Goal: Task Accomplishment & Management: Manage account settings

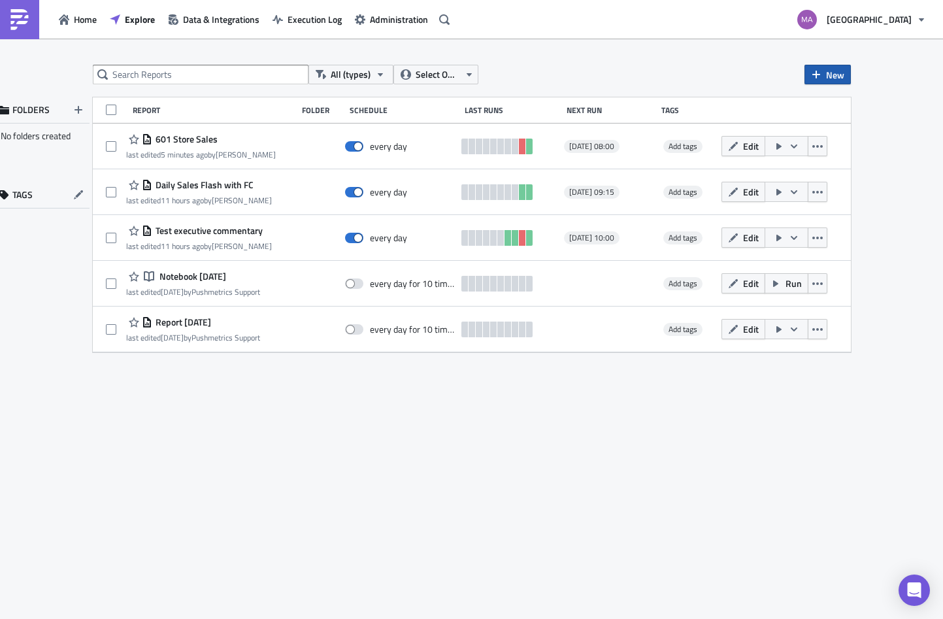
click at [842, 73] on span "New" at bounding box center [835, 75] width 18 height 14
click at [817, 102] on icon at bounding box center [817, 107] width 8 height 10
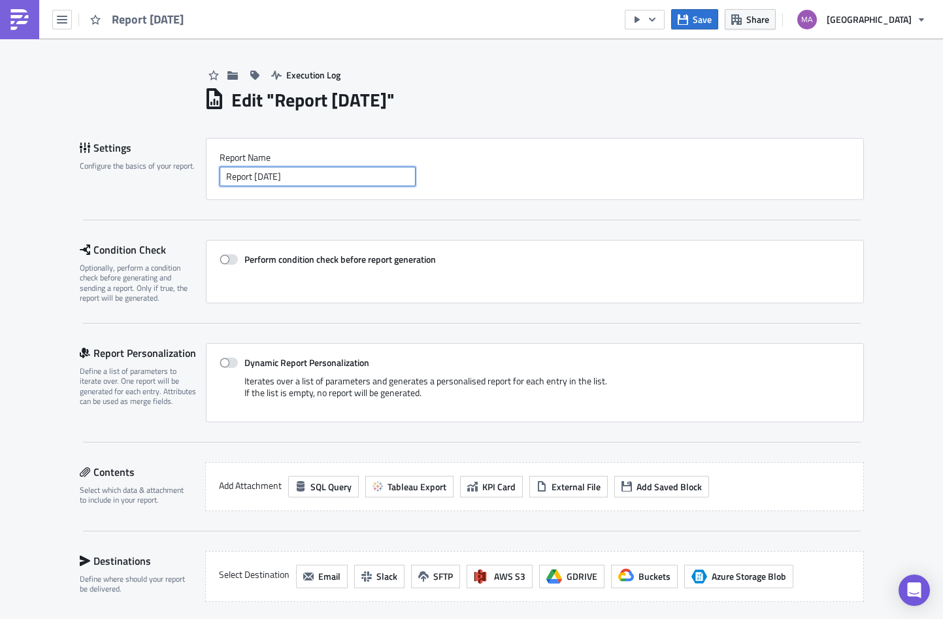
drag, startPoint x: 308, startPoint y: 180, endPoint x: 293, endPoint y: 156, distance: 28.5
click at [293, 156] on div "Report Nam﻿e Report [DATE]" at bounding box center [535, 169] width 630 height 35
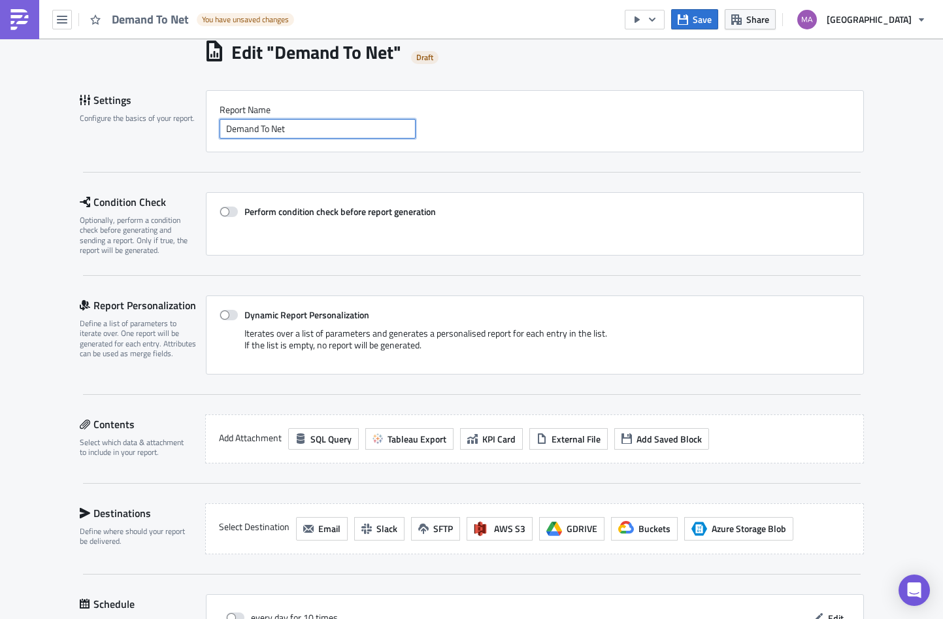
scroll to position [49, 0]
type input "Demand To Net"
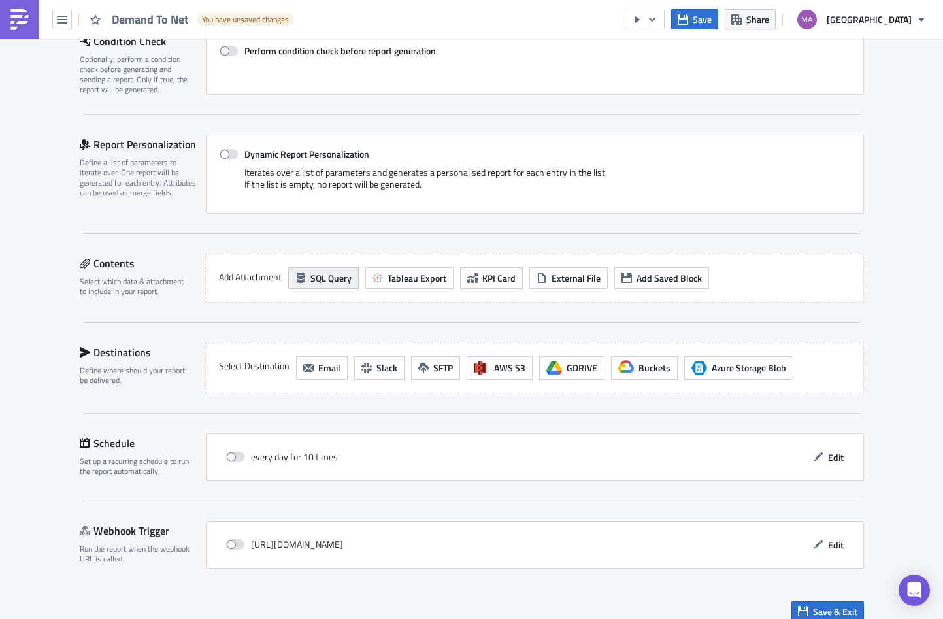
scroll to position [222, 0]
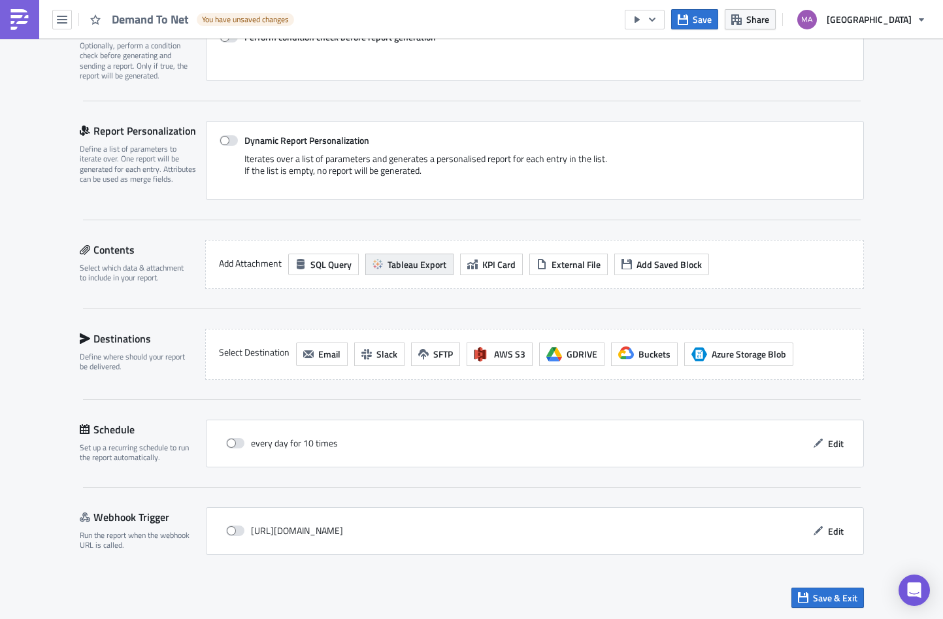
click at [398, 262] on span "Tableau Export" at bounding box center [416, 264] width 59 height 14
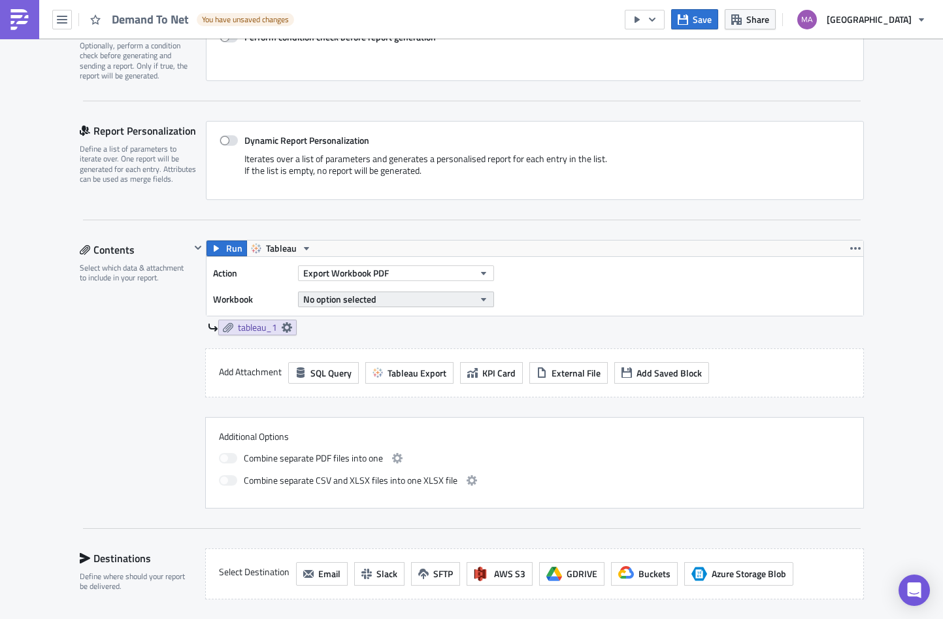
click at [340, 297] on span "No option selected" at bounding box center [339, 299] width 73 height 14
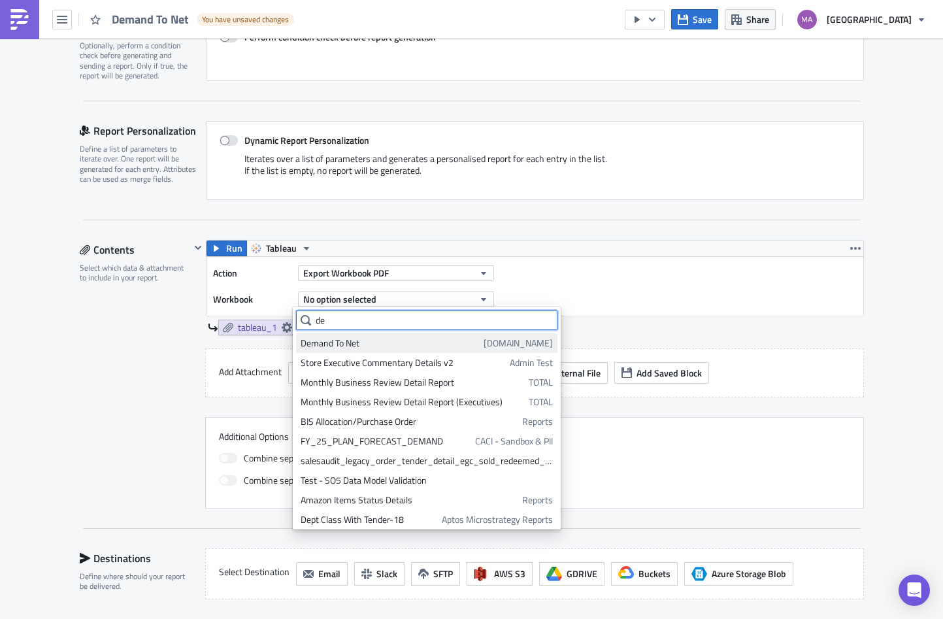
type input "de"
click at [406, 338] on div "Demand To Net" at bounding box center [390, 342] width 178 height 13
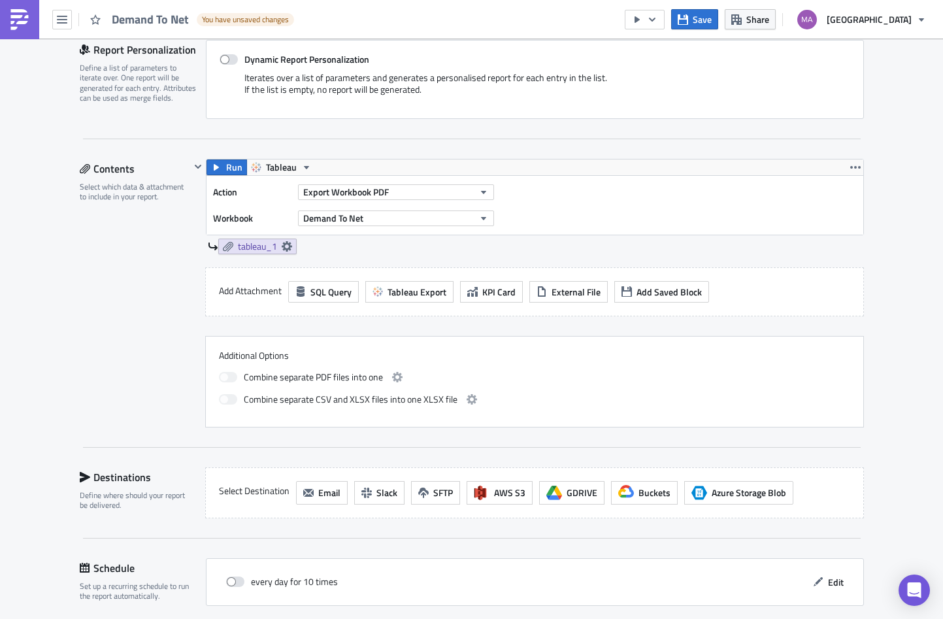
scroll to position [326, 0]
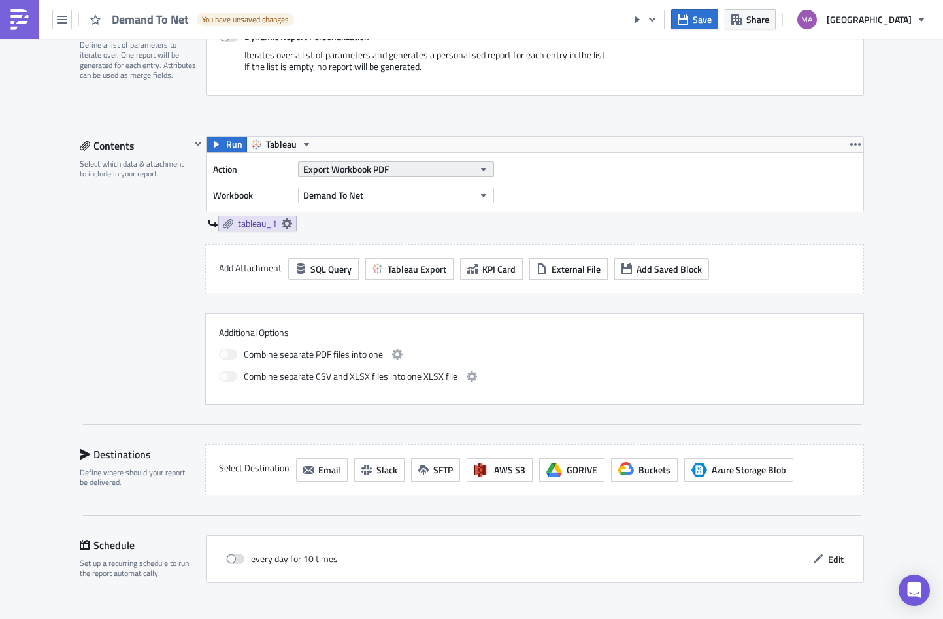
click at [404, 167] on button "Export Workbook PDF" at bounding box center [396, 169] width 196 height 16
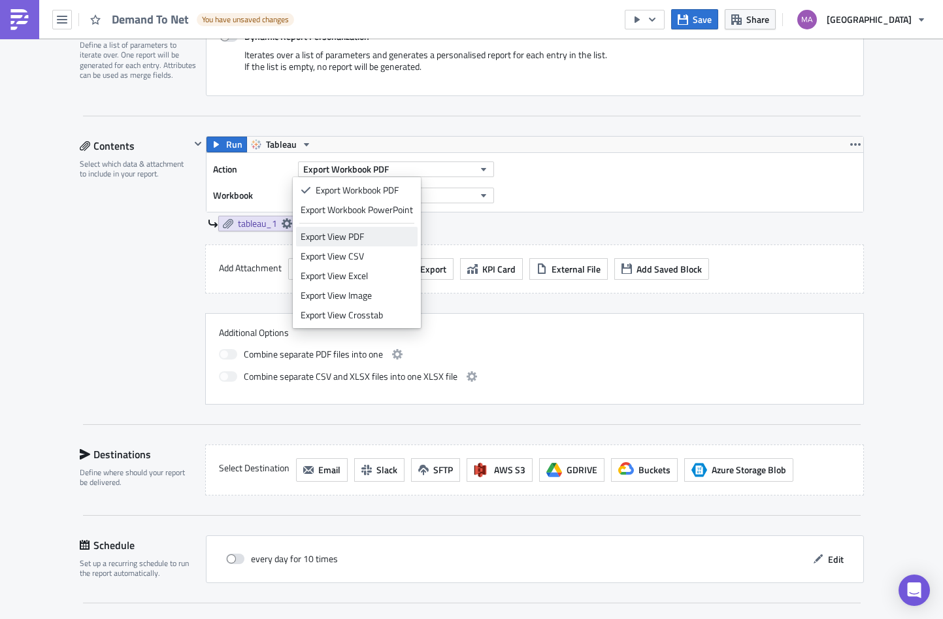
click at [367, 235] on div "Export View PDF" at bounding box center [357, 236] width 112 height 13
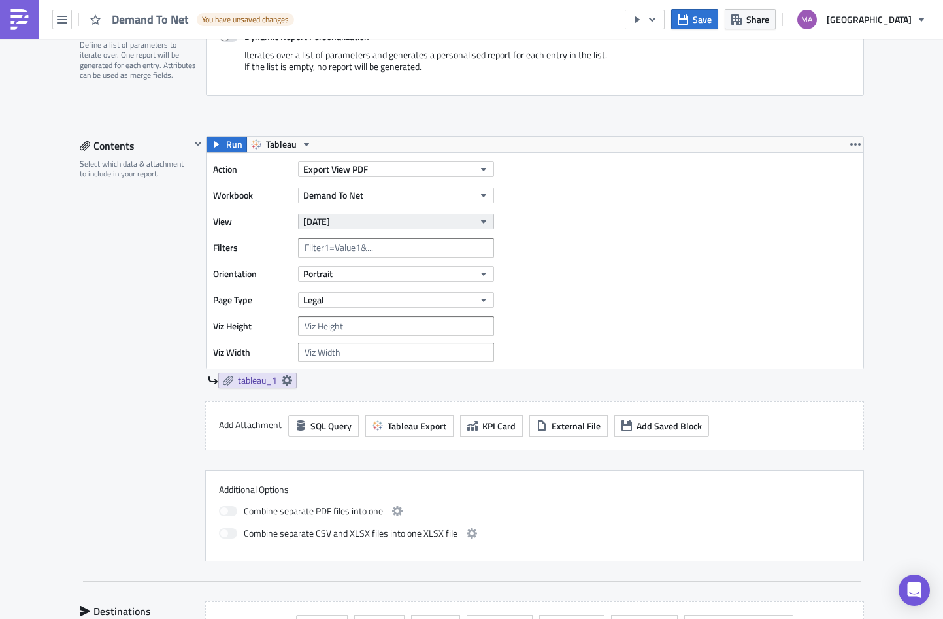
click at [359, 220] on button "Yesterday" at bounding box center [396, 222] width 196 height 16
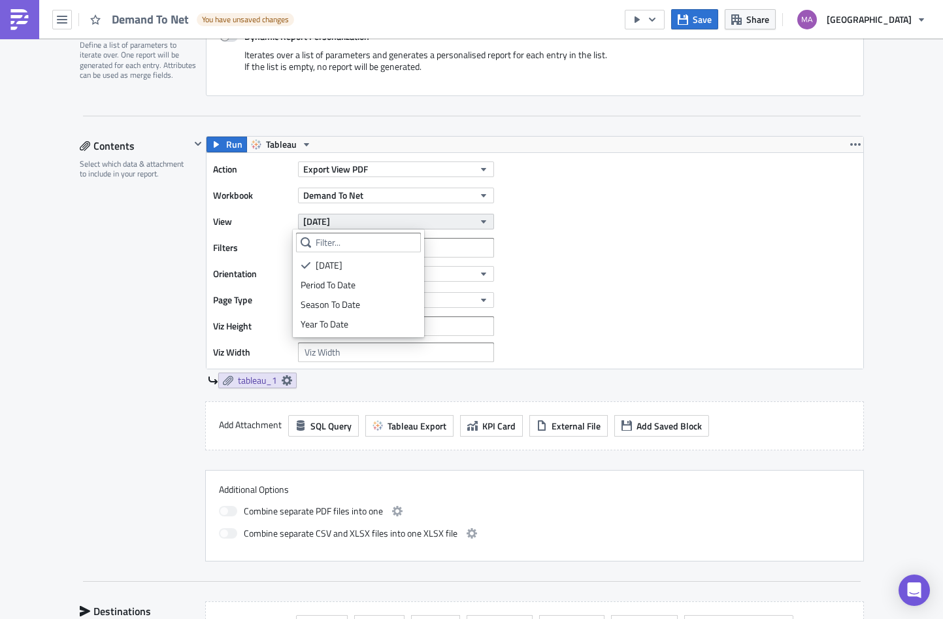
click at [359, 220] on button "Yesterday" at bounding box center [396, 222] width 196 height 16
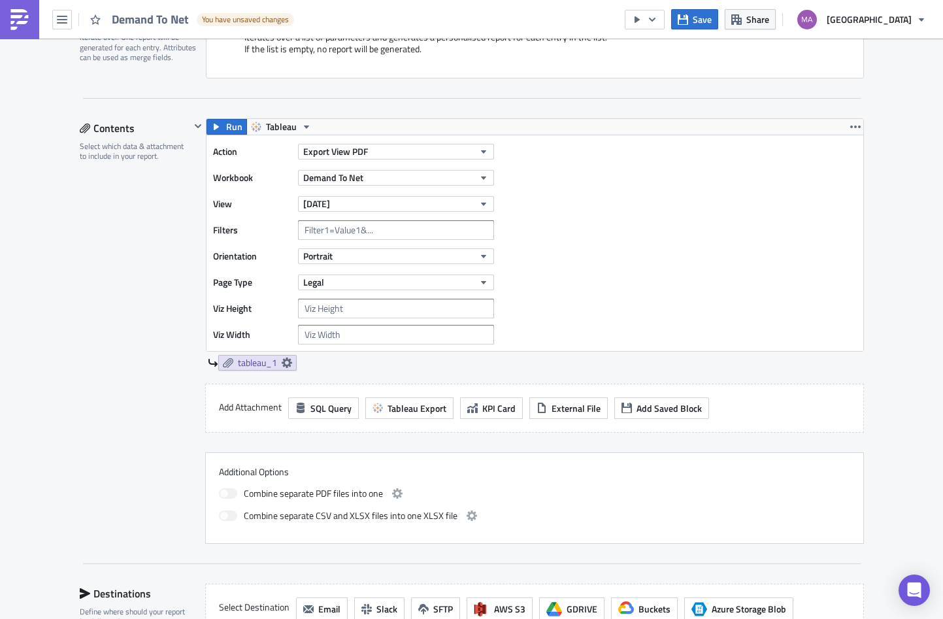
scroll to position [347, 0]
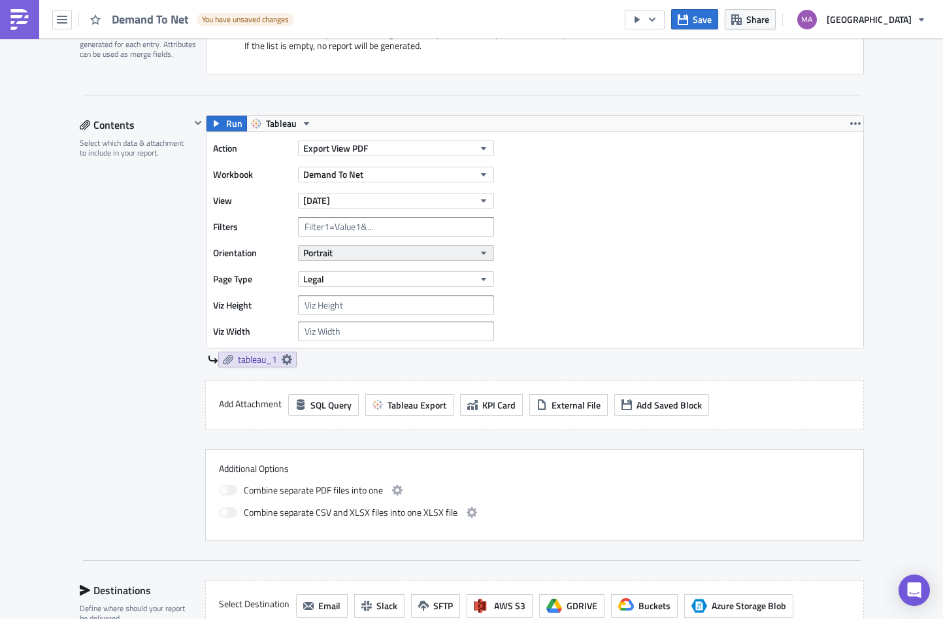
click at [345, 259] on button "Portrait" at bounding box center [396, 253] width 196 height 16
click at [337, 294] on div "Landscape" at bounding box center [355, 293] width 108 height 13
click at [331, 278] on button "Legal" at bounding box center [396, 279] width 196 height 16
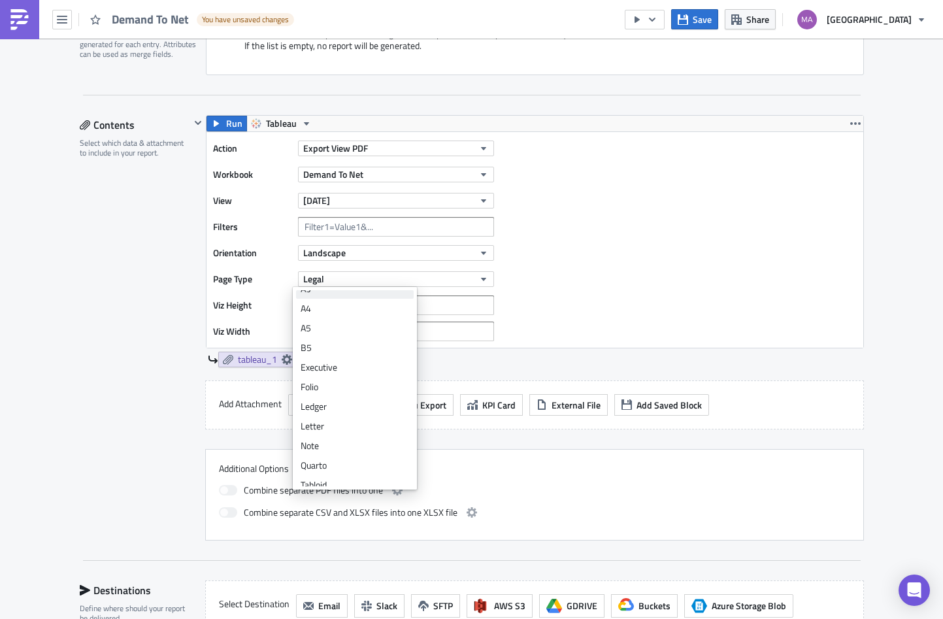
scroll to position [39, 0]
click at [668, 225] on div "Action Export View PDF Workbook Demand To Net View Yesterday Filters Orientatio…" at bounding box center [534, 240] width 657 height 216
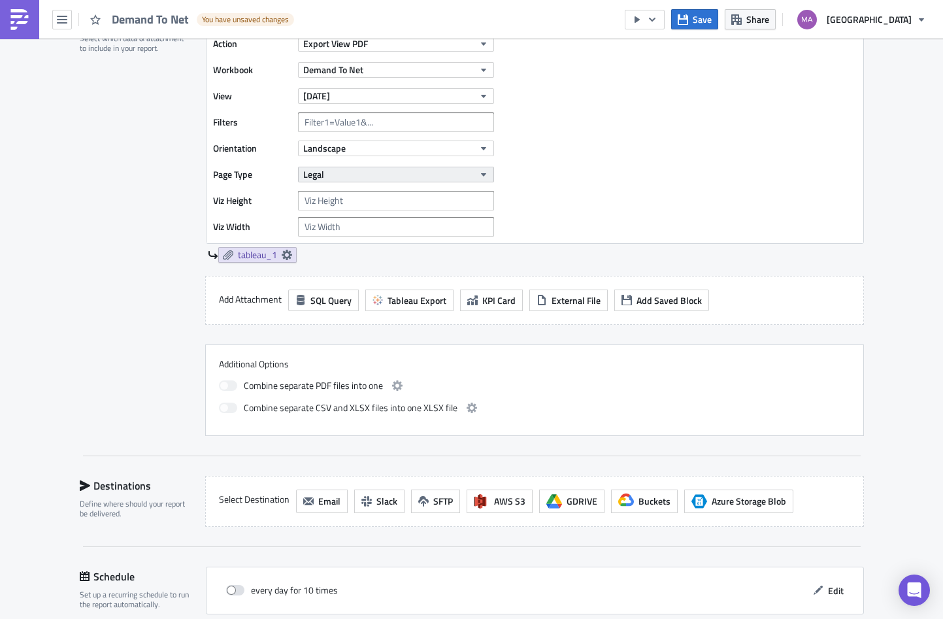
scroll to position [336, 0]
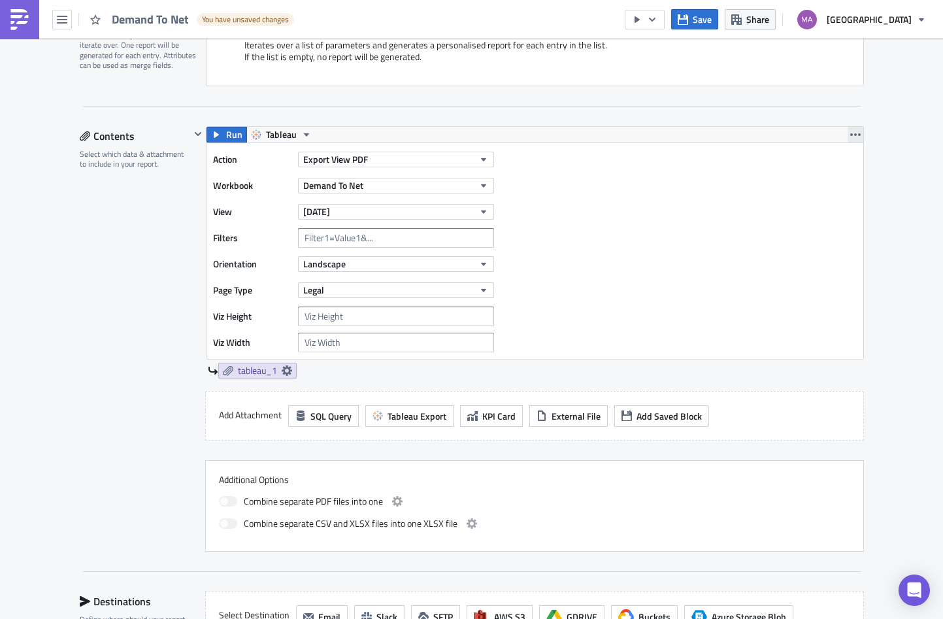
click at [850, 131] on icon "button" at bounding box center [855, 134] width 10 height 10
click at [825, 167] on div "Duplicate" at bounding box center [857, 165] width 87 height 13
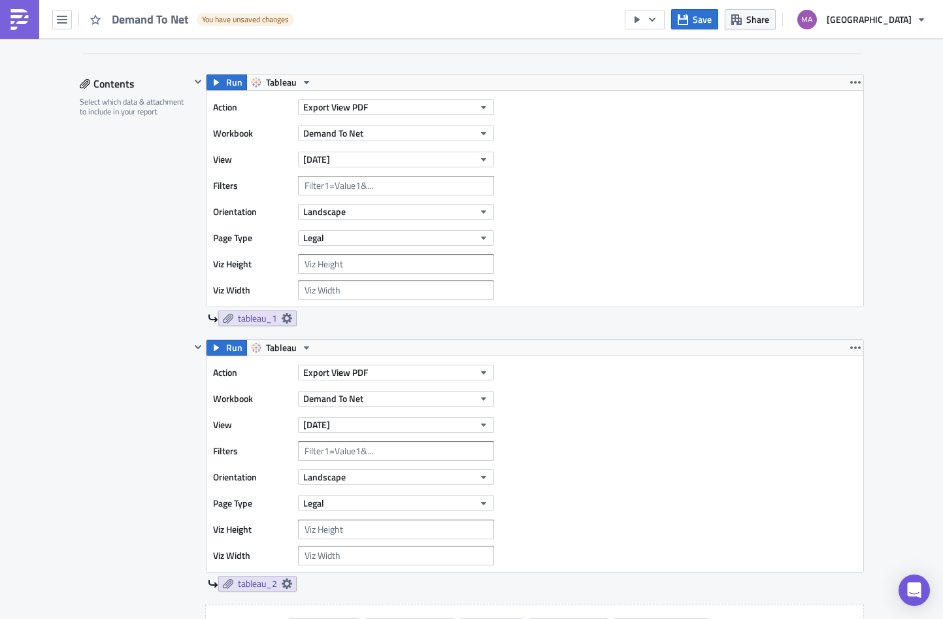
scroll to position [433, 0]
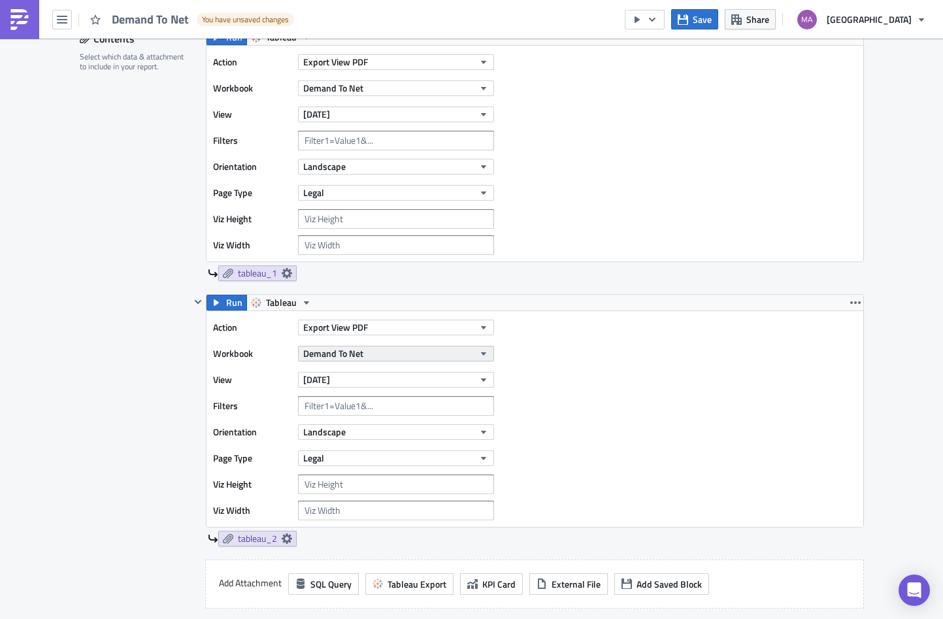
click at [358, 353] on button "Demand To Net" at bounding box center [396, 354] width 196 height 16
click at [535, 308] on div "Run Tableau" at bounding box center [534, 303] width 657 height 16
click at [396, 380] on button "Yesterday" at bounding box center [396, 380] width 196 height 16
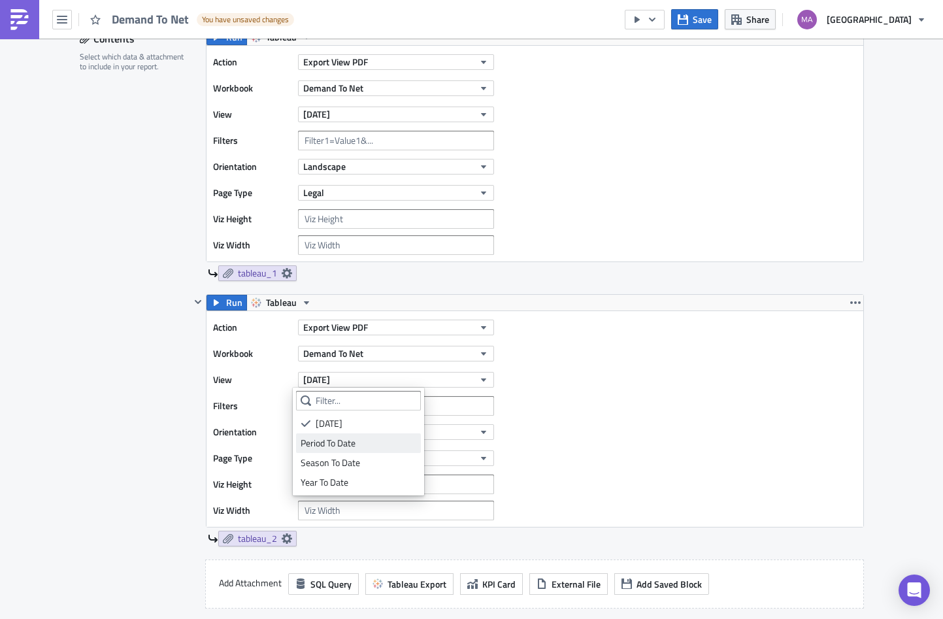
click at [363, 436] on div "Period To Date" at bounding box center [359, 442] width 116 height 13
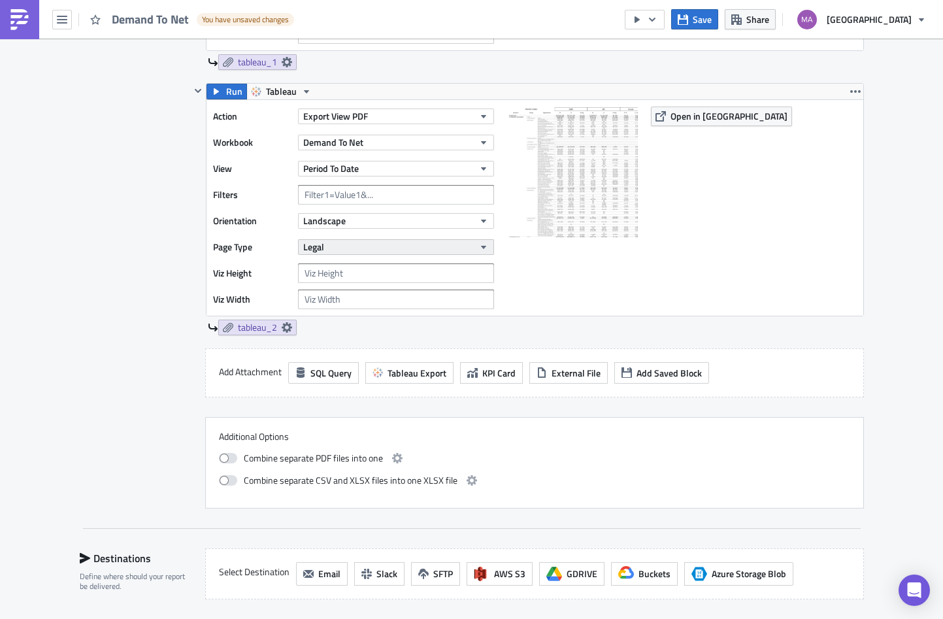
scroll to position [535, 0]
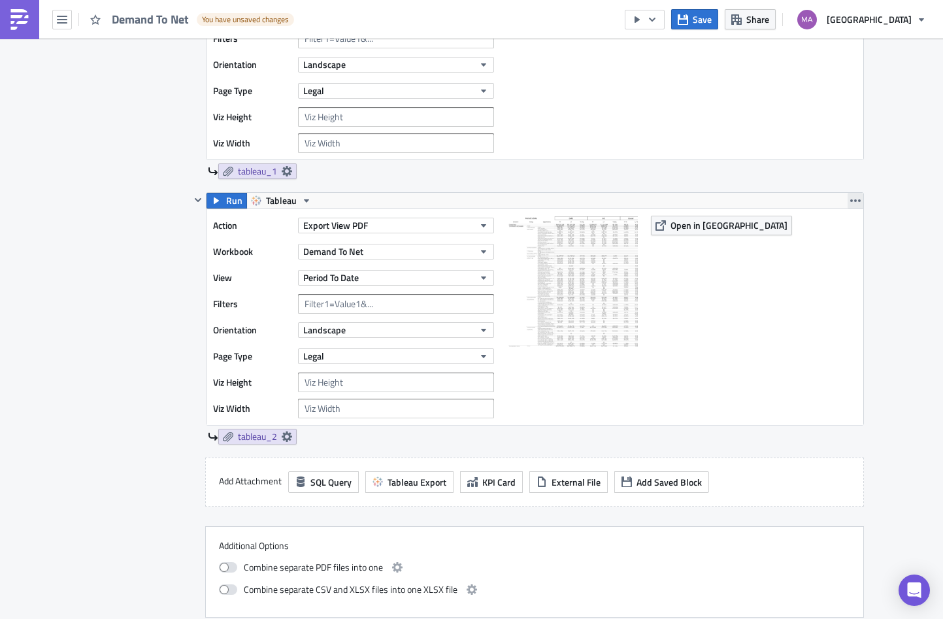
click at [855, 201] on button "button" at bounding box center [855, 201] width 16 height 16
click at [832, 232] on div "Duplicate" at bounding box center [857, 231] width 87 height 13
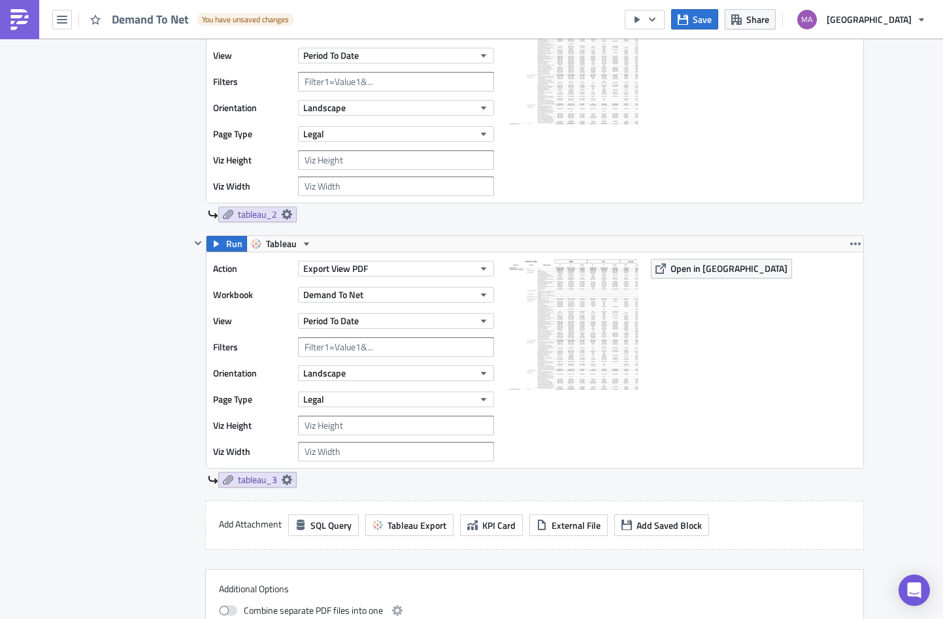
scroll to position [760, 0]
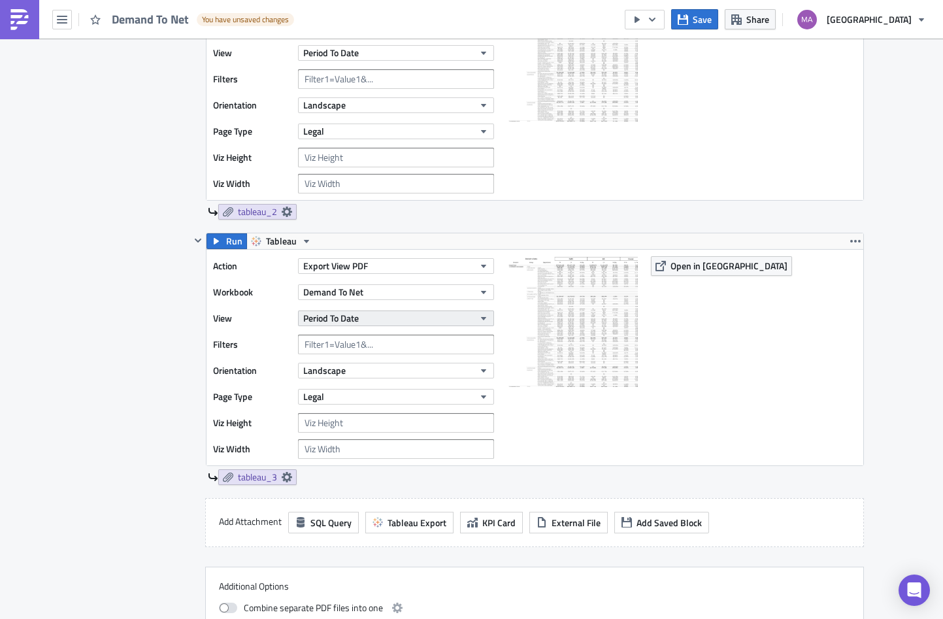
click at [378, 318] on button "Period To Date" at bounding box center [396, 318] width 196 height 16
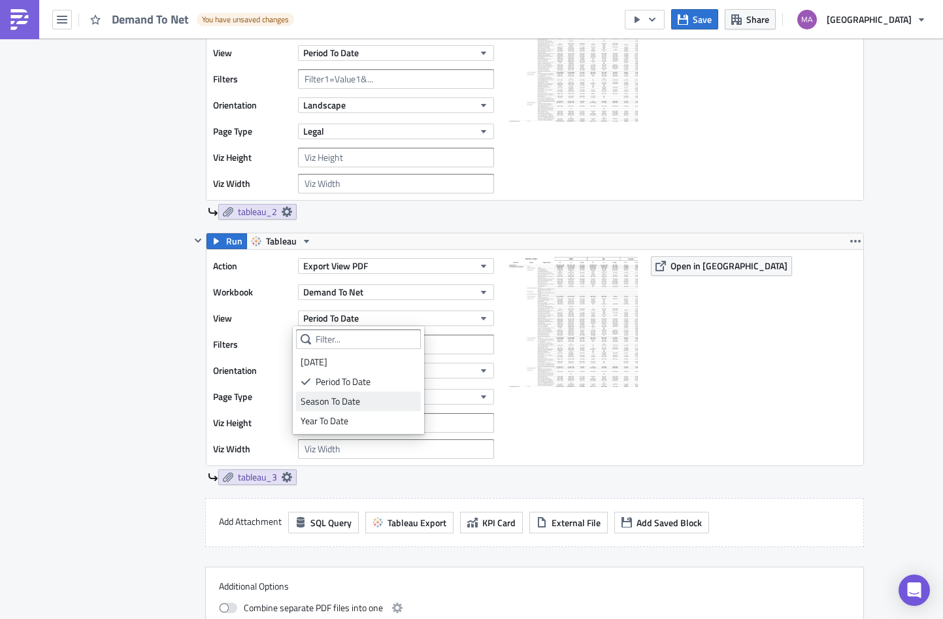
click at [354, 404] on div "Season To Date" at bounding box center [359, 401] width 116 height 13
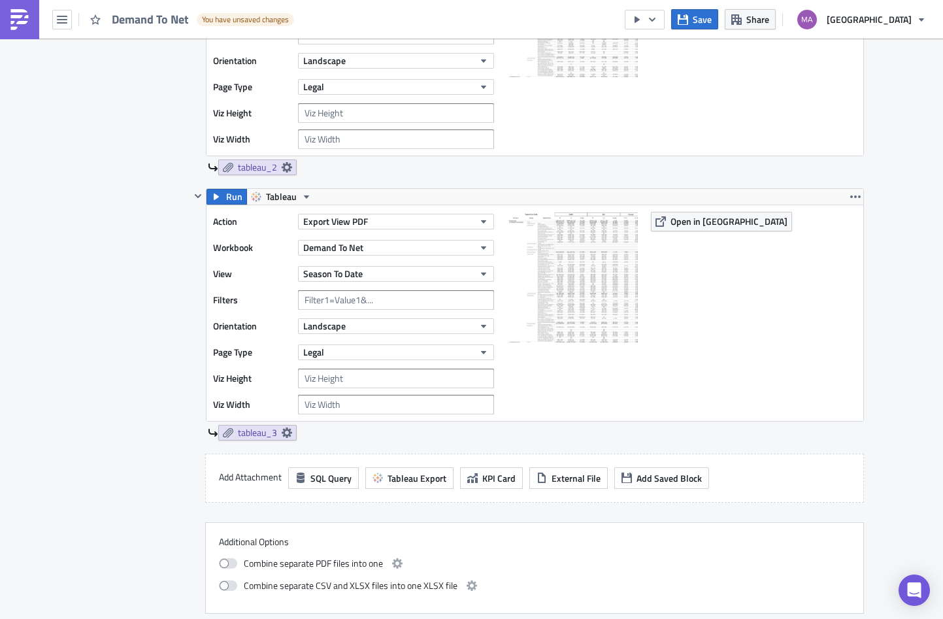
scroll to position [808, 0]
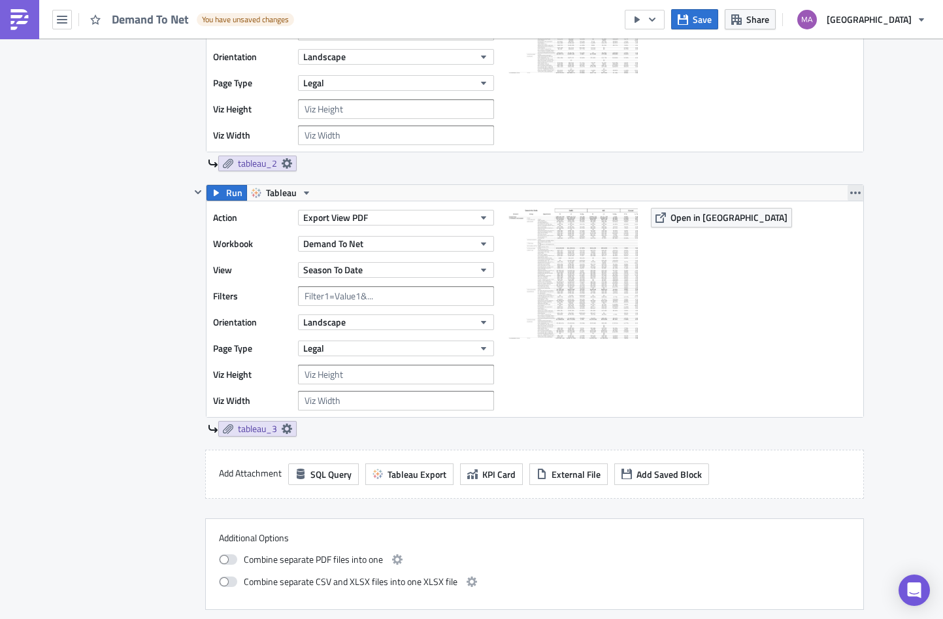
click at [850, 193] on icon "button" at bounding box center [855, 192] width 10 height 3
click at [830, 225] on div "Duplicate" at bounding box center [857, 223] width 87 height 13
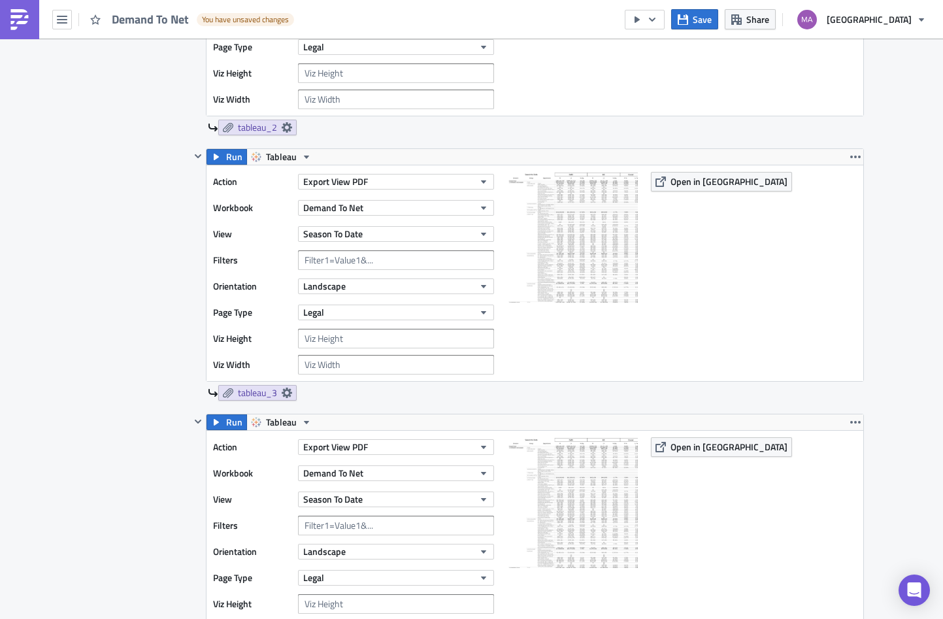
scroll to position [1037, 0]
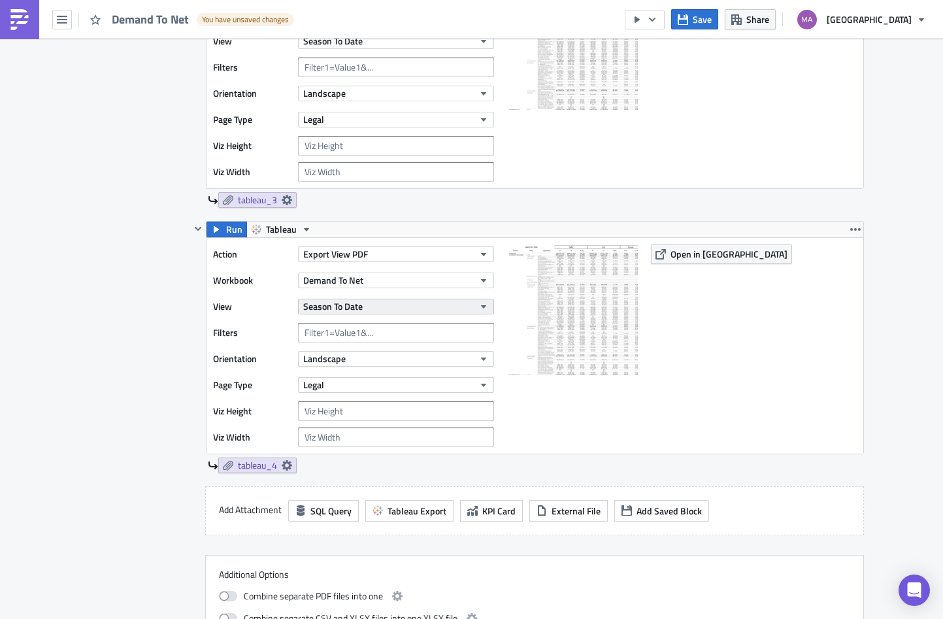
click at [380, 304] on button "Season To Date" at bounding box center [396, 307] width 196 height 16
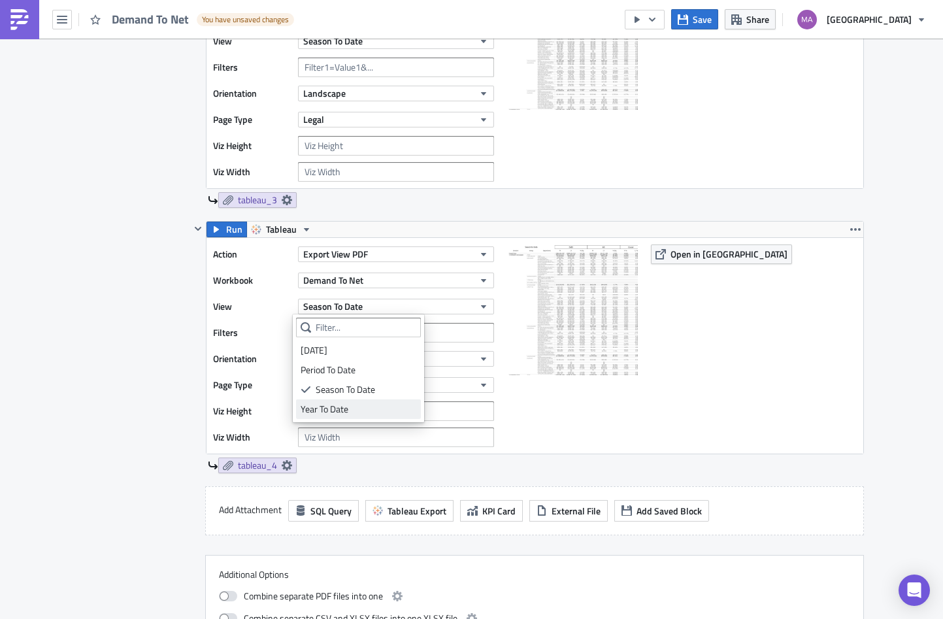
click at [345, 404] on div "Year To Date" at bounding box center [359, 408] width 116 height 13
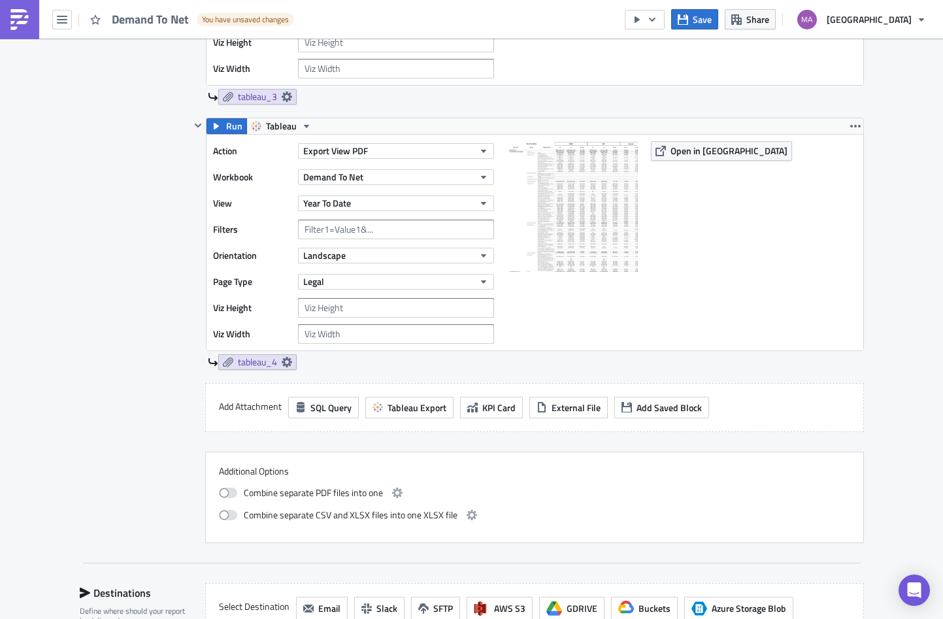
scroll to position [1220, 0]
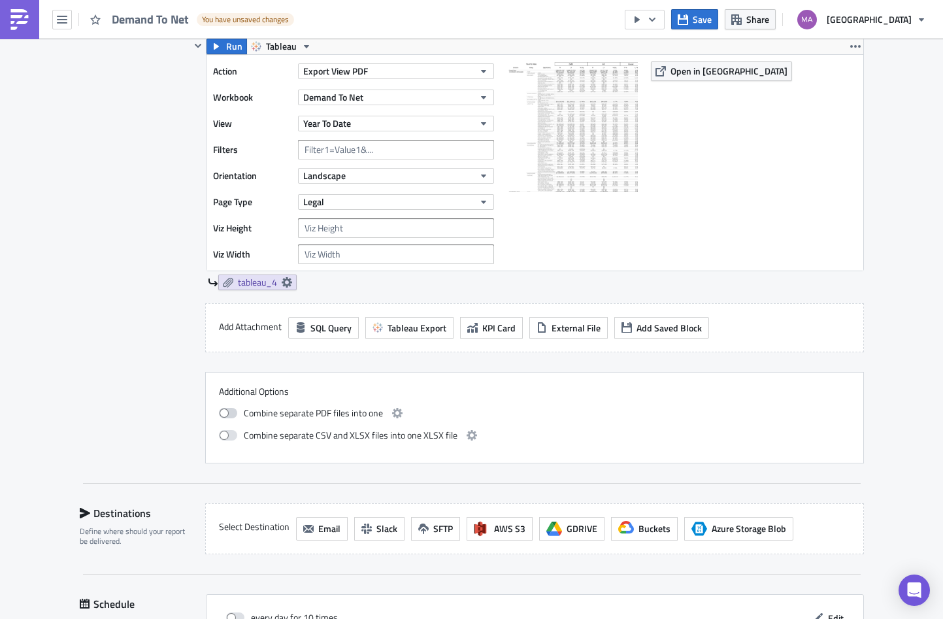
click at [227, 417] on span at bounding box center [228, 413] width 18 height 10
click at [227, 416] on input "checkbox" at bounding box center [225, 411] width 8 height 8
checkbox input "true"
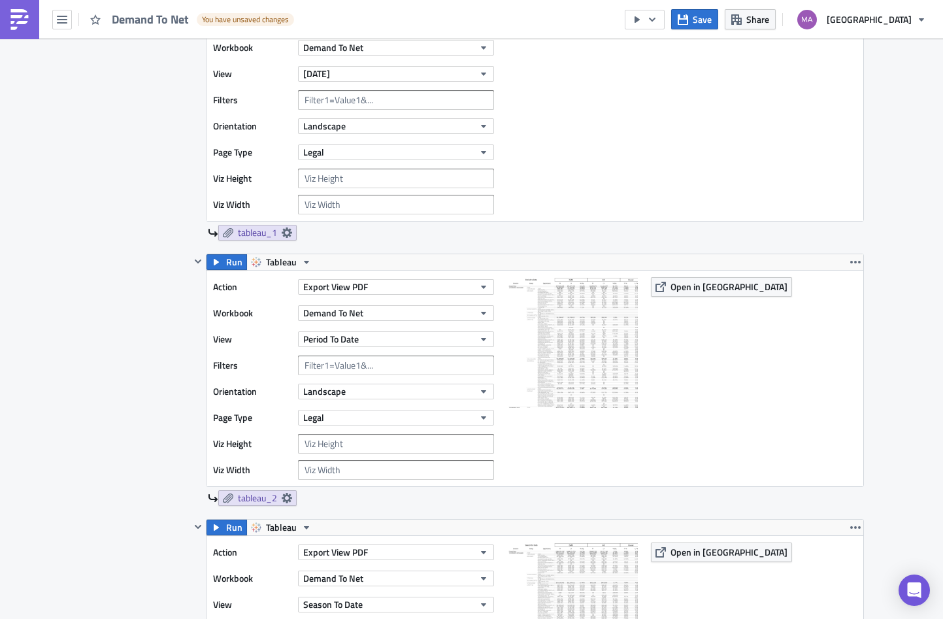
scroll to position [421, 0]
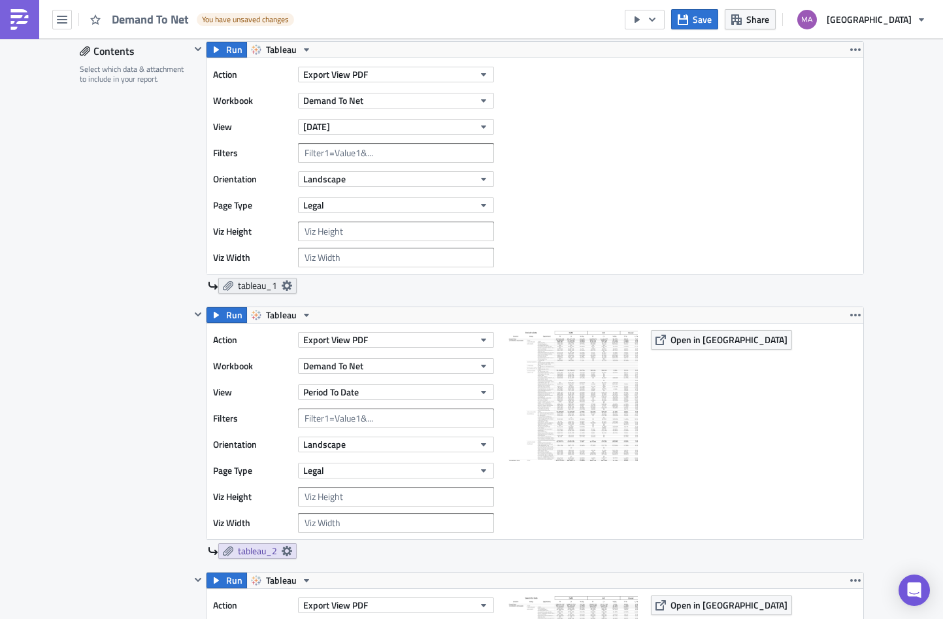
click at [281, 285] on icon at bounding box center [286, 285] width 10 height 10
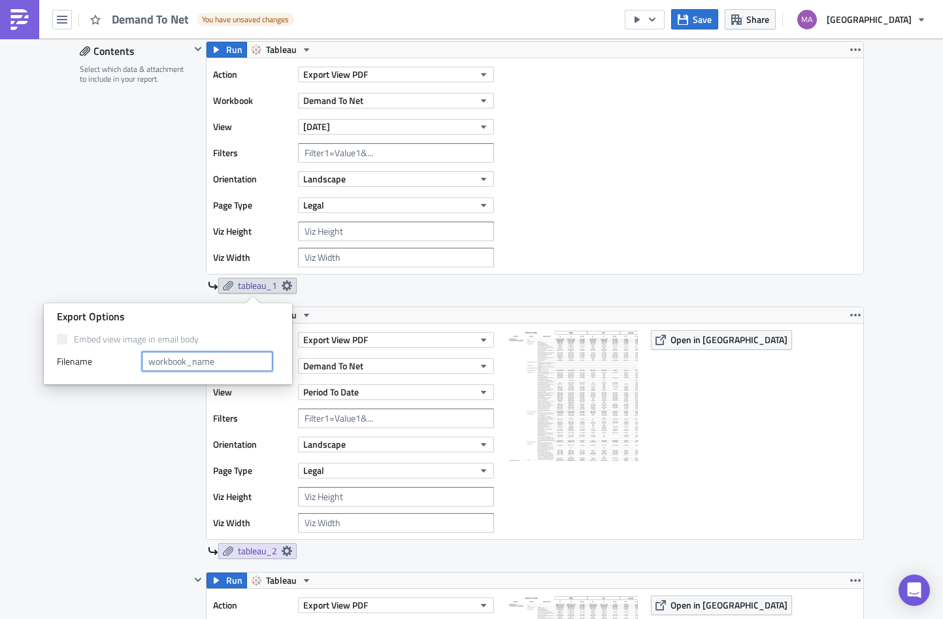
click at [218, 357] on input "text" at bounding box center [207, 362] width 131 height 20
type input "Yesterday"
click at [382, 290] on div "Yesterday" at bounding box center [536, 286] width 656 height 16
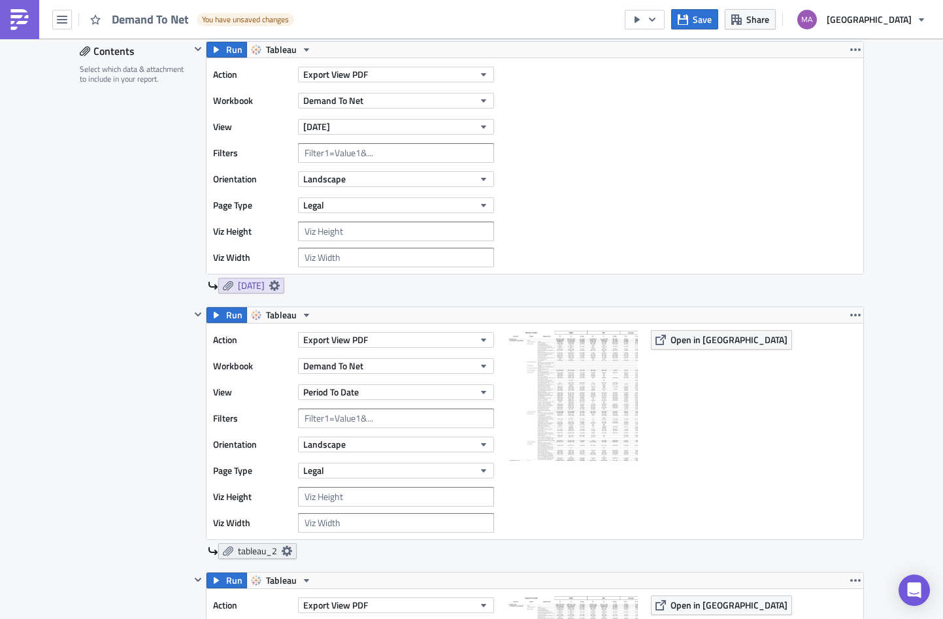
click at [281, 549] on icon at bounding box center [286, 551] width 10 height 10
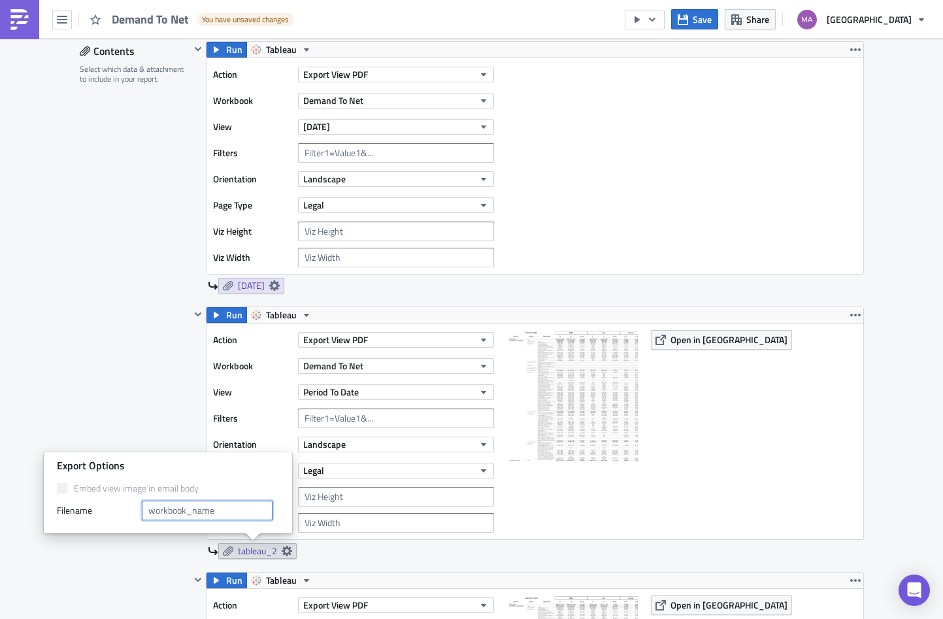
click at [240, 510] on input "text" at bounding box center [207, 510] width 131 height 20
type input "Period To Date"
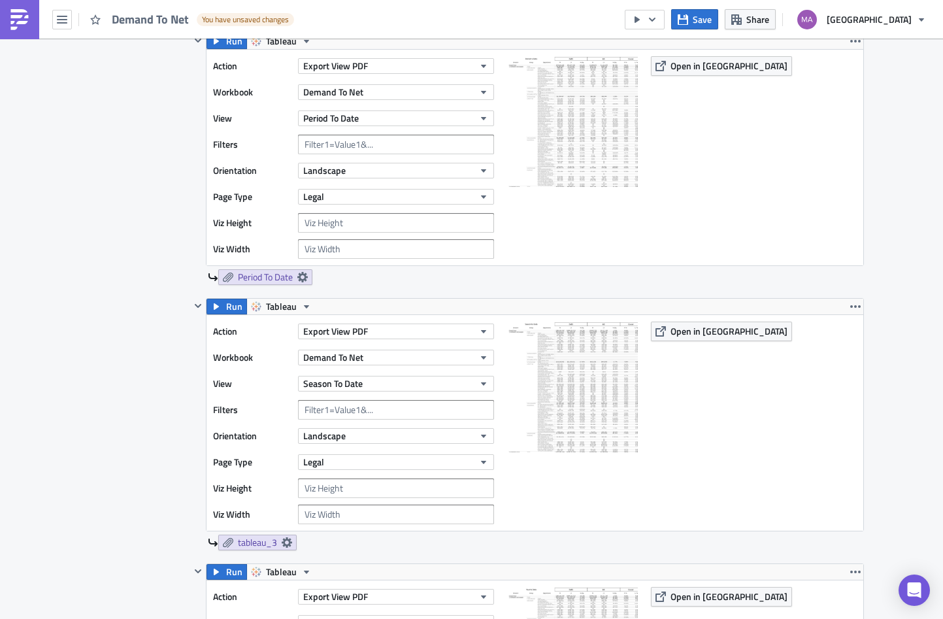
scroll to position [745, 0]
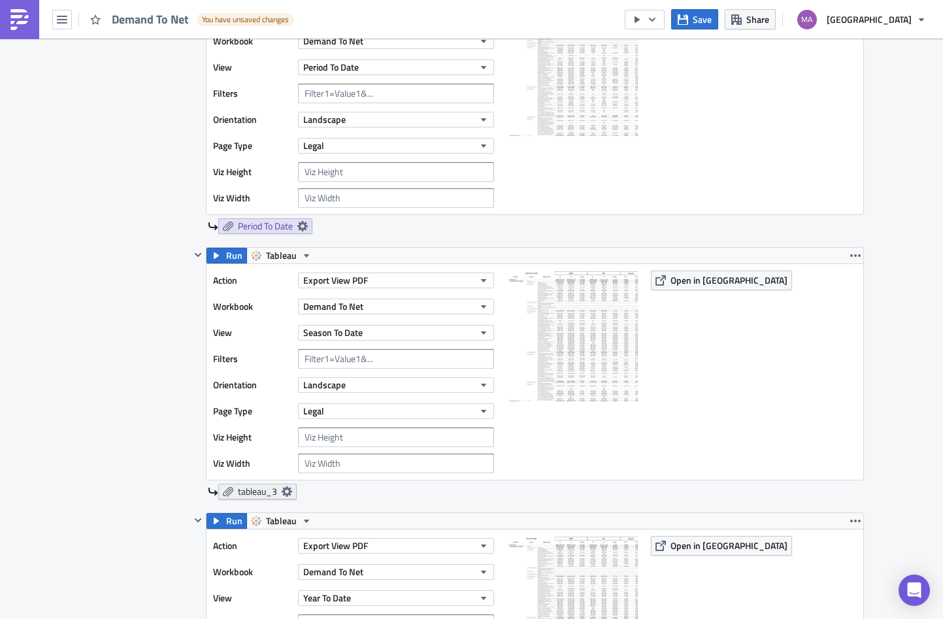
click at [281, 488] on icon at bounding box center [286, 491] width 10 height 10
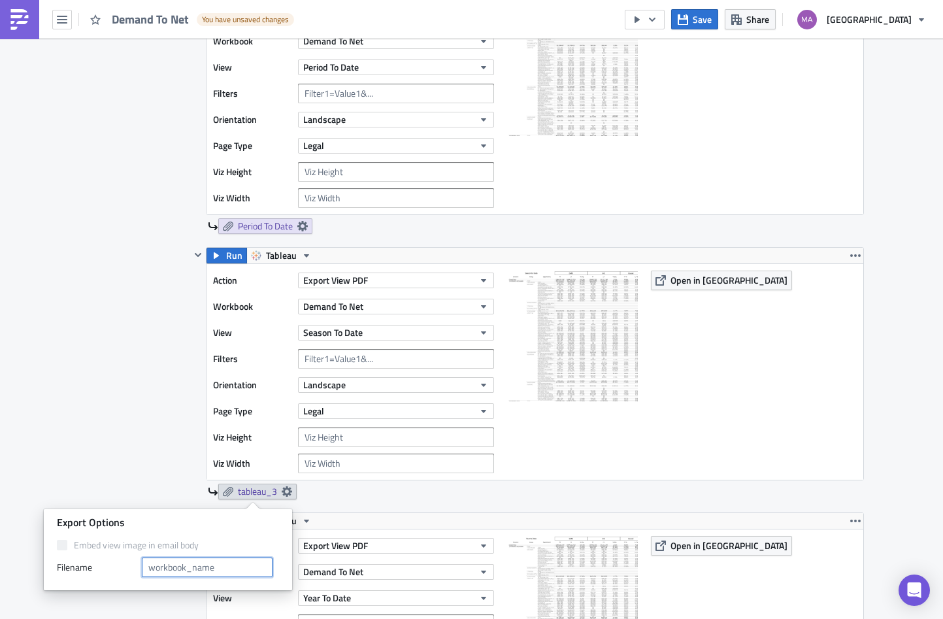
click at [206, 565] on input "text" at bounding box center [207, 567] width 131 height 20
type input "Season to Date"
click at [101, 354] on div "Contents Select which data & attachment to include in your report." at bounding box center [135, 326] width 110 height 1221
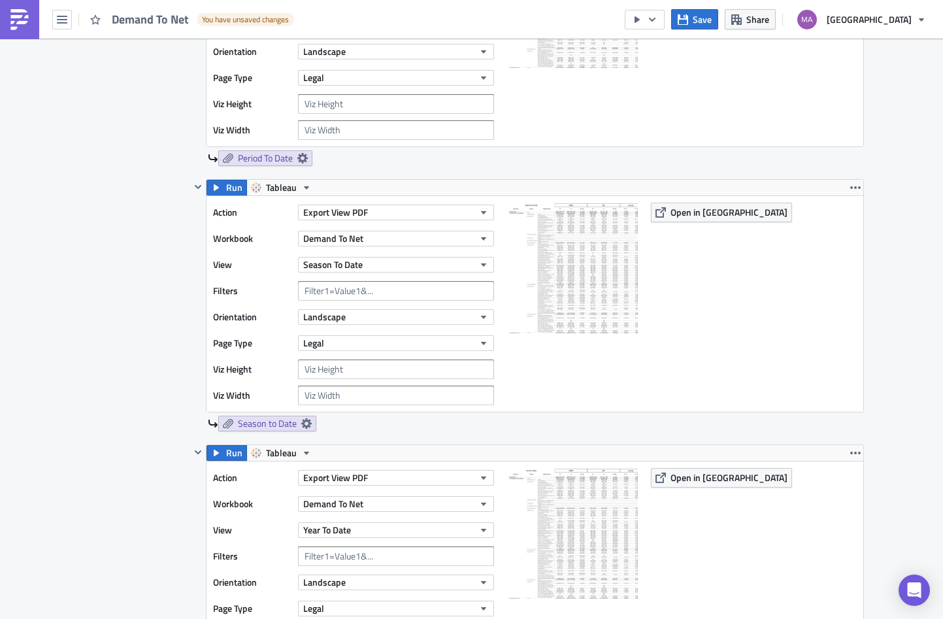
scroll to position [1009, 0]
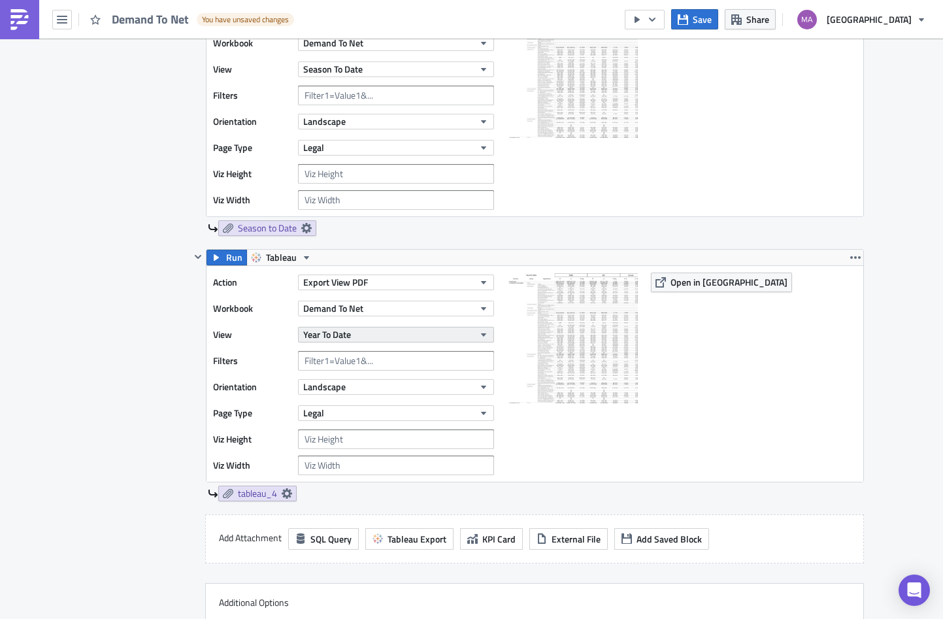
click at [362, 337] on button "Year To Date" at bounding box center [396, 335] width 196 height 16
click at [281, 495] on icon at bounding box center [286, 493] width 10 height 10
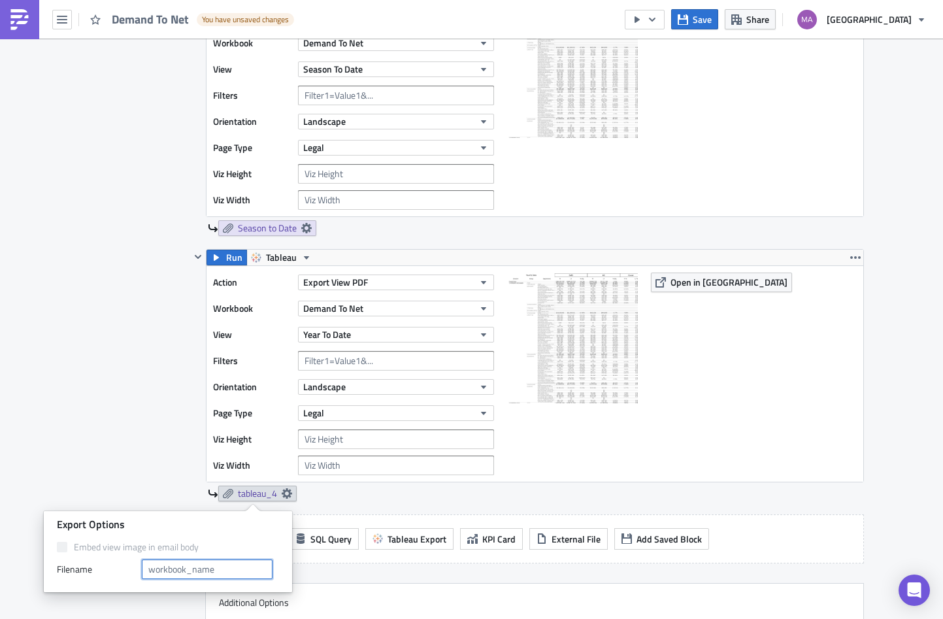
click at [184, 573] on input "text" at bounding box center [207, 569] width 131 height 20
type input "Year to Date"
click at [92, 297] on div "Contents Select which data & attachment to include in your report." at bounding box center [135, 63] width 110 height 1221
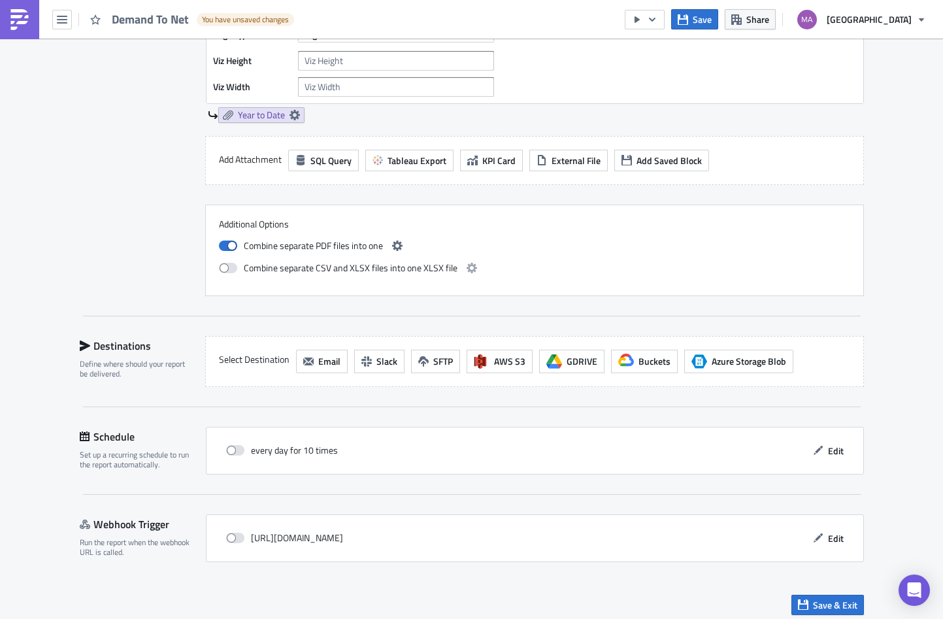
scroll to position [1394, 0]
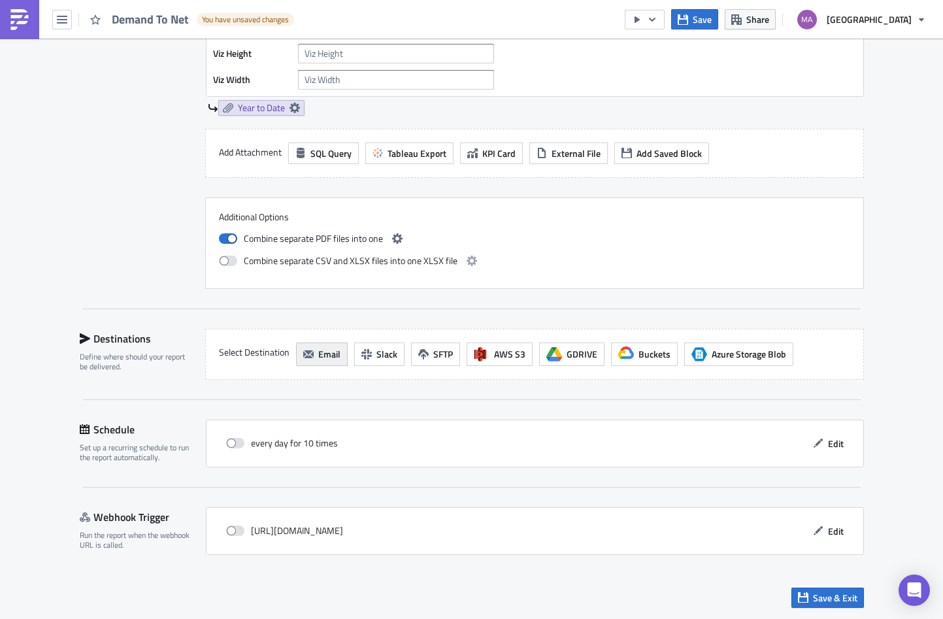
click at [323, 356] on span "Email" at bounding box center [329, 354] width 22 height 14
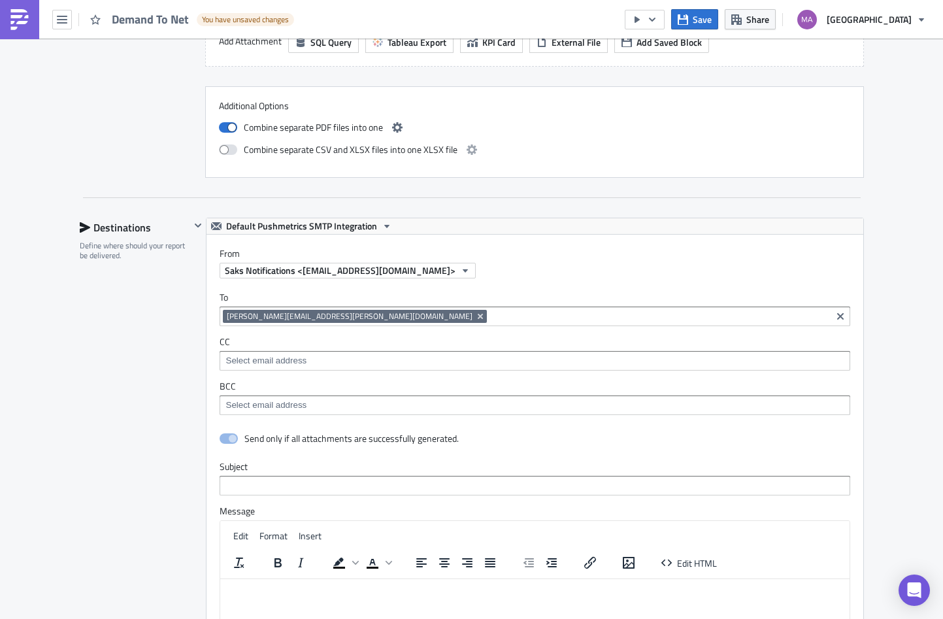
scroll to position [1614, 0]
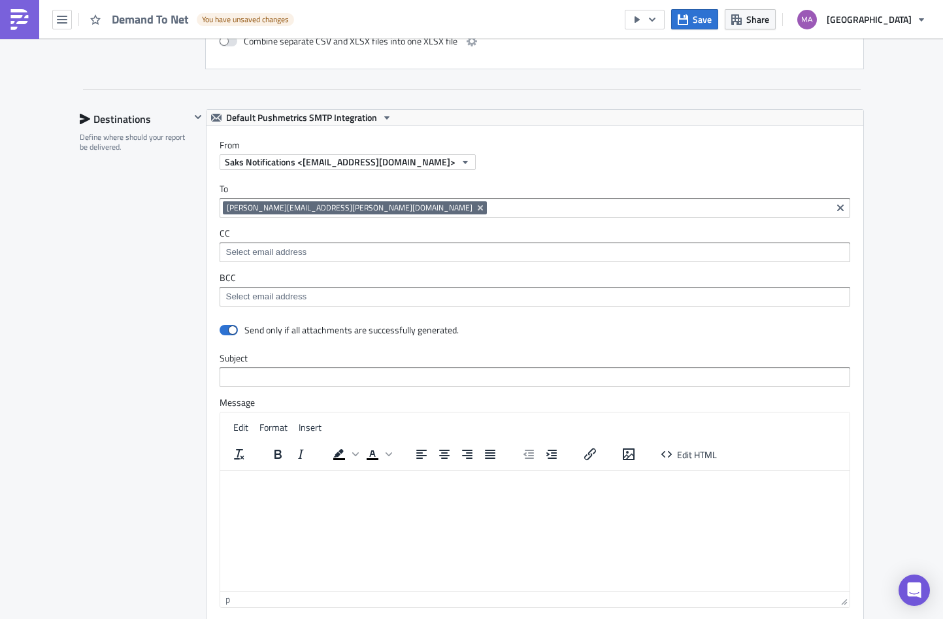
click at [490, 205] on input at bounding box center [659, 207] width 338 height 13
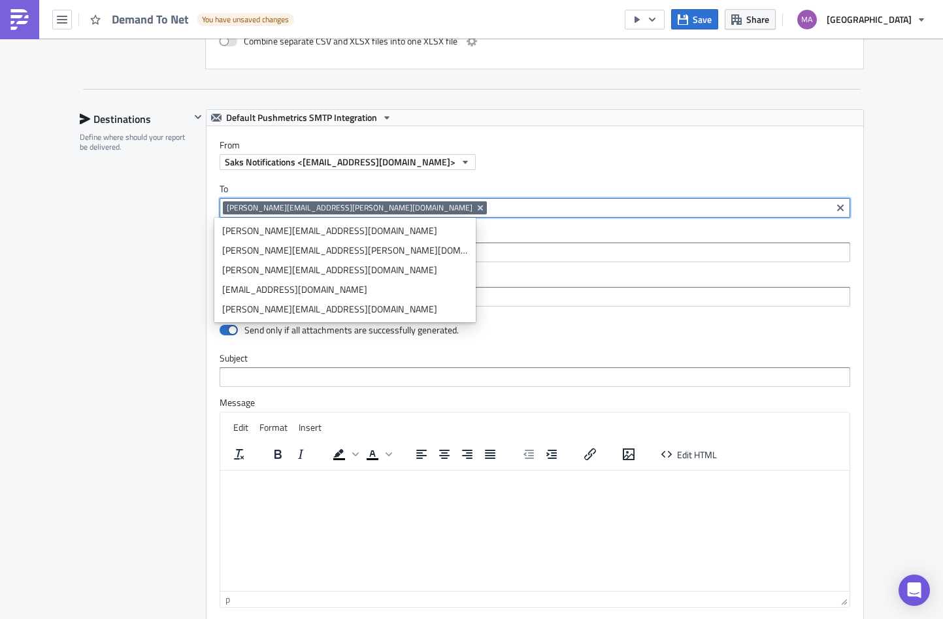
click at [490, 208] on input at bounding box center [659, 207] width 338 height 13
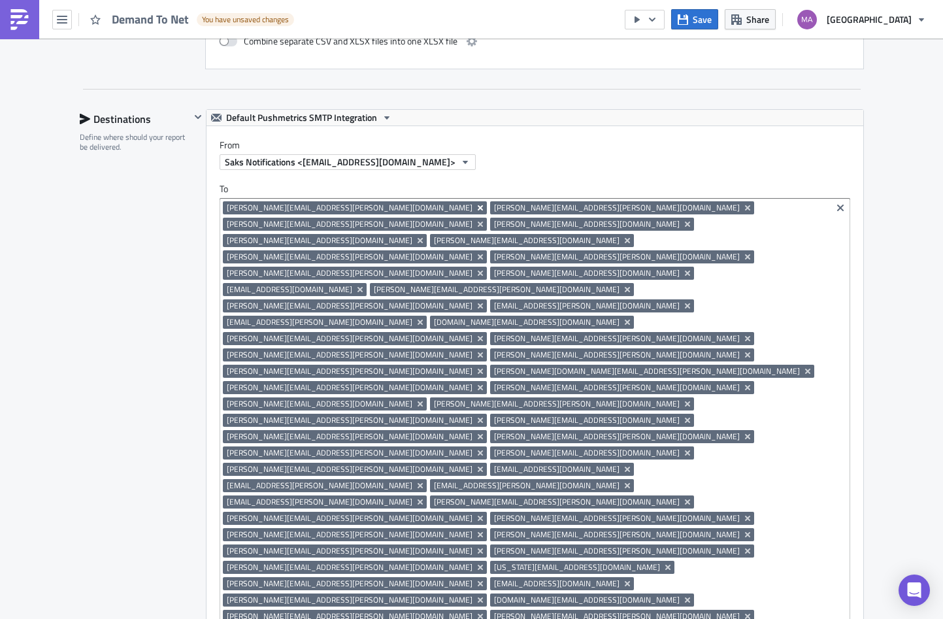
click at [477, 205] on icon "Remove Tag" at bounding box center [479, 207] width 5 height 5
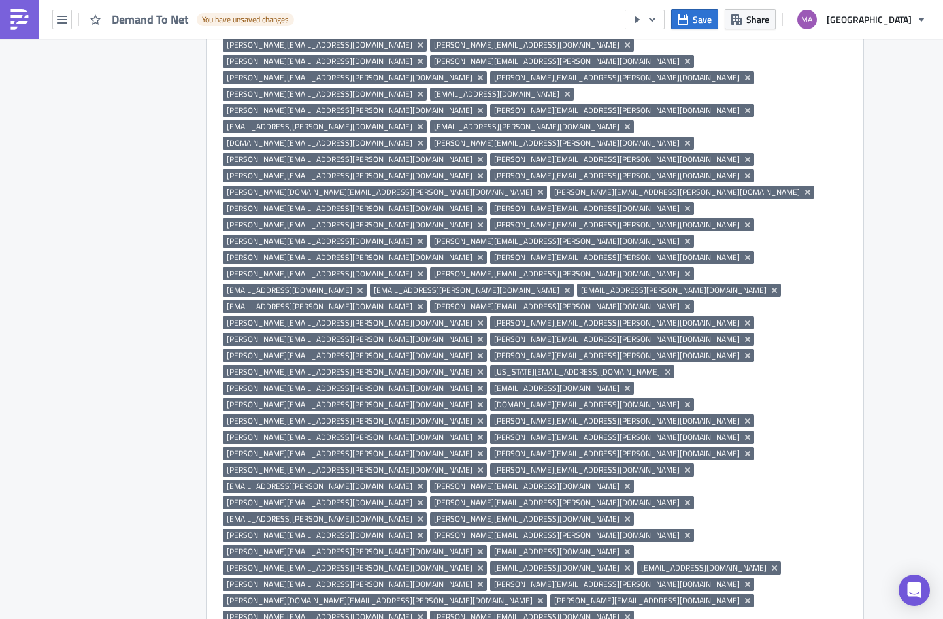
scroll to position [1368, 0]
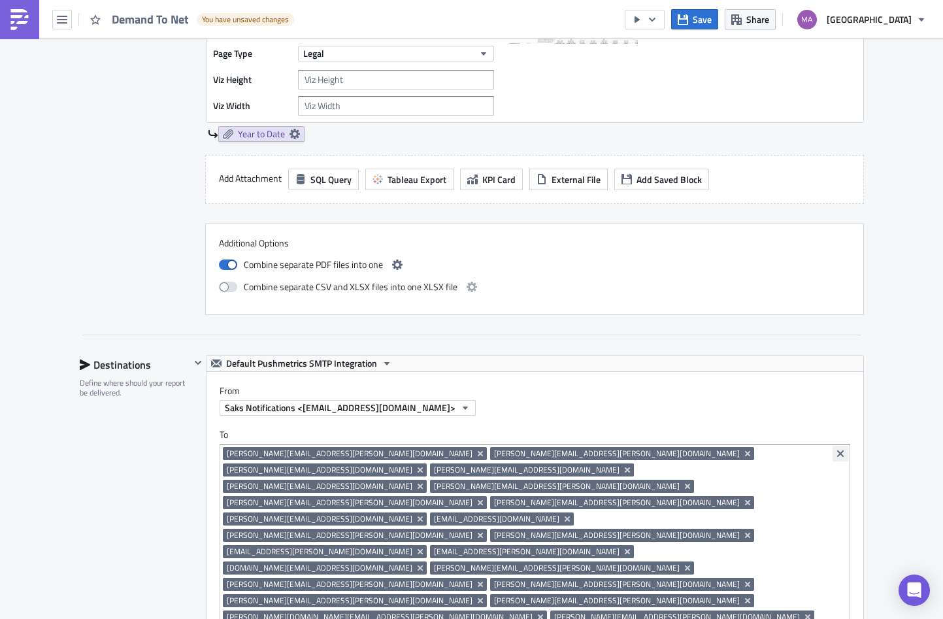
click at [835, 455] on icon "Clear selected items" at bounding box center [840, 453] width 10 height 10
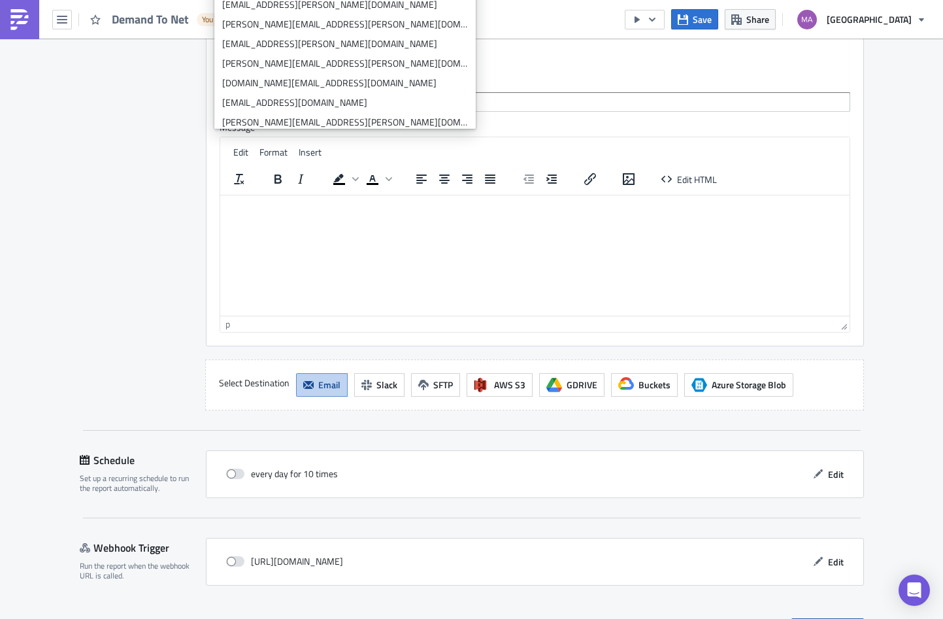
scroll to position [1884, 0]
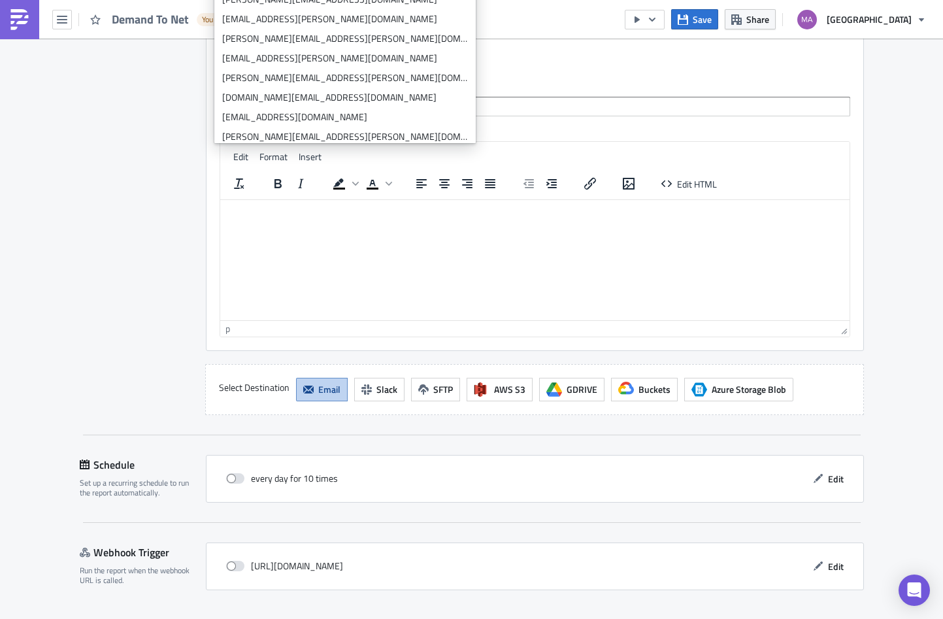
click at [491, 220] on html at bounding box center [534, 209] width 629 height 21
click at [404, 114] on input "text" at bounding box center [535, 107] width 630 height 20
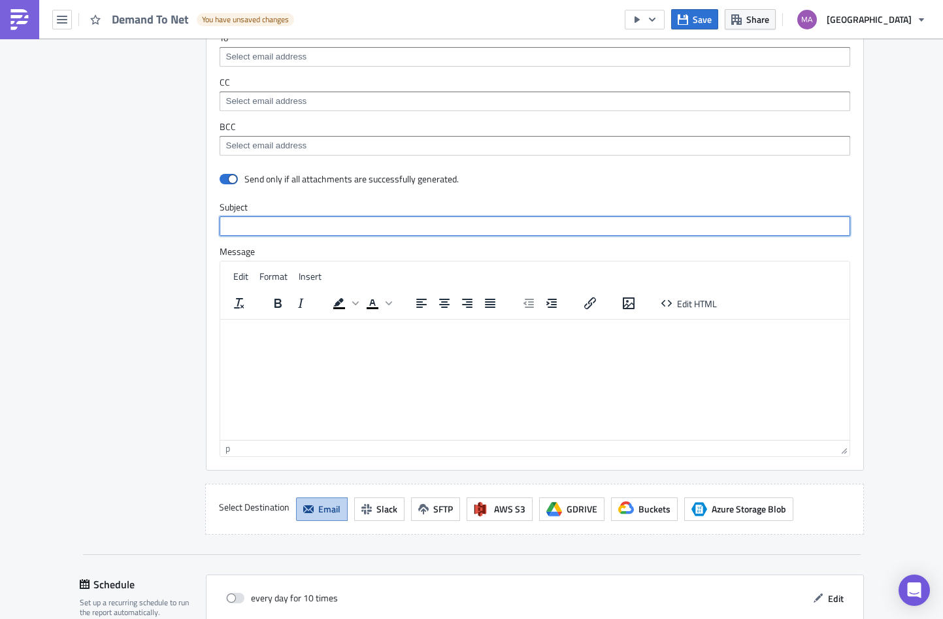
scroll to position [1662, 0]
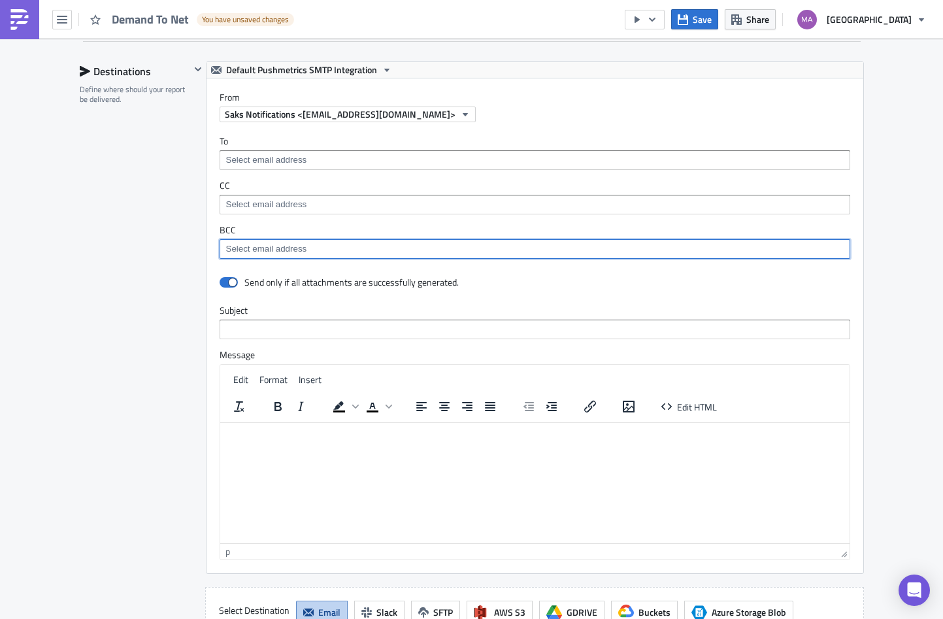
click at [235, 247] on input at bounding box center [534, 248] width 623 height 13
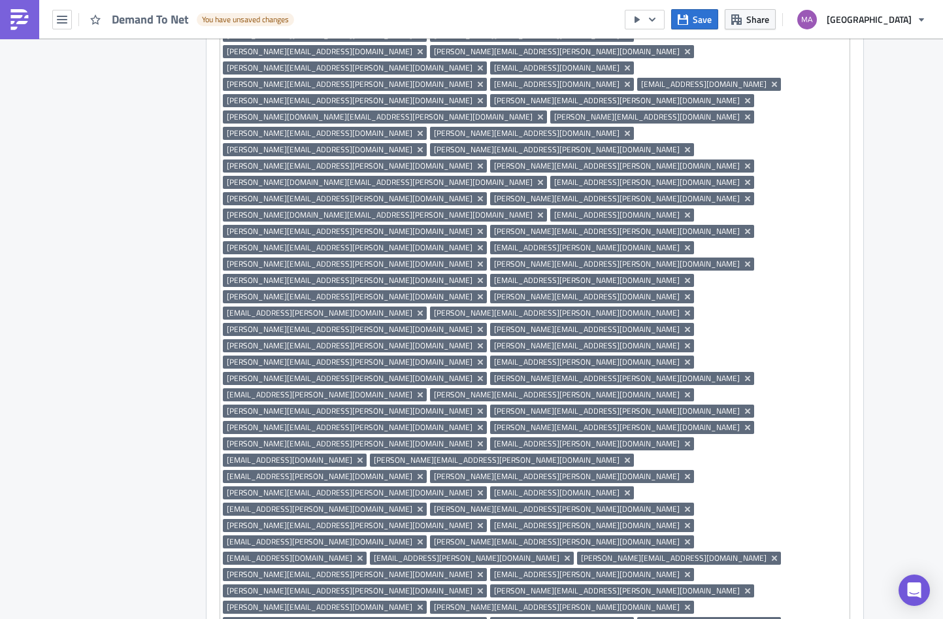
scroll to position [2367, 0]
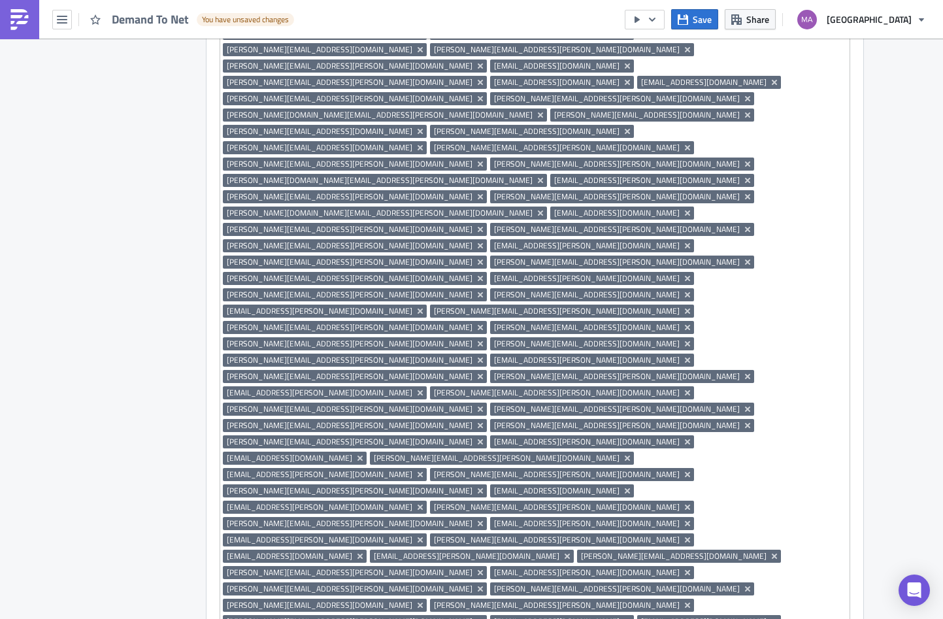
type input "Demand to Net Report"
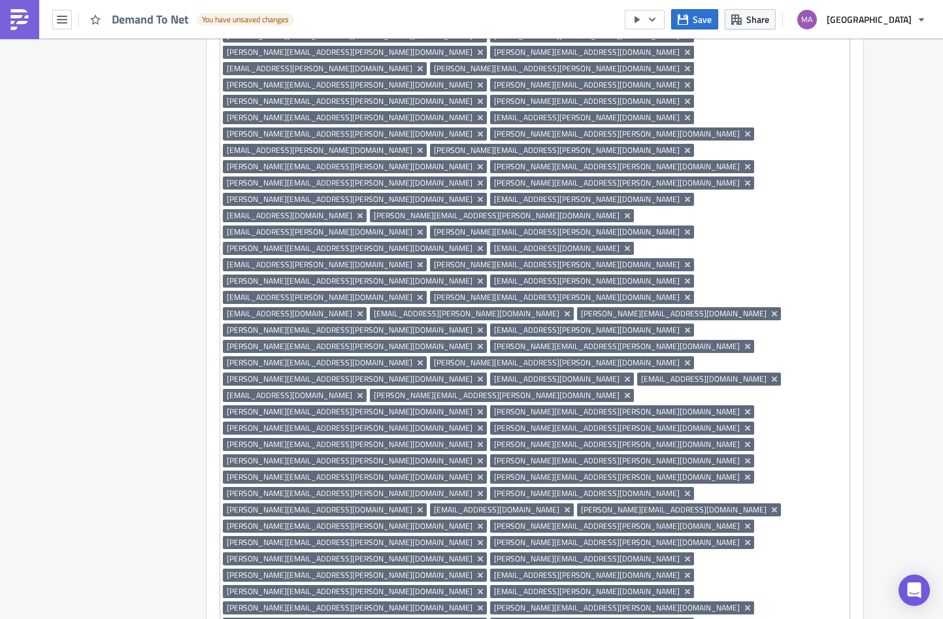
scroll to position [2638, 0]
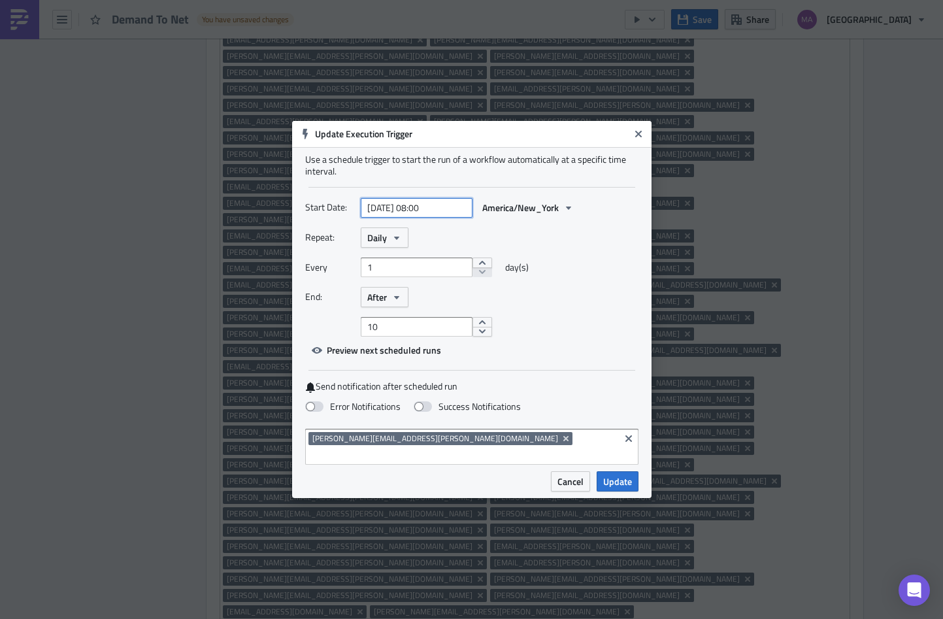
select select "7"
select select "2025"
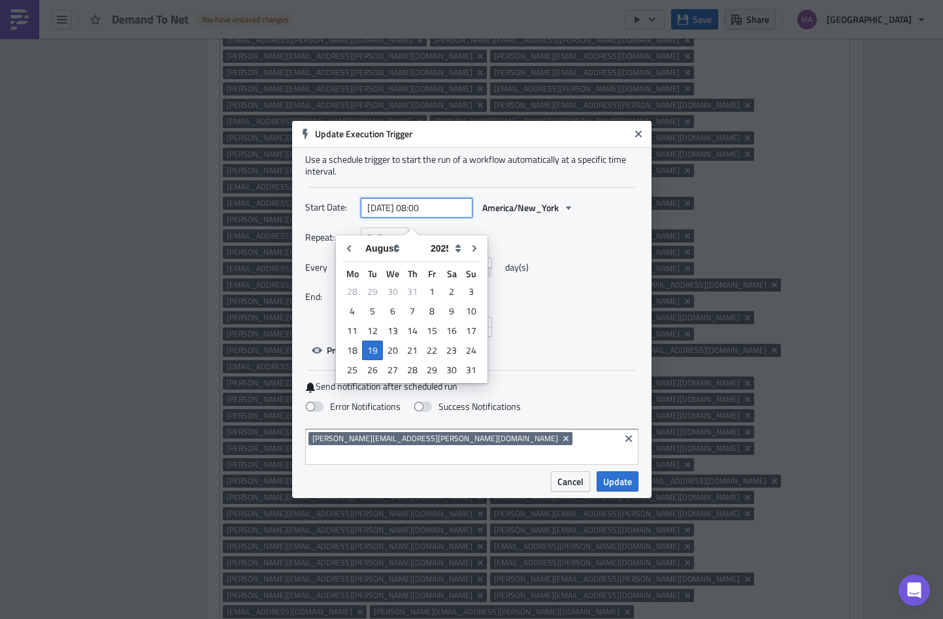
drag, startPoint x: 446, startPoint y: 214, endPoint x: 429, endPoint y: 213, distance: 17.0
click at [429, 213] on input "[DATE] 08:00" at bounding box center [417, 208] width 112 height 20
type input "2025-08-19 08:30"
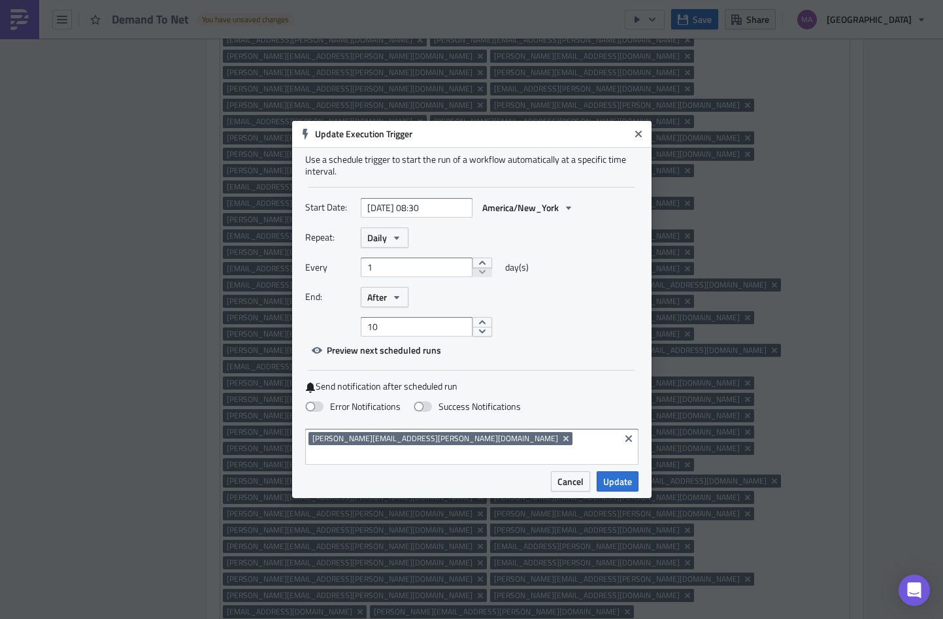
click at [607, 248] on div "Repeat: Daily" at bounding box center [471, 237] width 333 height 20
click at [431, 276] on input "1" at bounding box center [417, 267] width 112 height 20
click at [401, 303] on icon "button" at bounding box center [396, 297] width 10 height 10
click at [390, 324] on div "Never" at bounding box center [422, 320] width 108 height 13
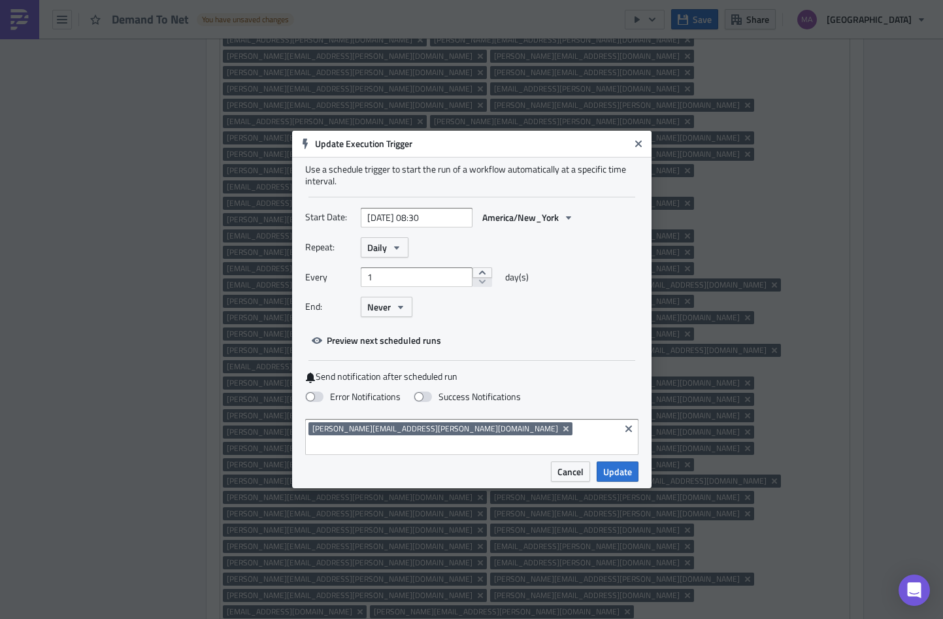
click at [479, 350] on div "Start Date: 2025-08-19 08:30 America/New_York Repeat: Daily Every 1 day(s) End:…" at bounding box center [471, 278] width 333 height 143
click at [317, 402] on span at bounding box center [314, 396] width 18 height 10
click at [11, 10] on input "Error Notifications" at bounding box center [7, 6] width 8 height 8
checkbox input "true"
click at [462, 438] on input at bounding box center [462, 444] width 308 height 13
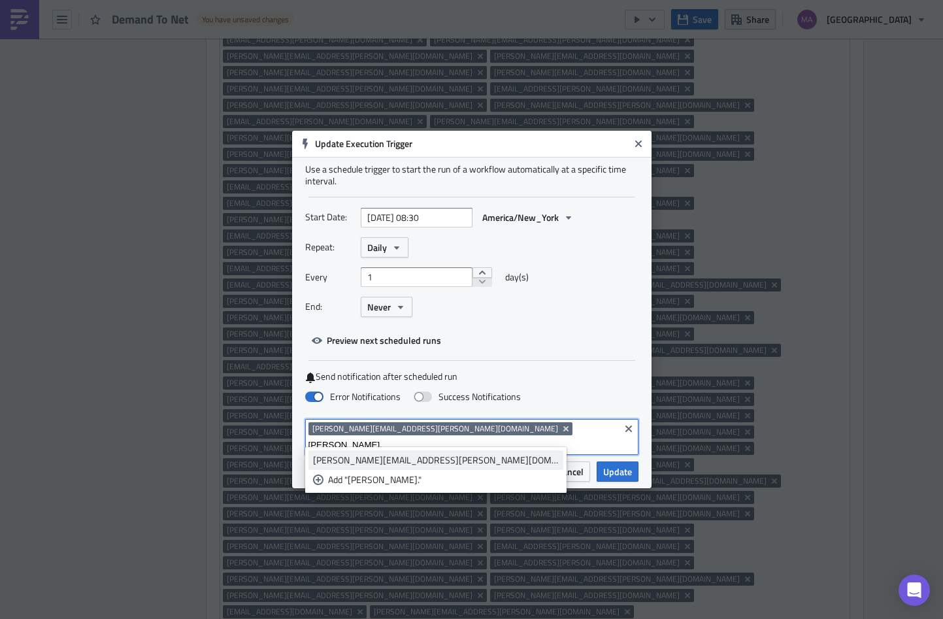
type input "chris."
click at [380, 457] on div "chris.rhinehart@saks.com" at bounding box center [436, 459] width 246 height 13
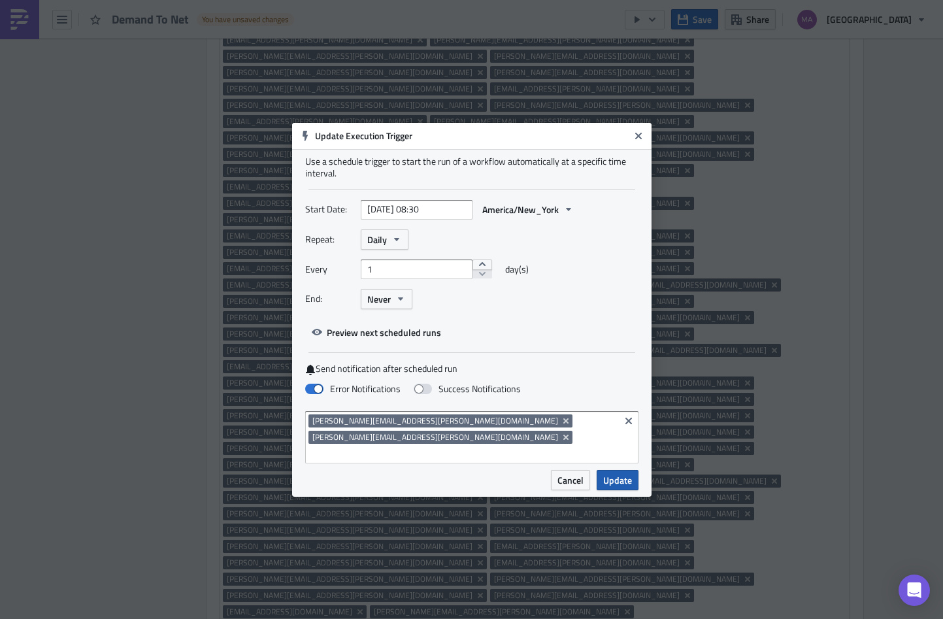
click at [625, 473] on span "Update" at bounding box center [617, 480] width 29 height 14
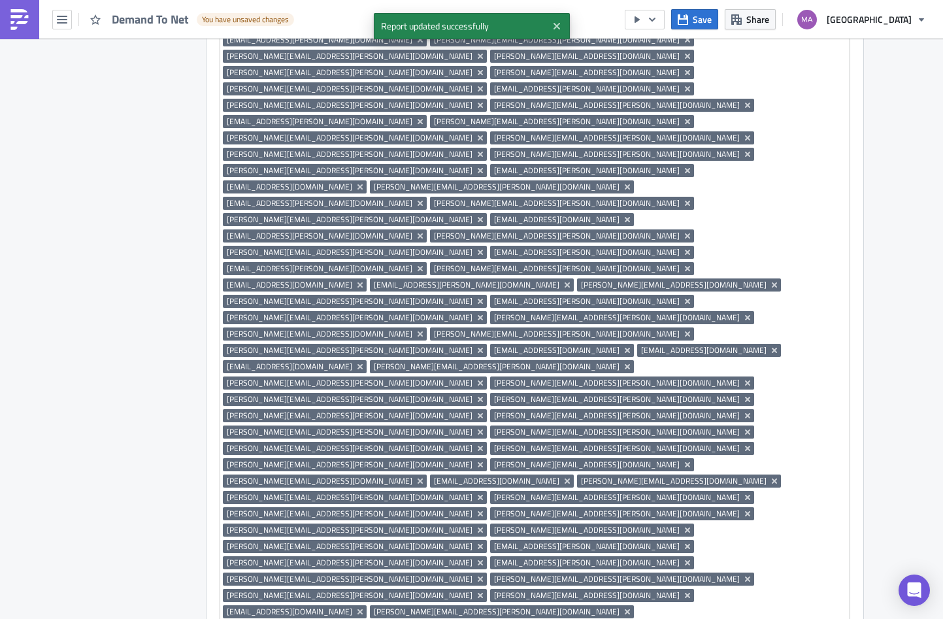
checkbox input "true"
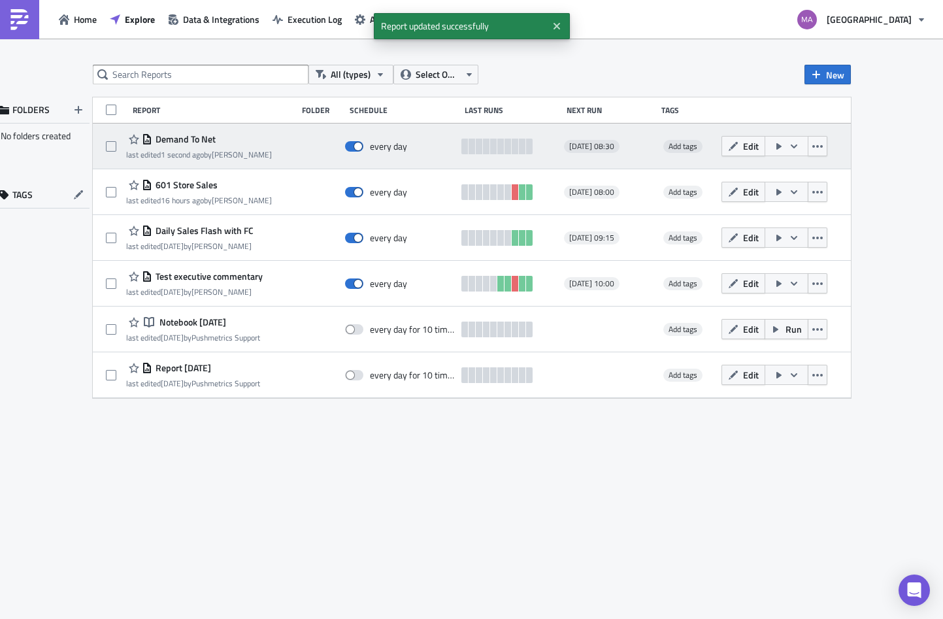
click at [793, 147] on icon "button" at bounding box center [793, 146] width 7 height 4
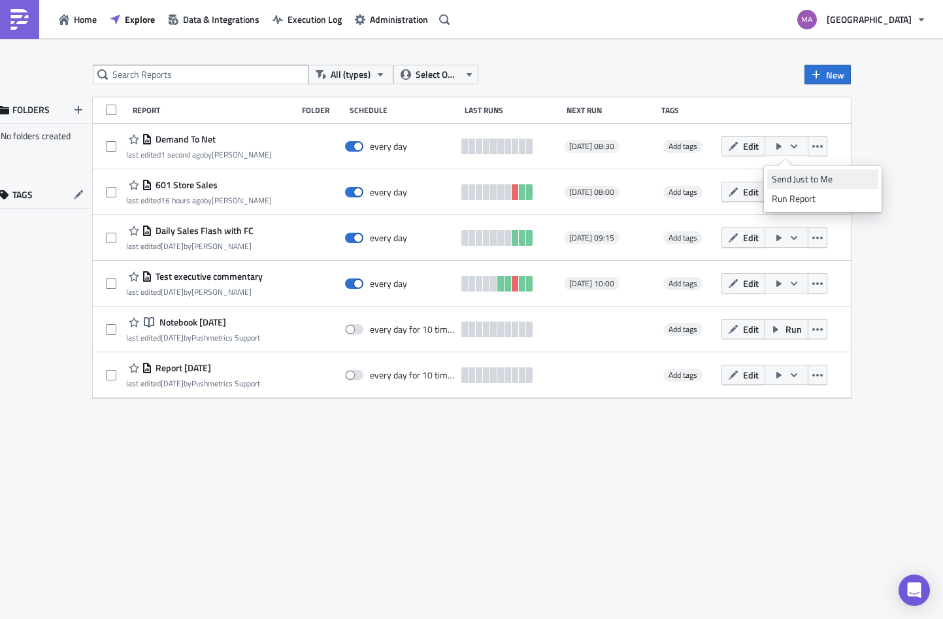
click at [789, 180] on div "Send Just to Me" at bounding box center [823, 178] width 102 height 13
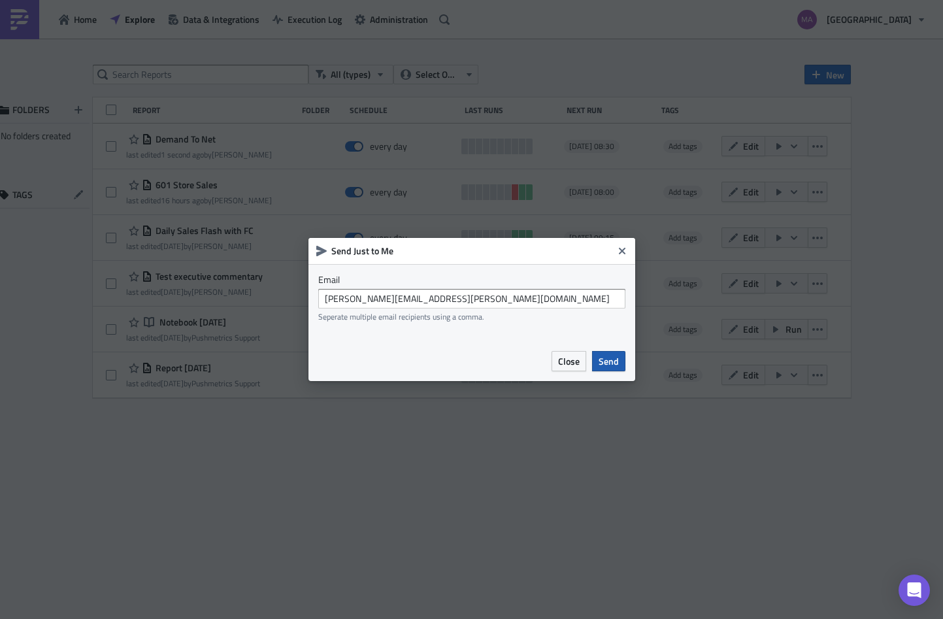
click at [607, 362] on span "Send" at bounding box center [608, 361] width 20 height 14
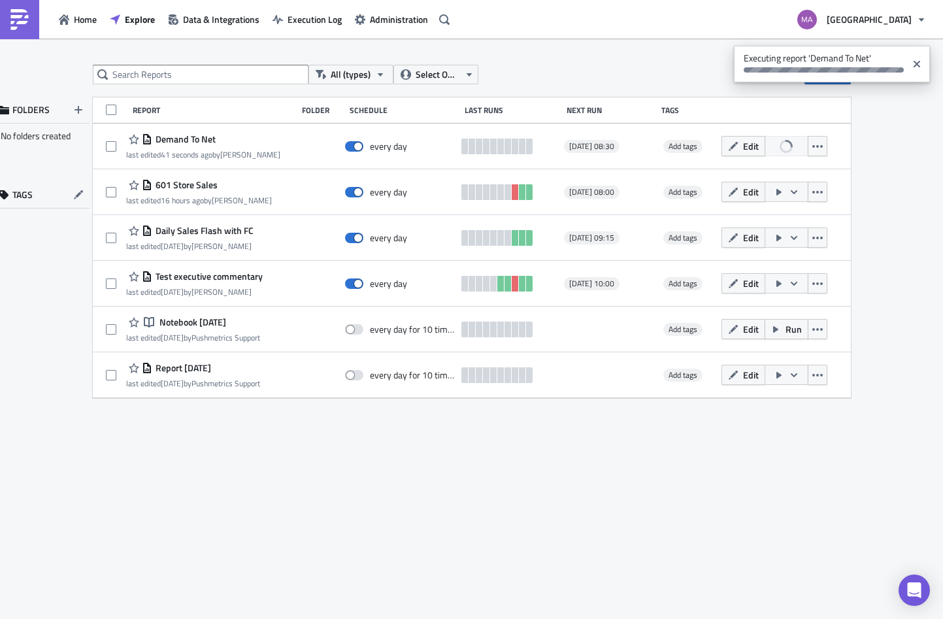
click at [187, 514] on div "All (types) Select Owner New FOLDERS No folders created TAGS Report Folder Sche…" at bounding box center [472, 330] width 784 height 530
click at [188, 514] on div "All (types) Select Owner New FOLDERS No folders created TAGS Report Folder Sche…" at bounding box center [472, 330] width 784 height 530
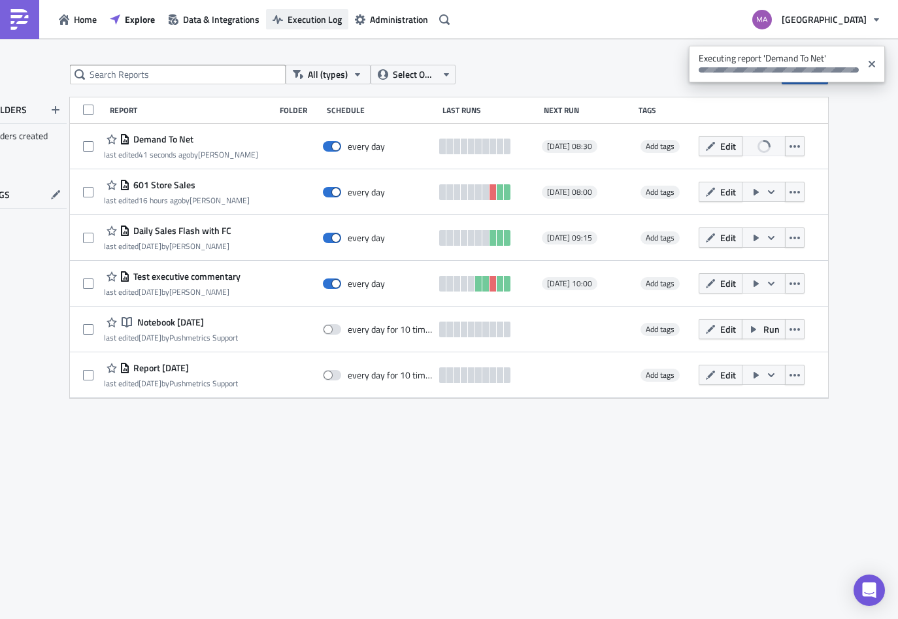
click at [313, 22] on span "Execution Log" at bounding box center [314, 19] width 54 height 14
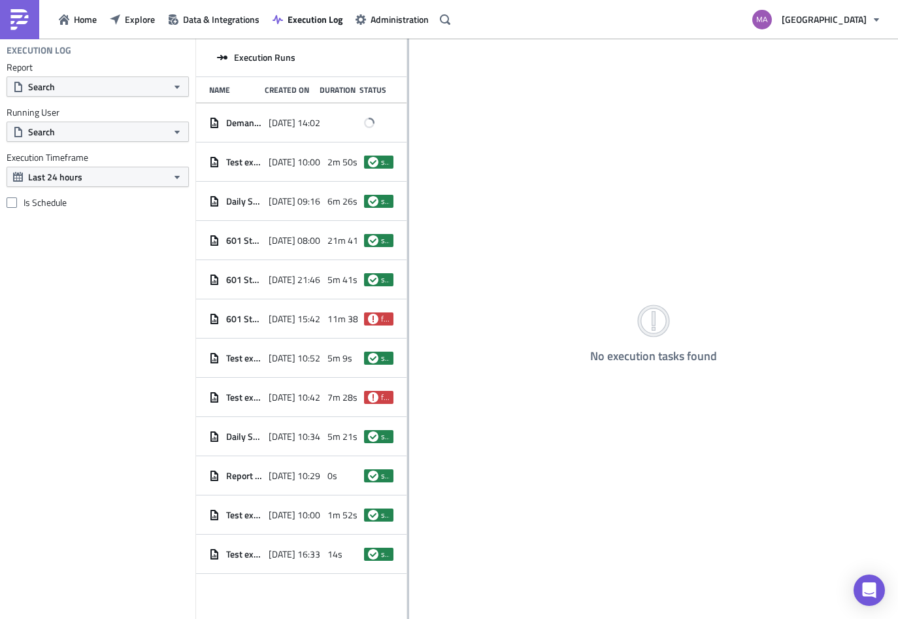
drag, startPoint x: 336, startPoint y: 143, endPoint x: 407, endPoint y: 146, distance: 71.3
click at [407, 146] on div at bounding box center [408, 330] width 2 height 582
click at [261, 127] on div "Demand To Net 2025-08-19 14:02" at bounding box center [301, 122] width 210 height 39
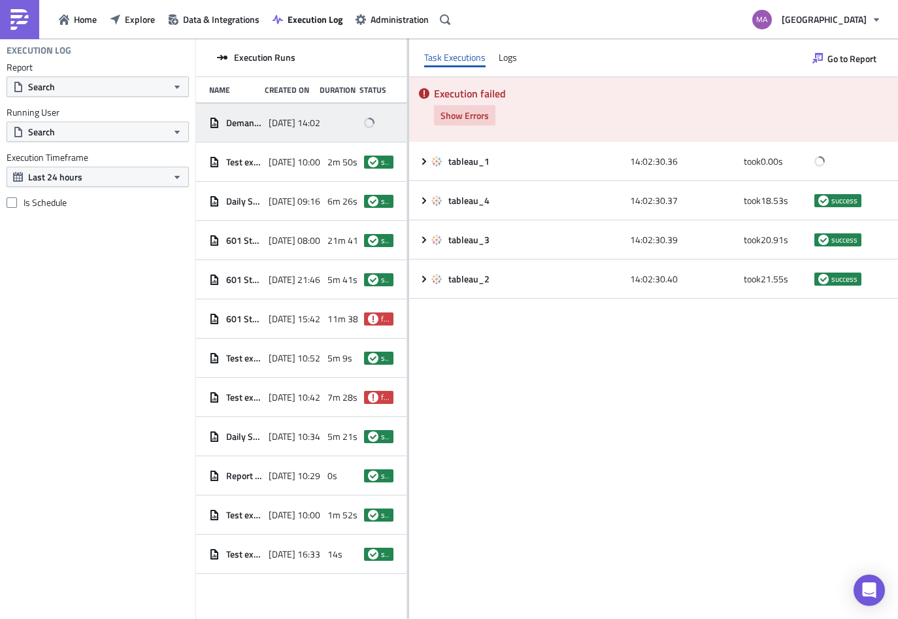
click at [476, 114] on span "Show Errors" at bounding box center [464, 115] width 48 height 14
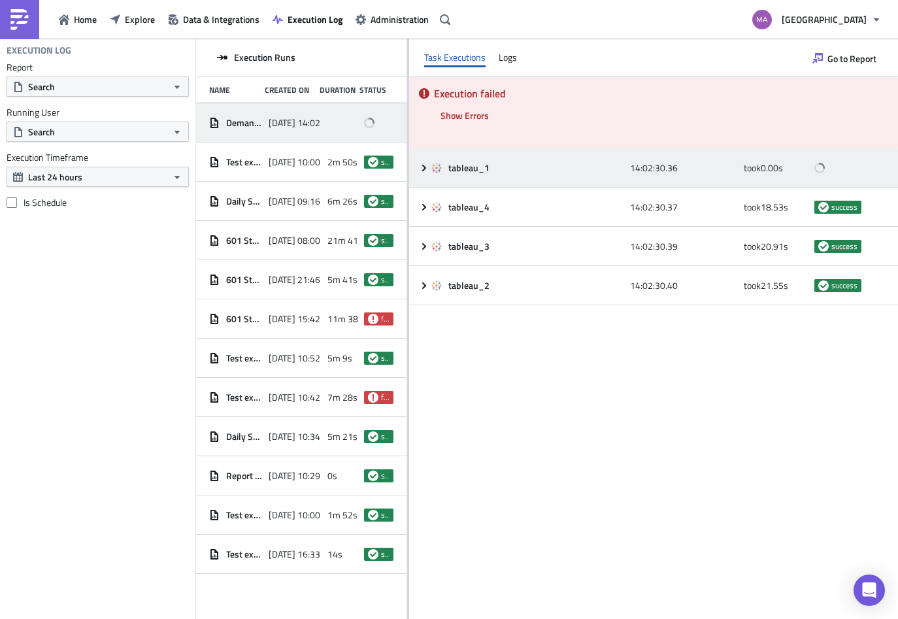
click at [423, 167] on icon at bounding box center [424, 168] width 10 height 10
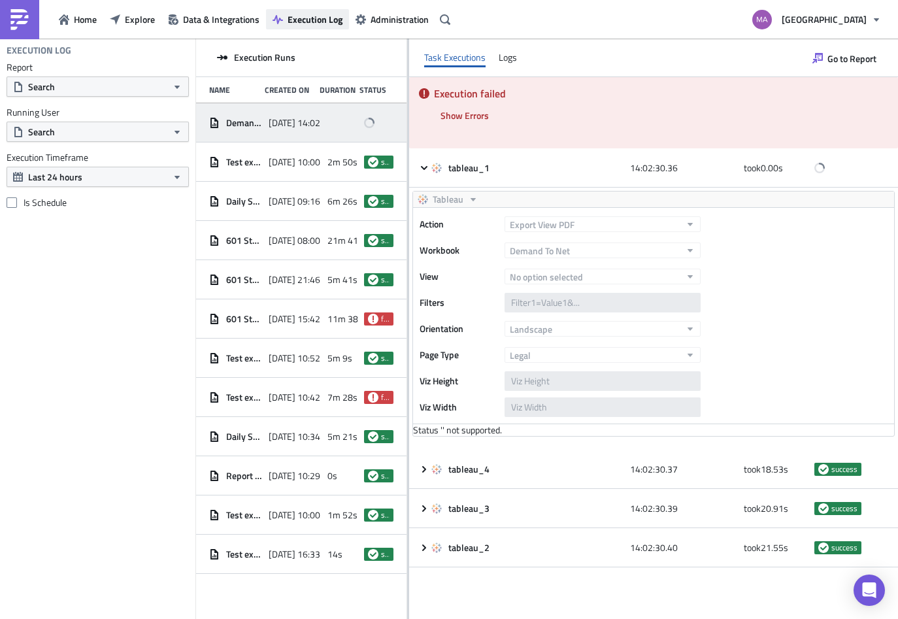
click at [297, 18] on span "Execution Log" at bounding box center [314, 19] width 55 height 14
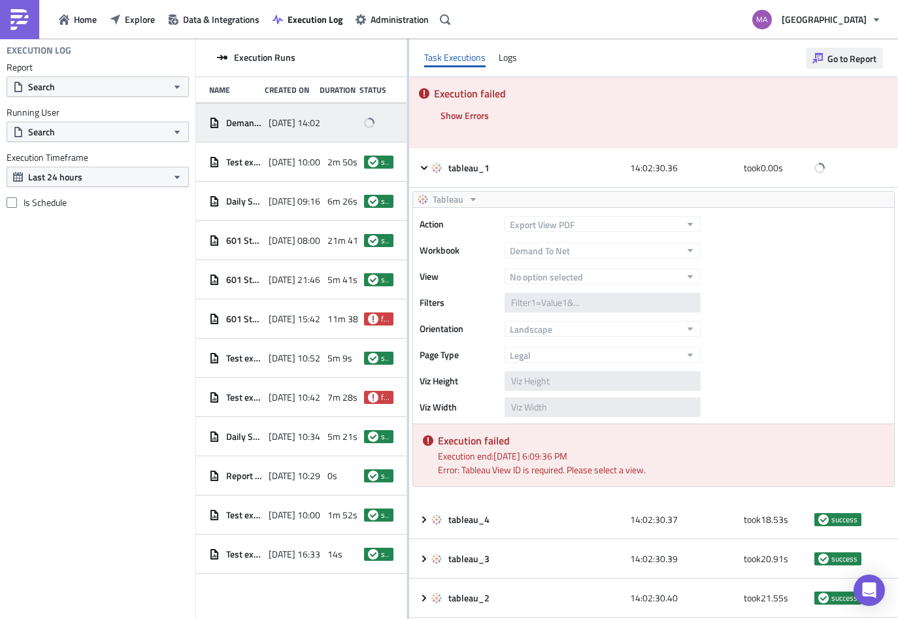
click at [840, 61] on span "Go to Report" at bounding box center [851, 59] width 49 height 14
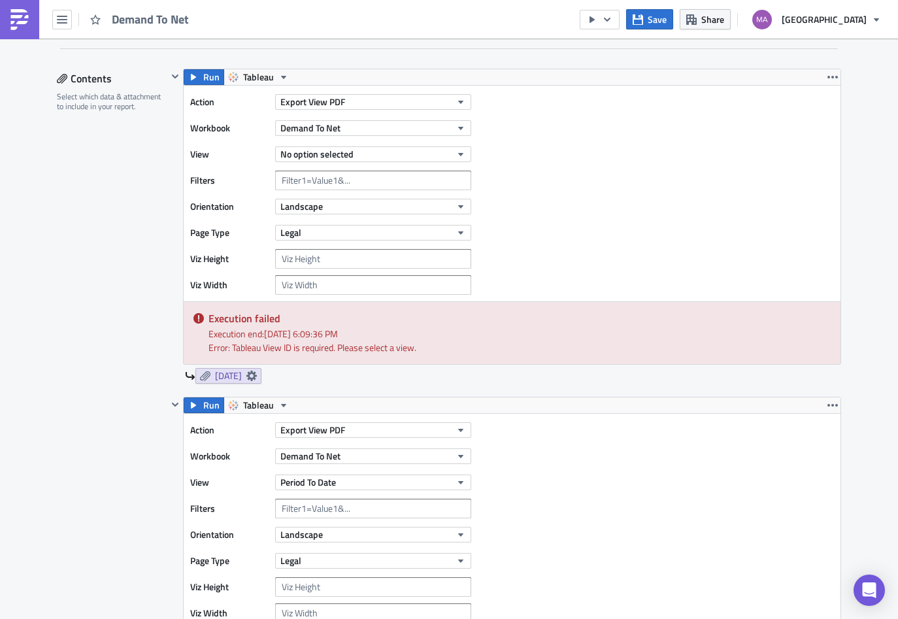
scroll to position [400, 0]
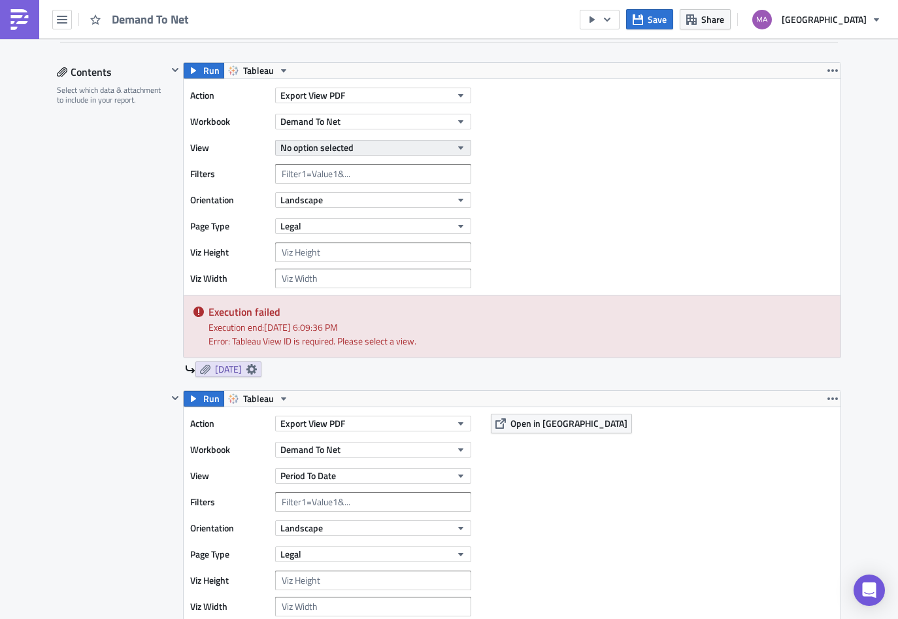
click at [349, 149] on button "No option selected" at bounding box center [373, 148] width 196 height 16
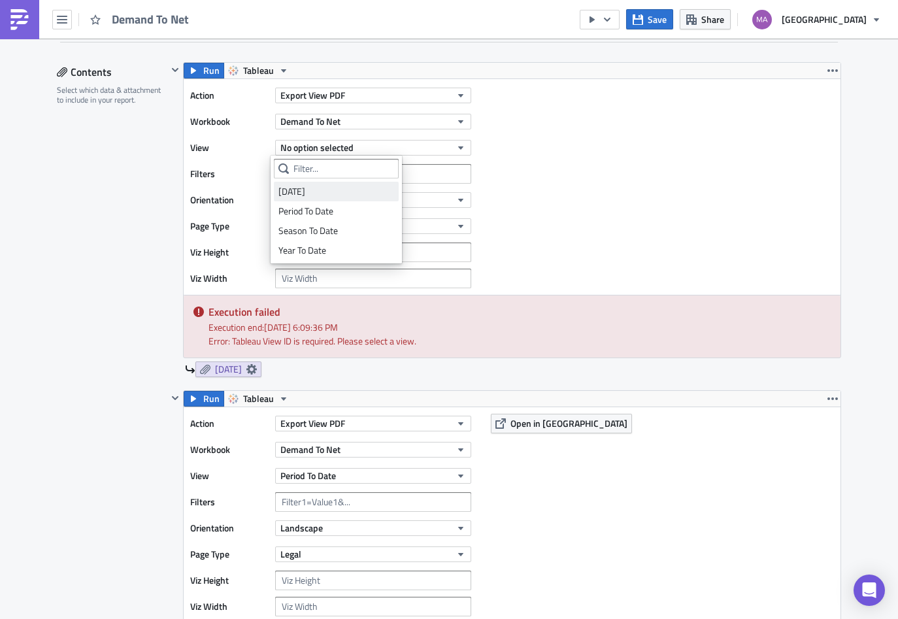
click at [338, 192] on div "Yesterday" at bounding box center [336, 191] width 116 height 13
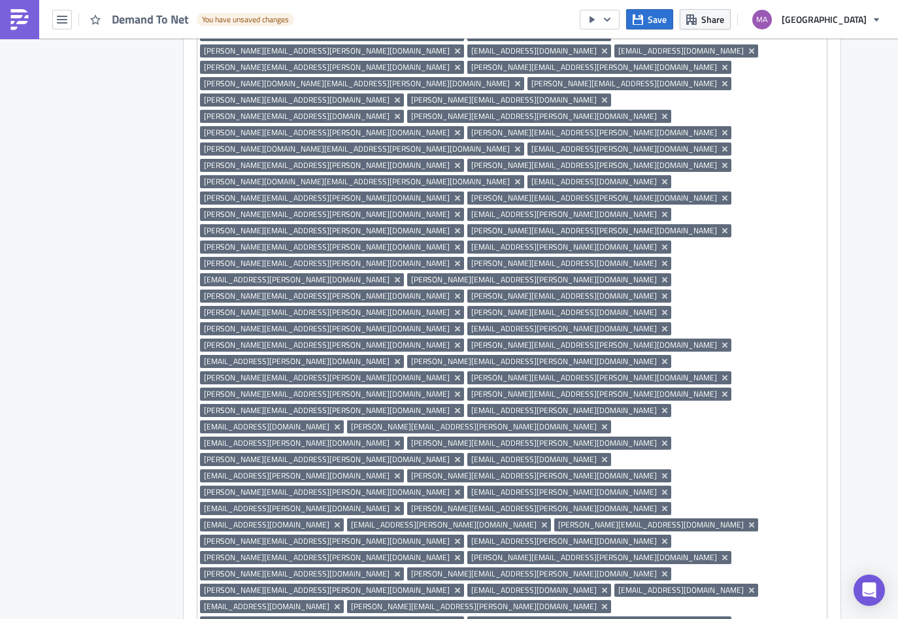
scroll to position [2887, 0]
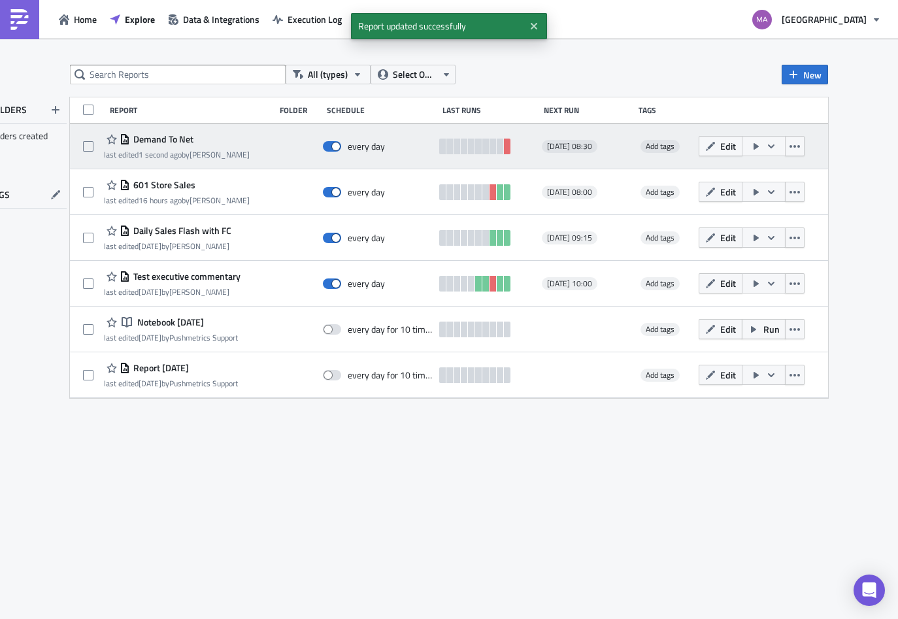
click at [772, 146] on icon "button" at bounding box center [771, 146] width 7 height 4
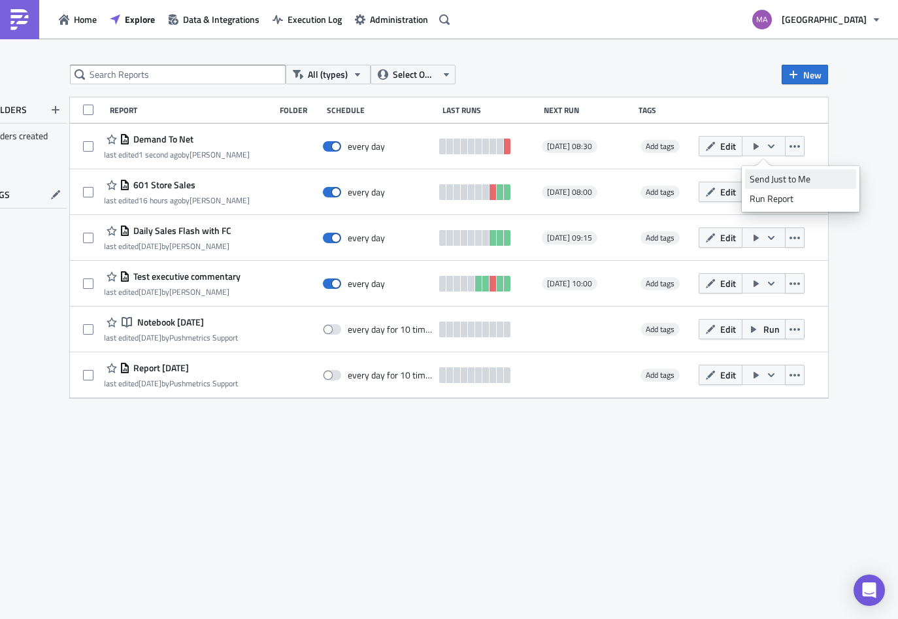
click at [766, 178] on div "Send Just to Me" at bounding box center [800, 178] width 102 height 13
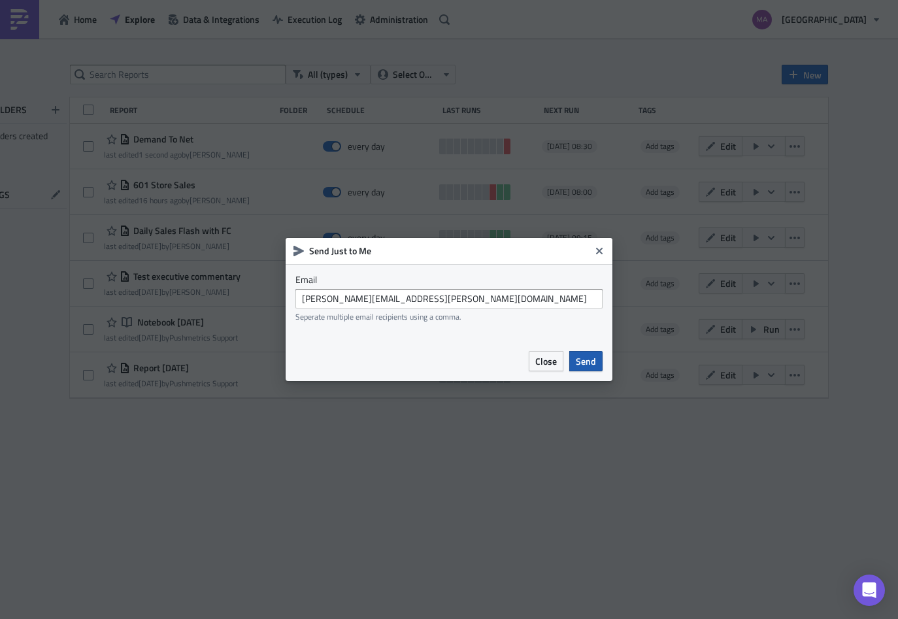
click at [598, 360] on button "Send" at bounding box center [585, 361] width 33 height 20
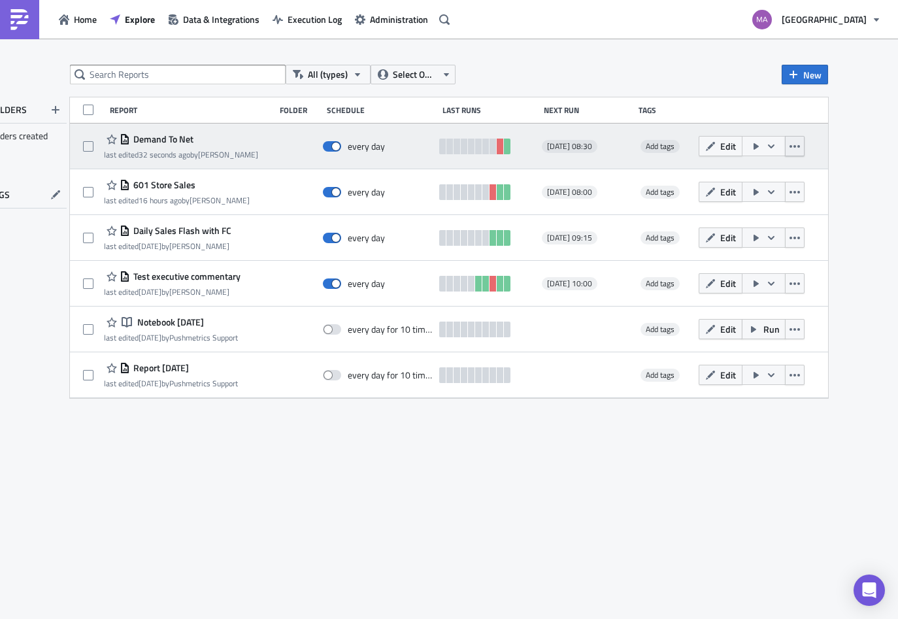
click at [800, 149] on button "button" at bounding box center [795, 146] width 20 height 20
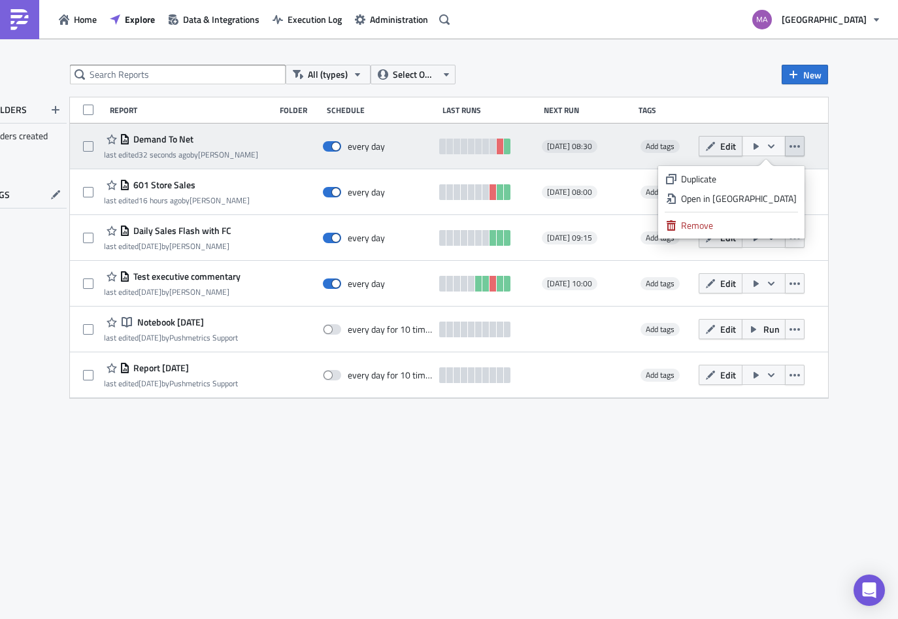
click at [714, 146] on icon "button" at bounding box center [710, 146] width 10 height 10
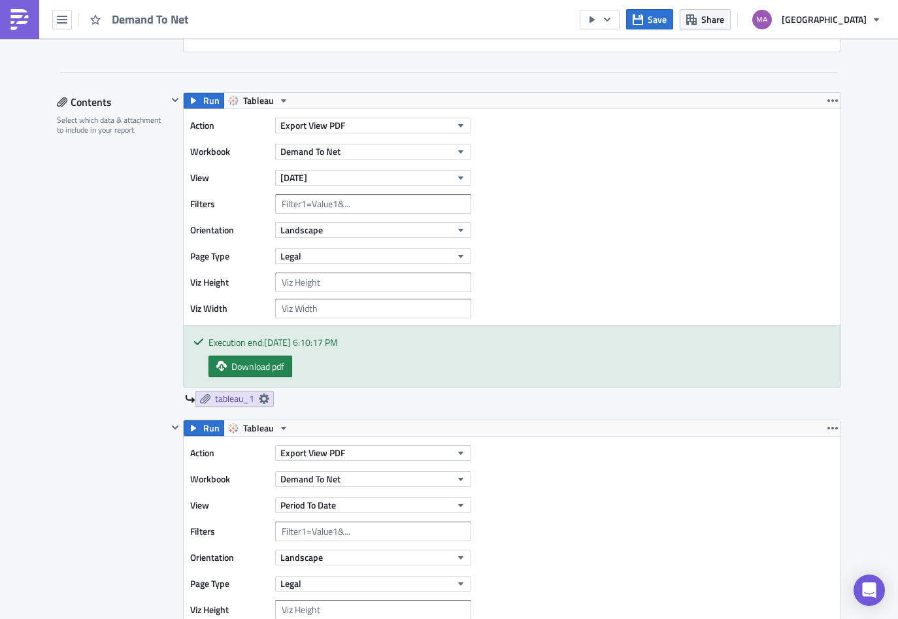
scroll to position [376, 0]
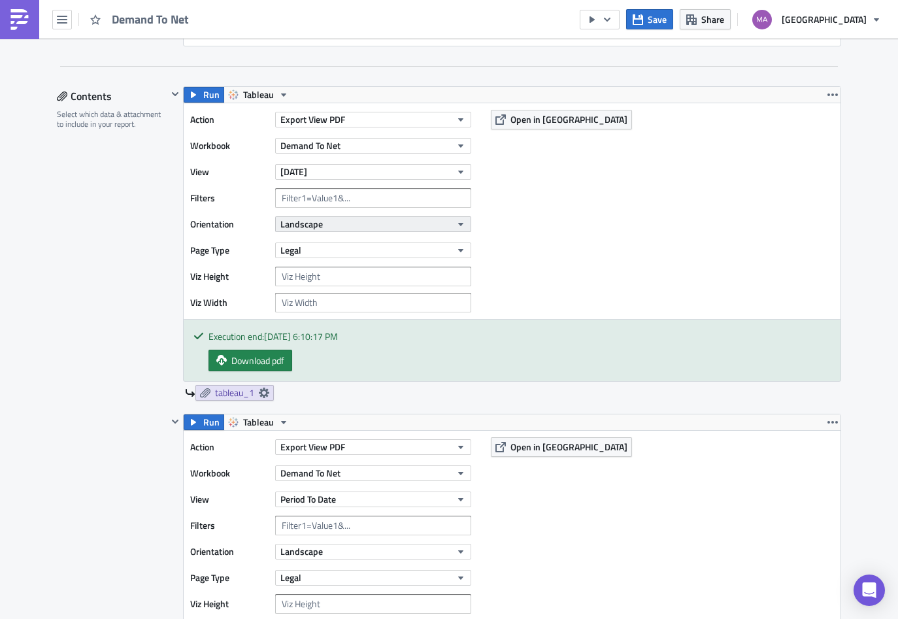
click at [319, 227] on button "Landscape" at bounding box center [373, 224] width 196 height 16
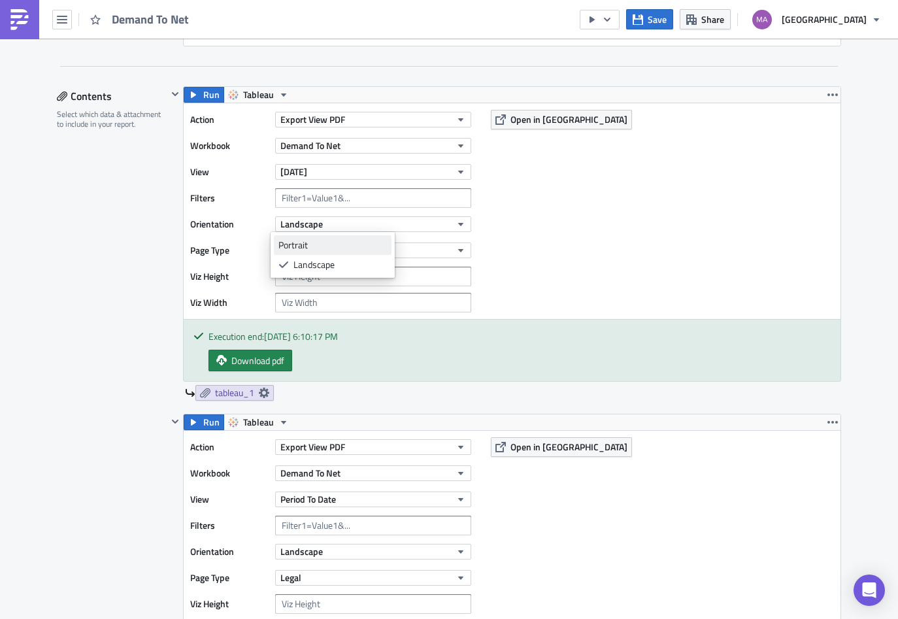
click at [316, 242] on div "Portrait" at bounding box center [332, 244] width 108 height 13
click at [310, 252] on button "Legal" at bounding box center [373, 250] width 196 height 16
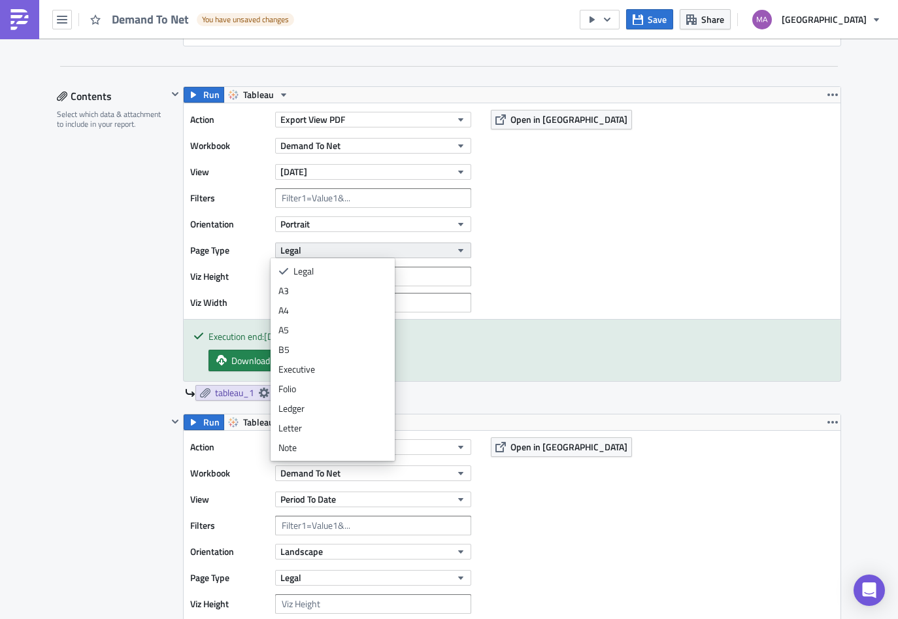
click at [310, 252] on button "Legal" at bounding box center [373, 250] width 196 height 16
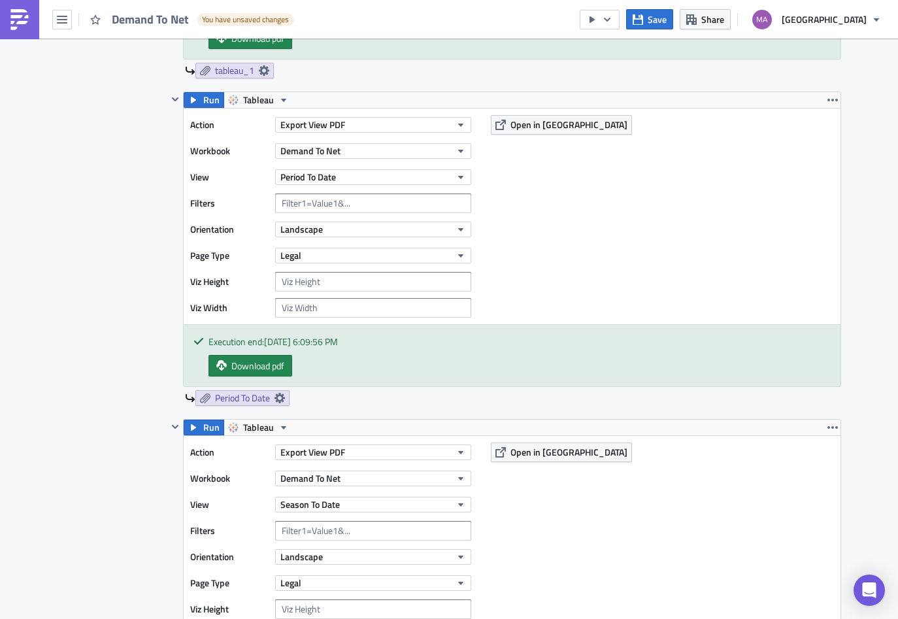
scroll to position [683, 0]
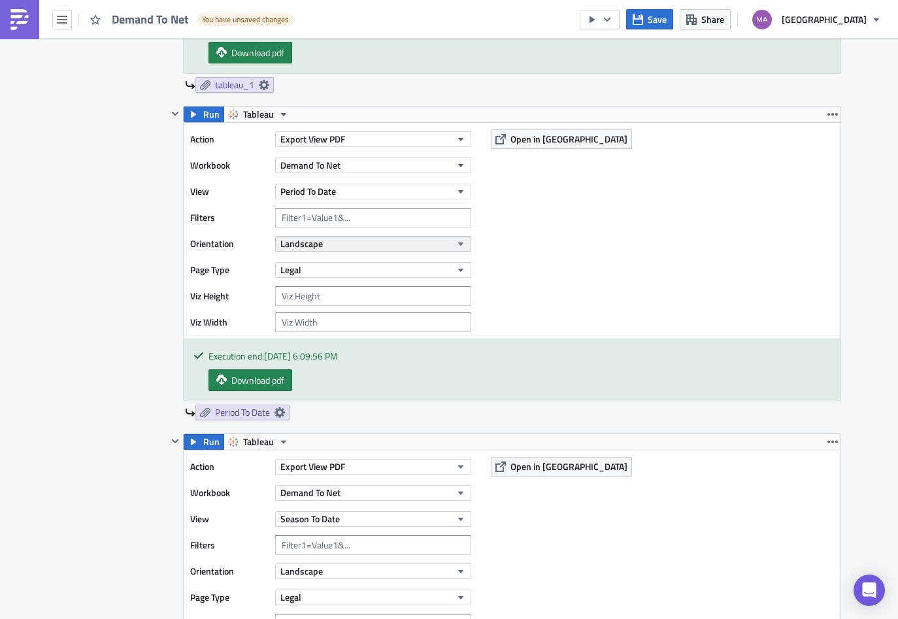
click at [309, 244] on span "Landscape" at bounding box center [301, 244] width 42 height 14
click at [304, 263] on div "Portrait" at bounding box center [332, 264] width 108 height 13
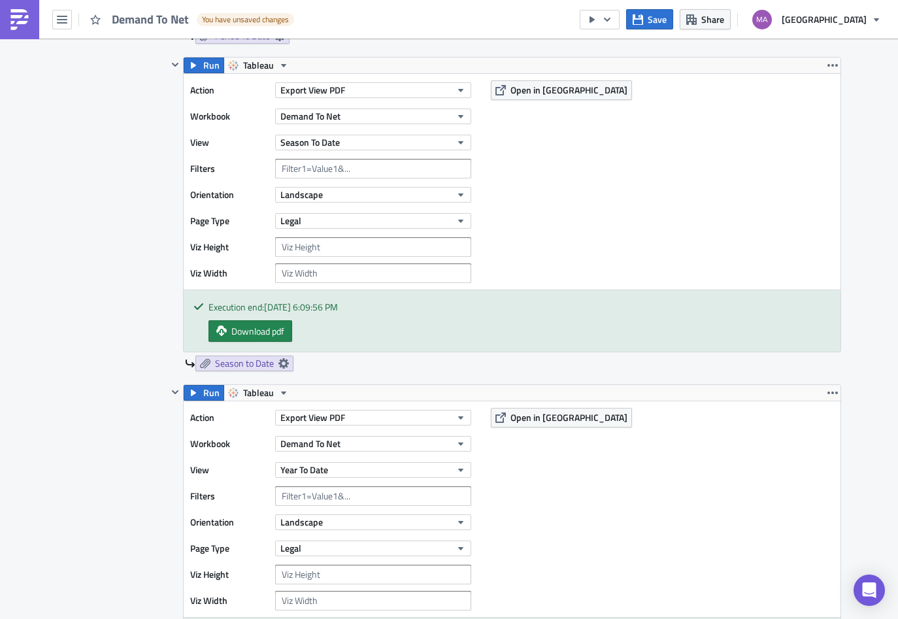
scroll to position [1119, 0]
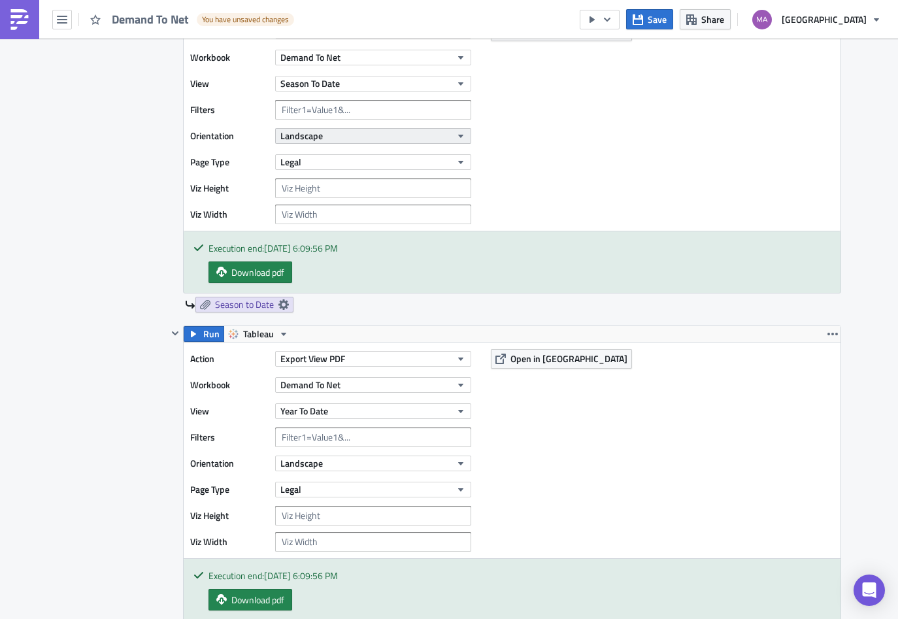
click at [330, 139] on button "Landscape" at bounding box center [373, 136] width 196 height 16
click at [329, 162] on div "Portrait" at bounding box center [332, 156] width 108 height 13
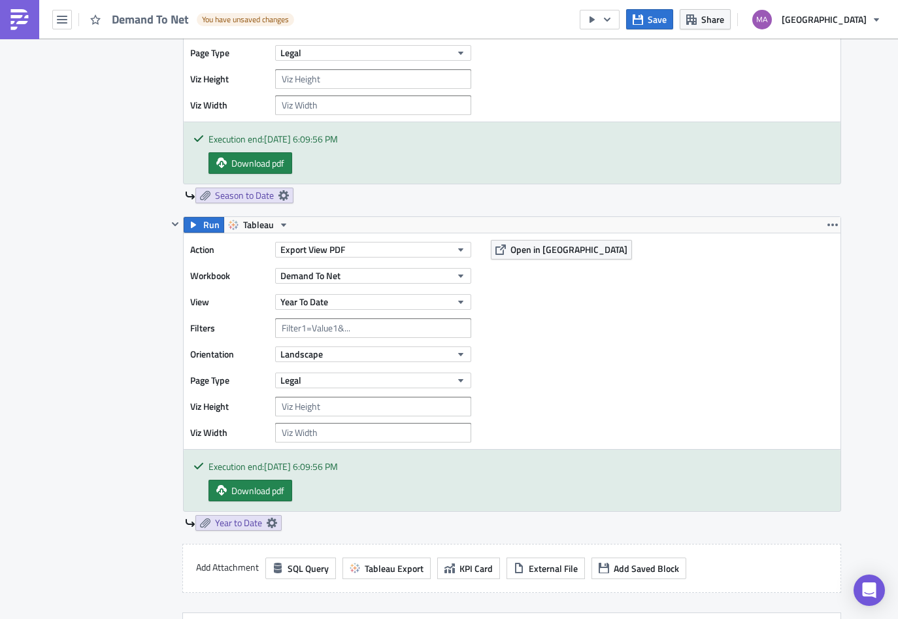
scroll to position [1241, 0]
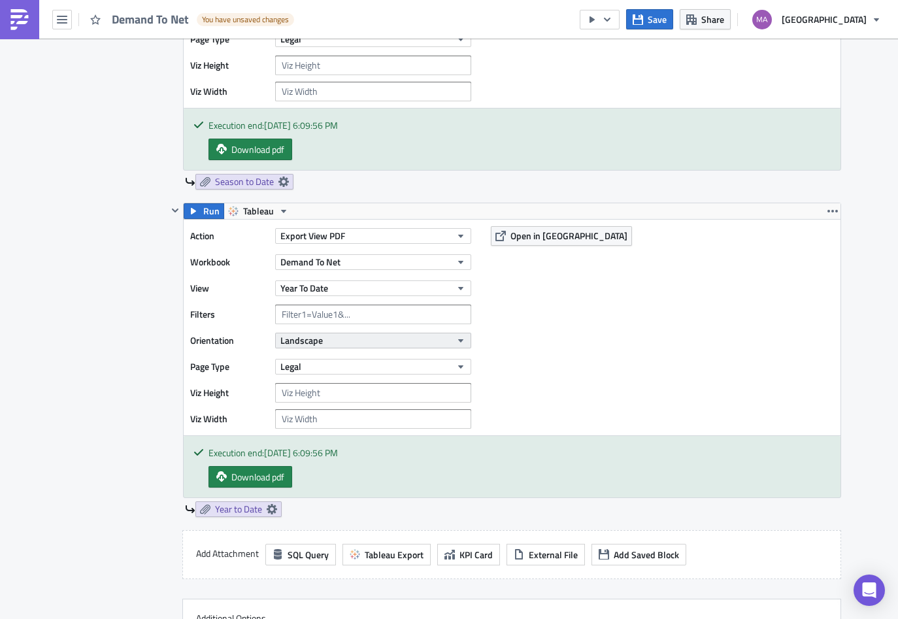
click at [303, 338] on span "Landscape" at bounding box center [301, 340] width 42 height 14
click at [306, 362] on div "Portrait" at bounding box center [332, 361] width 108 height 13
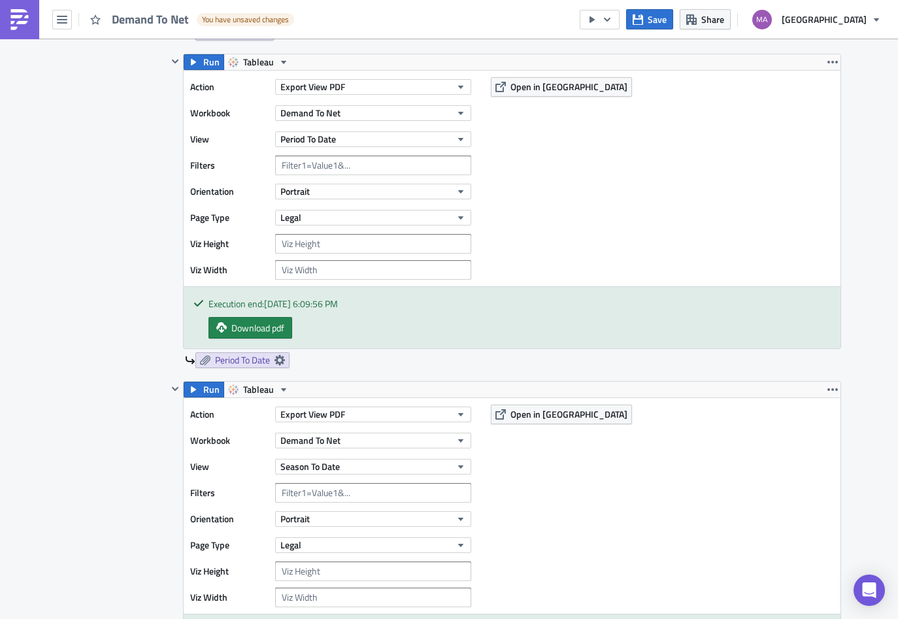
scroll to position [691, 0]
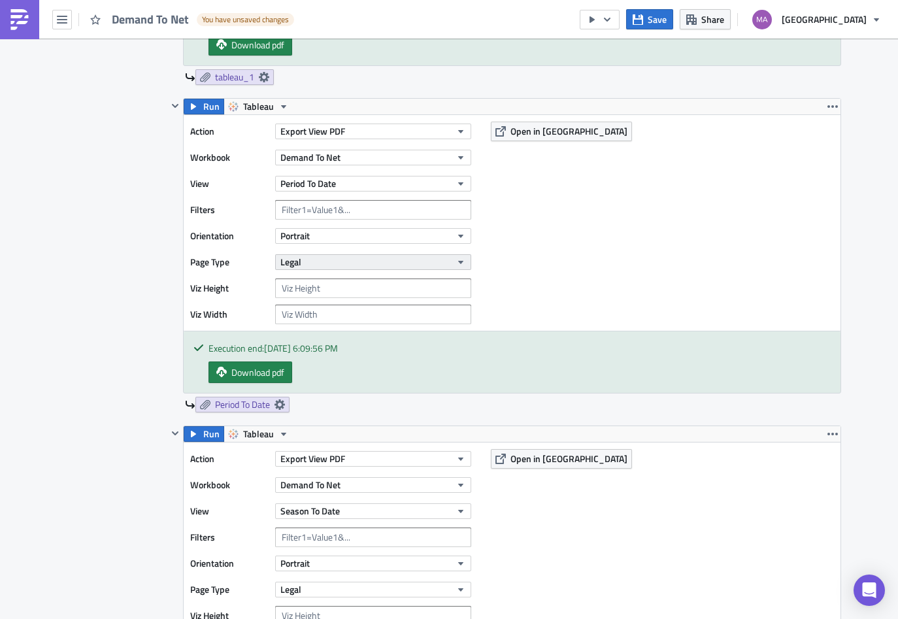
click at [299, 263] on button "Legal" at bounding box center [373, 262] width 196 height 16
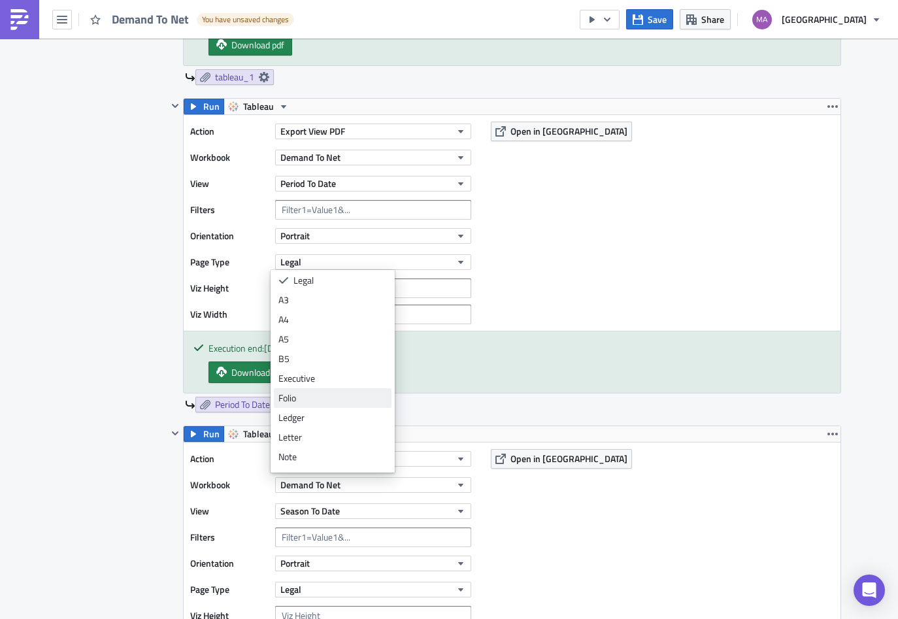
scroll to position [0, 0]
click at [498, 375] on div "Download pdf" at bounding box center [519, 372] width 622 height 22
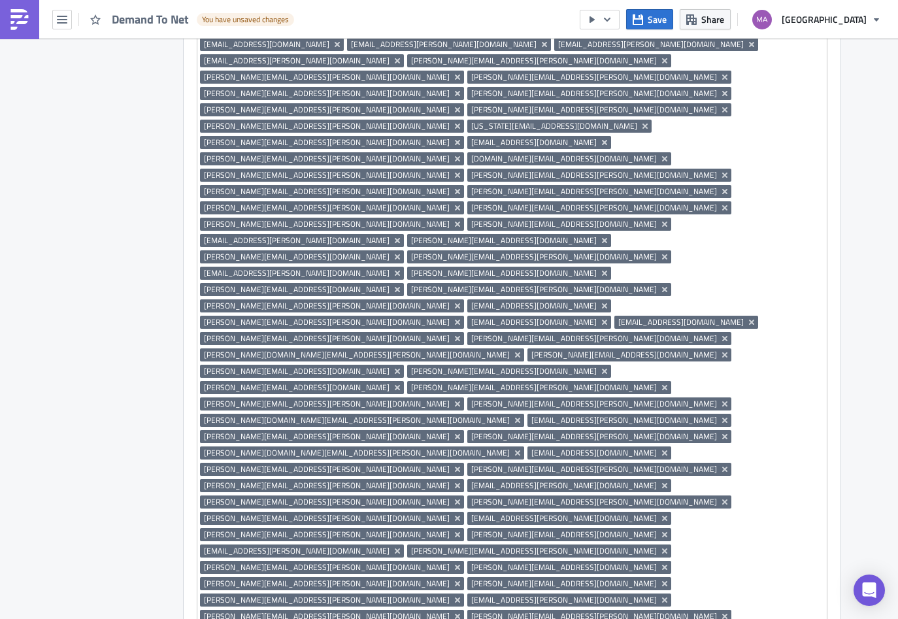
scroll to position [2887, 0]
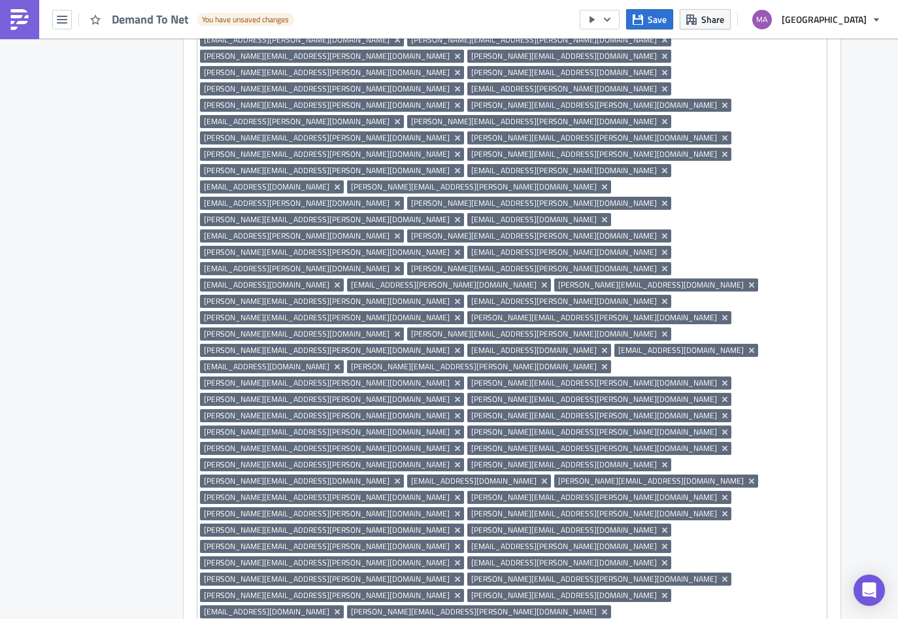
drag, startPoint x: 620, startPoint y: 24, endPoint x: 642, endPoint y: 105, distance: 84.5
click at [619, 44] on div "Demand To Net You have unsaved changes Save Share Saks Fifth Avenue Execution L…" at bounding box center [449, 310] width 898 height 621
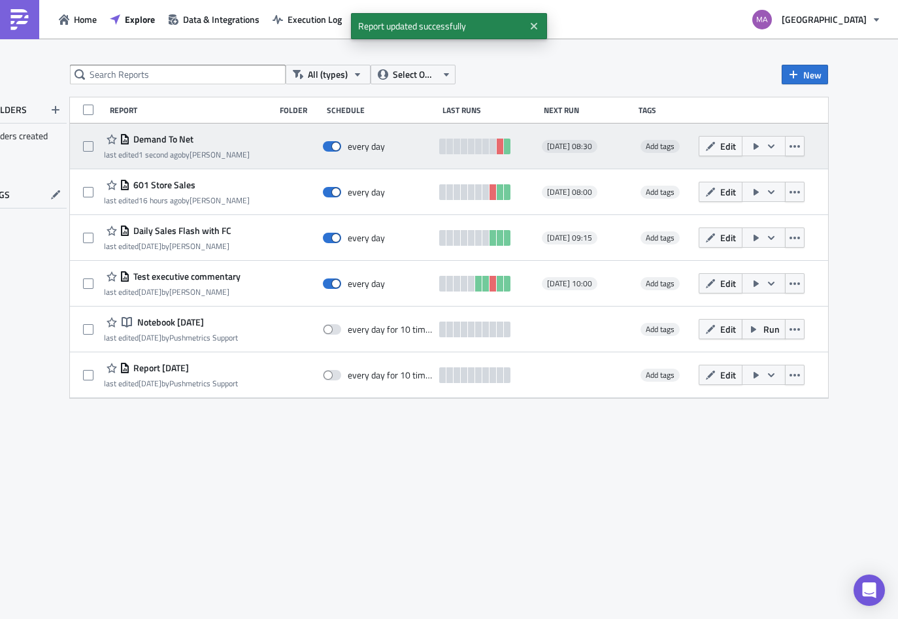
click at [772, 146] on icon "button" at bounding box center [771, 146] width 10 height 10
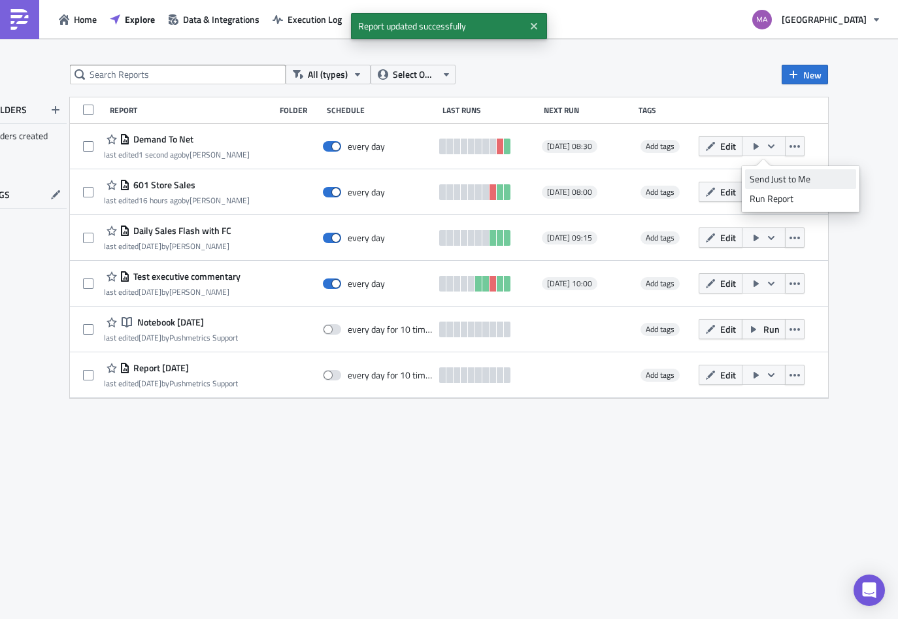
click at [762, 176] on div "Send Just to Me" at bounding box center [800, 178] width 102 height 13
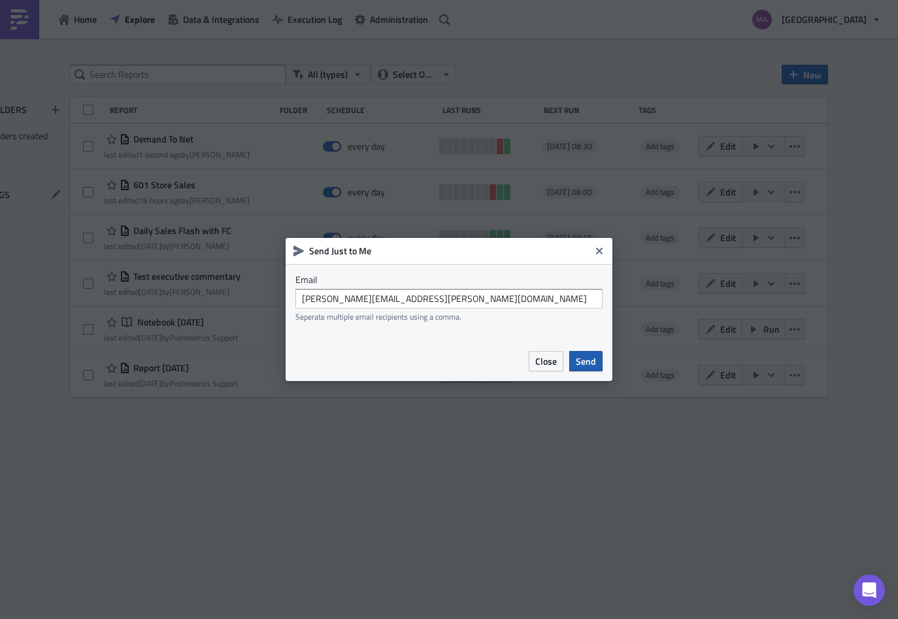
click at [580, 358] on span "Send" at bounding box center [586, 361] width 20 height 14
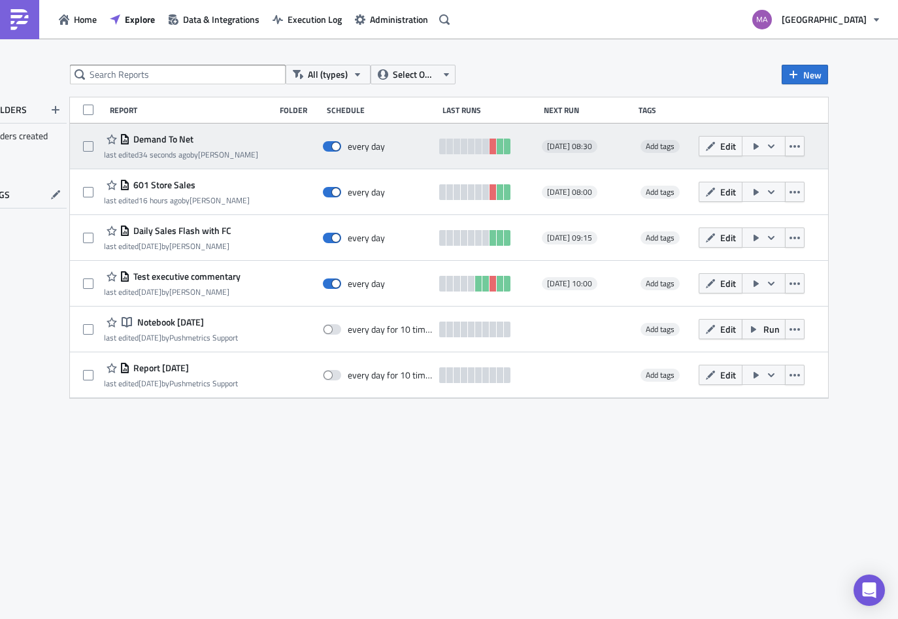
click at [135, 139] on span "Demand To Net" at bounding box center [161, 139] width 63 height 12
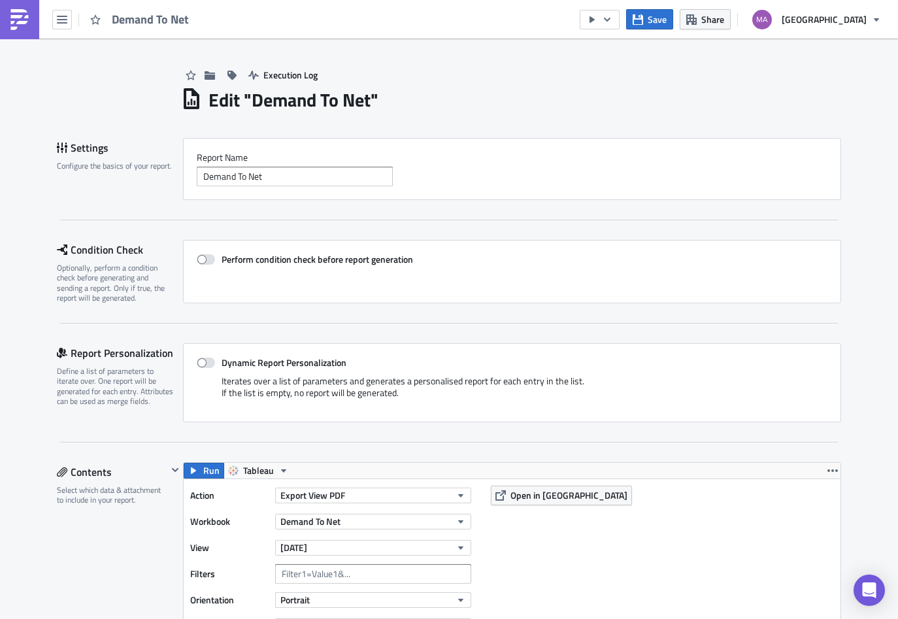
scroll to position [3, 0]
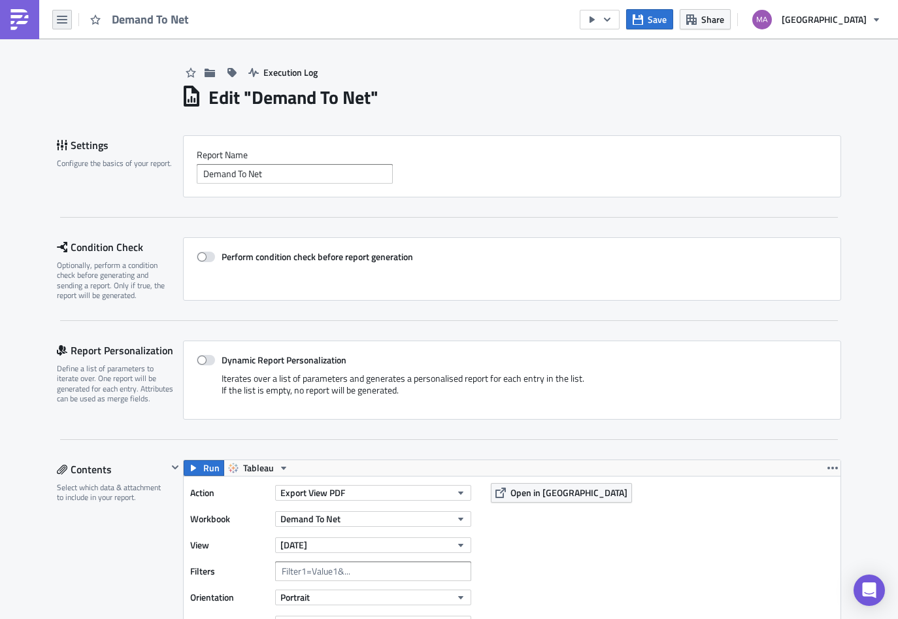
click at [63, 21] on icon "button" at bounding box center [62, 19] width 10 height 10
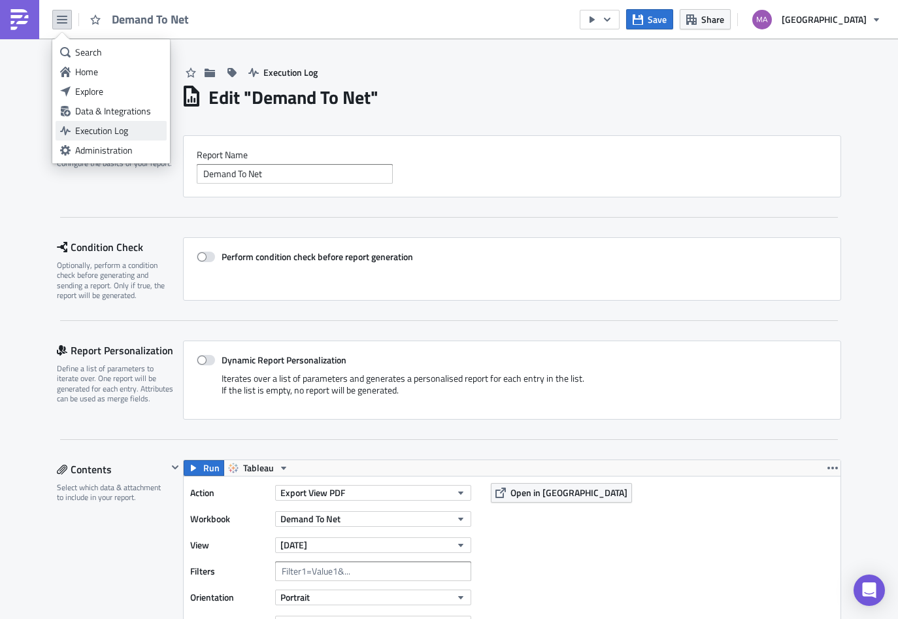
click at [81, 131] on div "Execution Log" at bounding box center [118, 130] width 87 height 13
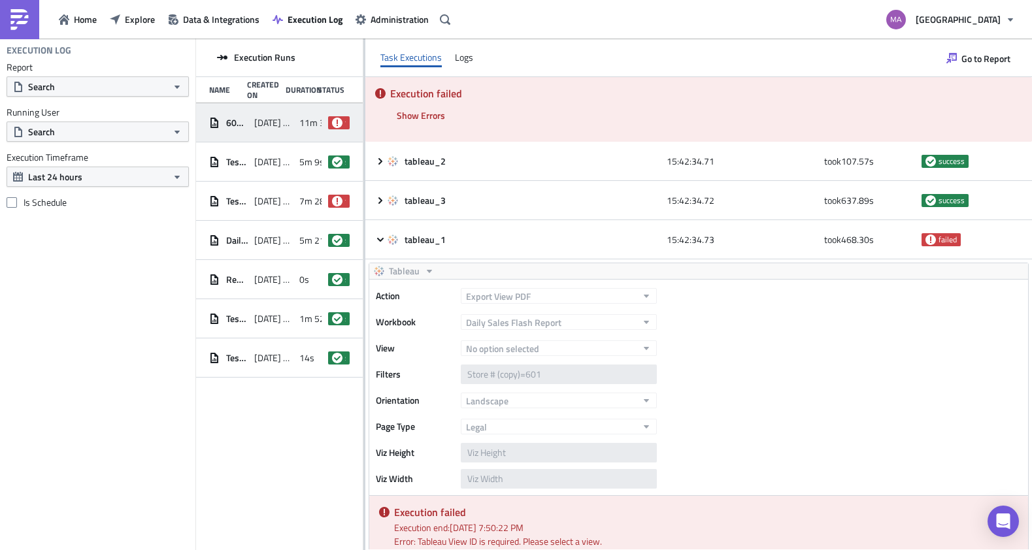
scroll to position [3, 0]
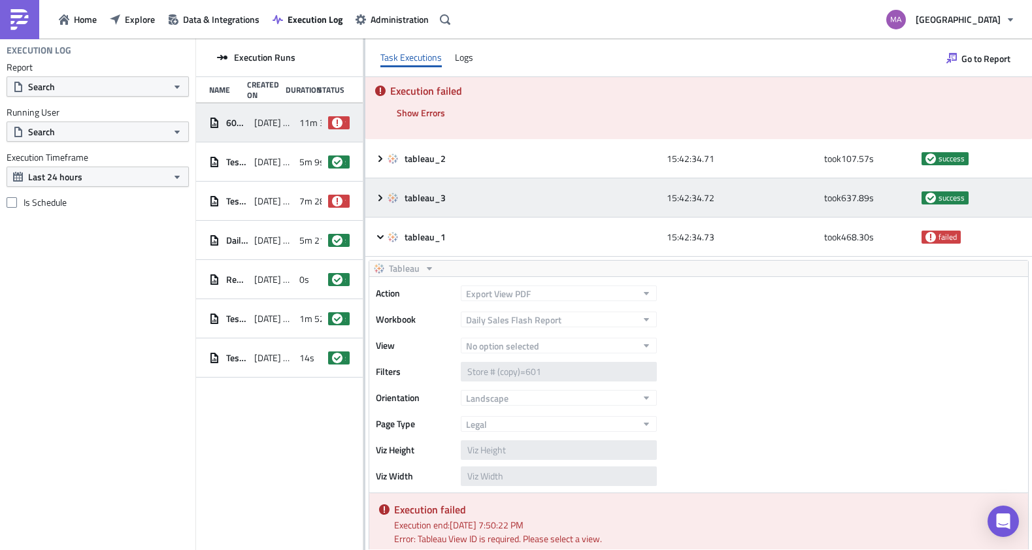
click at [365, 191] on div "tableau_3 15:42:34.72 took 637.89 s success" at bounding box center [698, 197] width 666 height 39
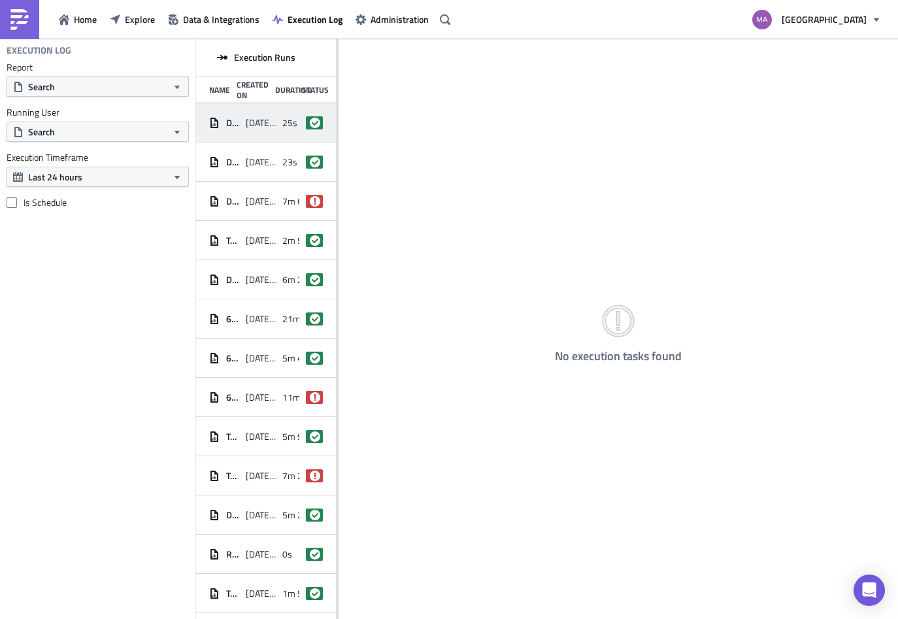
click at [255, 128] on div "[DATE] 14:15" at bounding box center [261, 123] width 30 height 24
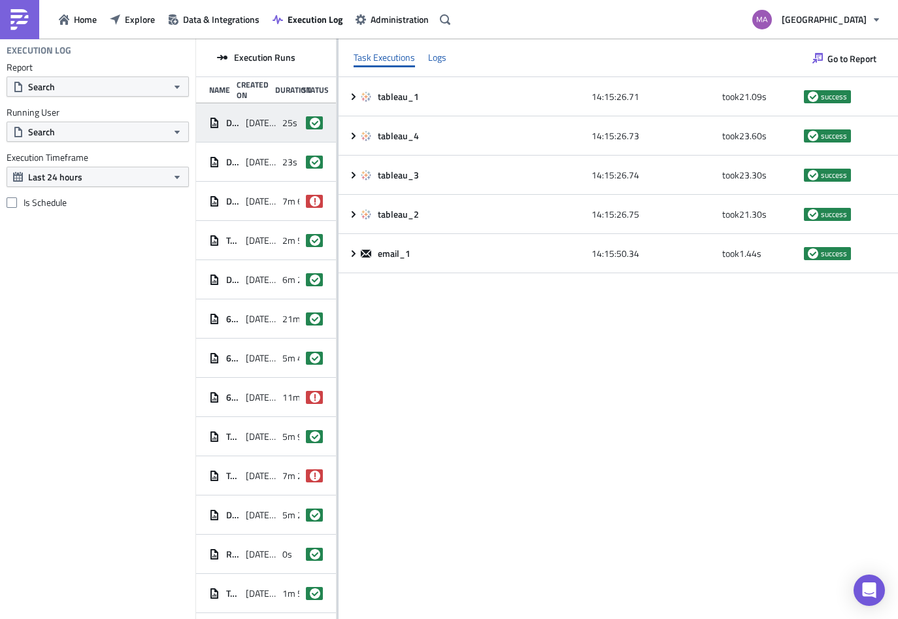
click at [444, 58] on div "Logs" at bounding box center [437, 58] width 18 height 20
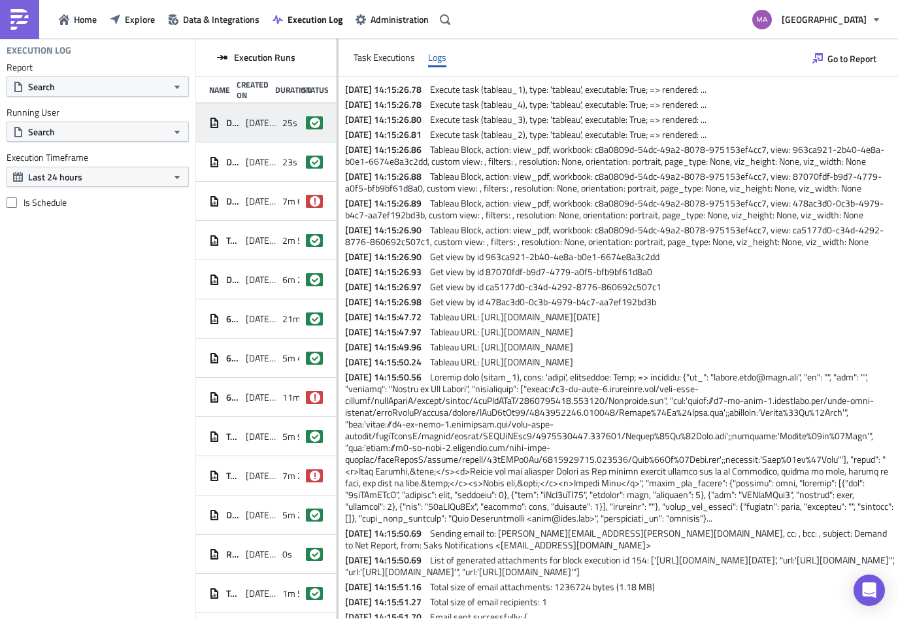
scroll to position [325, 0]
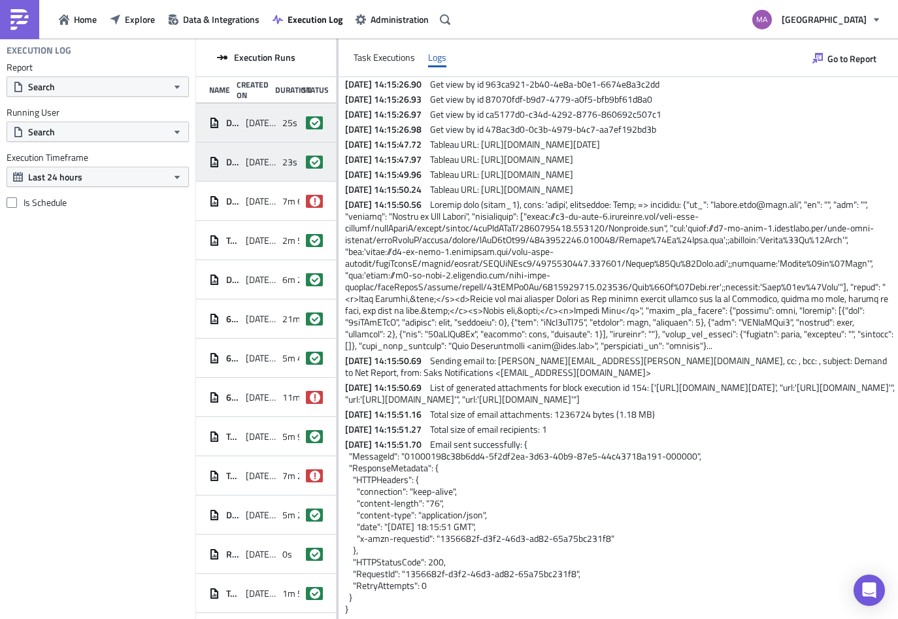
click at [232, 160] on span "Demand To Net" at bounding box center [232, 162] width 13 height 12
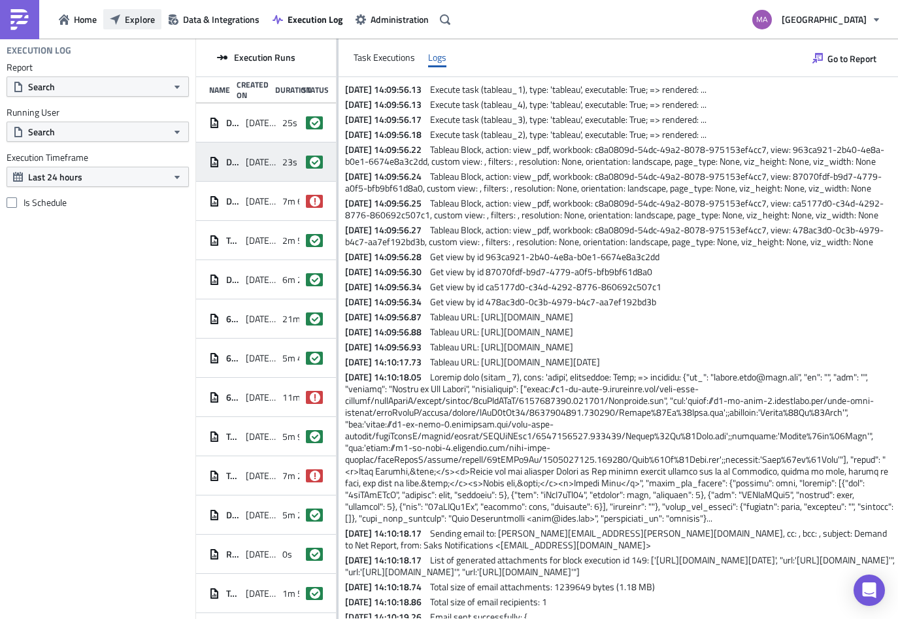
click at [134, 24] on span "Explore" at bounding box center [140, 19] width 30 height 14
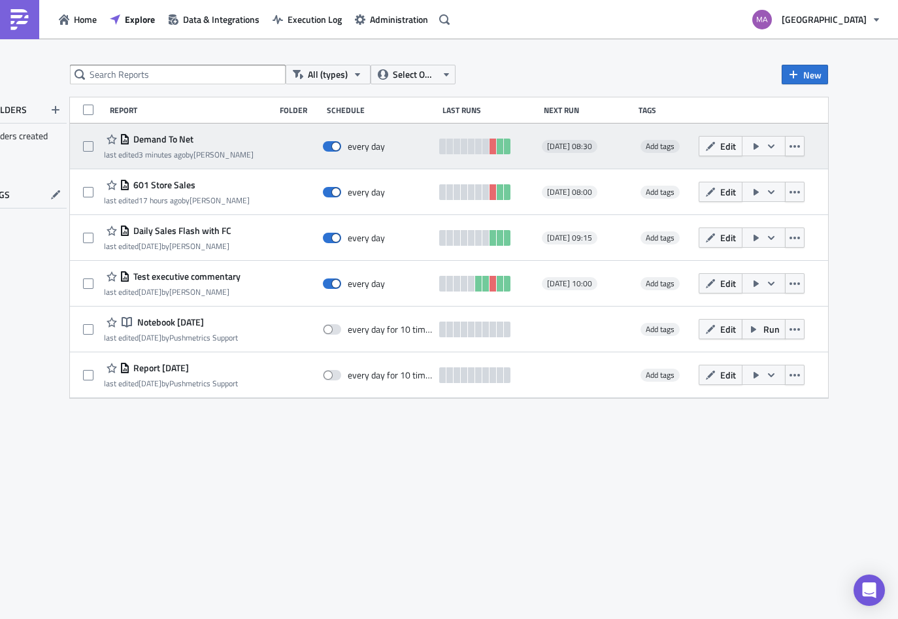
click at [150, 133] on span "Demand To Net" at bounding box center [161, 139] width 63 height 12
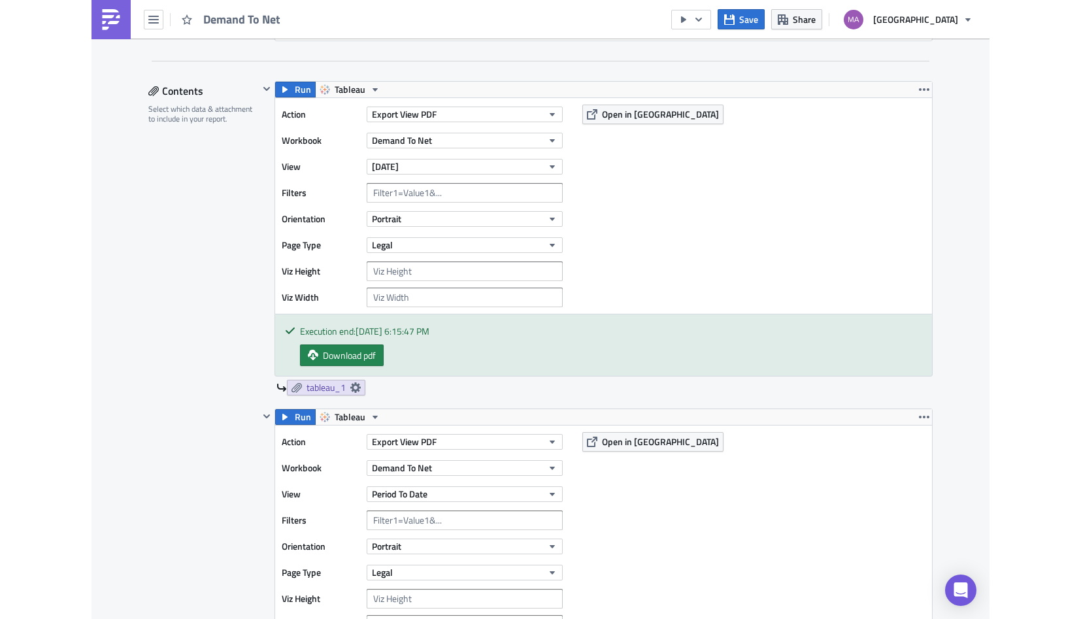
scroll to position [323, 0]
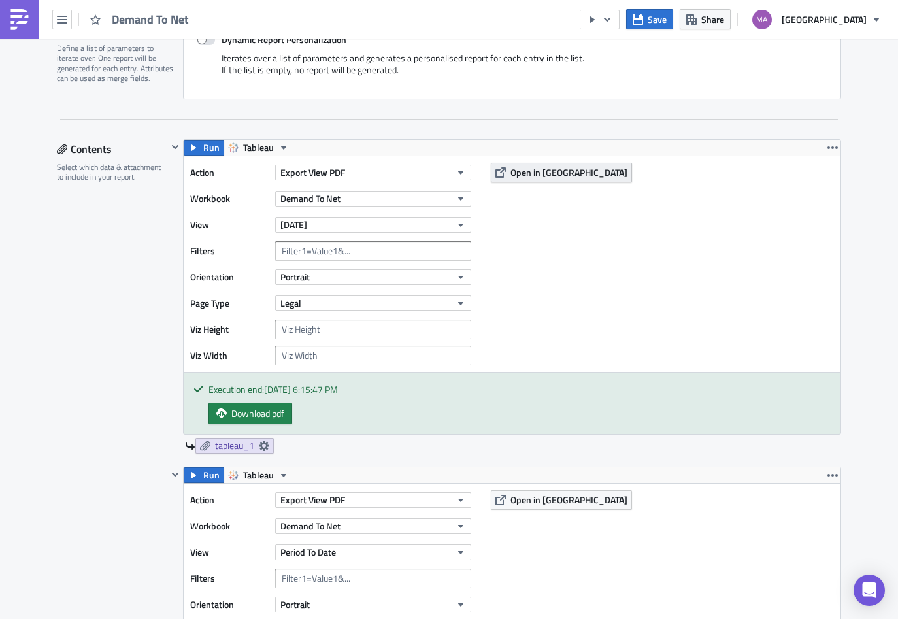
click at [517, 176] on span "Open in Tableau" at bounding box center [568, 172] width 117 height 14
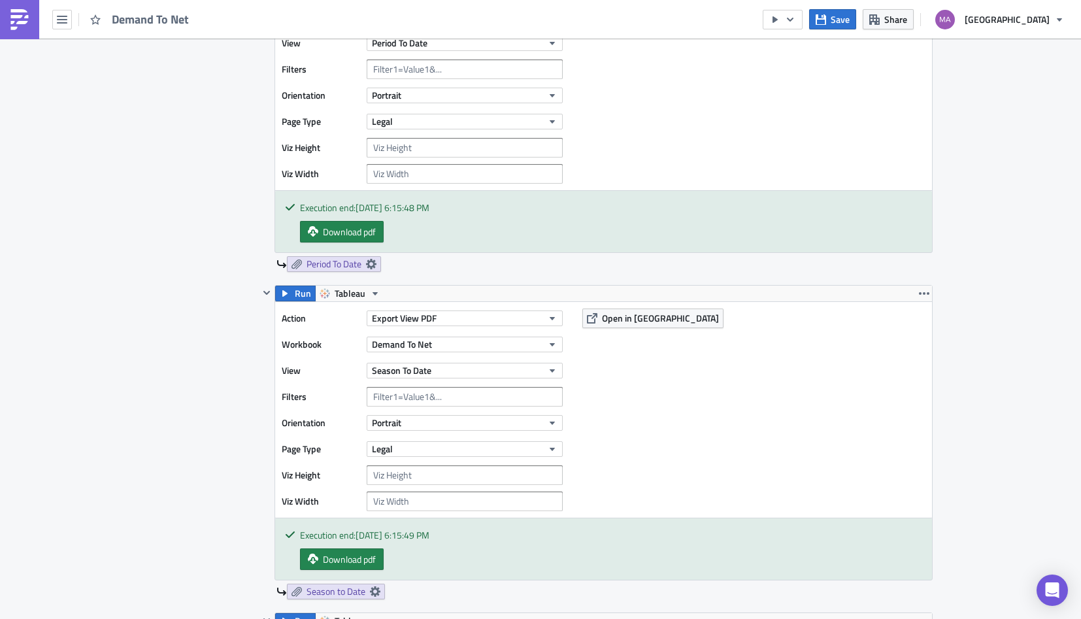
scroll to position [485, 0]
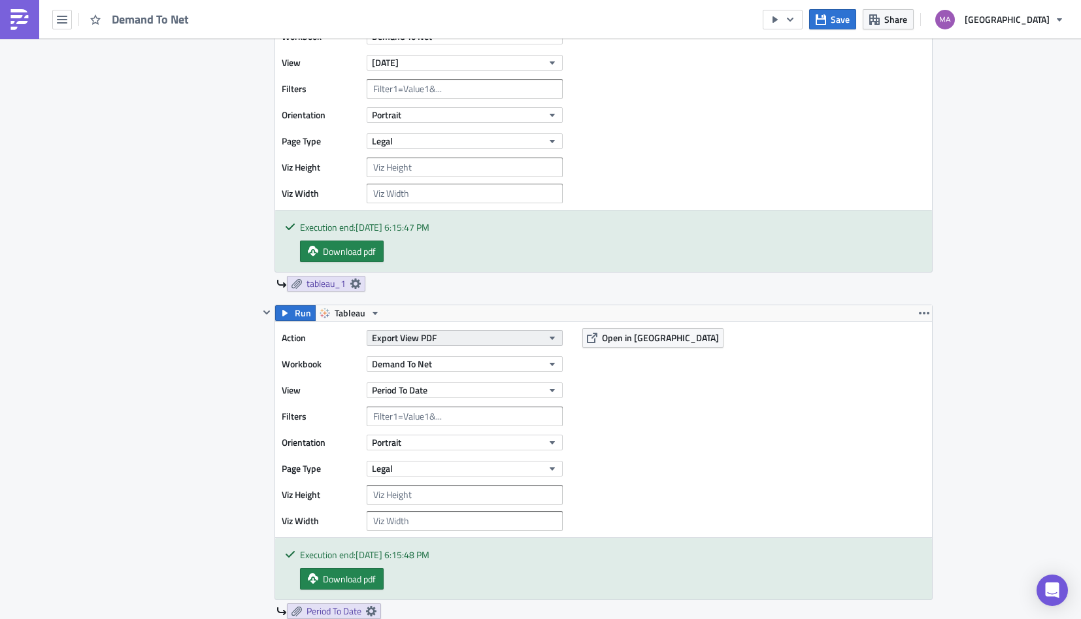
click at [408, 336] on span "Export View PDF" at bounding box center [404, 338] width 65 height 14
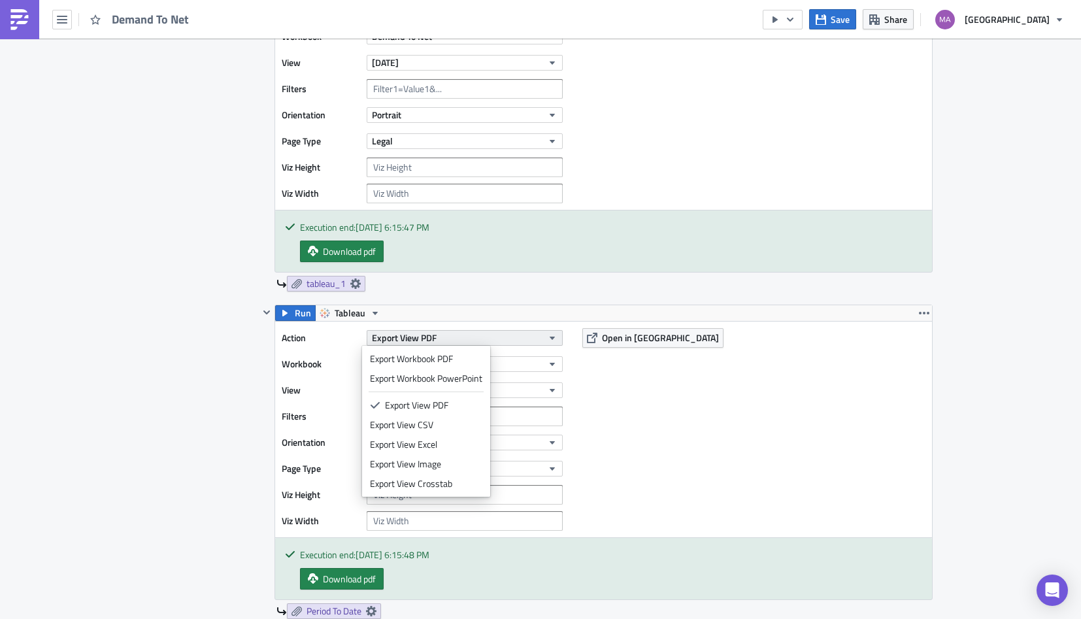
click at [408, 336] on span "Export View PDF" at bounding box center [404, 338] width 65 height 14
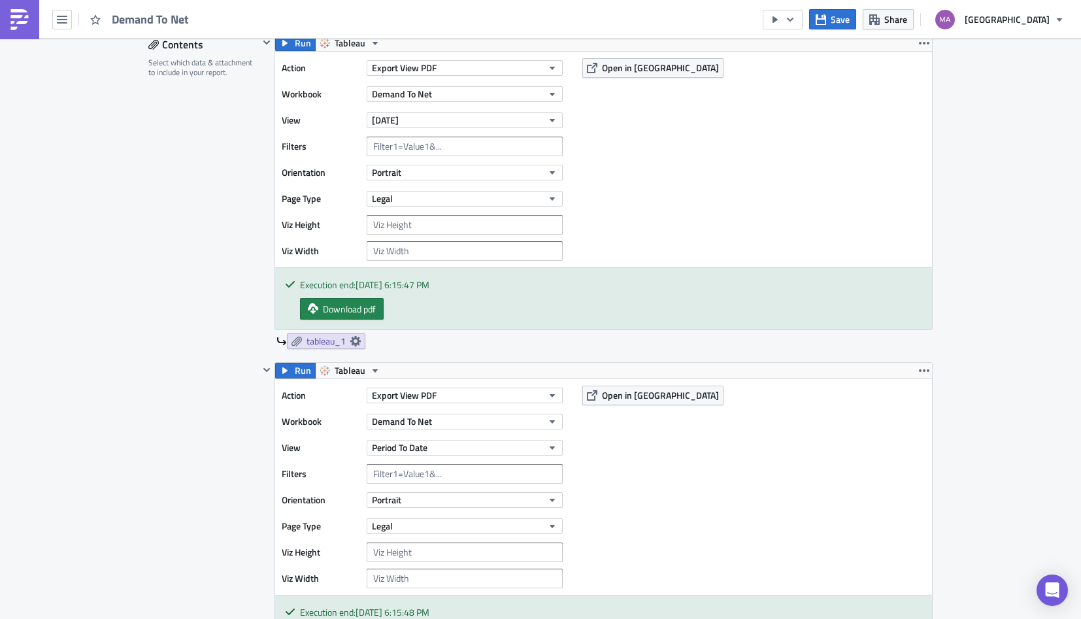
scroll to position [406, 0]
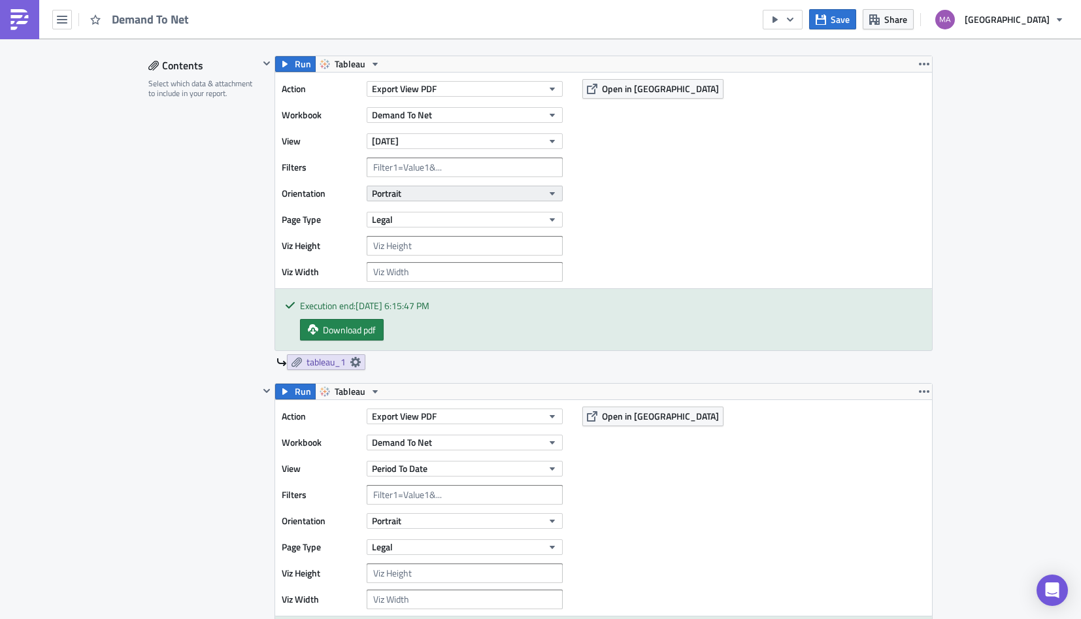
click at [404, 197] on button "Portrait" at bounding box center [465, 194] width 196 height 16
click at [661, 219] on div "Action Export View PDF Workbook Demand To Net View Yesterday Filters Orientatio…" at bounding box center [603, 181] width 657 height 216
click at [477, 212] on button "Legal" at bounding box center [465, 220] width 196 height 16
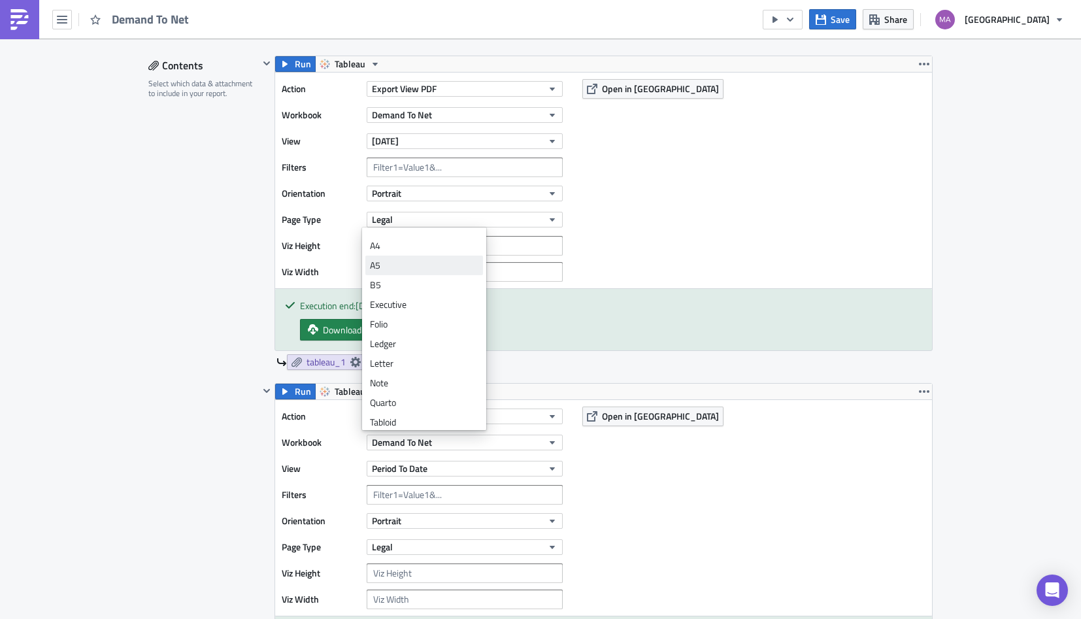
scroll to position [39, 0]
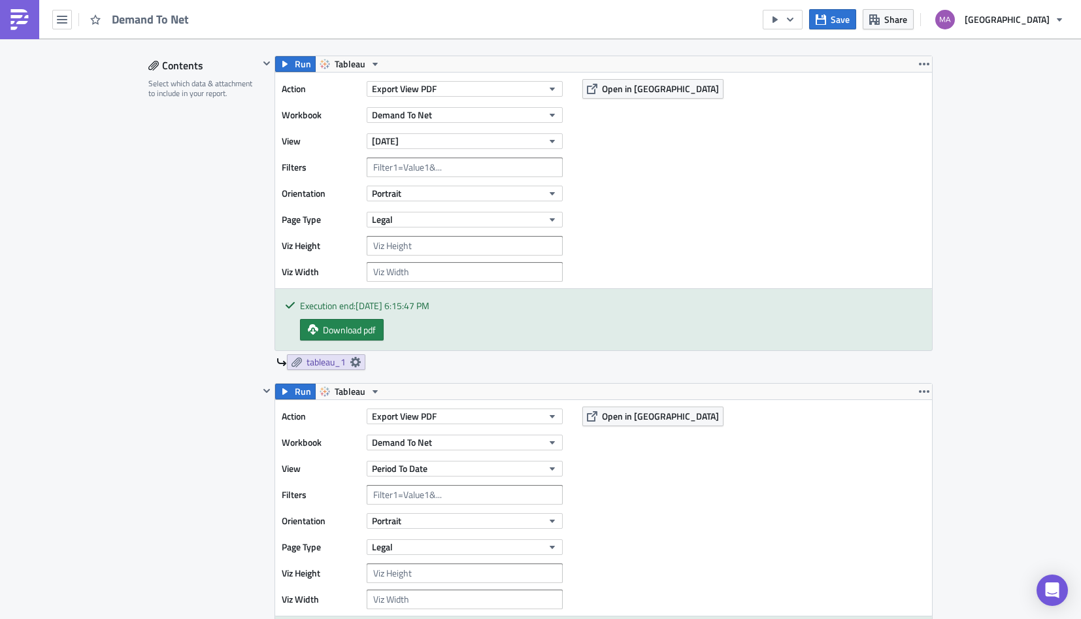
click at [658, 253] on div "Action Export View PDF Workbook Demand To Net View Yesterday Filters Orientatio…" at bounding box center [603, 181] width 657 height 216
click at [387, 222] on span "Legal" at bounding box center [382, 219] width 21 height 14
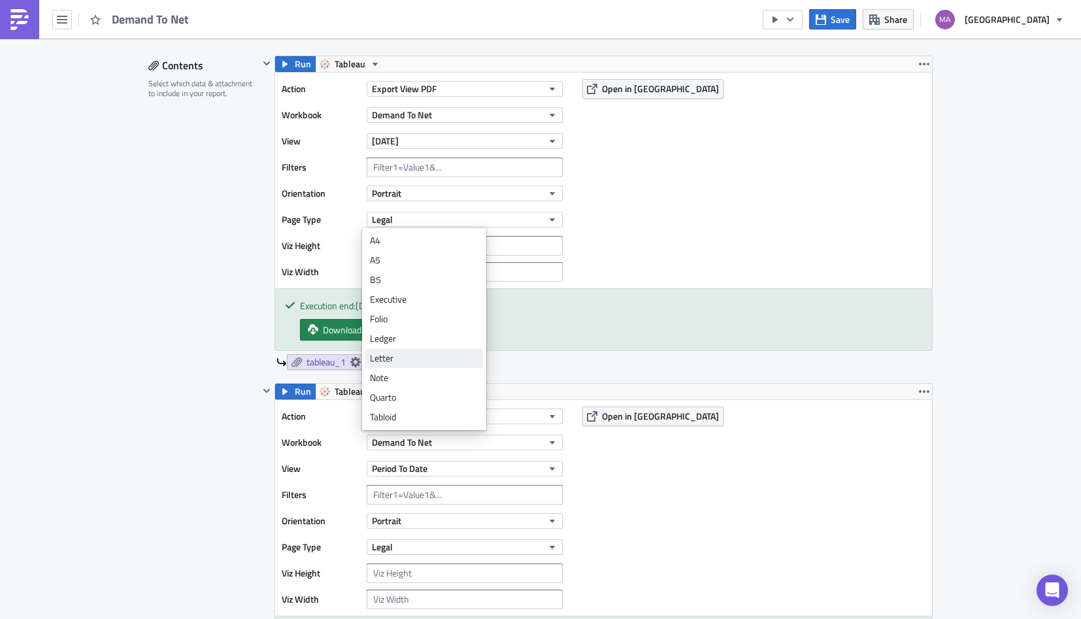
click at [407, 355] on div "Letter" at bounding box center [424, 358] width 108 height 13
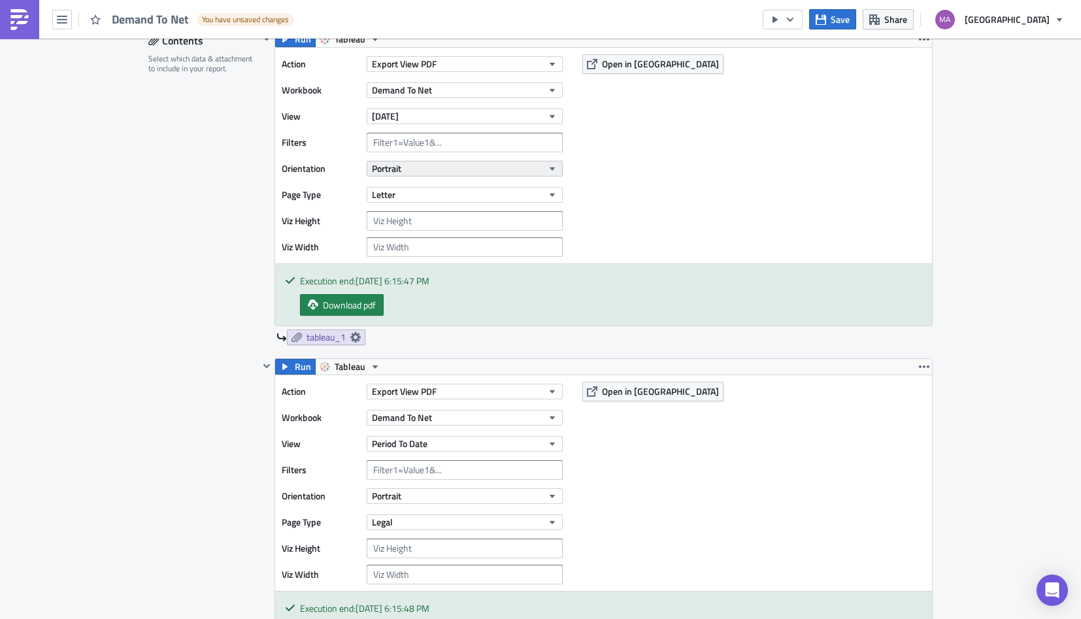
scroll to position [416, 0]
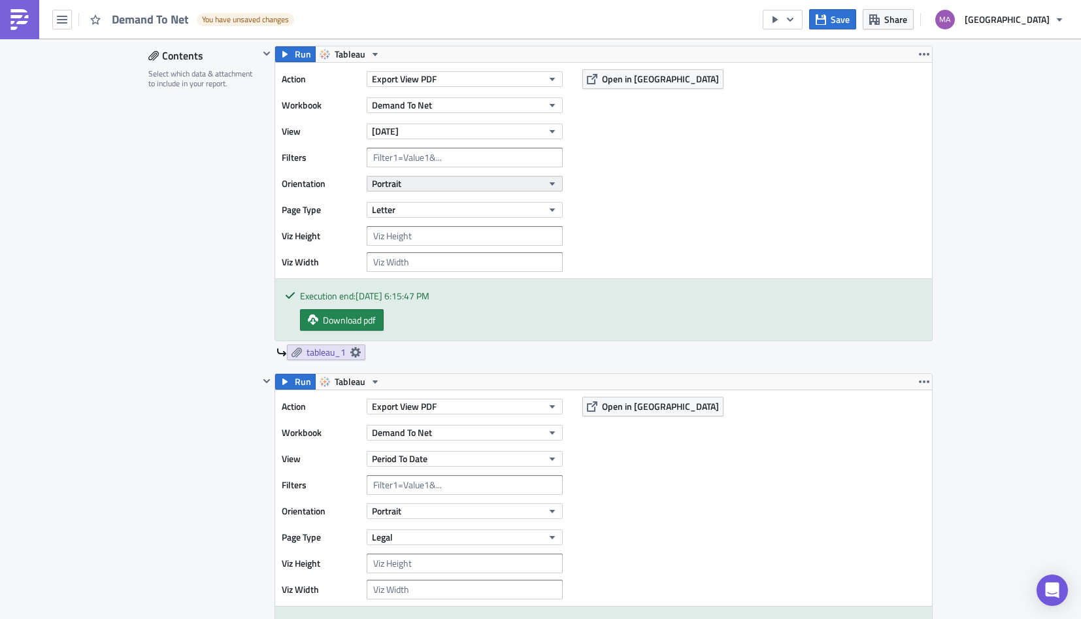
click at [410, 181] on button "Portrait" at bounding box center [465, 184] width 196 height 16
click at [416, 227] on div "Landscape" at bounding box center [424, 224] width 108 height 13
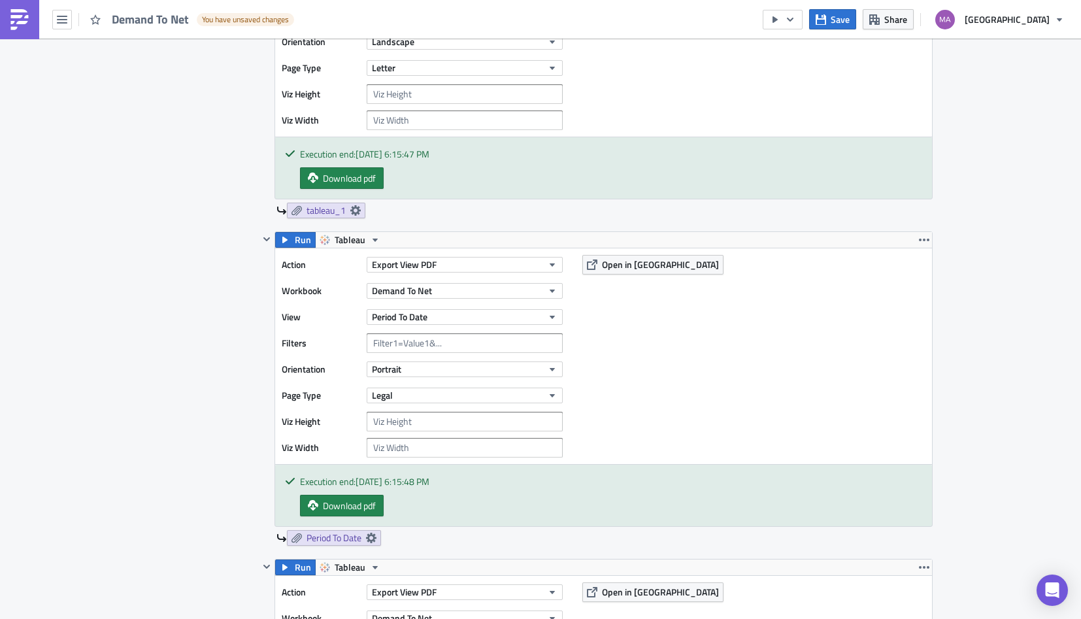
scroll to position [651, 0]
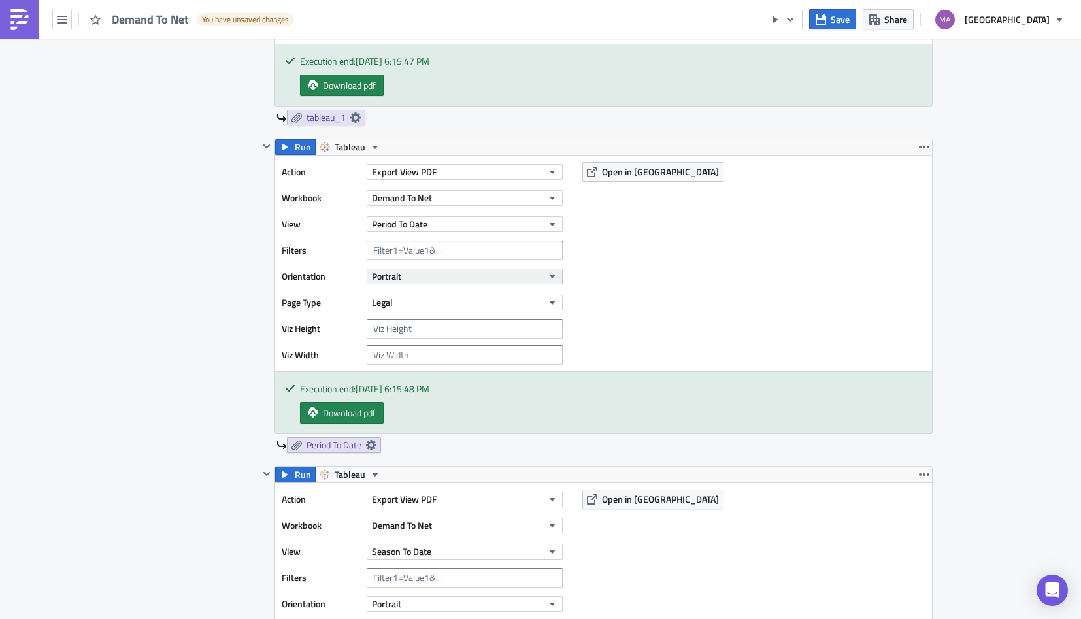
click at [420, 270] on button "Portrait" at bounding box center [465, 277] width 196 height 16
click at [431, 312] on div "Landscape" at bounding box center [424, 316] width 108 height 13
click at [412, 295] on button "Legal" at bounding box center [465, 303] width 196 height 16
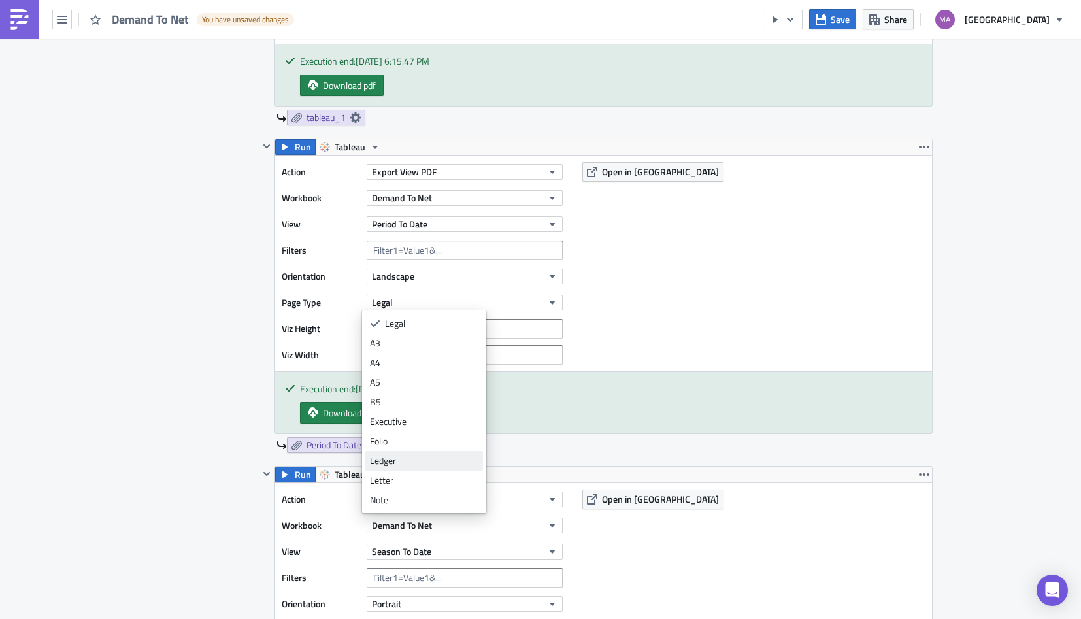
click at [399, 462] on div "Ledger" at bounding box center [424, 460] width 108 height 13
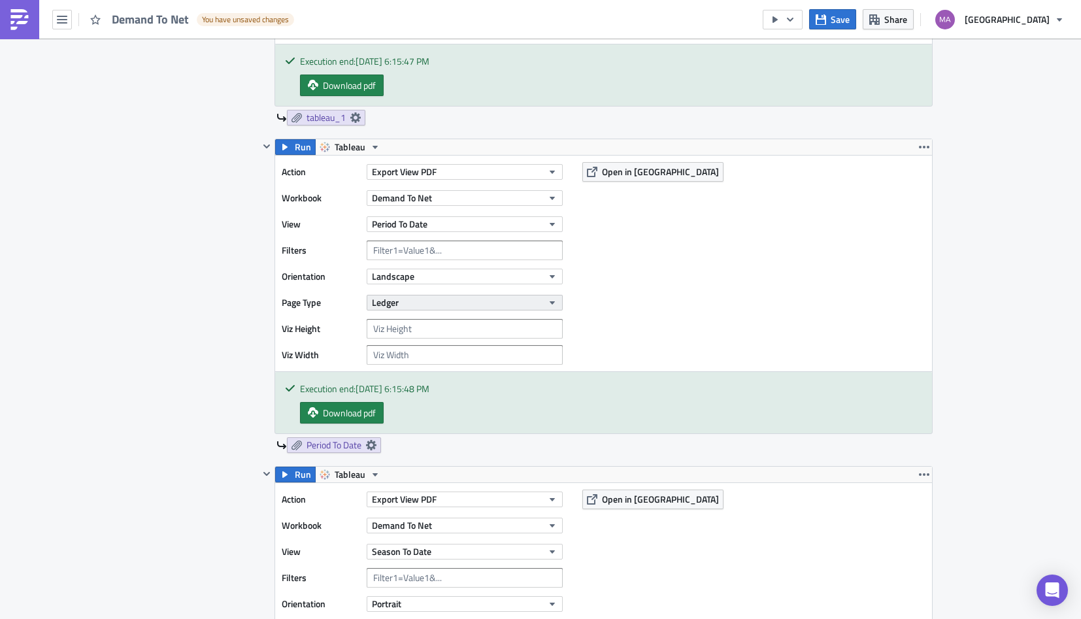
click at [401, 304] on button "Ledger" at bounding box center [465, 303] width 196 height 16
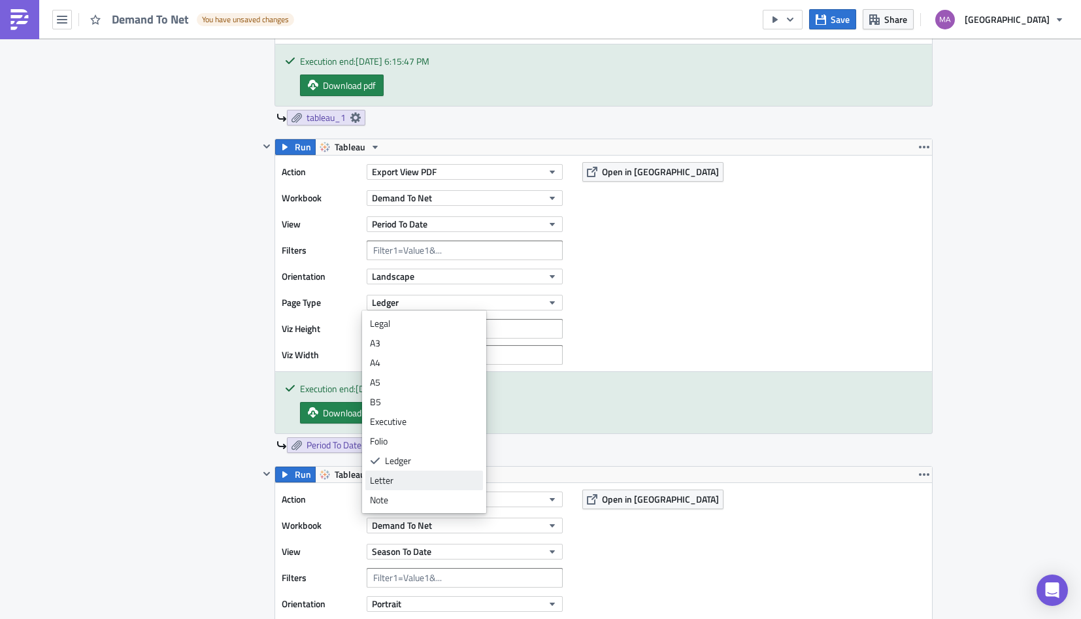
click at [393, 478] on div "Letter" at bounding box center [424, 480] width 108 height 13
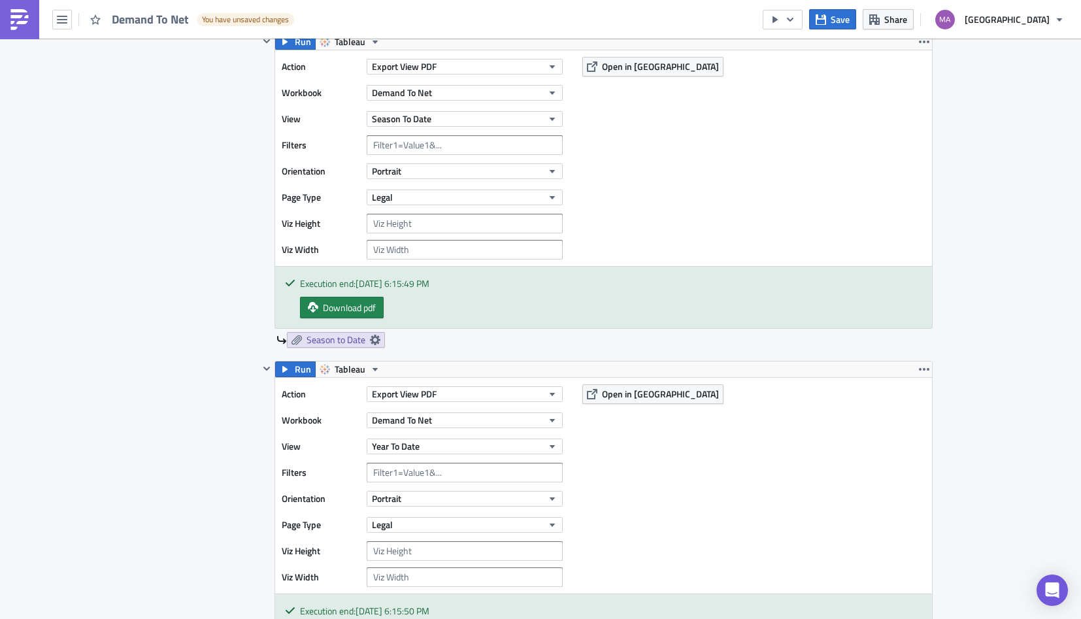
scroll to position [1089, 0]
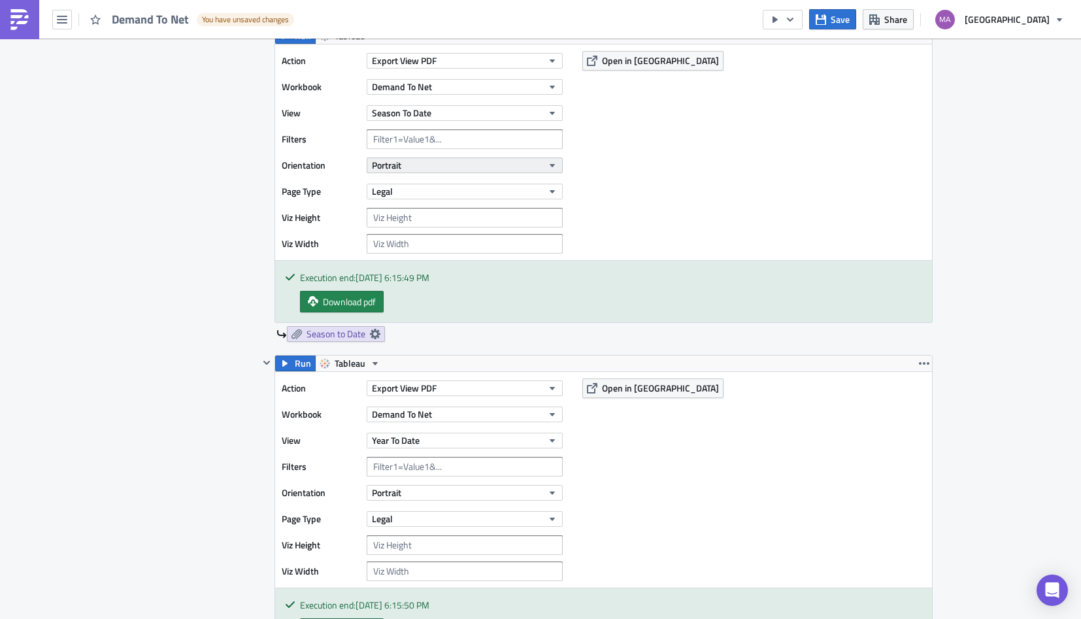
click at [413, 161] on button "Portrait" at bounding box center [465, 165] width 196 height 16
click at [412, 206] on div "Landscape" at bounding box center [424, 205] width 108 height 13
click at [410, 193] on button "Legal" at bounding box center [465, 192] width 196 height 16
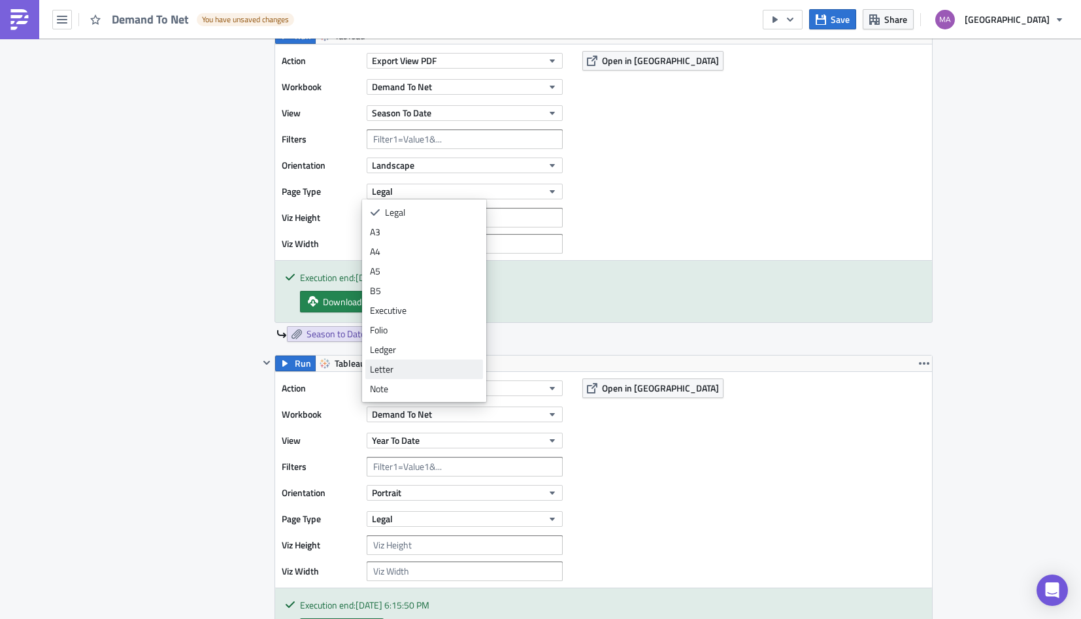
click at [397, 368] on div "Letter" at bounding box center [424, 369] width 108 height 13
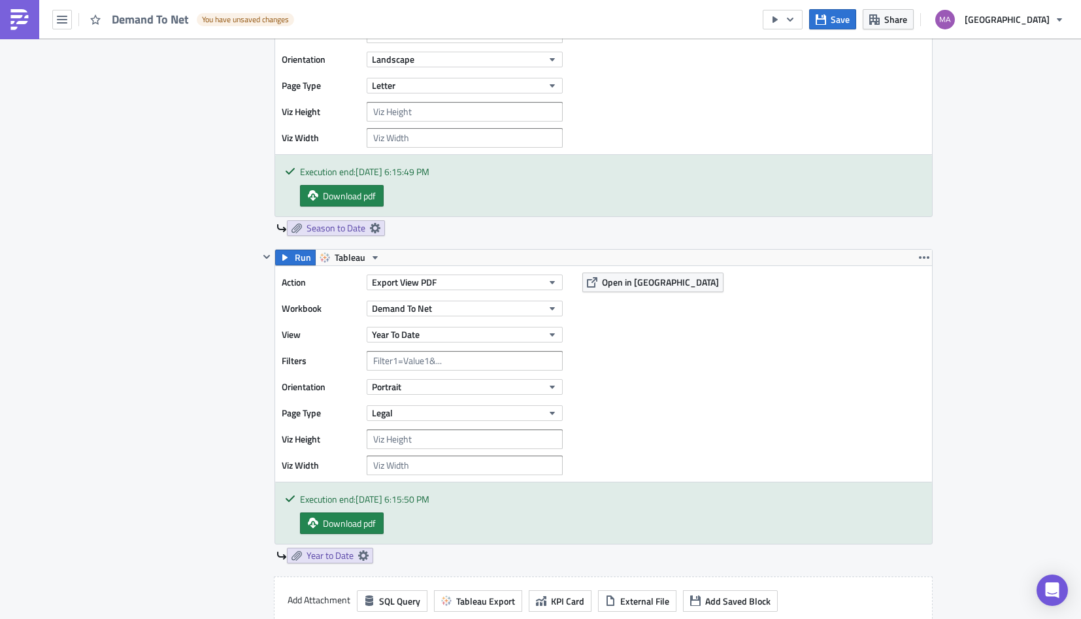
scroll to position [1212, 0]
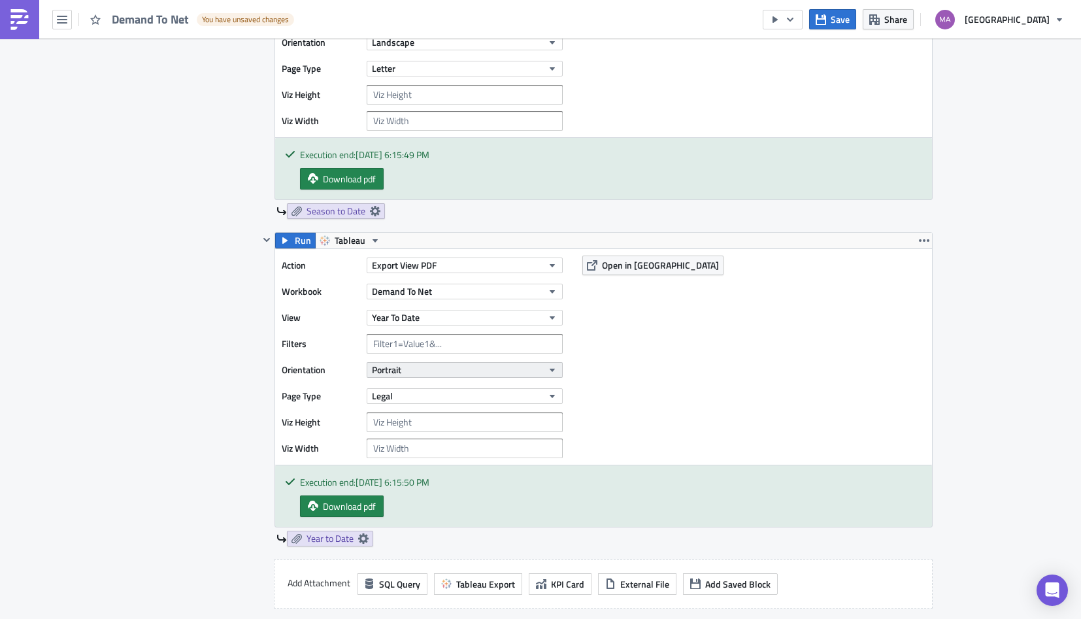
click at [404, 369] on button "Portrait" at bounding box center [465, 370] width 196 height 16
click at [416, 416] on div "Landscape" at bounding box center [424, 410] width 108 height 13
click at [406, 395] on button "Legal" at bounding box center [465, 396] width 196 height 16
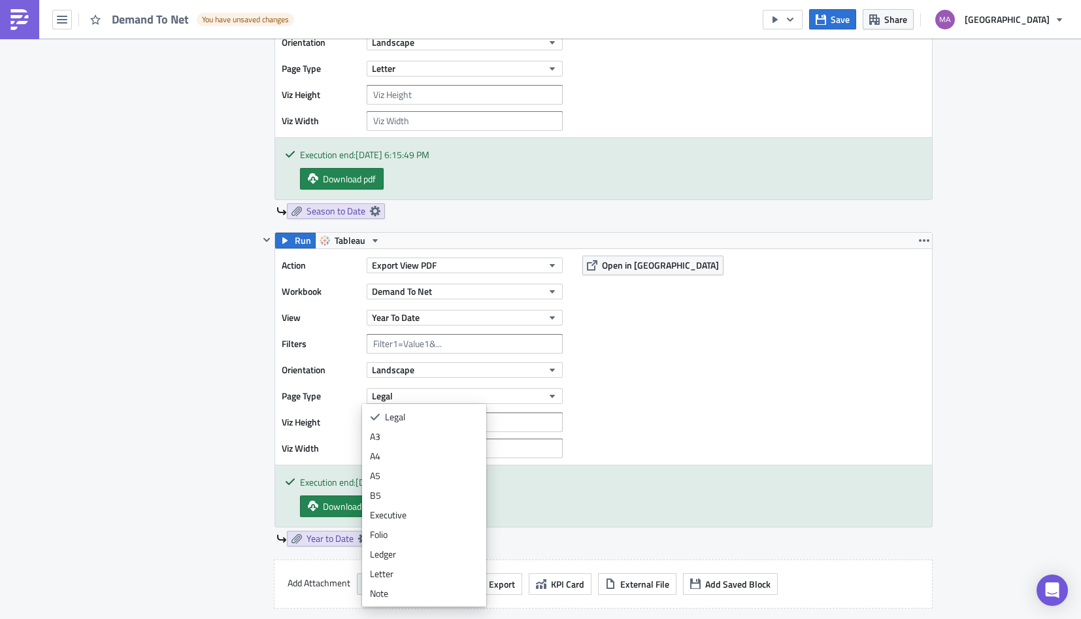
click at [387, 572] on div "Letter" at bounding box center [424, 573] width 108 height 13
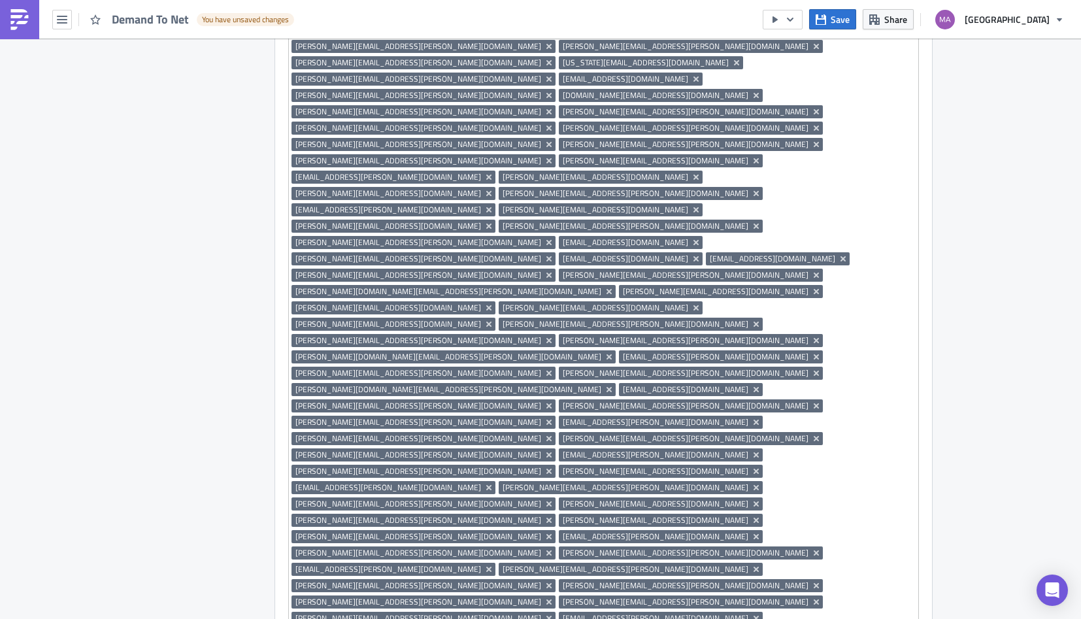
scroll to position [2887, 0]
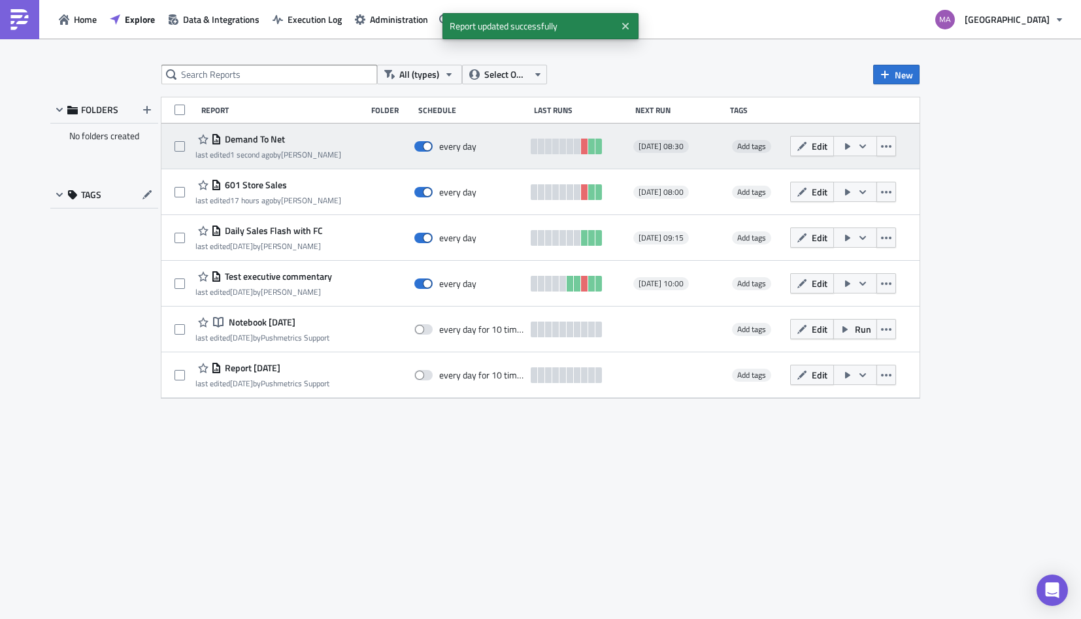
click at [863, 146] on icon "button" at bounding box center [862, 146] width 7 height 4
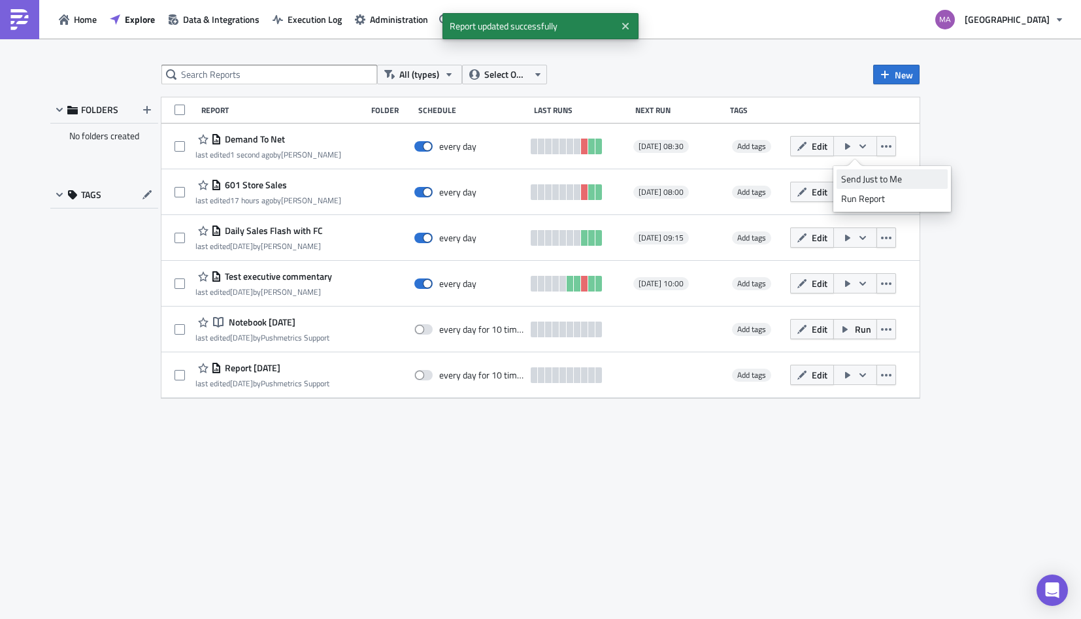
click at [857, 176] on div "Send Just to Me" at bounding box center [892, 178] width 102 height 13
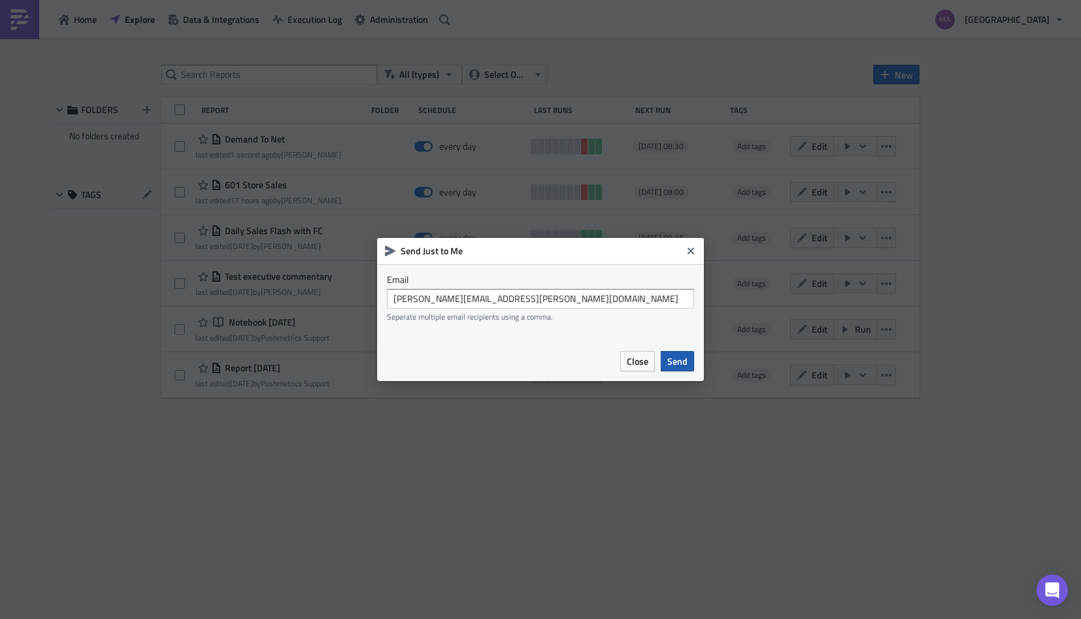
click at [679, 360] on span "Send" at bounding box center [677, 361] width 20 height 14
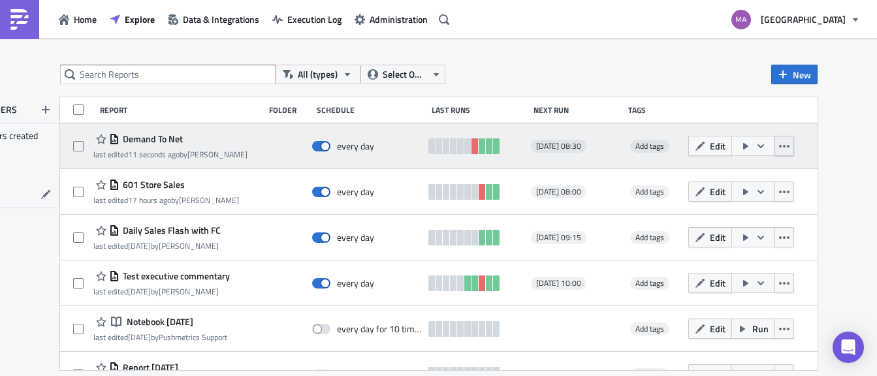
click at [779, 143] on icon "button" at bounding box center [784, 146] width 10 height 10
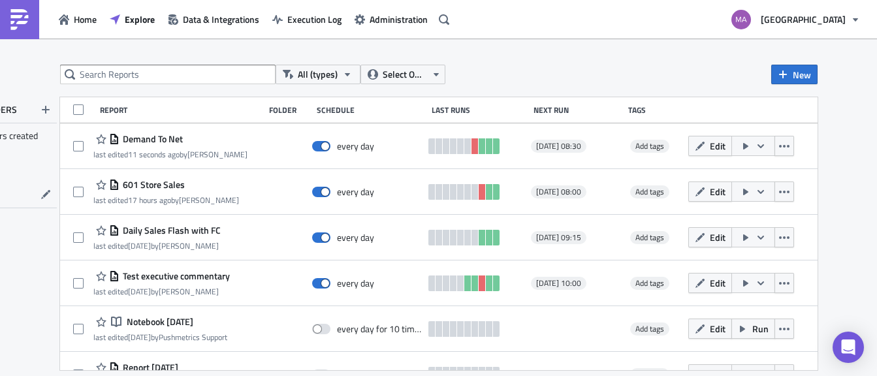
click at [699, 98] on div "Report Folder Schedule Last Runs Next Run Tags" at bounding box center [439, 110] width 758 height 26
click at [811, 73] on button "New" at bounding box center [795, 75] width 46 height 20
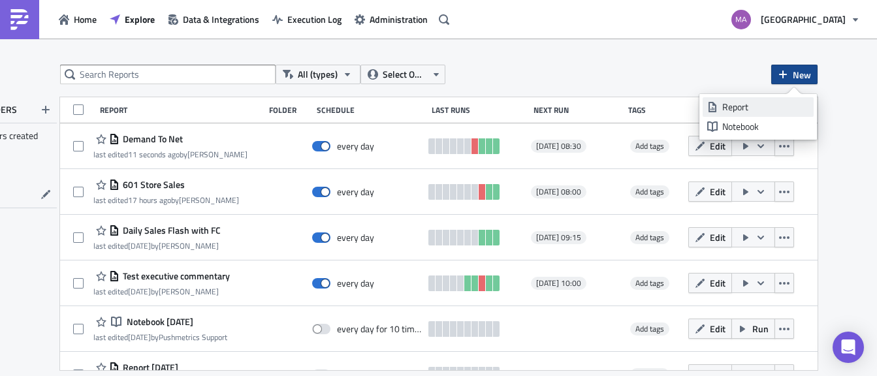
click at [766, 113] on div "Report" at bounding box center [766, 107] width 87 height 13
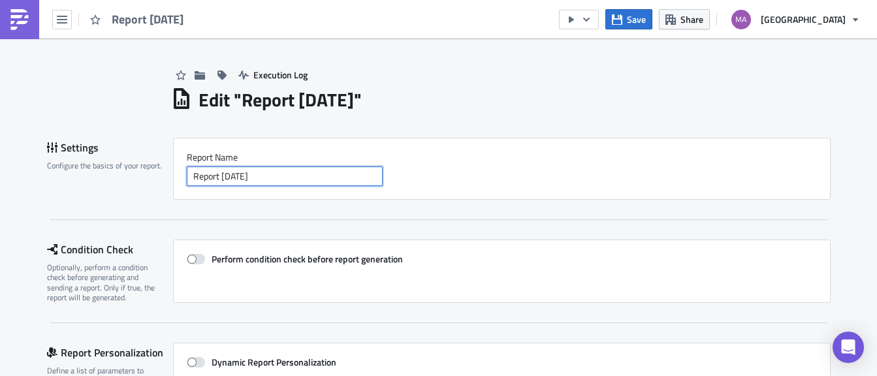
drag, startPoint x: 277, startPoint y: 174, endPoint x: 267, endPoint y: 147, distance: 29.1
click at [267, 147] on div "Report Nam﻿e Report 2025-08-19" at bounding box center [502, 169] width 658 height 62
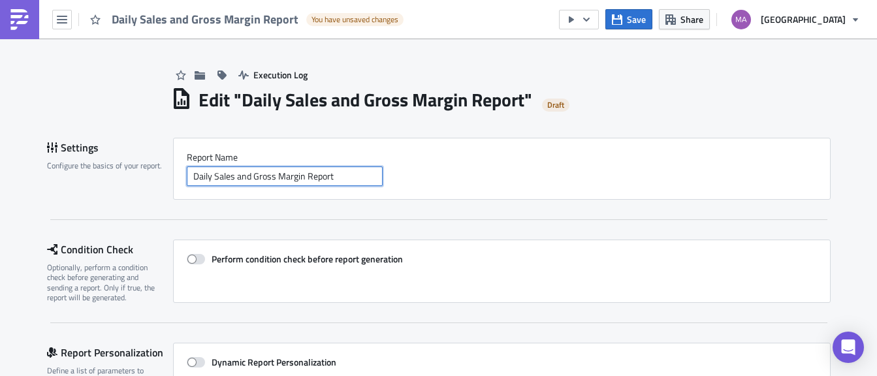
drag, startPoint x: 338, startPoint y: 176, endPoint x: 296, endPoint y: 150, distance: 49.7
click at [296, 150] on div "Report Nam﻿e Daily Sales and Gross Margin Report" at bounding box center [502, 169] width 658 height 62
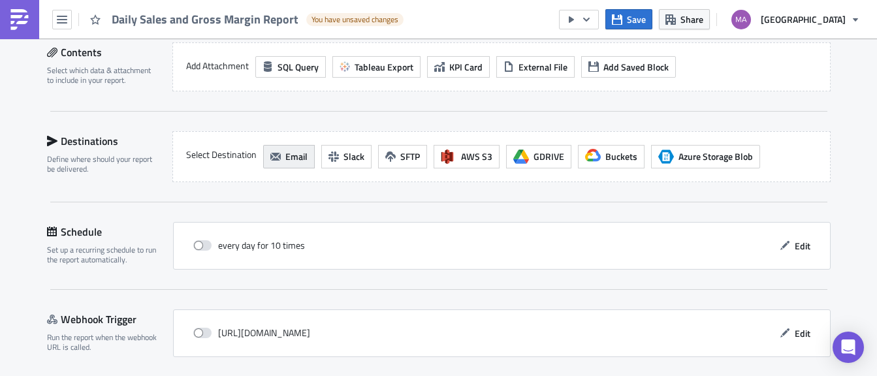
scroll to position [403, 0]
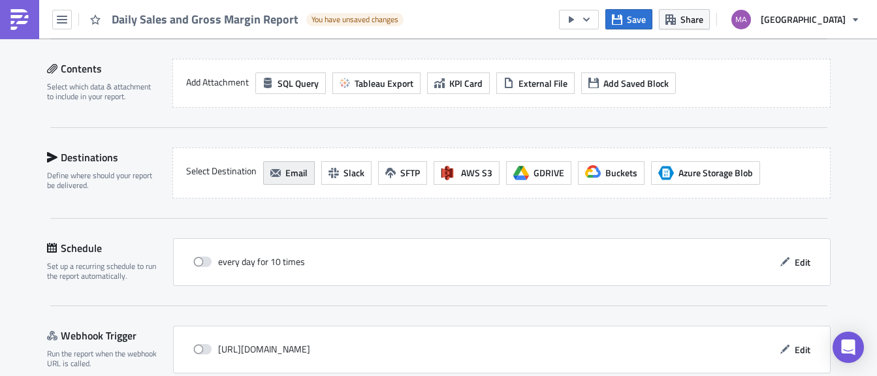
type input "Daily Sales and Gross Margin Report"
click at [299, 174] on span "Email" at bounding box center [297, 173] width 22 height 14
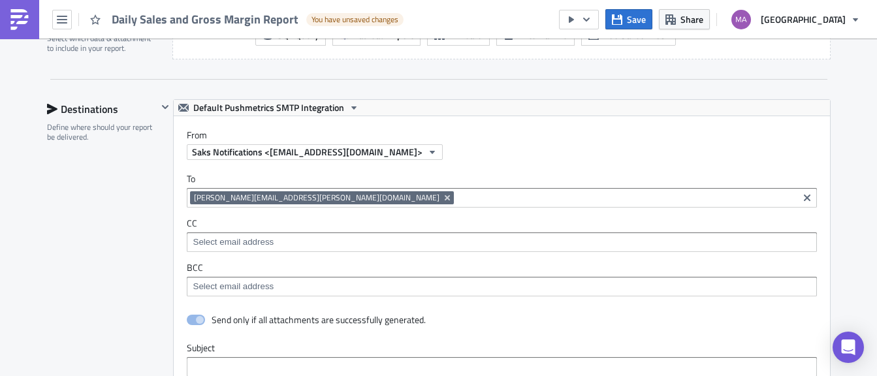
scroll to position [581, 0]
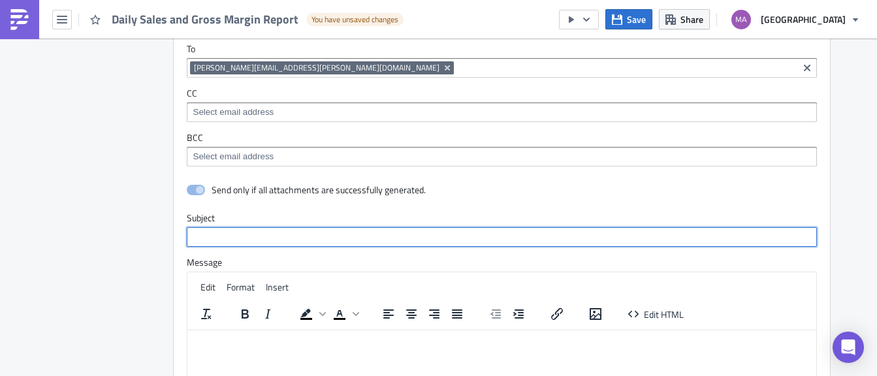
click at [242, 239] on input "text" at bounding box center [502, 237] width 630 height 20
paste input "Daily Sales and Gross Margin Report"
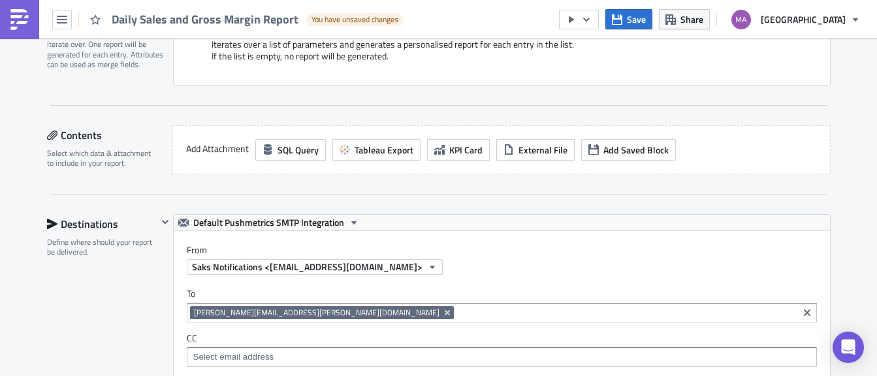
scroll to position [328, 0]
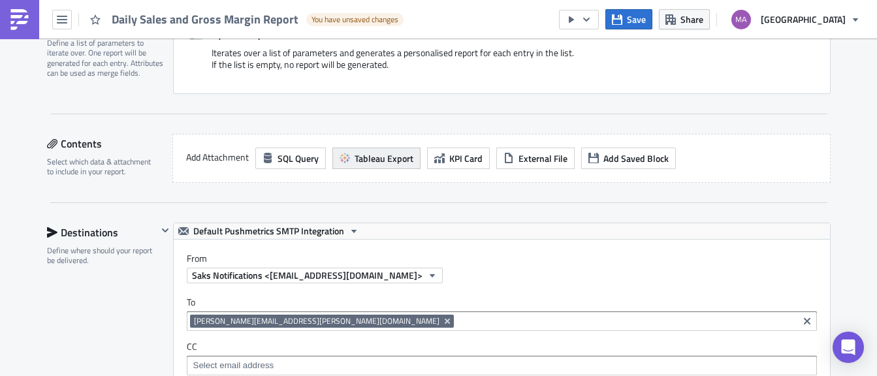
type input "Daily Sales and Gross Margin Report"
click at [357, 158] on span "Tableau Export" at bounding box center [384, 159] width 59 height 14
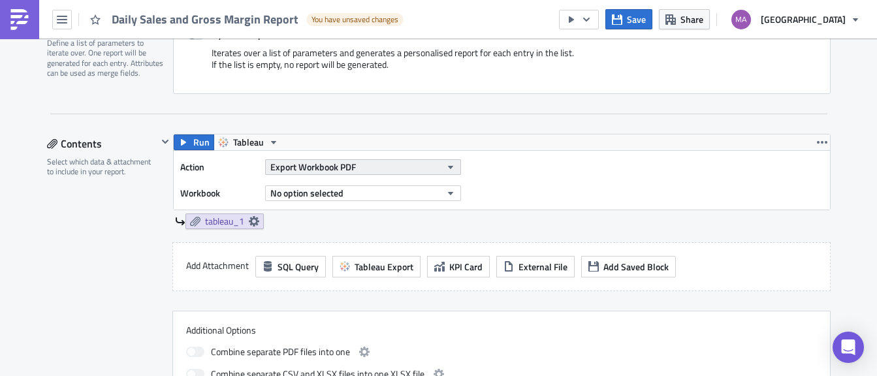
click at [302, 163] on span "Export Workbook PDF" at bounding box center [313, 167] width 86 height 14
click at [219, 195] on label "Workbook" at bounding box center [219, 194] width 78 height 20
click at [299, 173] on span "Export Workbook PDF" at bounding box center [313, 167] width 86 height 14
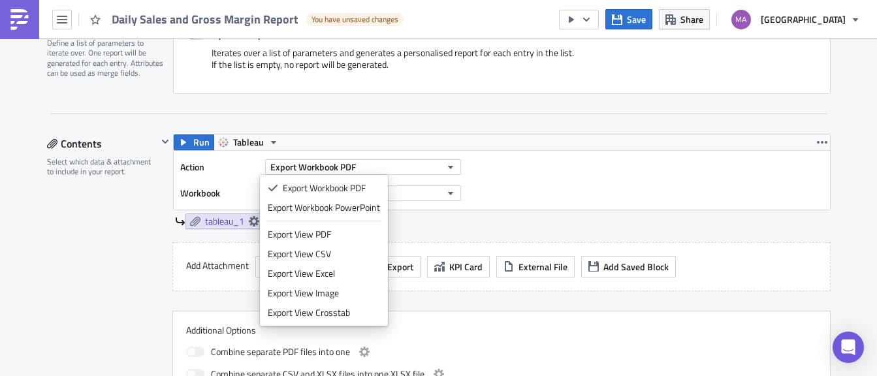
drag, startPoint x: 287, startPoint y: 233, endPoint x: 220, endPoint y: 172, distance: 90.2
click at [220, 172] on body "Daily Sales and Gross Margin Report You have unsaved changes Save Share Saks Fi…" at bounding box center [438, 189] width 877 height 378
click at [341, 237] on div "Export View PDF" at bounding box center [324, 234] width 112 height 13
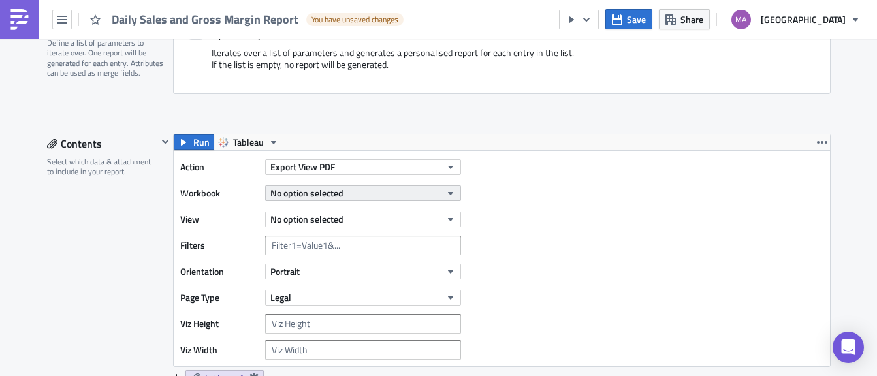
click at [340, 198] on button "No option selected" at bounding box center [363, 194] width 196 height 16
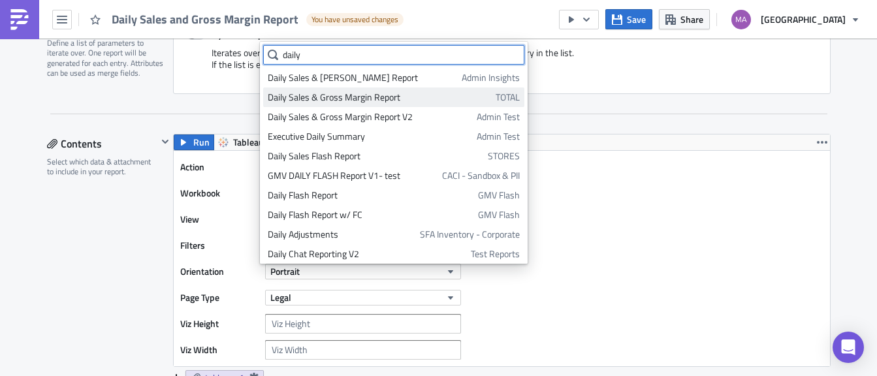
type input "daily"
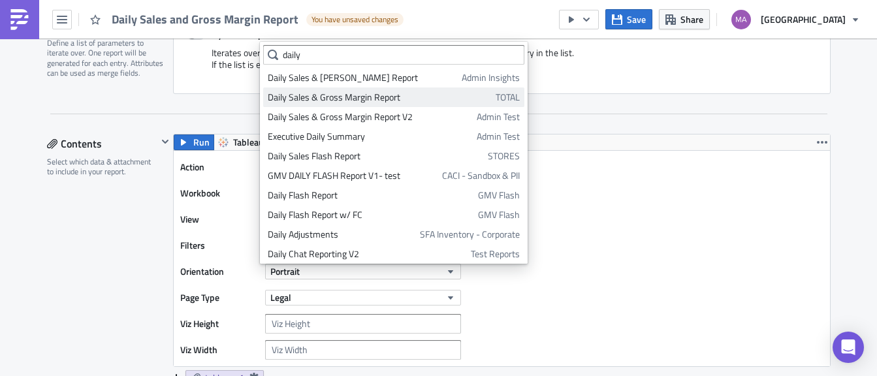
click at [355, 99] on div "Daily Sales & Gross Margin Report" at bounding box center [379, 97] width 223 height 13
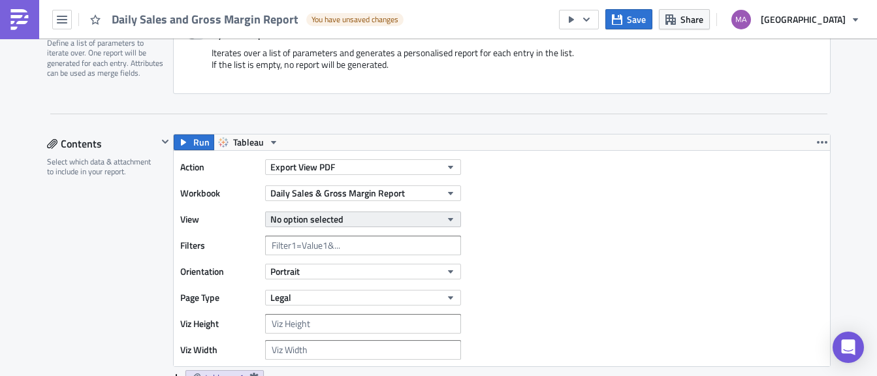
click at [320, 221] on span "No option selected" at bounding box center [306, 219] width 73 height 14
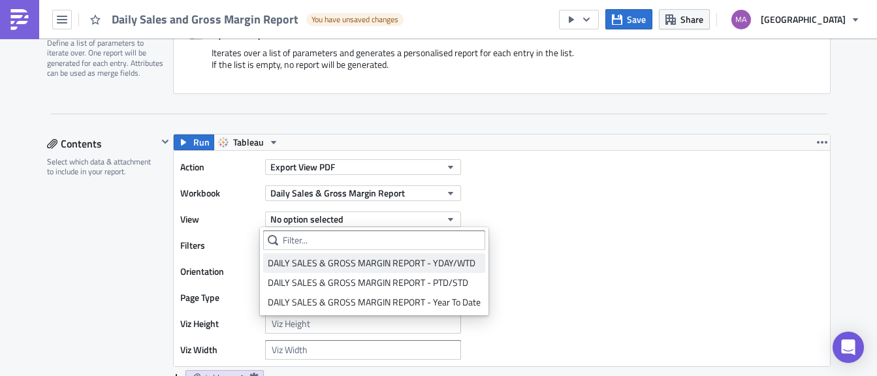
click at [313, 261] on div "DAILY SALES & GROSS MARGIN REPORT - YDAY/WTD" at bounding box center [374, 263] width 213 height 13
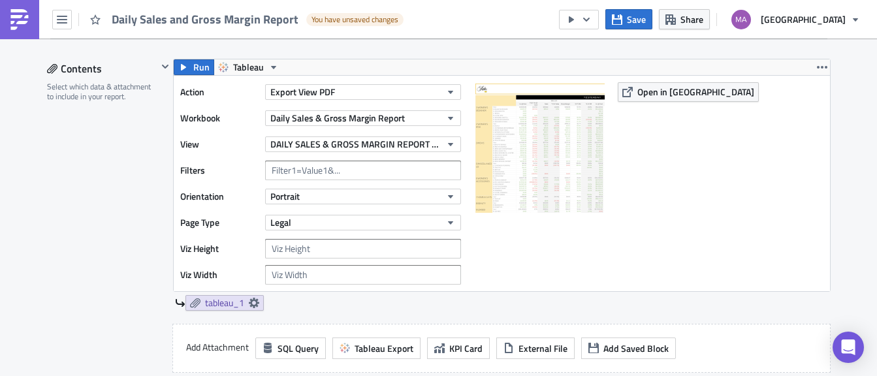
scroll to position [405, 0]
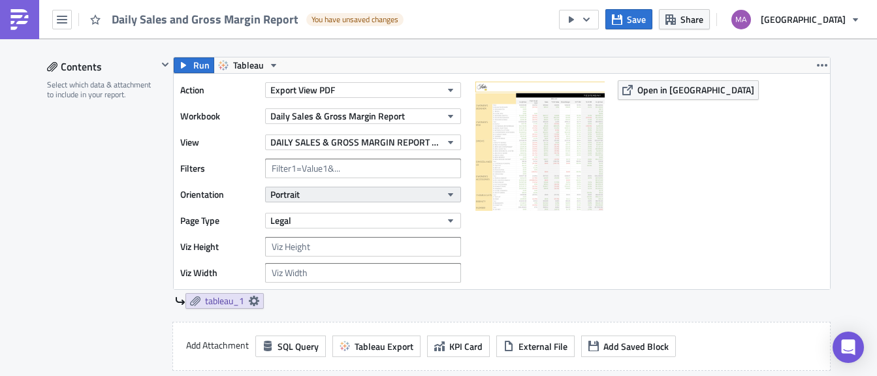
click at [308, 193] on button "Portrait" at bounding box center [363, 195] width 196 height 16
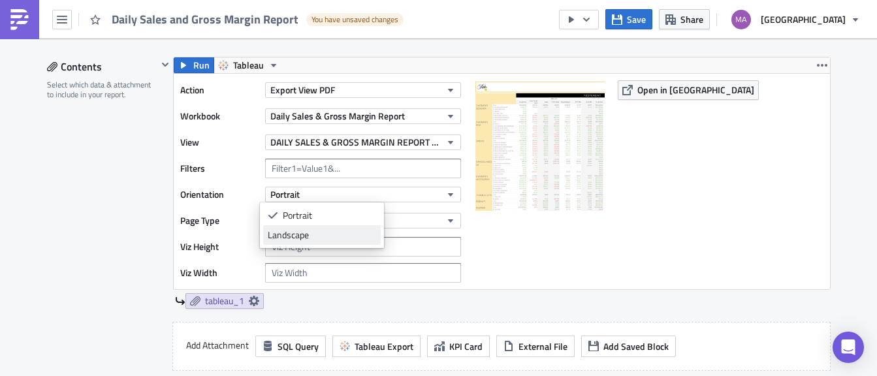
click at [303, 231] on div "Landscape" at bounding box center [322, 235] width 108 height 13
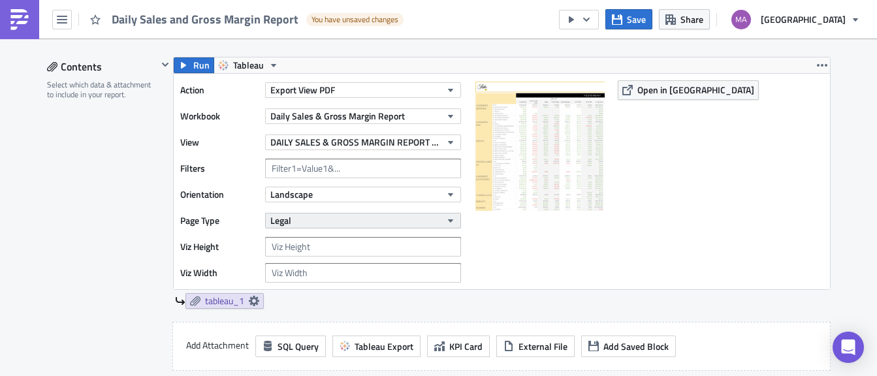
click at [303, 220] on button "Legal" at bounding box center [363, 221] width 196 height 16
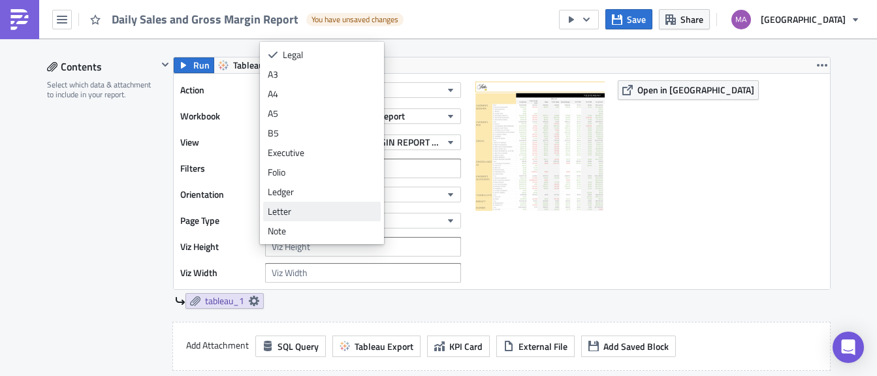
click at [306, 208] on div "Letter" at bounding box center [322, 211] width 108 height 13
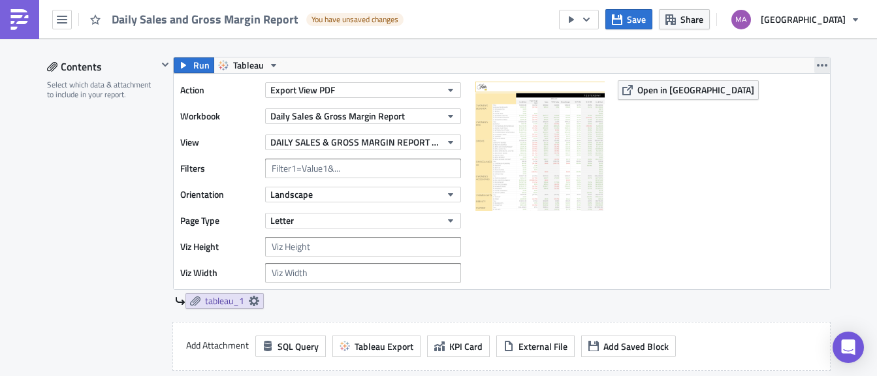
click at [820, 61] on icon "button" at bounding box center [822, 65] width 10 height 10
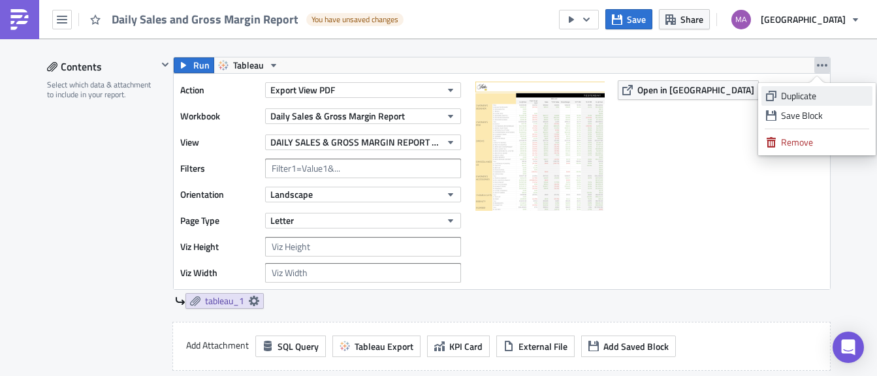
click at [801, 98] on div "Duplicate" at bounding box center [824, 96] width 87 height 13
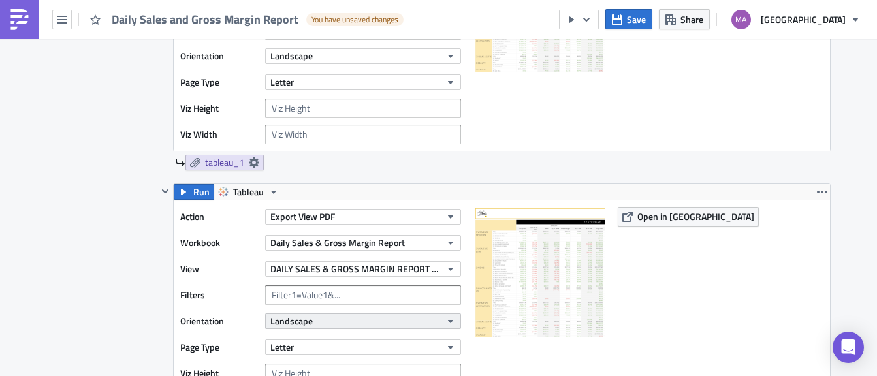
scroll to position [582, 0]
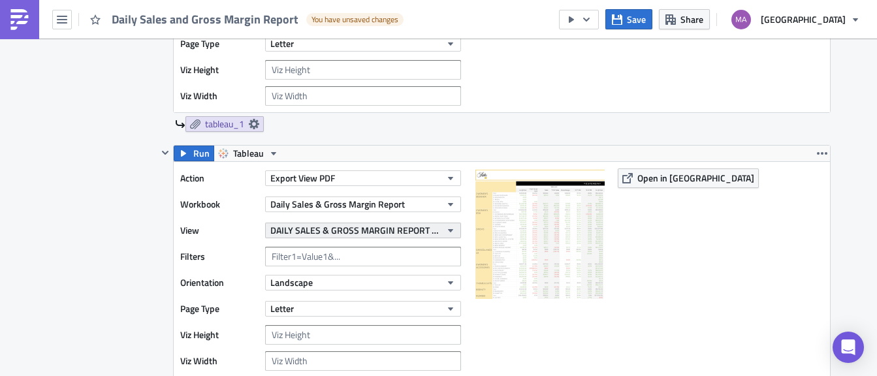
click at [331, 234] on span "DAILY SALES & GROSS MARGIN REPORT - YDAY/WTD" at bounding box center [355, 230] width 171 height 14
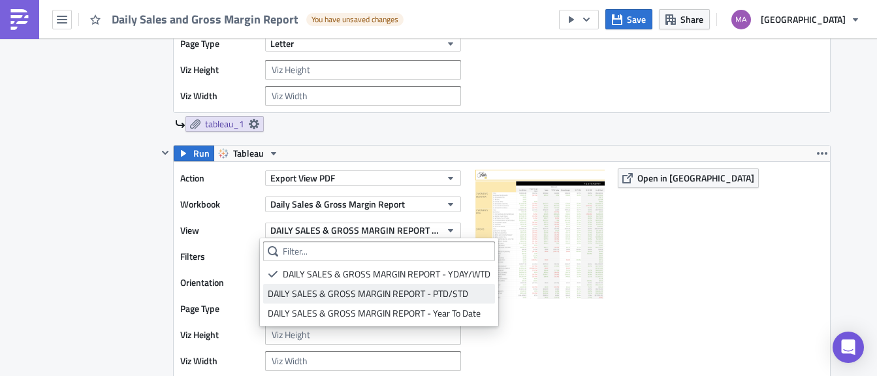
click at [319, 292] on div "DAILY SALES & GROSS MARGIN REPORT - PTD/STD" at bounding box center [379, 293] width 223 height 13
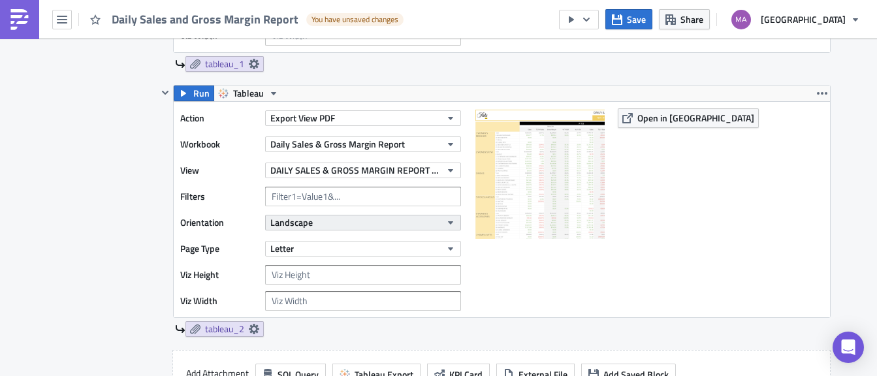
scroll to position [653, 0]
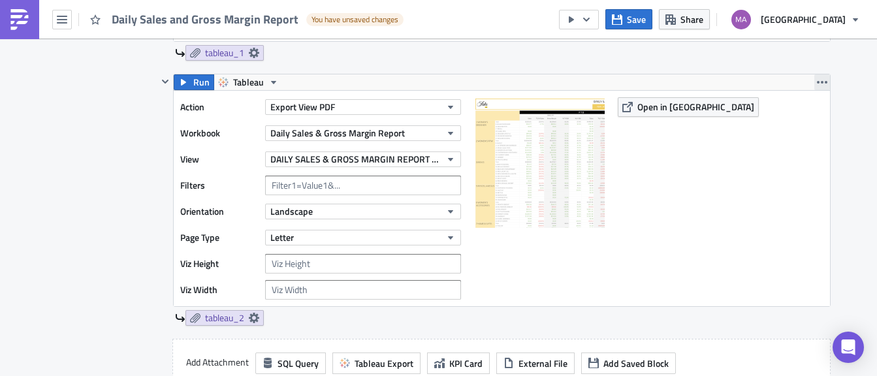
click at [817, 81] on icon "button" at bounding box center [822, 82] width 10 height 3
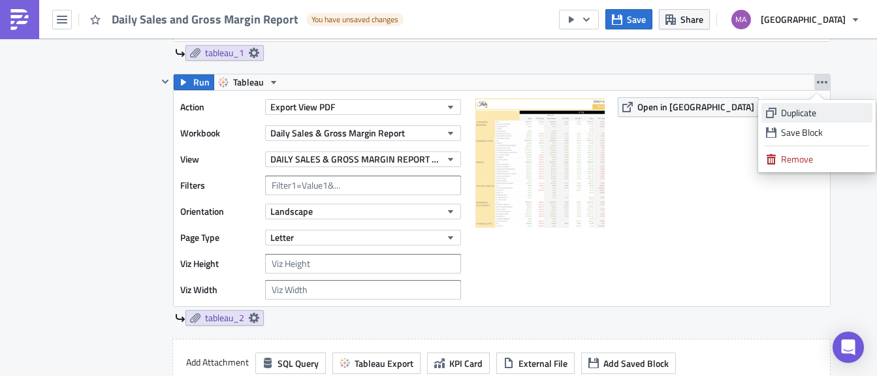
click at [807, 116] on div "Duplicate" at bounding box center [824, 112] width 87 height 13
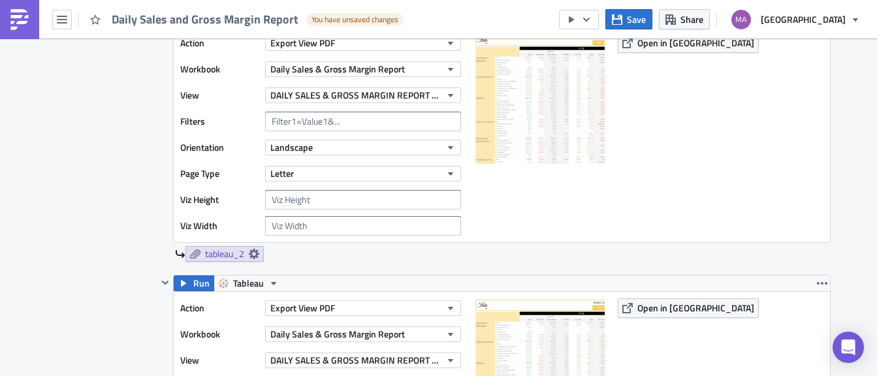
scroll to position [744, 0]
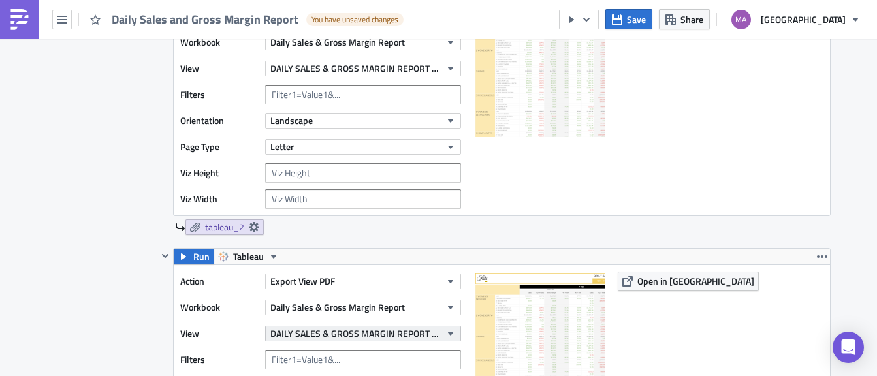
click at [342, 332] on span "DAILY SALES & GROSS MARGIN REPORT - PTD/STD" at bounding box center [355, 334] width 171 height 14
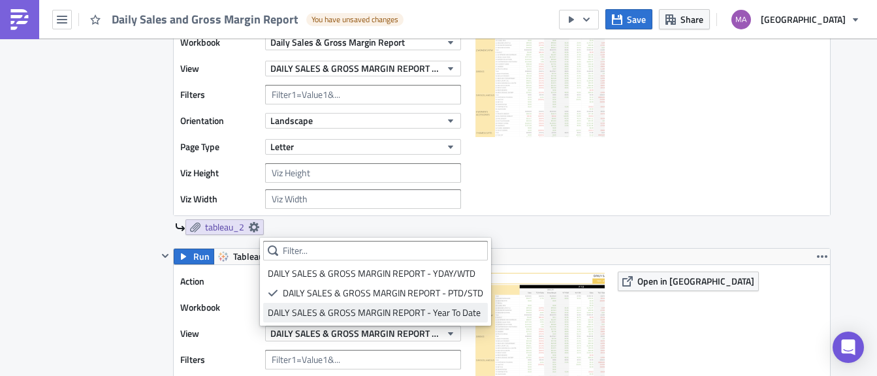
click at [346, 314] on div "DAILY SALES & GROSS MARGIN REPORT - Year To Date" at bounding box center [376, 312] width 216 height 13
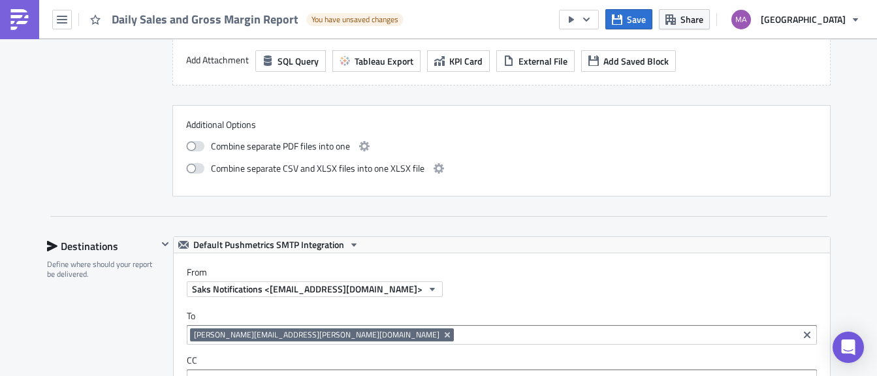
scroll to position [1222, 0]
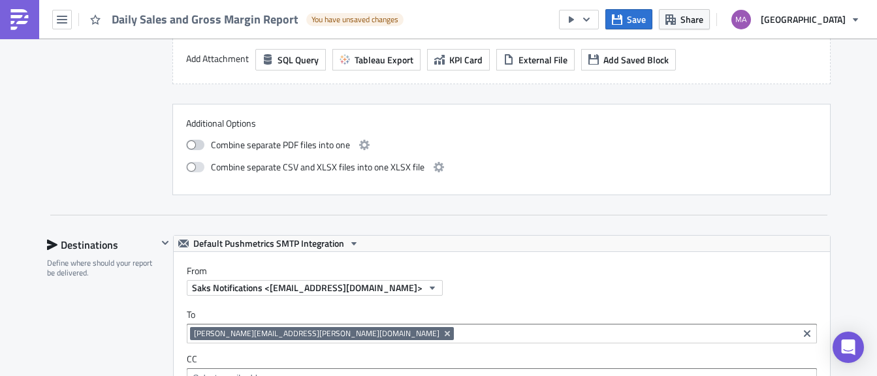
click at [189, 146] on span at bounding box center [195, 145] width 18 height 10
click at [189, 146] on input "checkbox" at bounding box center [193, 143] width 8 height 8
checkbox input "true"
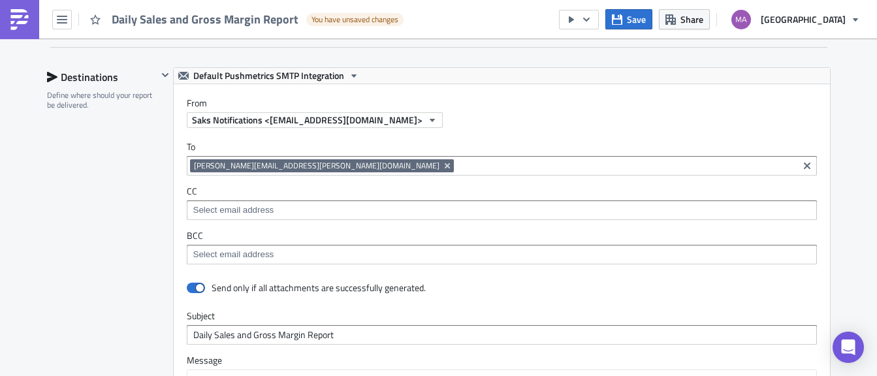
scroll to position [1445, 0]
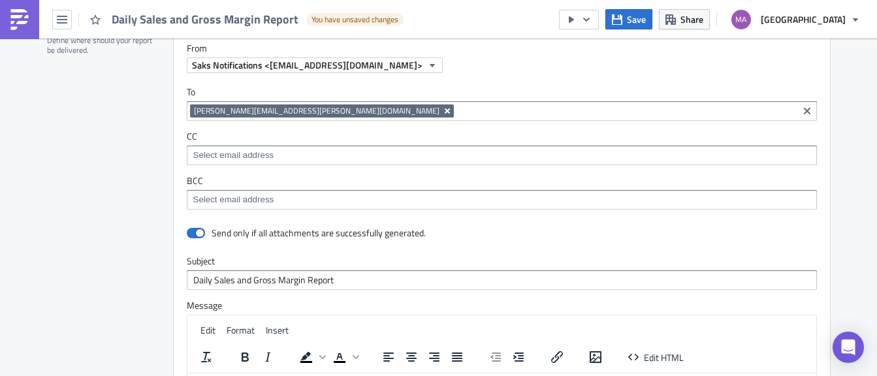
click at [442, 113] on icon "Remove Tag" at bounding box center [447, 111] width 10 height 10
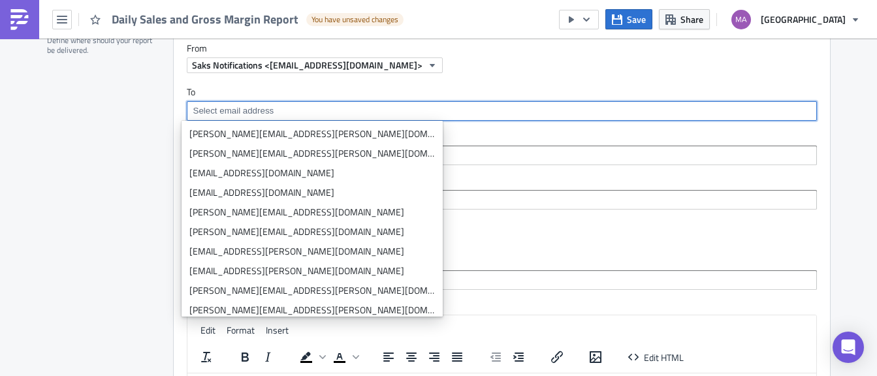
click at [118, 127] on div "Destinations Define where should your report be delivered." at bounding box center [102, 300] width 110 height 576
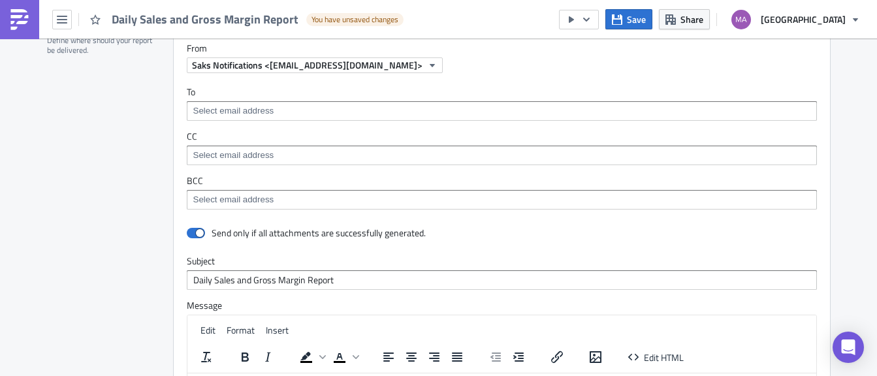
click at [265, 197] on input at bounding box center [501, 199] width 623 height 13
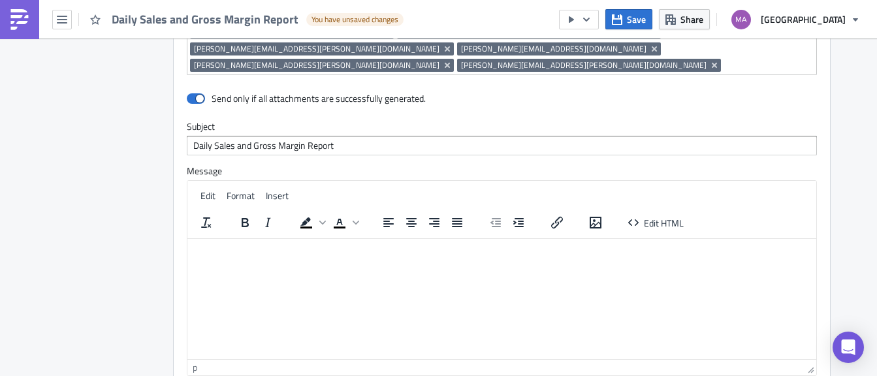
scroll to position [1973, 0]
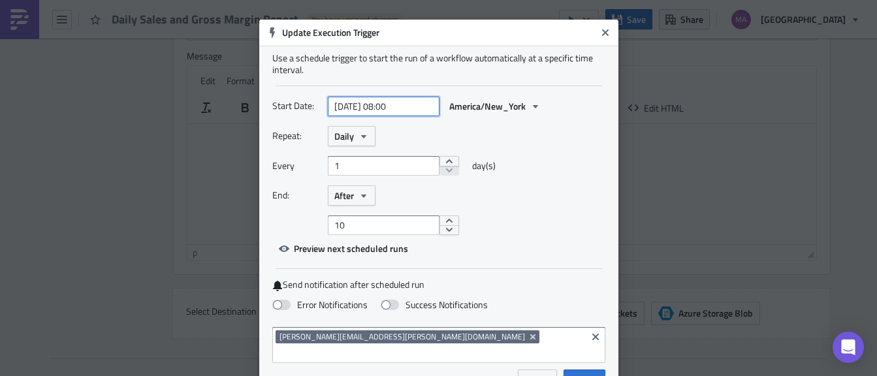
select select "7"
select select "2025"
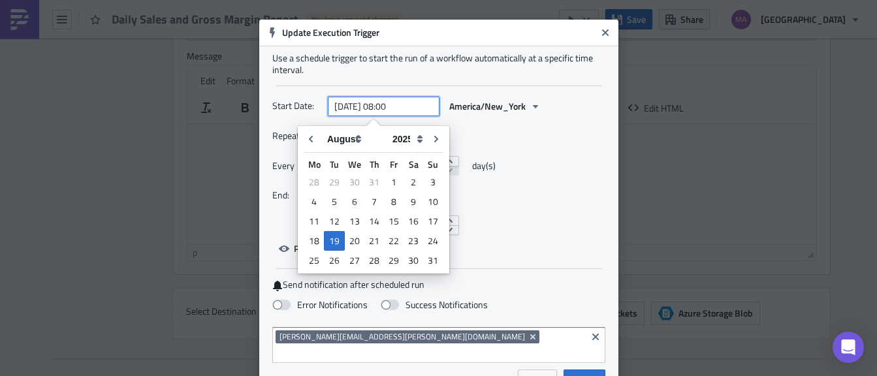
click at [397, 107] on input "[DATE] 08:00" at bounding box center [384, 107] width 112 height 20
drag, startPoint x: 404, startPoint y: 109, endPoint x: 393, endPoint y: 108, distance: 10.5
click at [393, 108] on input "[DATE] 08:00" at bounding box center [384, 107] width 112 height 20
click at [406, 110] on input "[DATE] 08:00" at bounding box center [384, 107] width 112 height 20
drag, startPoint x: 406, startPoint y: 110, endPoint x: 390, endPoint y: 108, distance: 15.7
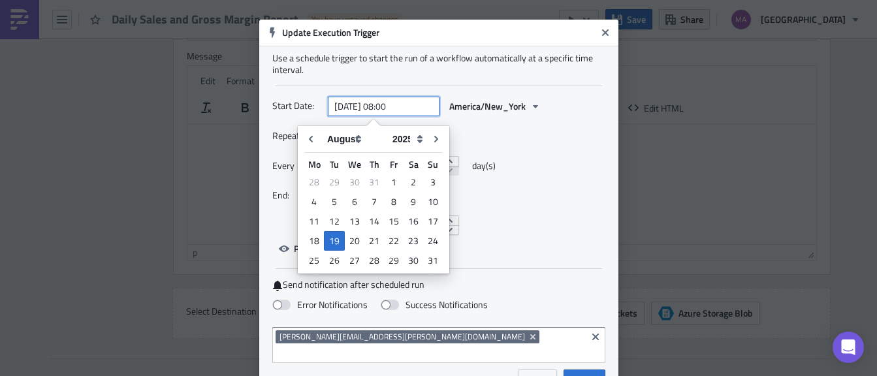
click at [390, 108] on input "[DATE] 08:00" at bounding box center [384, 107] width 112 height 20
click at [397, 108] on input "[DATE] 08:00" at bounding box center [384, 107] width 112 height 20
click at [393, 108] on input "[DATE] 08:00" at bounding box center [384, 107] width 112 height 20
type input "2025-08-19 08:30"
click at [493, 144] on div "Repeat: Daily" at bounding box center [438, 136] width 333 height 20
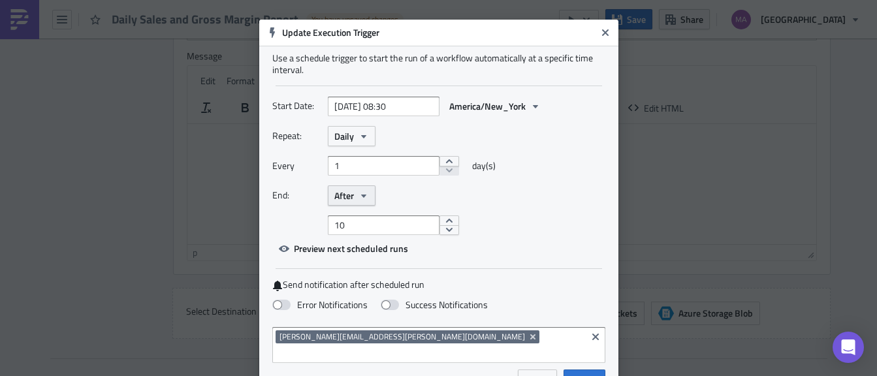
click at [361, 197] on icon "button" at bounding box center [363, 195] width 5 height 3
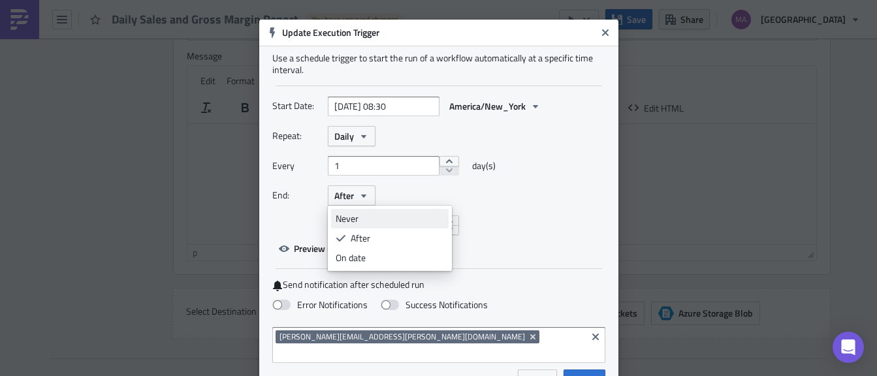
click at [353, 214] on div "Never" at bounding box center [390, 218] width 108 height 13
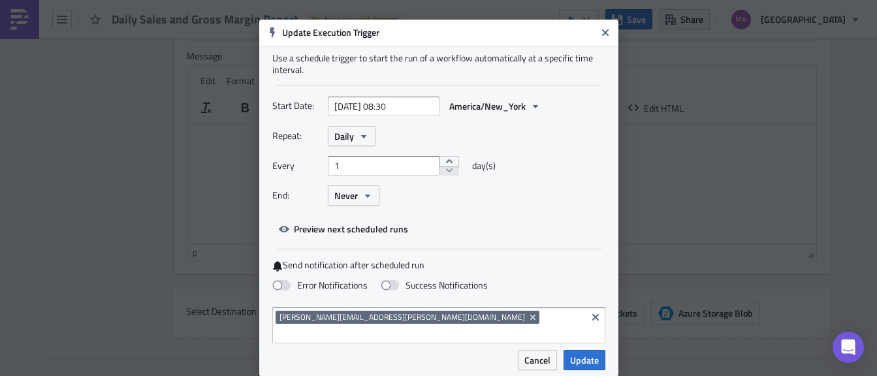
click at [436, 199] on div "End: Never" at bounding box center [438, 196] width 333 height 20
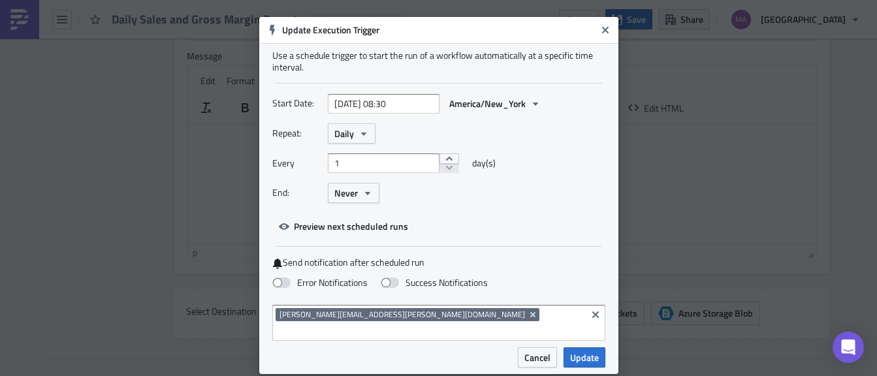
scroll to position [4, 0]
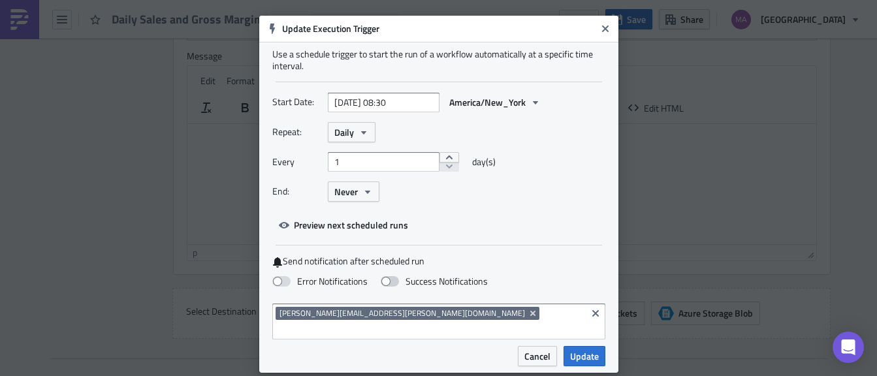
click at [384, 280] on span at bounding box center [390, 281] width 18 height 10
click at [11, 7] on input "Success Notifications" at bounding box center [7, 2] width 8 height 8
checkbox input "true"
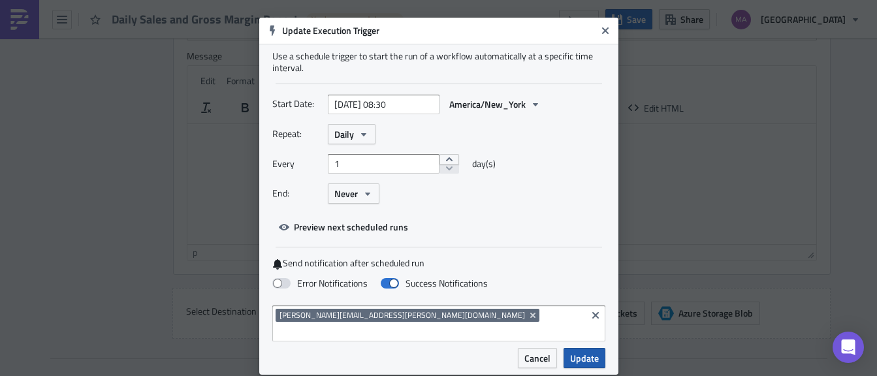
click at [577, 352] on span "Update" at bounding box center [584, 359] width 29 height 14
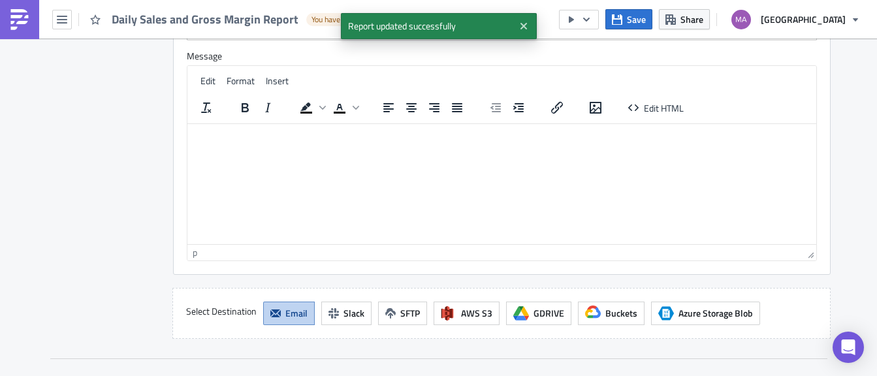
checkbox input "true"
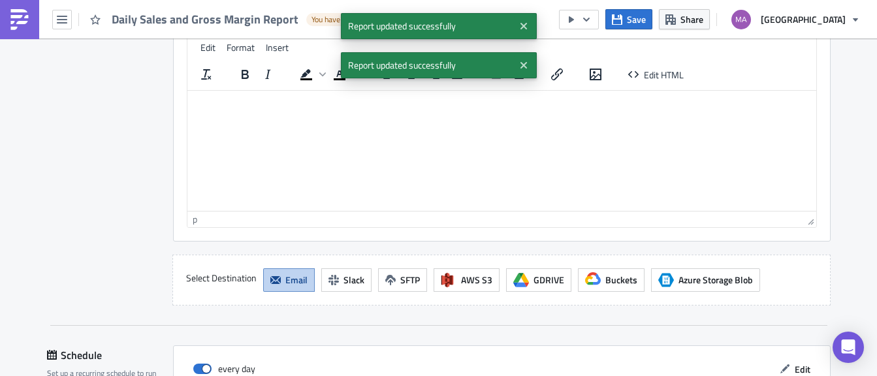
scroll to position [2011, 0]
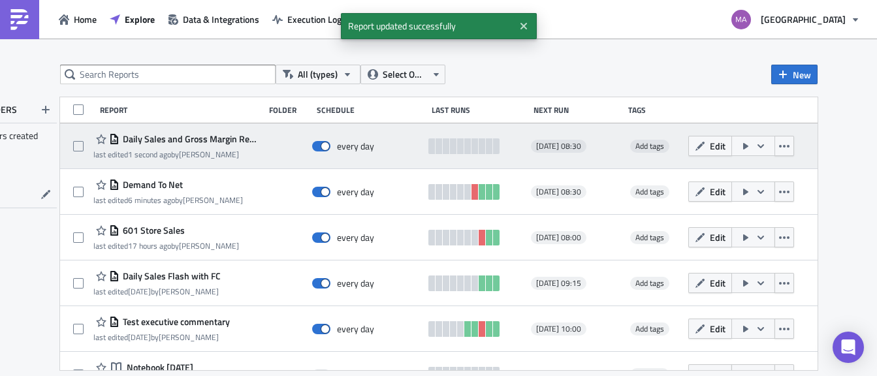
click at [756, 149] on icon "button" at bounding box center [761, 146] width 10 height 10
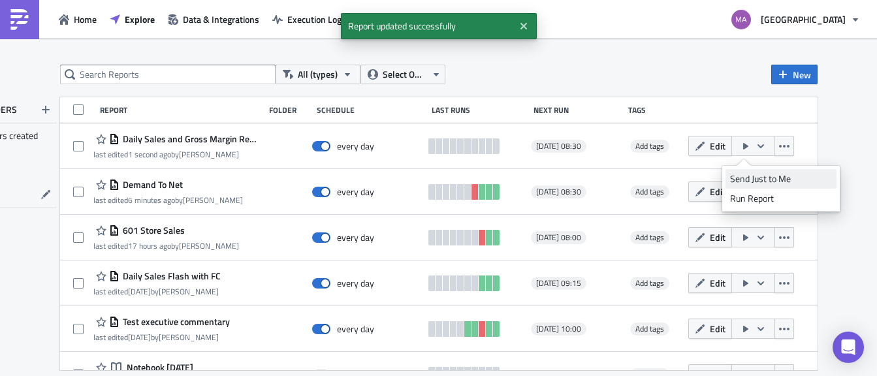
click at [745, 175] on div "Send Just to Me" at bounding box center [781, 178] width 102 height 13
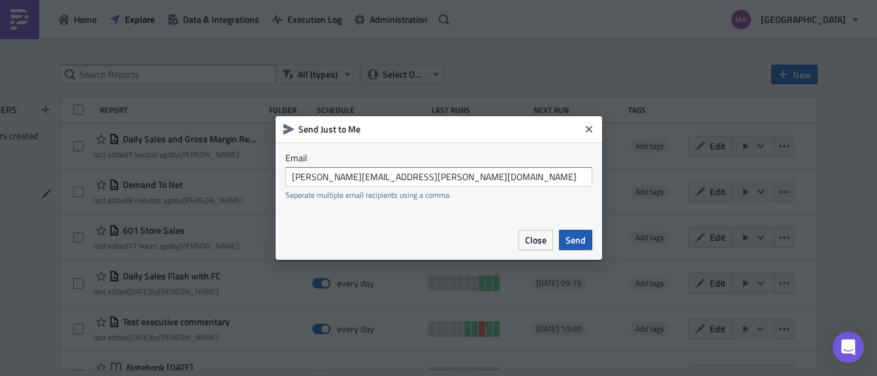
click at [578, 241] on span "Send" at bounding box center [576, 240] width 20 height 14
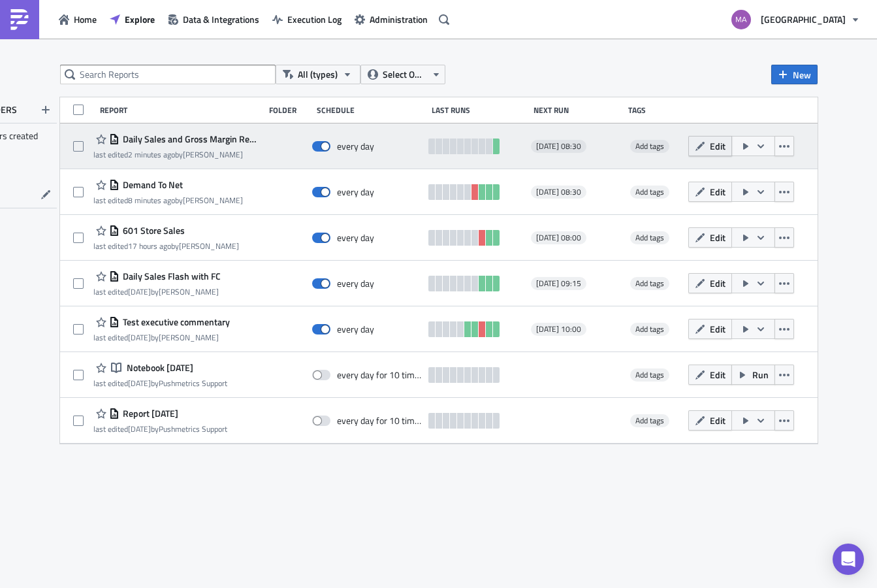
click at [710, 148] on span "Edit" at bounding box center [718, 146] width 16 height 14
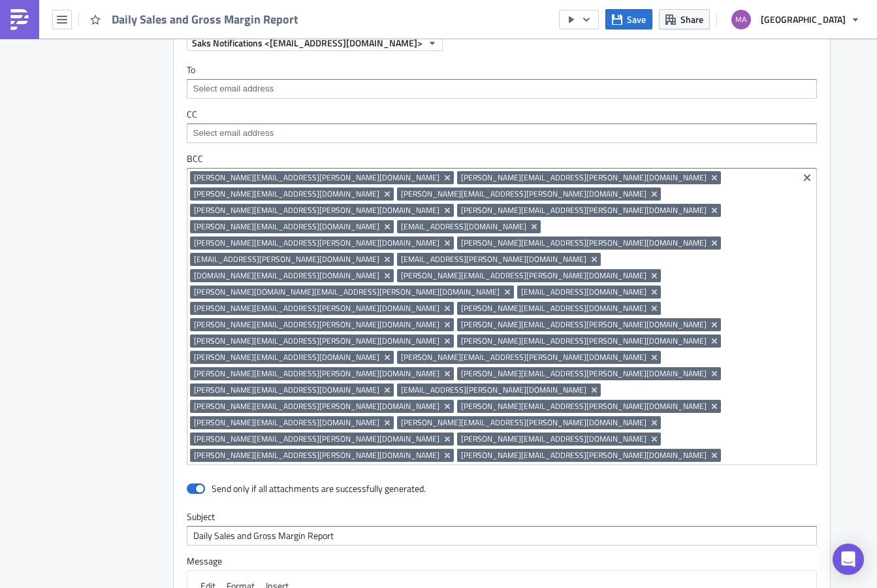
scroll to position [1655, 0]
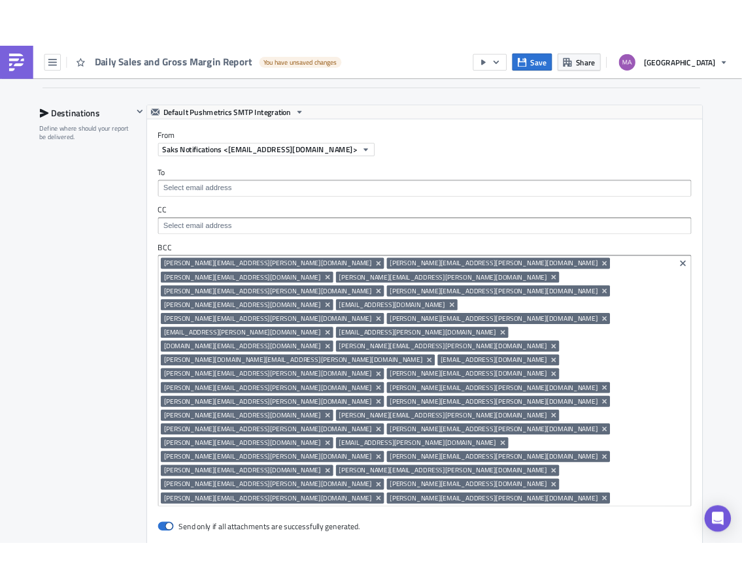
scroll to position [1561, 0]
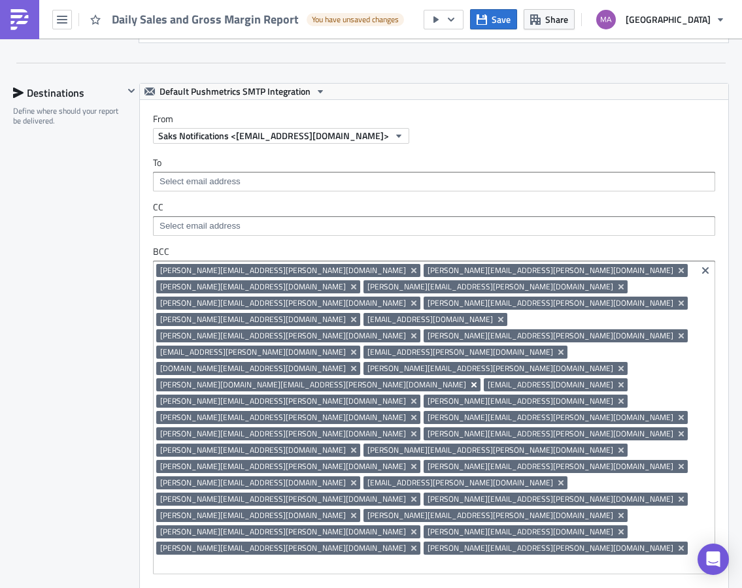
click at [468, 380] on icon "Remove Tag" at bounding box center [473, 385] width 10 height 10
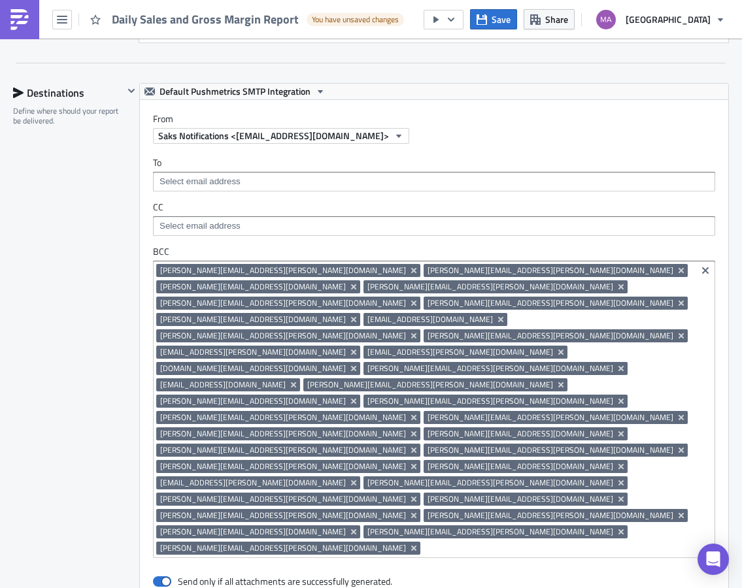
click at [400, 235] on div "To CC BCC stephanie.salierno@saks.com emily.essner@saks.com paolo_riva@neimanma…" at bounding box center [434, 357] width 588 height 427
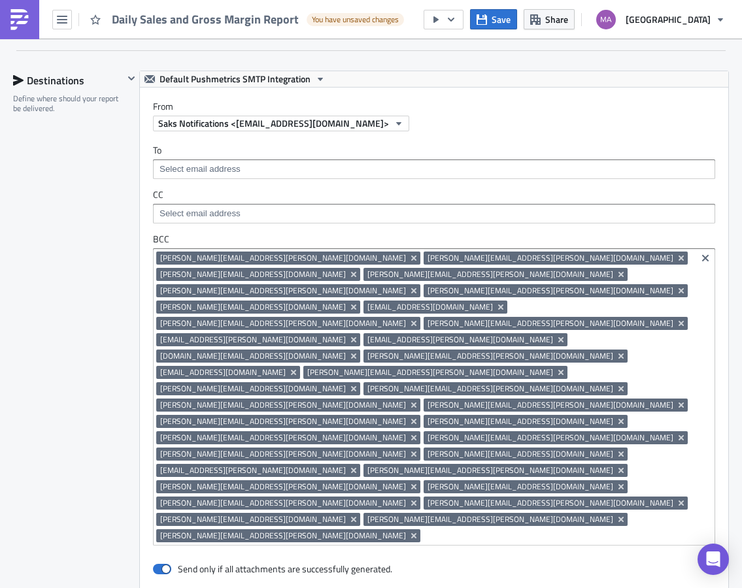
scroll to position [1574, 0]
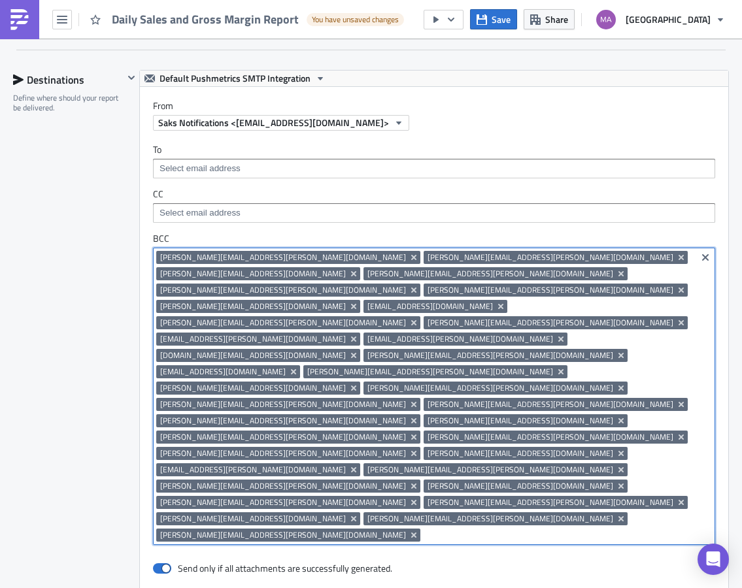
click at [423, 529] on input at bounding box center [557, 535] width 269 height 13
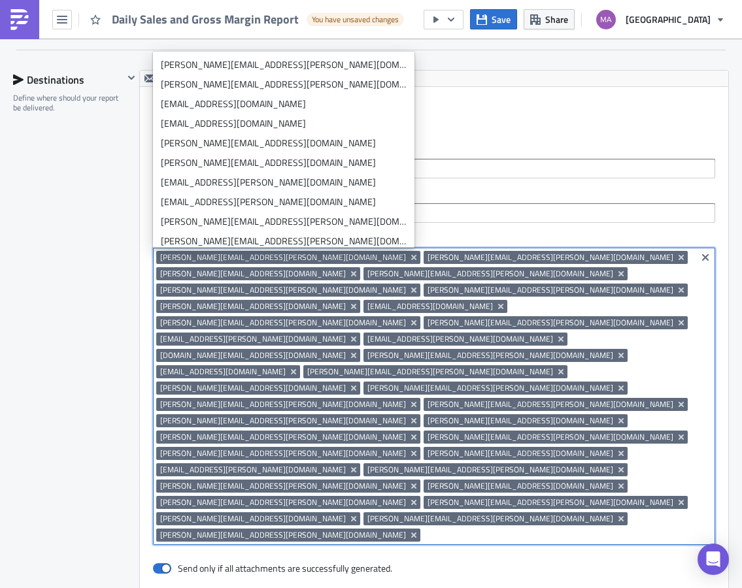
type input "K"
type input "A"
click at [408, 497] on icon "Remove Tag" at bounding box center [413, 502] width 10 height 10
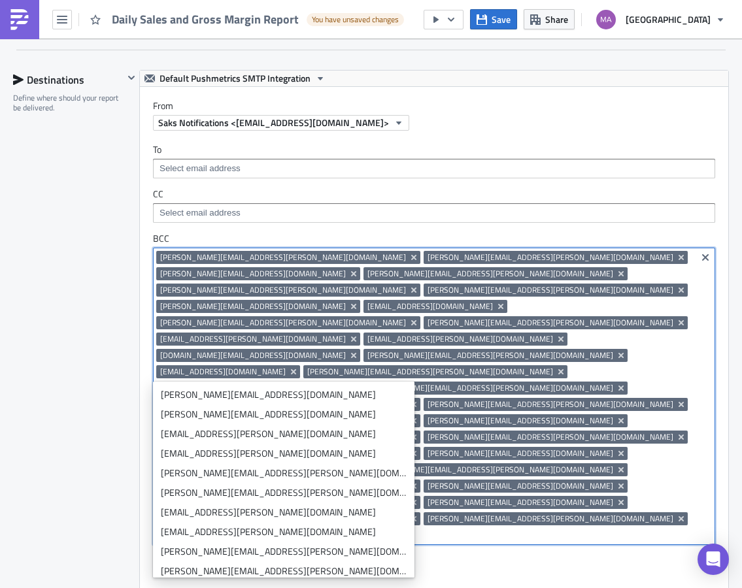
click at [578, 529] on input "al" at bounding box center [424, 535] width 536 height 13
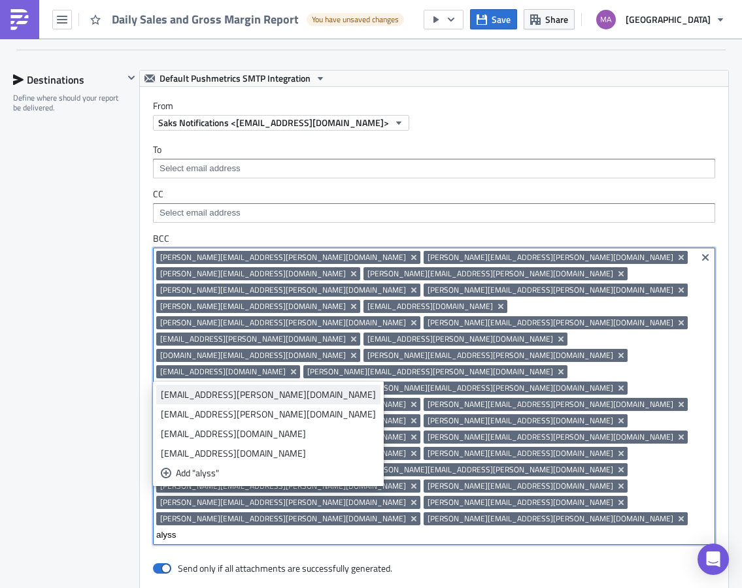
type input "alyss"
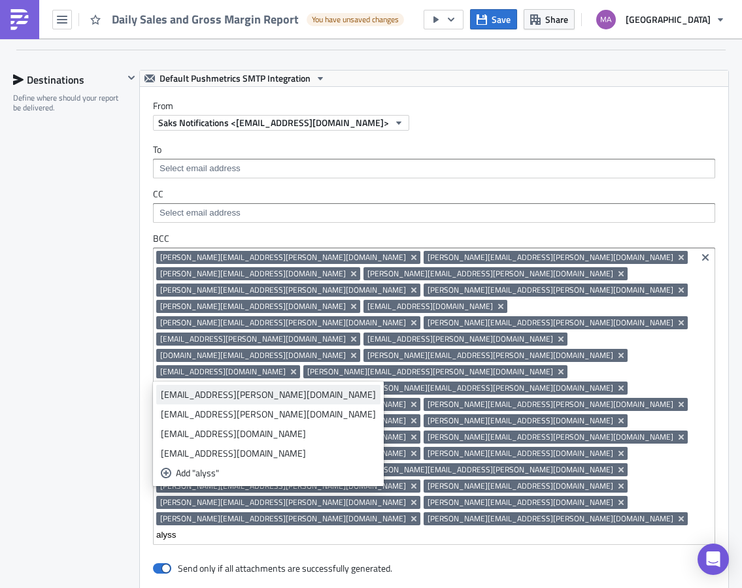
click at [233, 397] on div "alyssa.albano@saks.com" at bounding box center [268, 394] width 215 height 13
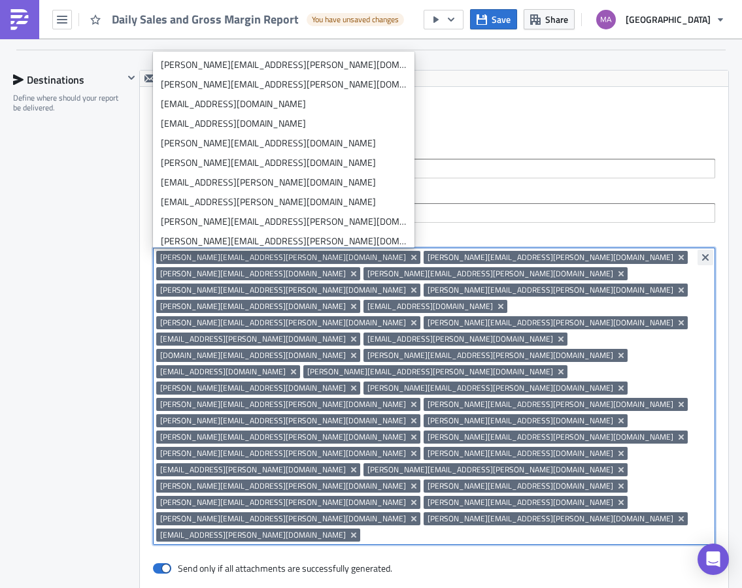
click at [702, 257] on icon "Clear selected items" at bounding box center [705, 257] width 7 height 7
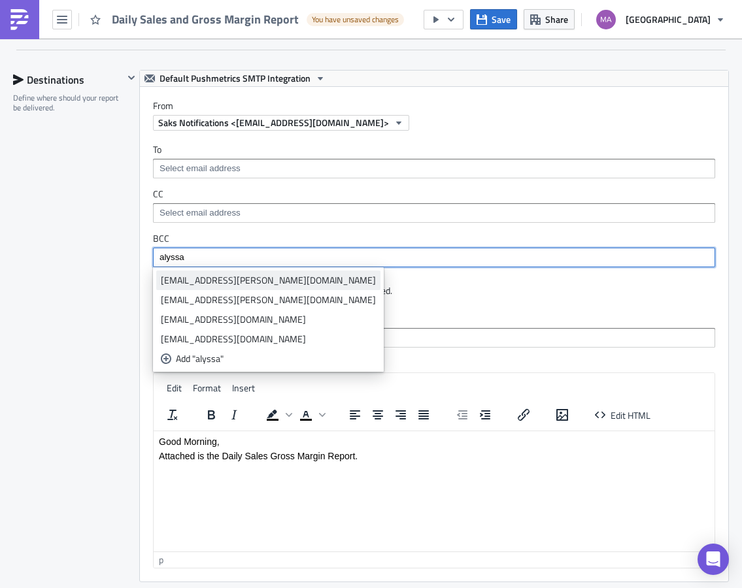
type input "alyssa"
click at [248, 278] on div "alyssa.albano@saks.com" at bounding box center [268, 280] width 215 height 13
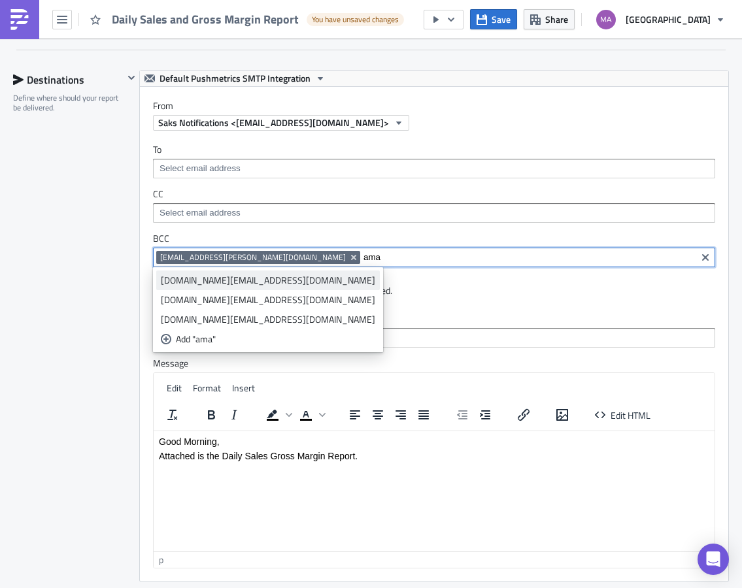
type input "ama"
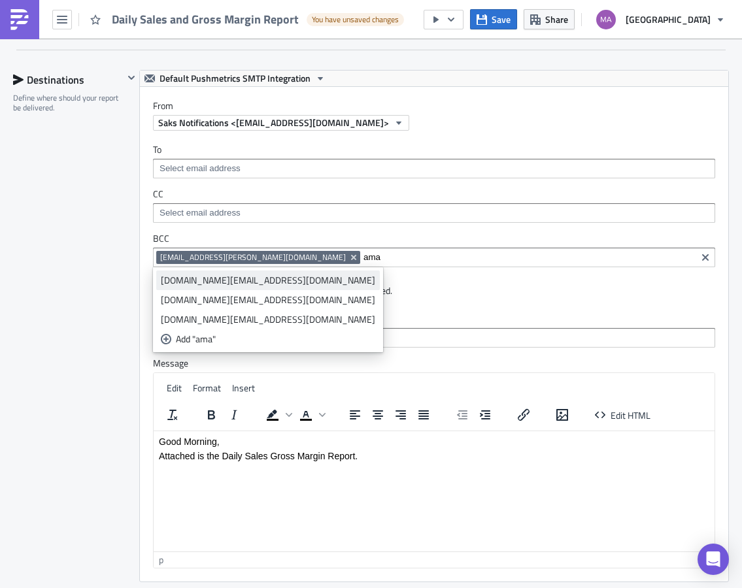
click at [231, 275] on div "amanda.black@saks.com" at bounding box center [268, 280] width 214 height 13
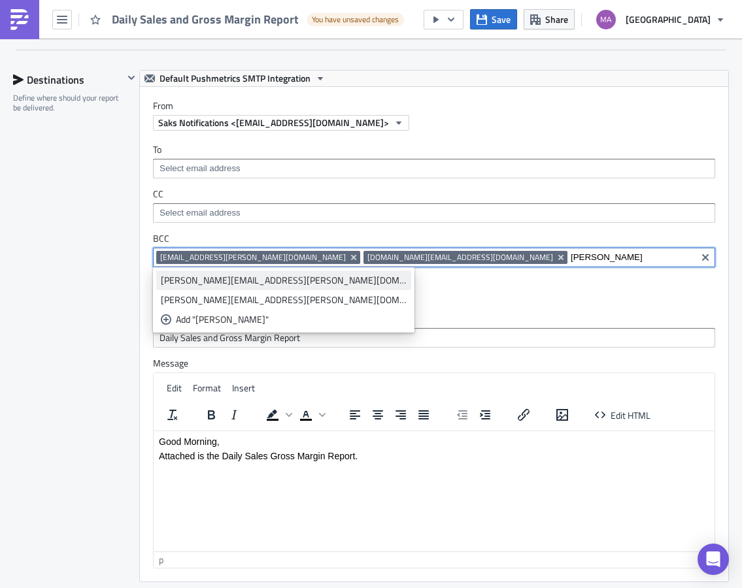
type input "amy"
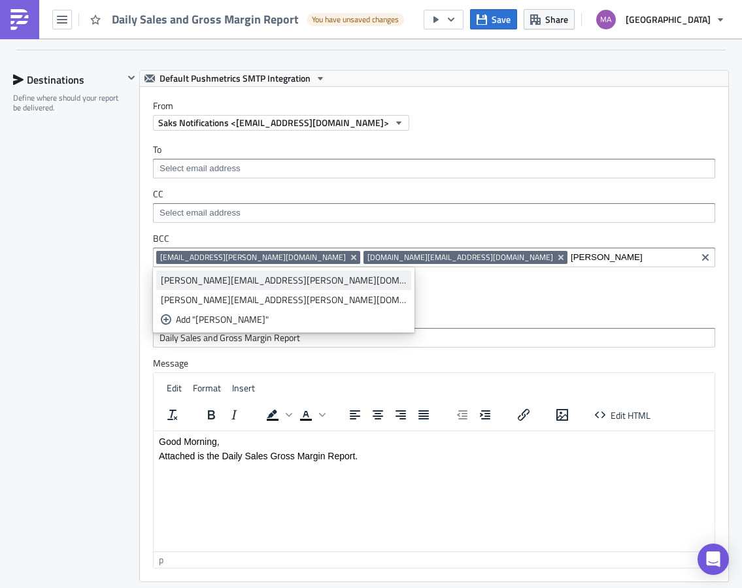
click at [225, 282] on div "amy.raimondi@saks.com" at bounding box center [284, 280] width 246 height 13
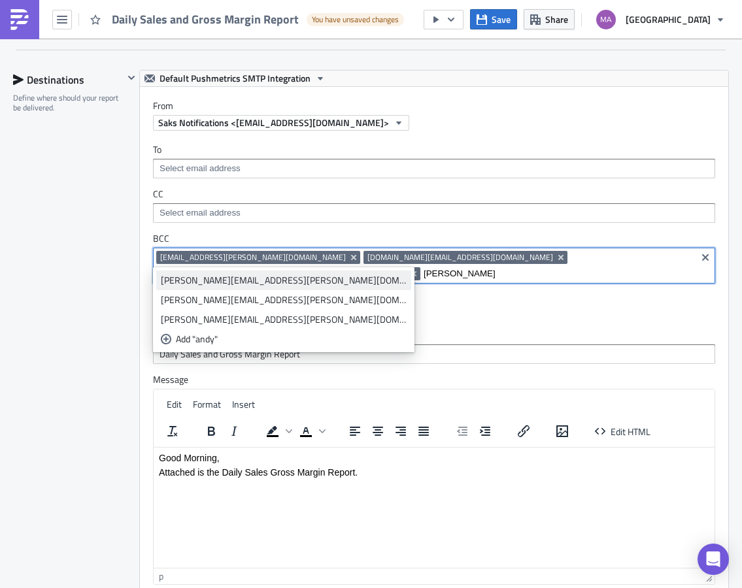
type input "andy"
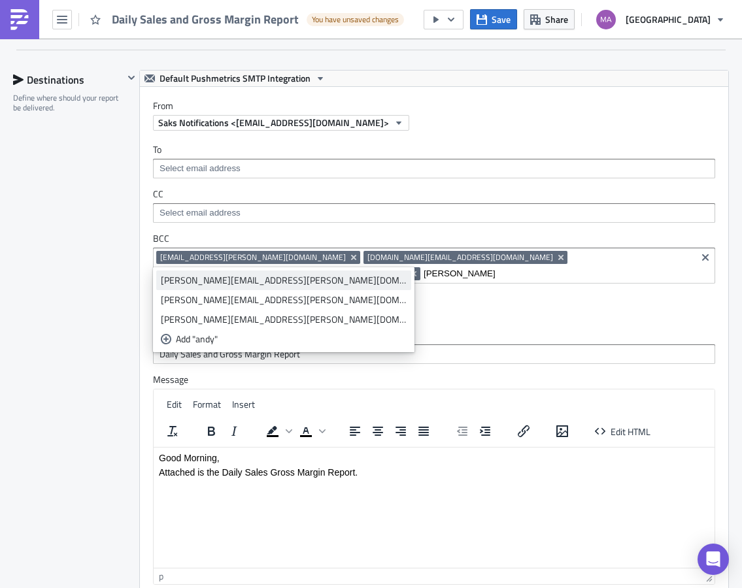
click at [206, 282] on div "andy.duong@saks.com" at bounding box center [284, 280] width 246 height 13
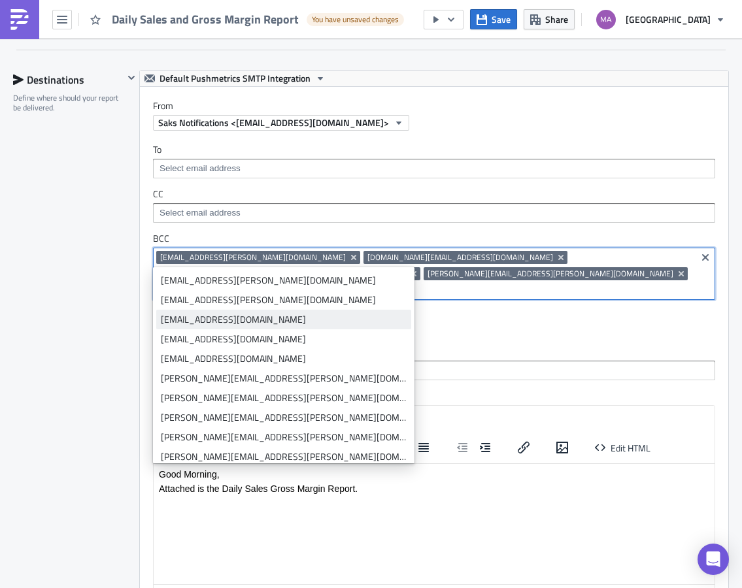
type input "ani"
click at [225, 323] on div "ani.hajatian@saks.com" at bounding box center [284, 319] width 246 height 13
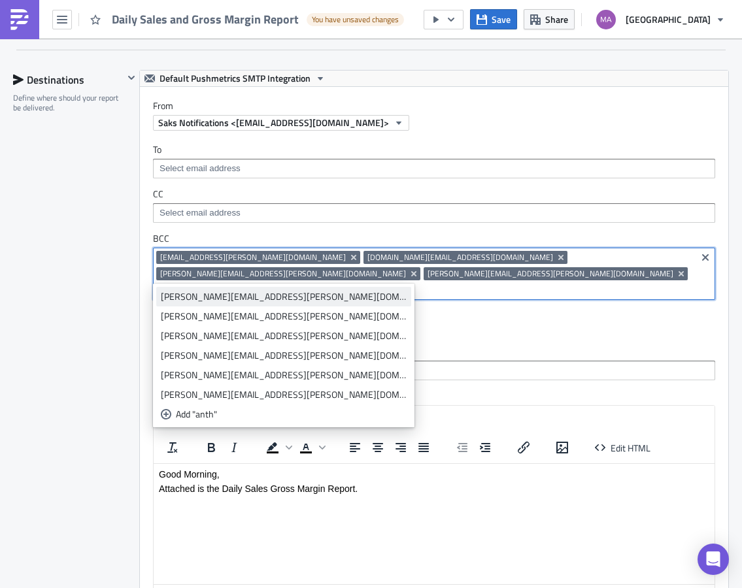
type input "anth"
click at [219, 302] on div "anthony.nicola@saks.com" at bounding box center [284, 296] width 246 height 13
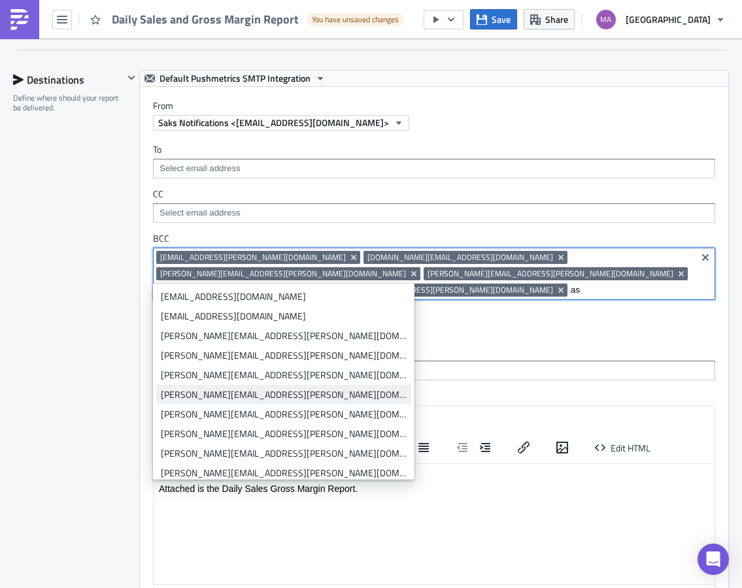
type input "as"
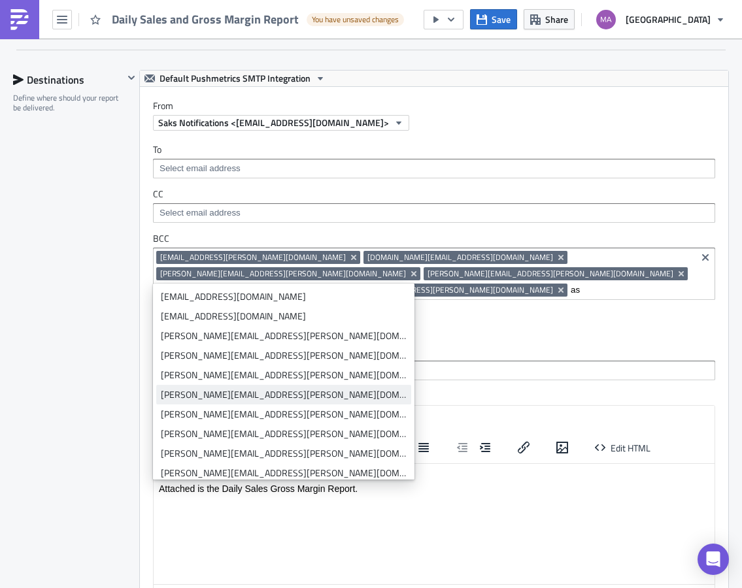
click at [223, 394] on div "ashley.dean-weathersby@saks.com" at bounding box center [284, 394] width 246 height 13
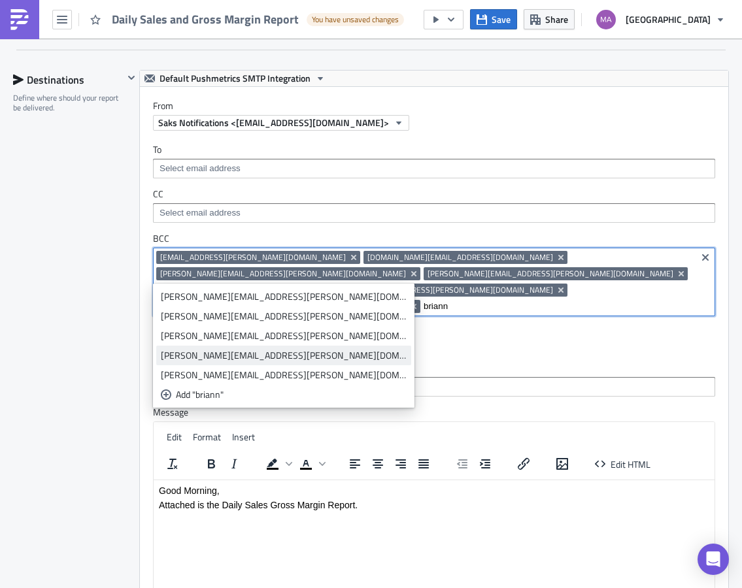
type input "briann"
click at [225, 352] on div "Brianne.Dashevsky@saks.com" at bounding box center [284, 355] width 246 height 13
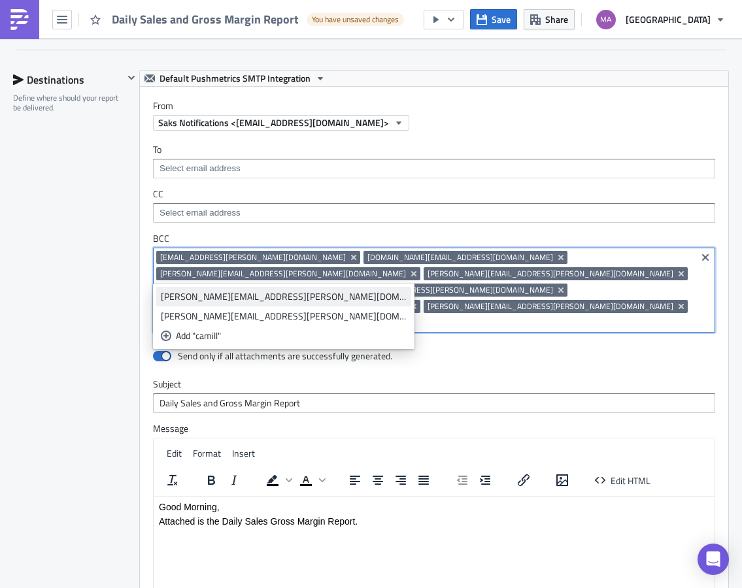
type input "camill"
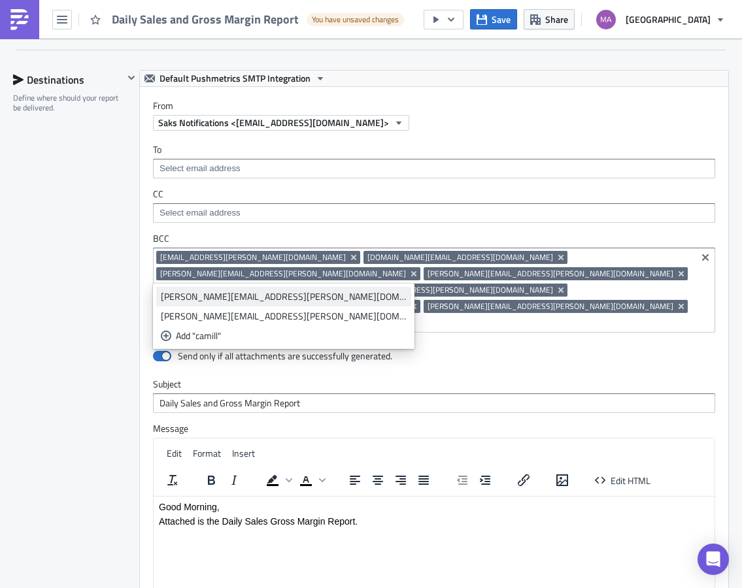
click at [219, 297] on div "camille.wright@saks.com" at bounding box center [284, 296] width 246 height 13
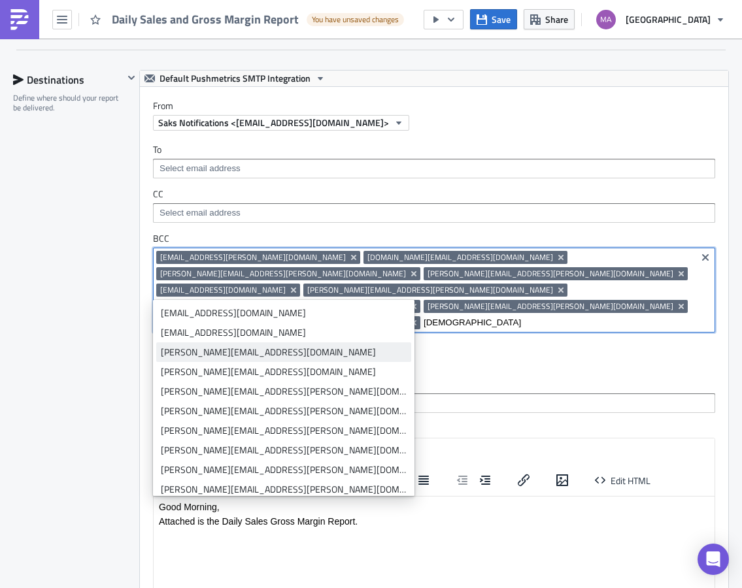
type input "christ"
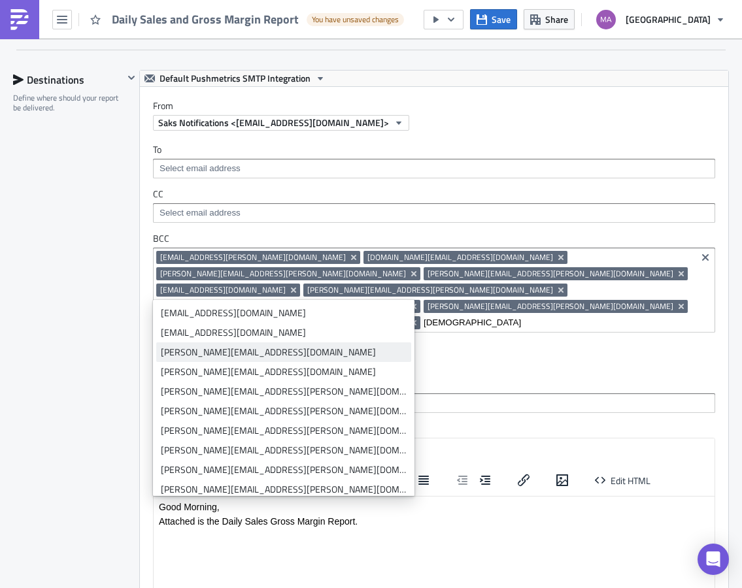
click at [252, 351] on div "christina.gingeleskie@saks.com" at bounding box center [284, 352] width 246 height 13
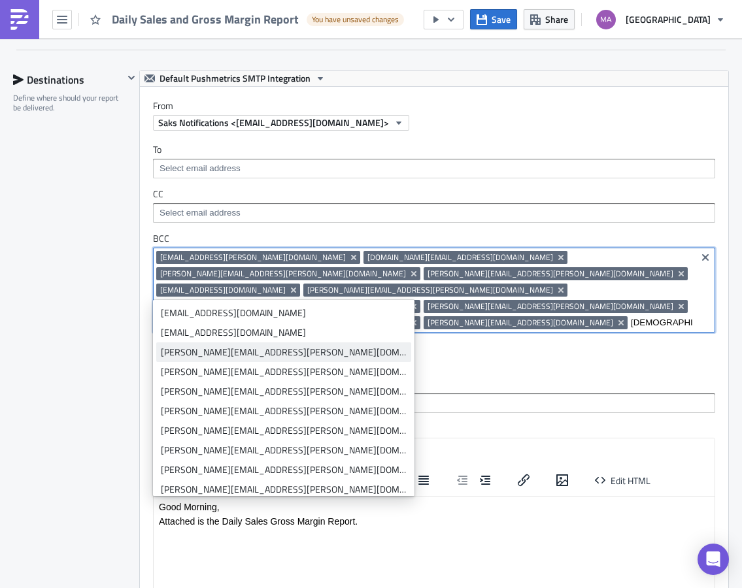
type input "christ"
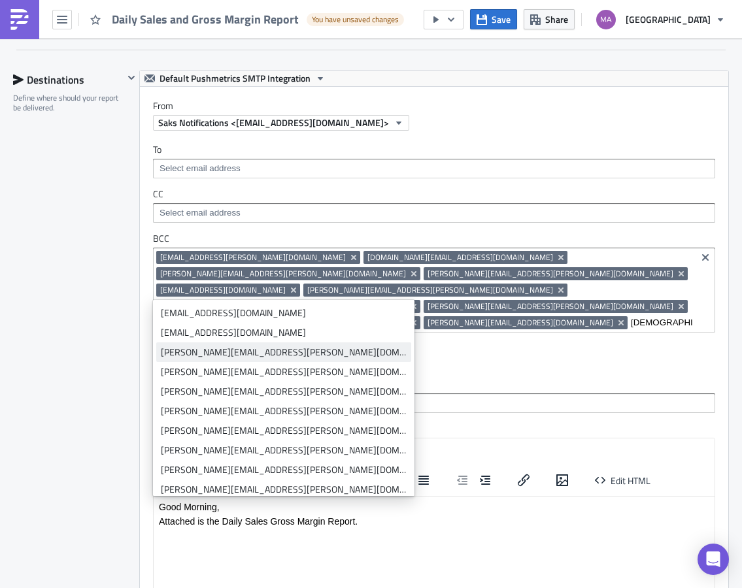
click at [213, 357] on div "christina.hanzely@saks.com" at bounding box center [284, 352] width 246 height 13
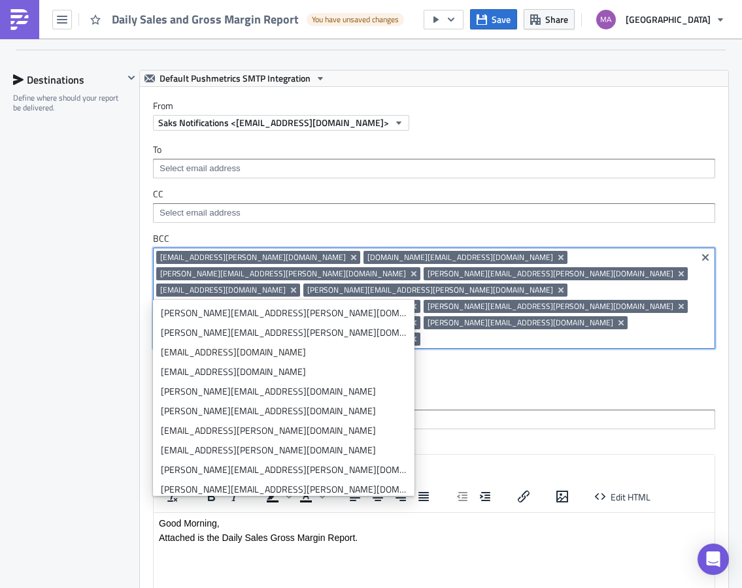
click at [427, 333] on input at bounding box center [557, 339] width 269 height 13
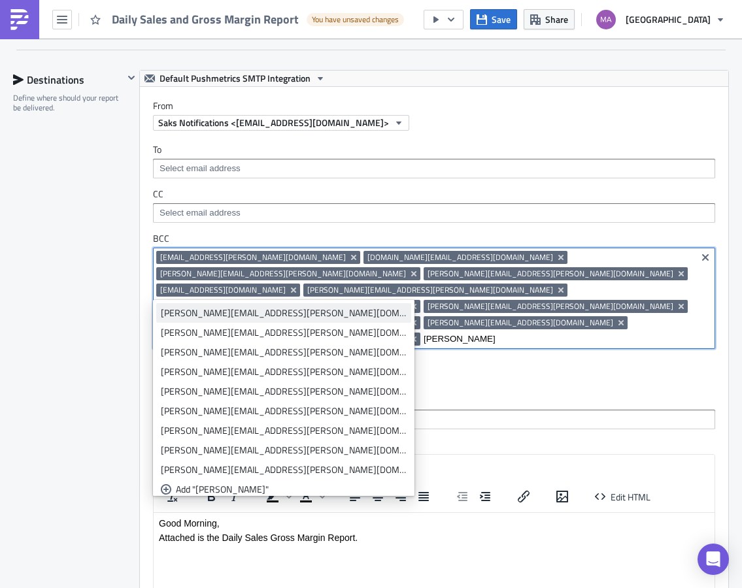
type input "daniell"
click at [196, 312] on div "Danielle.Attal@saks.com" at bounding box center [284, 312] width 246 height 13
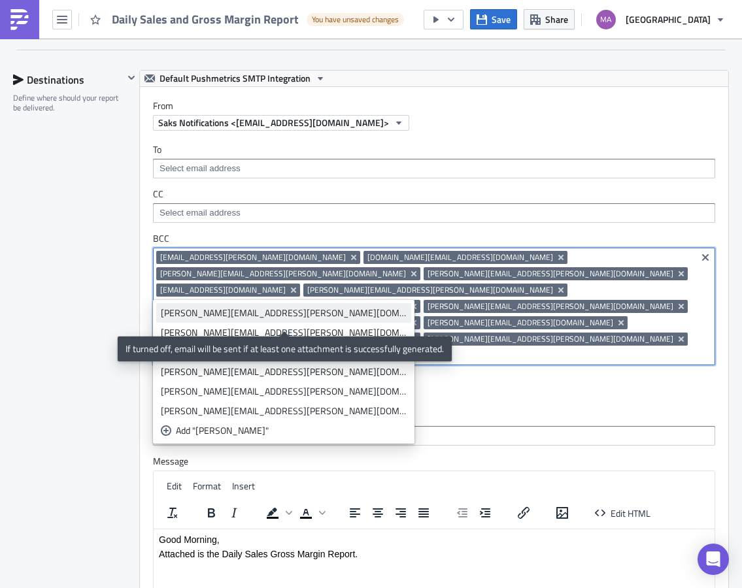
type input "danielle"
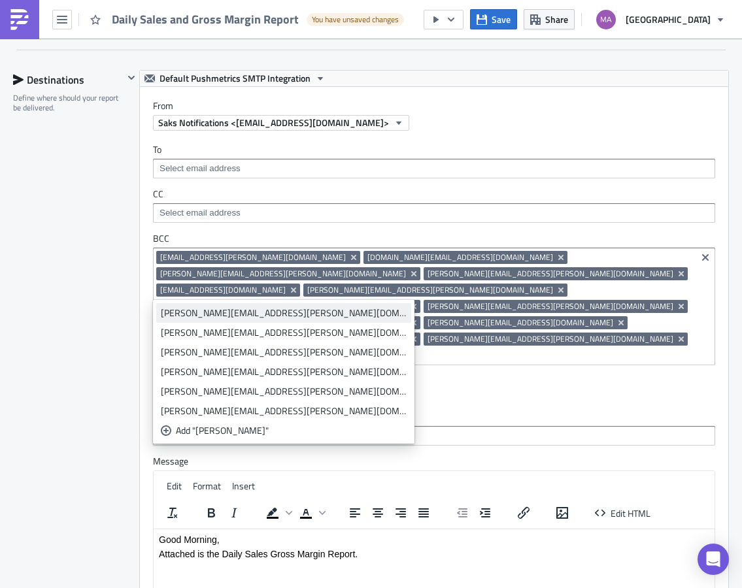
click at [257, 319] on div "danielle.gleysteen@saks.com" at bounding box center [284, 312] width 246 height 13
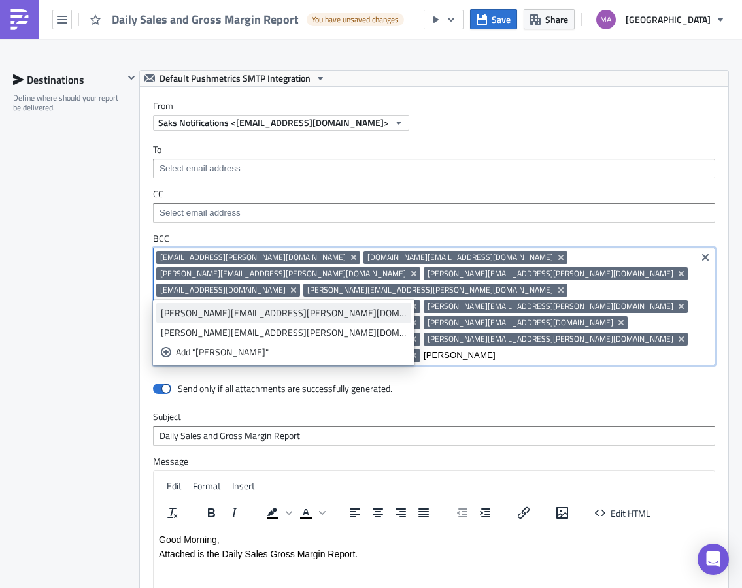
type input "daphnie"
click at [237, 321] on link "daphnie.beltran@saks.com" at bounding box center [283, 313] width 255 height 20
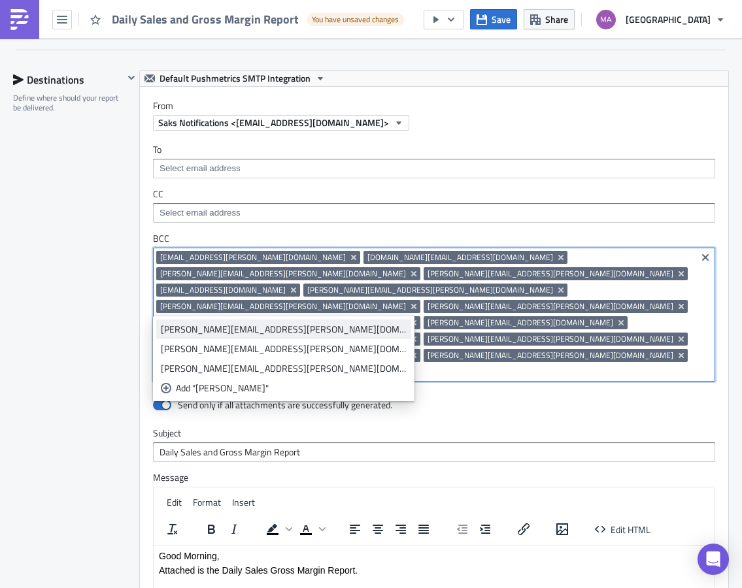
type input "dayna"
click at [218, 332] on div "dayna.ziegler@saks.com" at bounding box center [284, 329] width 246 height 13
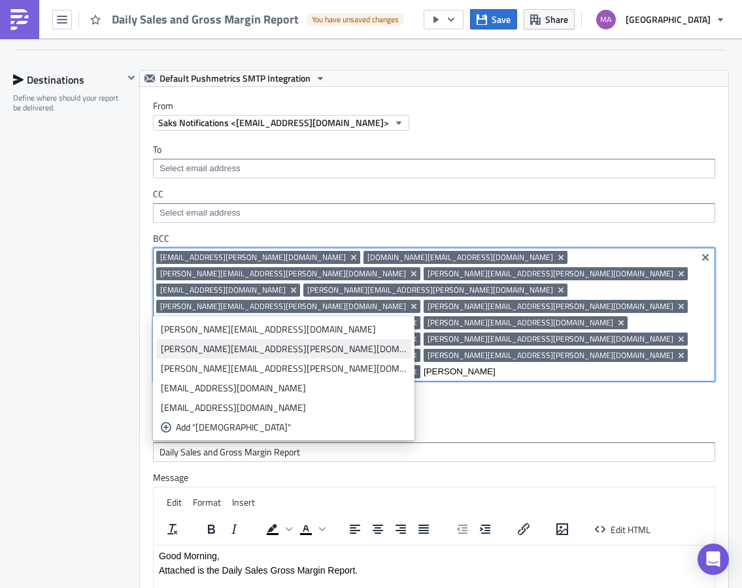
type input "eliza"
click at [228, 351] on div "elizabeth.emmons@saks.com" at bounding box center [284, 348] width 246 height 13
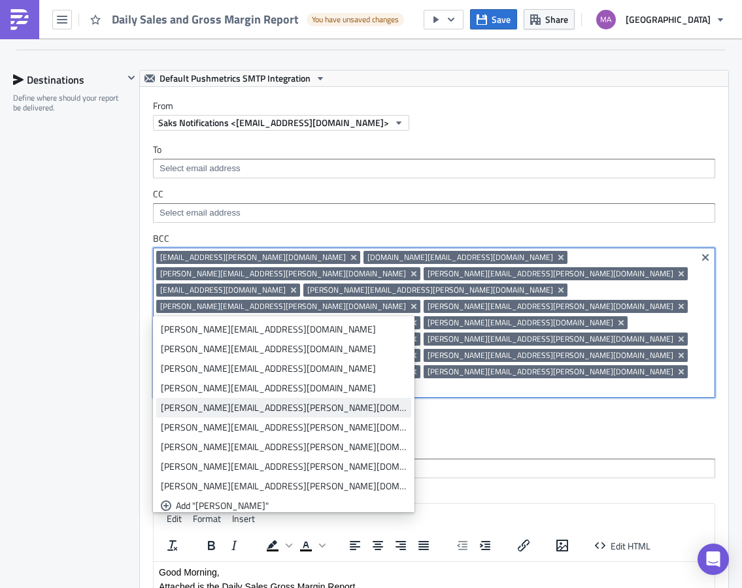
type input "emily"
click at [242, 404] on div "emily.essner@saks.com" at bounding box center [284, 407] width 246 height 13
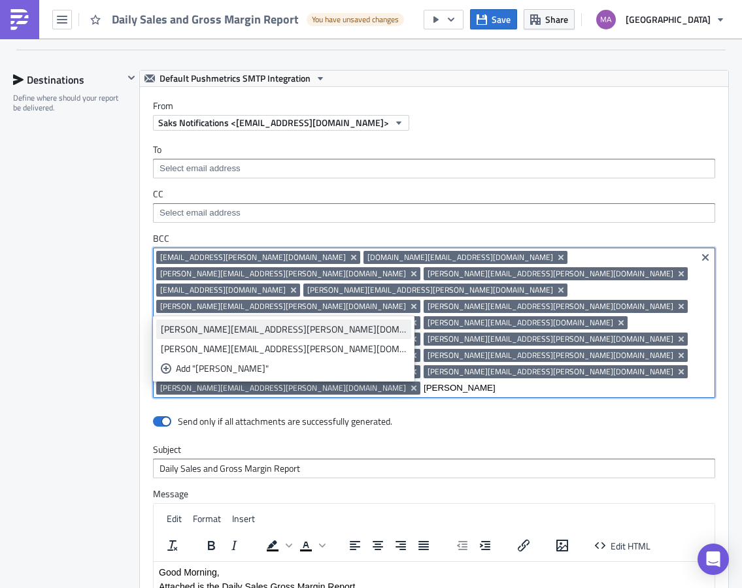
type input "helen"
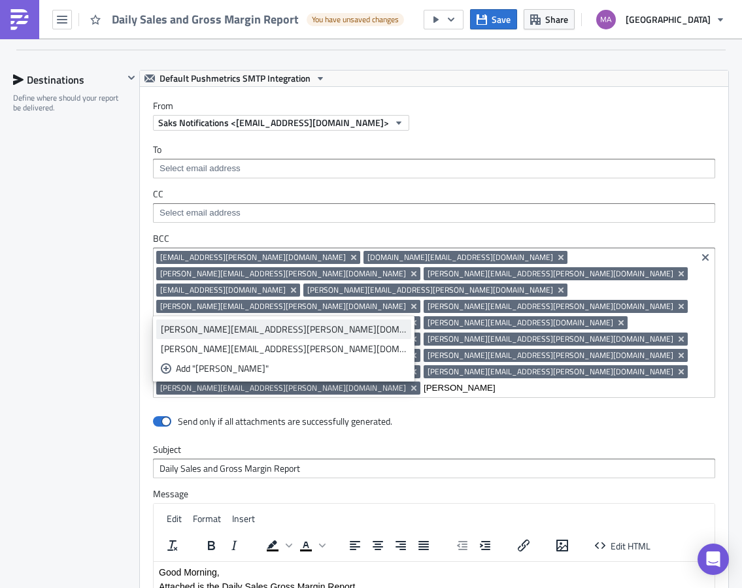
click at [207, 336] on link "Helene.Paxton@saks.com" at bounding box center [283, 329] width 255 height 20
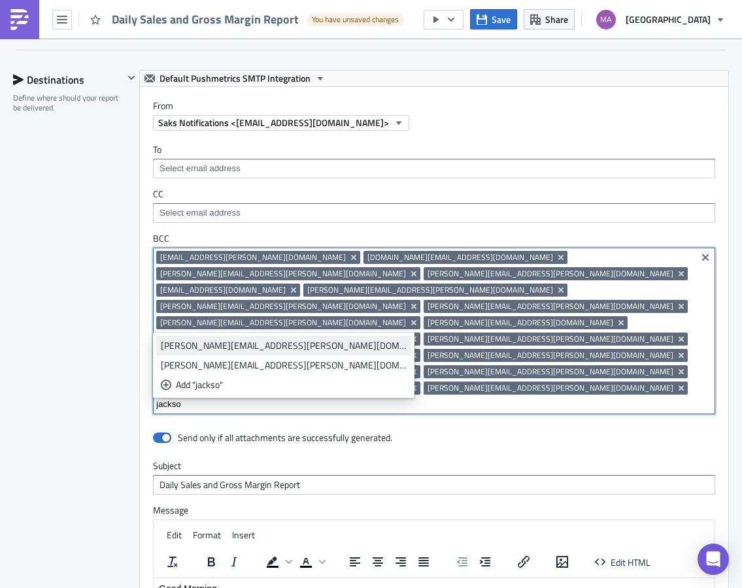
type input "jackso"
click at [221, 344] on div "jackson.sheff@saks.com" at bounding box center [284, 345] width 246 height 13
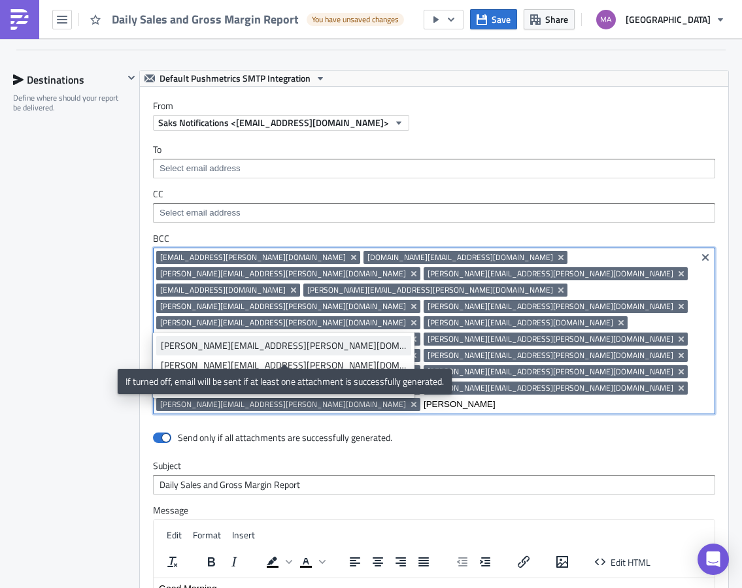
type input "jami"
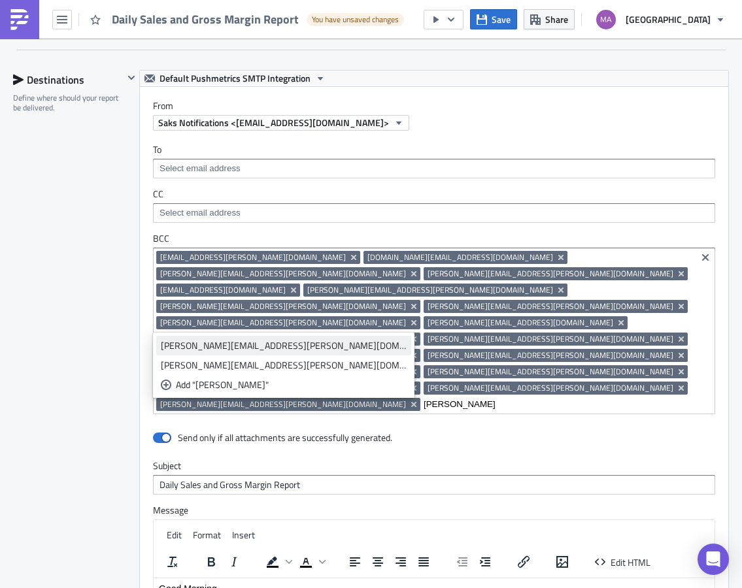
click at [232, 349] on div "jamillah.davis@saks.com" at bounding box center [284, 345] width 246 height 13
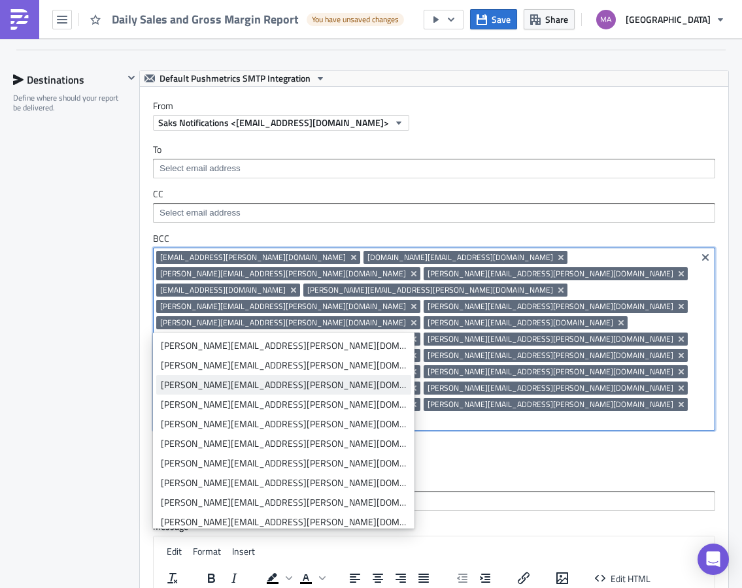
type input "je"
click at [217, 384] on div "JeNaye.Alston@saks.com" at bounding box center [284, 384] width 246 height 13
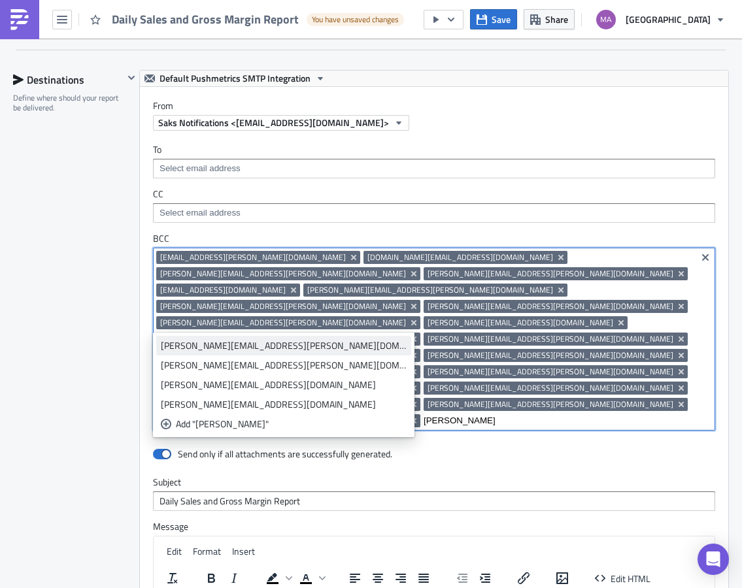
type input "justin"
click at [210, 344] on div "justin.tukes@saks.com" at bounding box center [284, 345] width 246 height 13
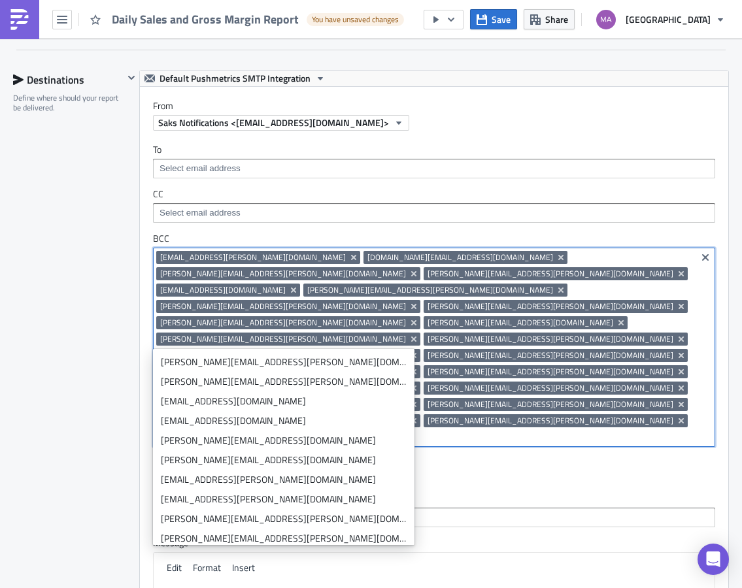
click at [602, 431] on input at bounding box center [424, 437] width 536 height 13
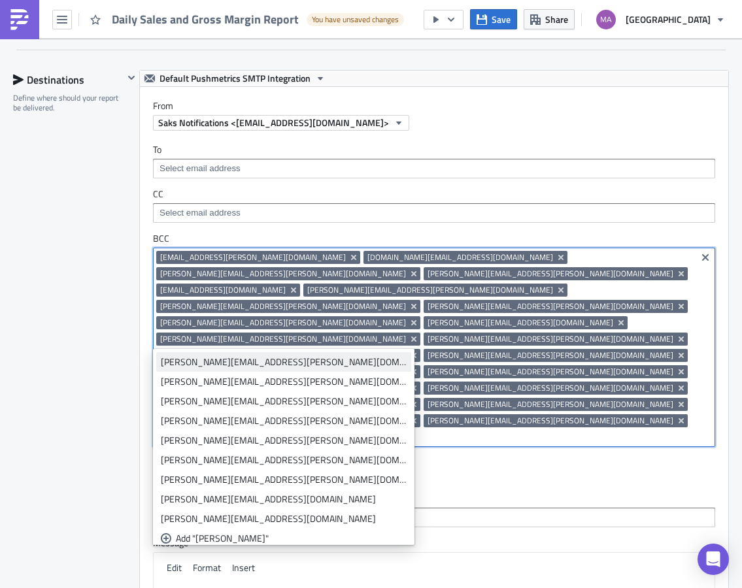
type input "kate"
click at [187, 363] on div "kate.butler@saks.com" at bounding box center [284, 361] width 246 height 13
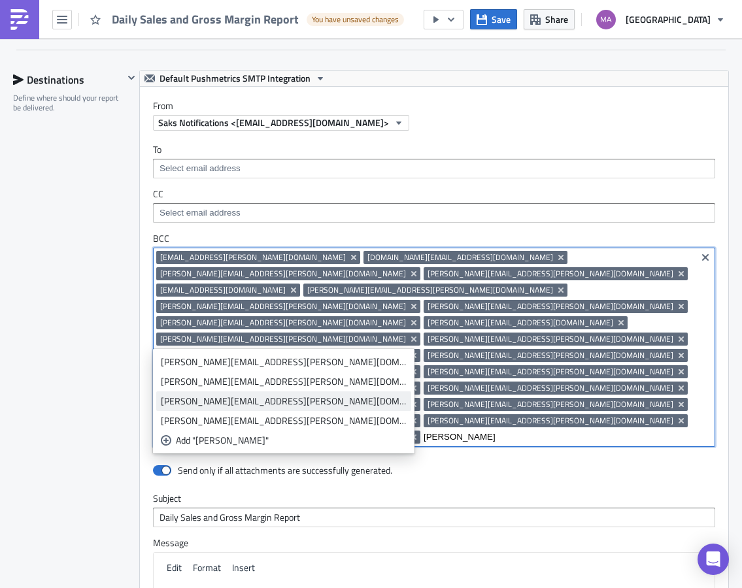
type input "kelly"
click at [196, 402] on div "kelly.volpe@saks.com" at bounding box center [284, 401] width 246 height 13
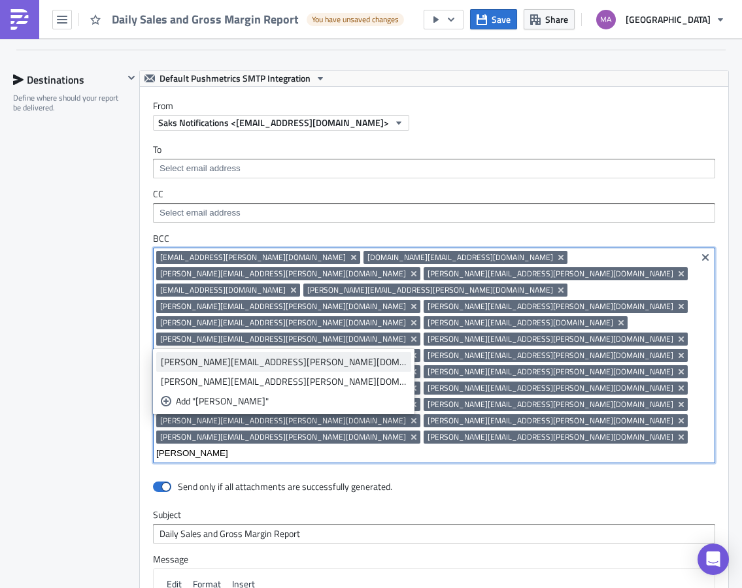
type input "kerrin"
click at [198, 368] on div "kerrin.dunn@saks.com" at bounding box center [284, 361] width 246 height 13
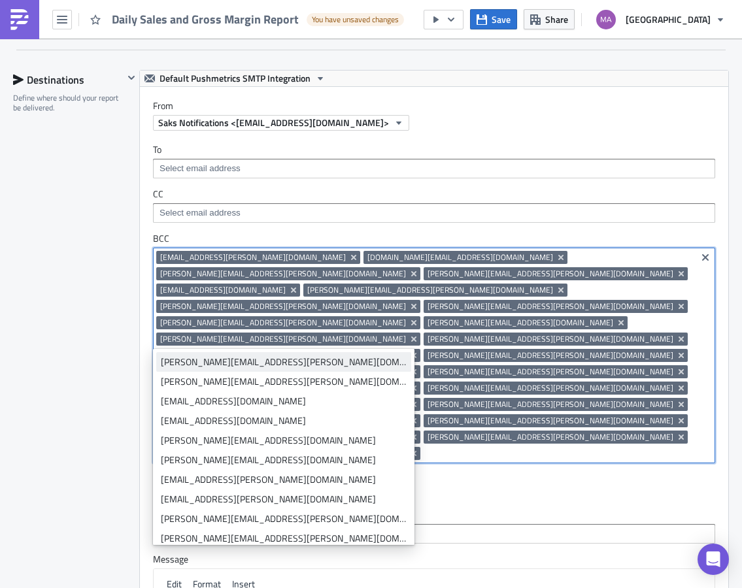
type input "m"
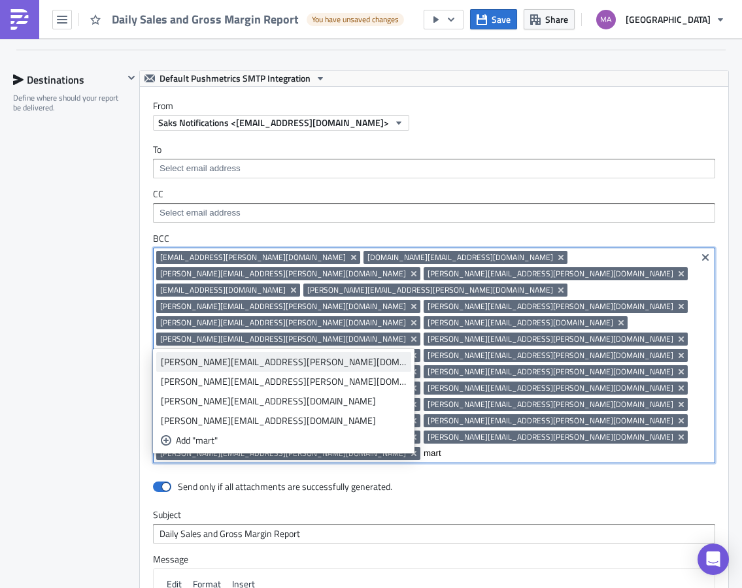
type input "mart"
click at [248, 364] on div "marta.nowakowski@saks.com" at bounding box center [284, 361] width 246 height 13
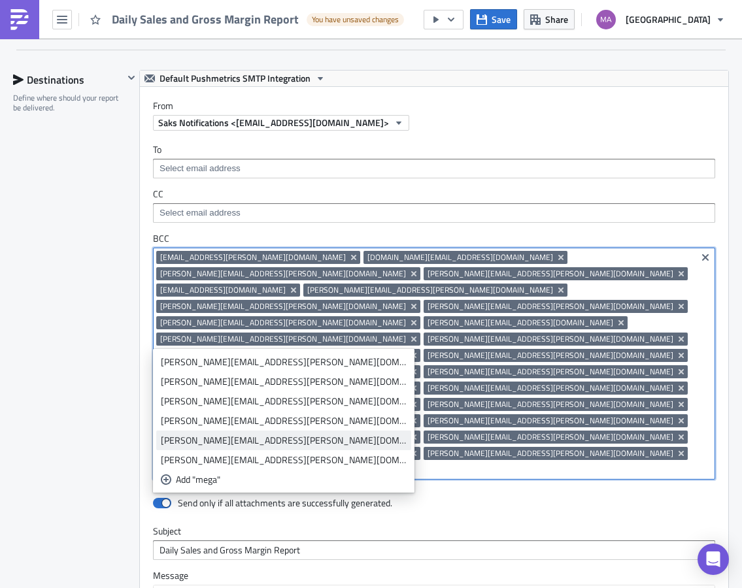
type input "mega"
click at [253, 440] on div "Megan.Williams@saks.com" at bounding box center [284, 440] width 246 height 13
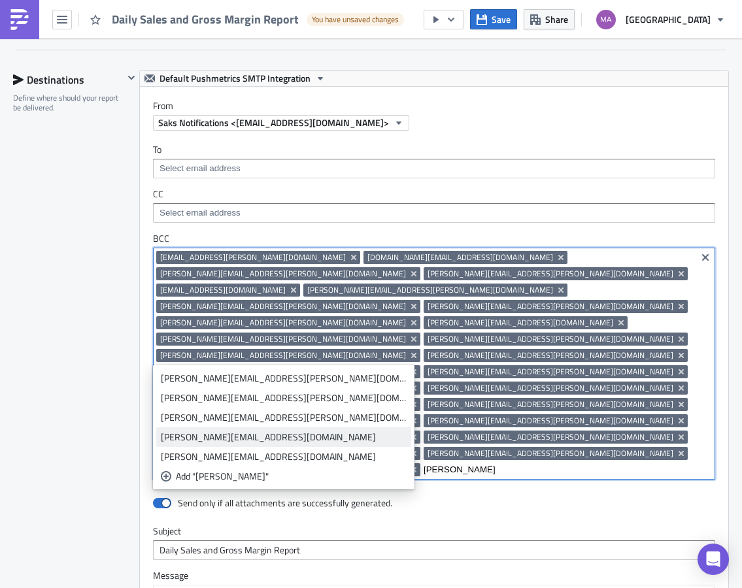
type input "mike"
click at [237, 434] on div "mike.harnicar@saks.com" at bounding box center [284, 437] width 246 height 13
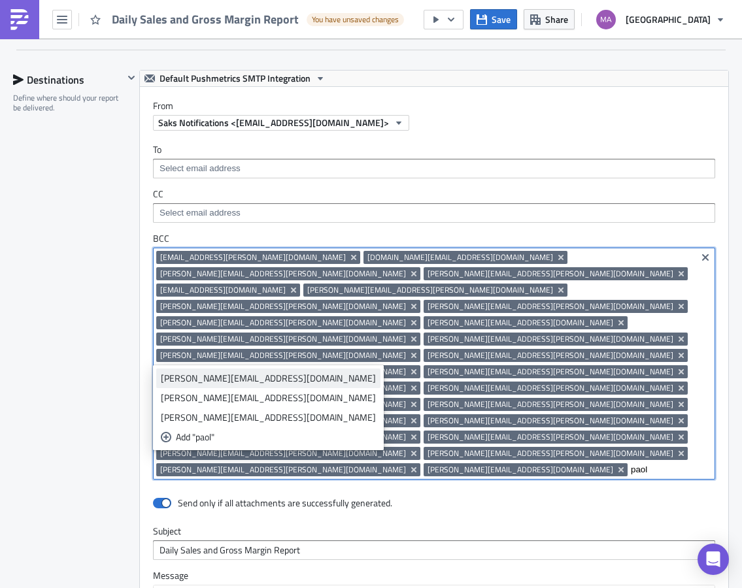
type input "paol"
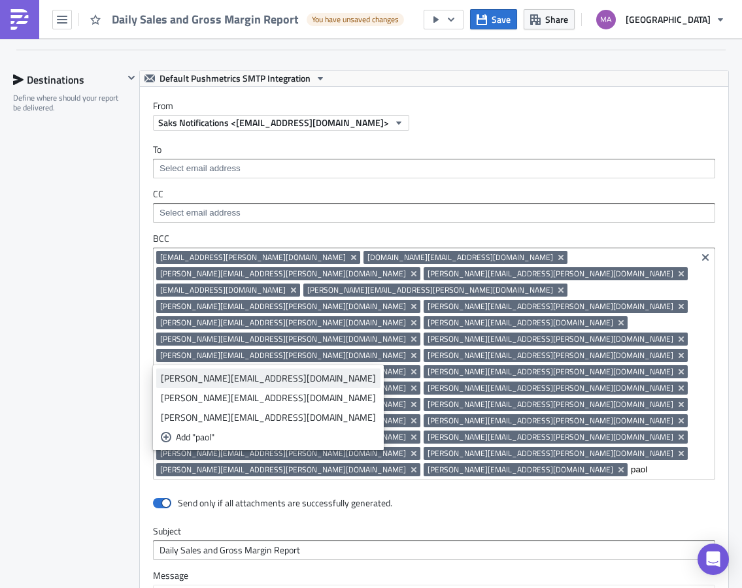
click at [235, 375] on div "paolo_riva@neimanmarcus.com" at bounding box center [268, 378] width 215 height 13
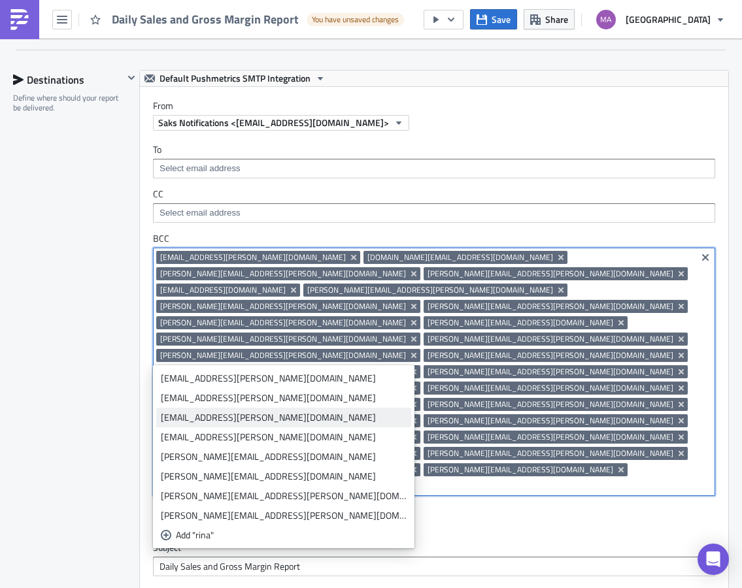
type input "rina"
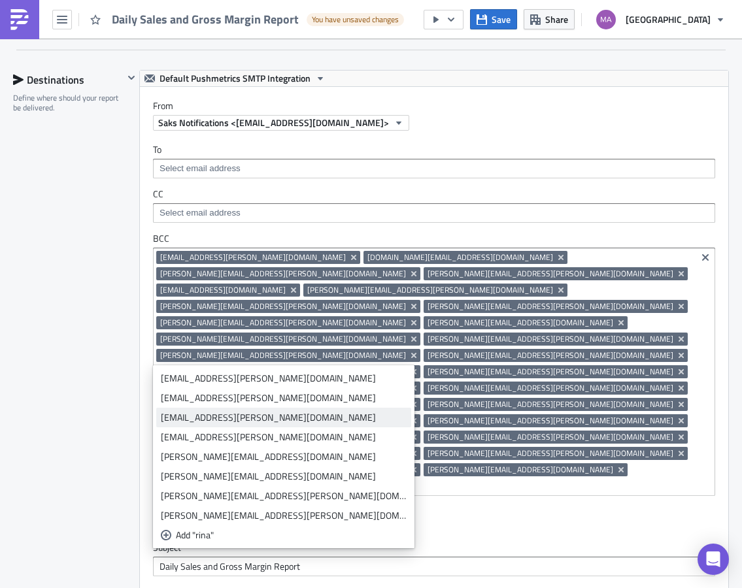
click at [186, 422] on div "rina.goncalves@saks.com" at bounding box center [284, 417] width 246 height 13
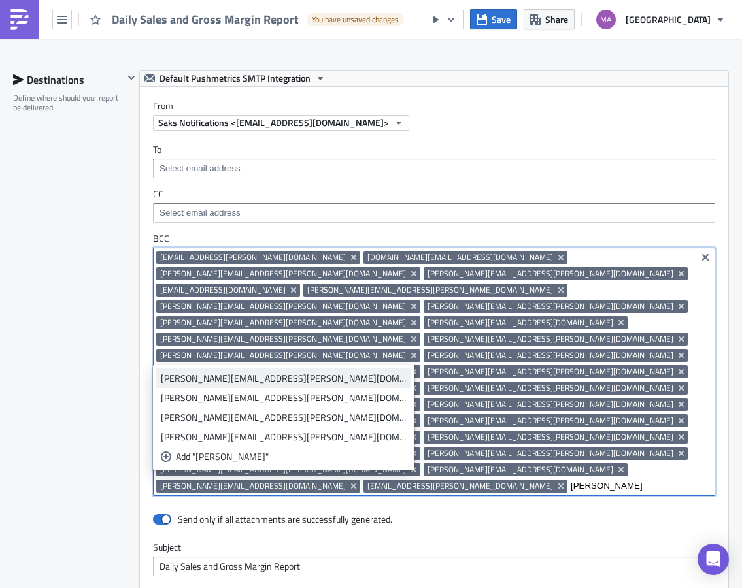
type input "ryan"
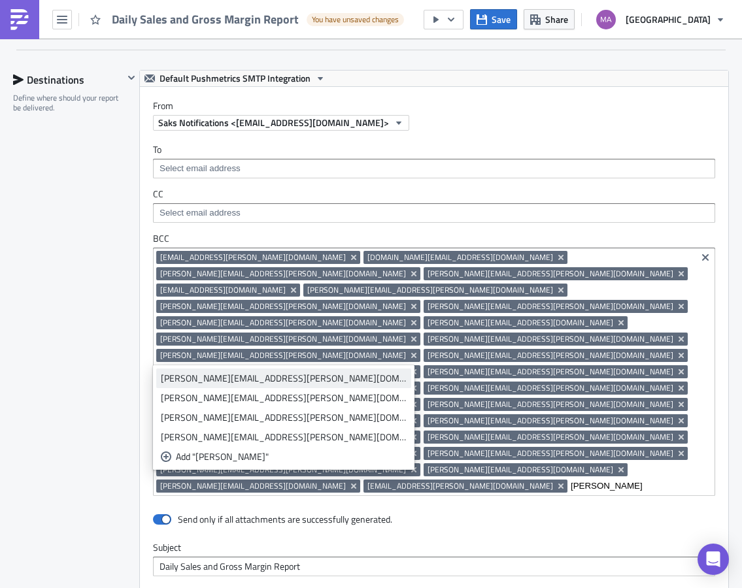
click at [216, 383] on div "ryan.sweeney@saks.com" at bounding box center [284, 378] width 246 height 13
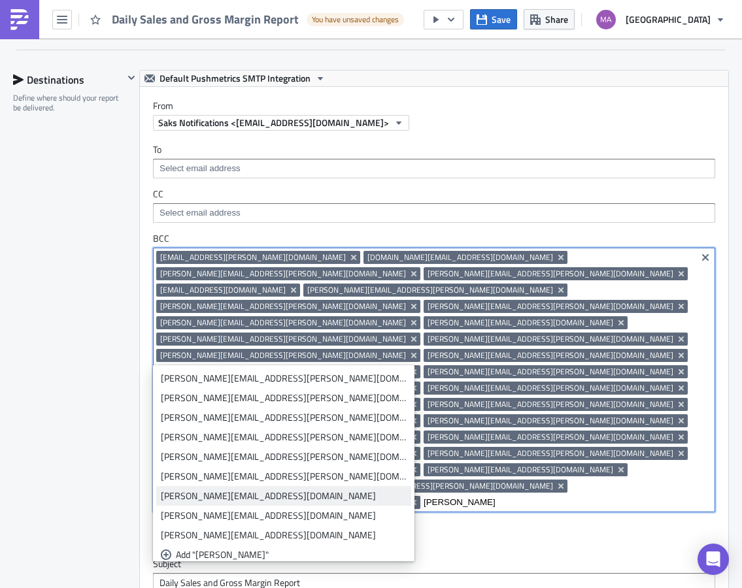
type input "sara"
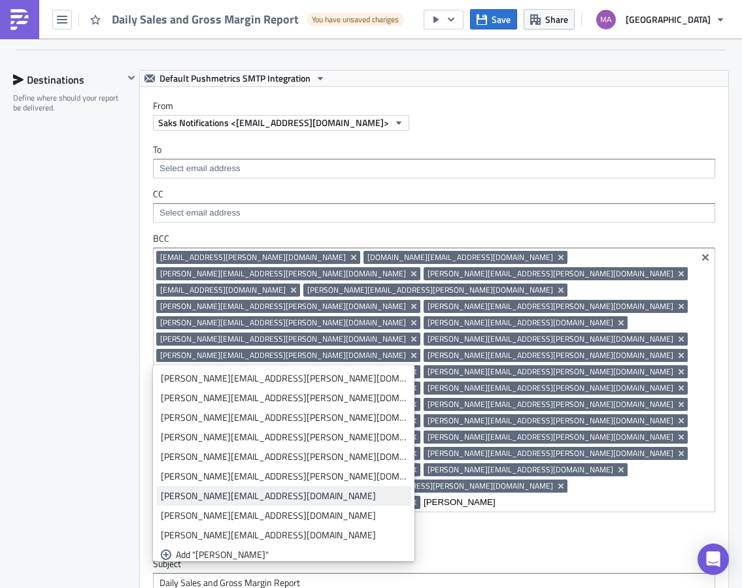
click at [203, 495] on div "sarah.seats@saks.com" at bounding box center [284, 495] width 246 height 13
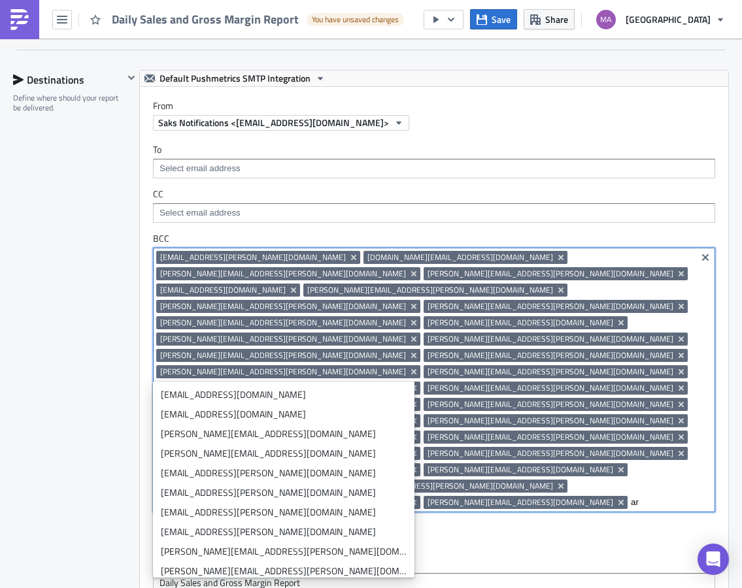
type input "a"
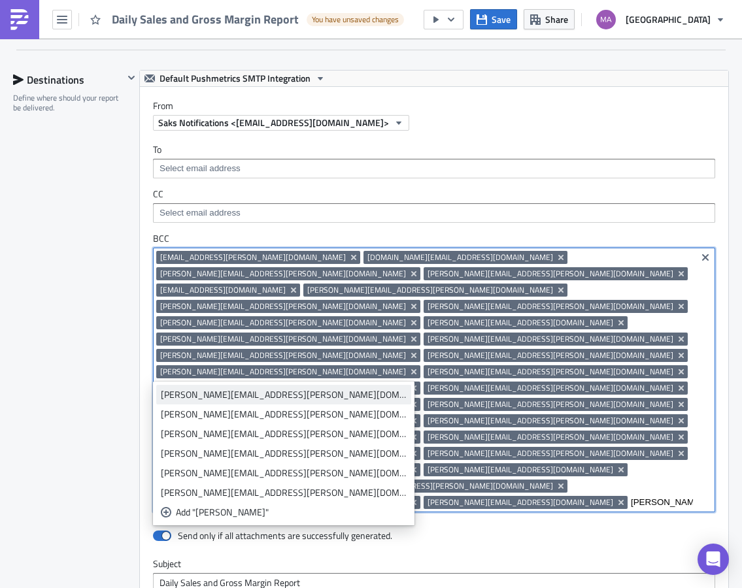
type input "sara"
click at [227, 393] on div "sara.maloy@saks.com" at bounding box center [284, 394] width 246 height 13
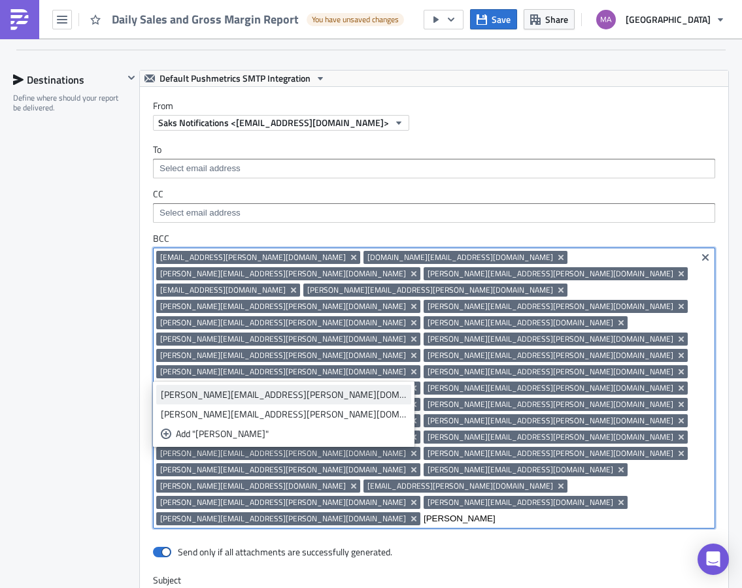
type input "tanis"
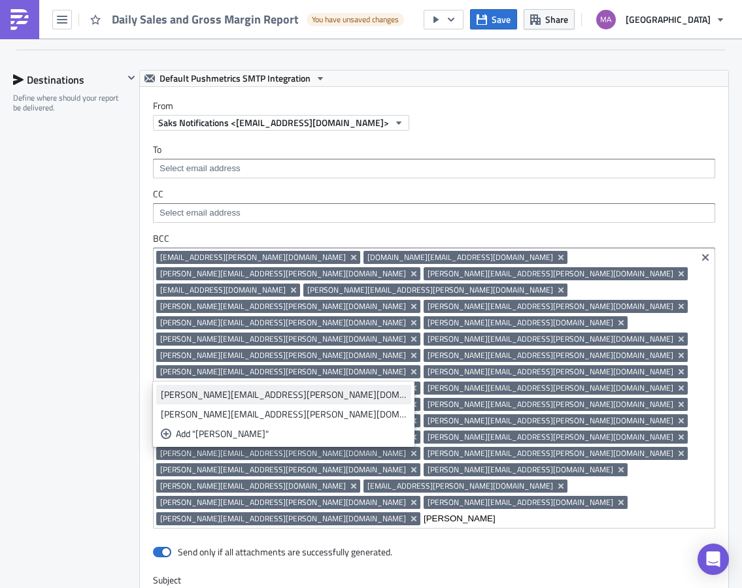
click at [251, 395] on div "tanisha.corinaldi@saks.com" at bounding box center [284, 394] width 246 height 13
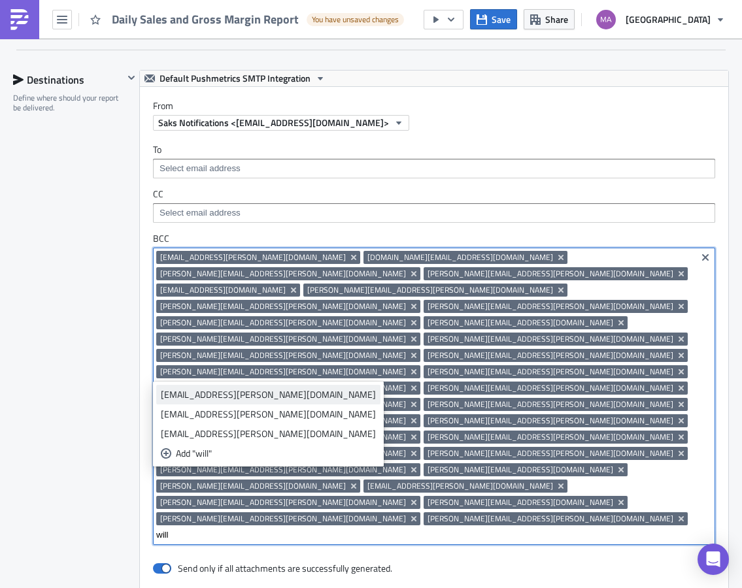
type input "will"
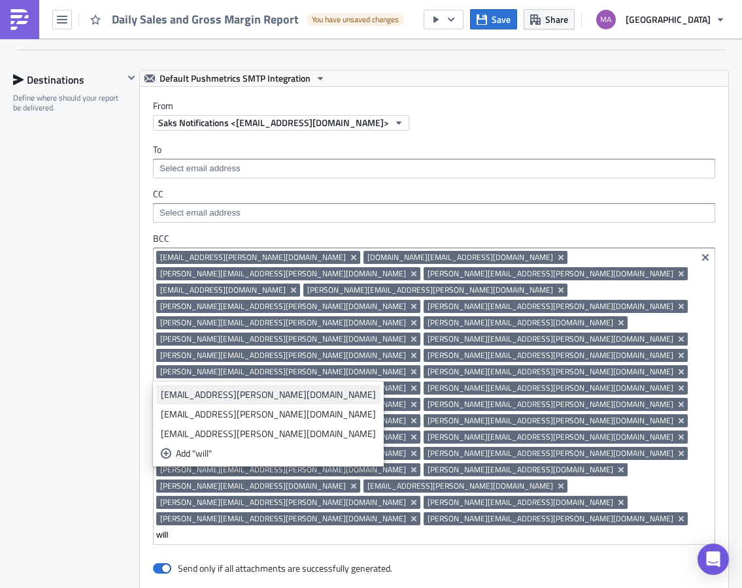
click at [238, 395] on div "will.cooper@saks.com" at bounding box center [268, 394] width 215 height 13
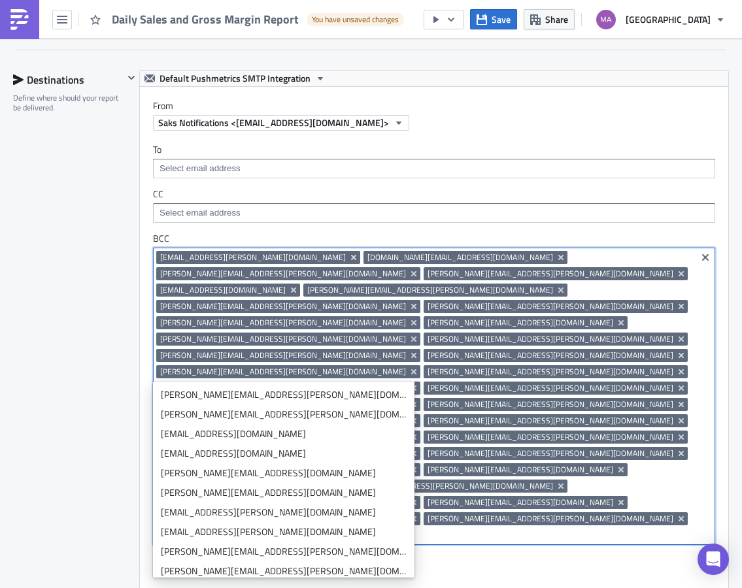
click at [459, 591] on label "Subject" at bounding box center [434, 597] width 562 height 12
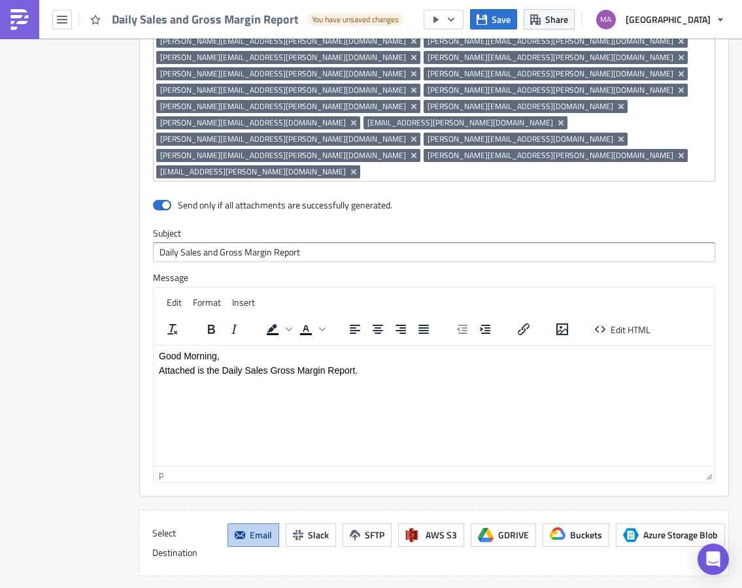
scroll to position [2001, 0]
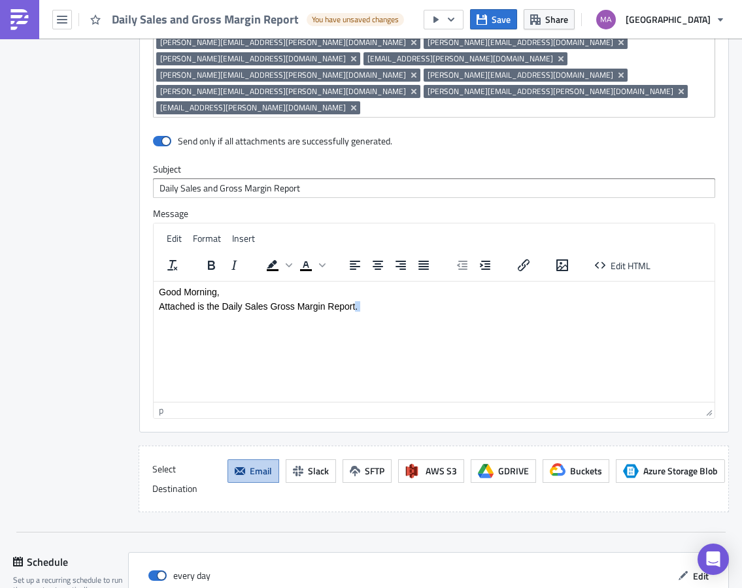
drag, startPoint x: 355, startPoint y: 310, endPoint x: 378, endPoint y: 343, distance: 40.8
click at [355, 312] on body "Good Morning, Attached is the Daily Sales Gross Margin Report." at bounding box center [434, 305] width 550 height 39
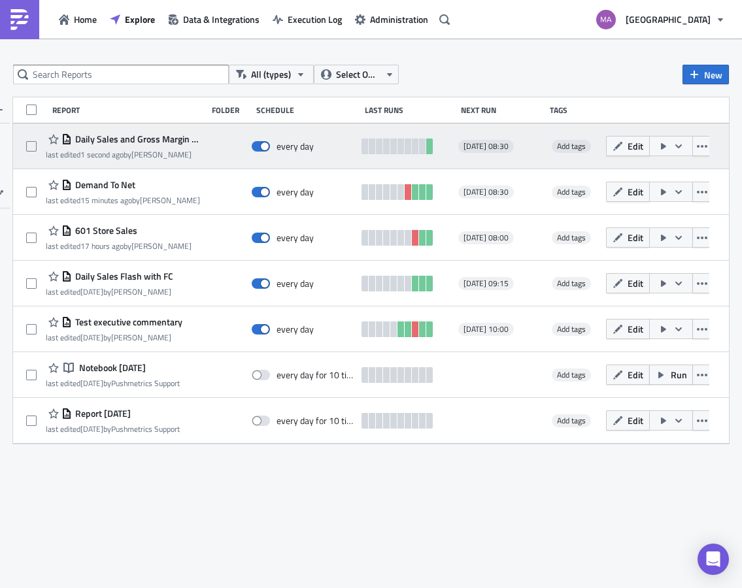
click at [677, 148] on icon "button" at bounding box center [678, 146] width 10 height 10
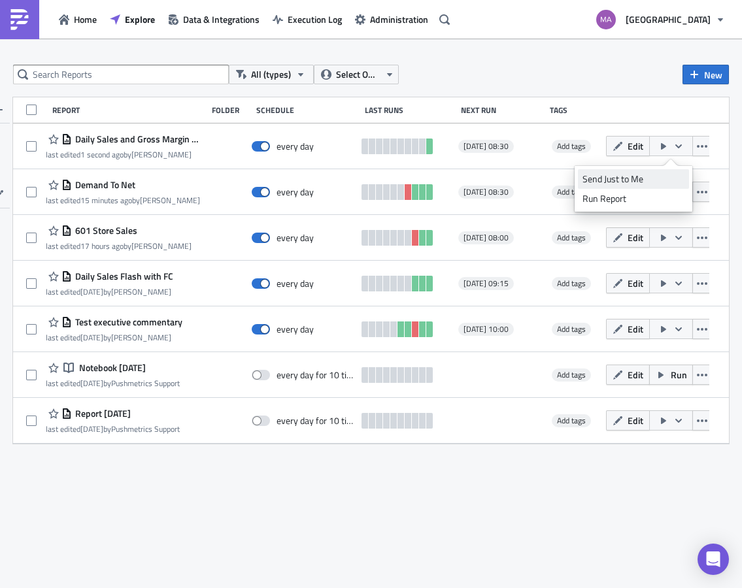
click at [662, 180] on div "Send Just to Me" at bounding box center [633, 178] width 102 height 13
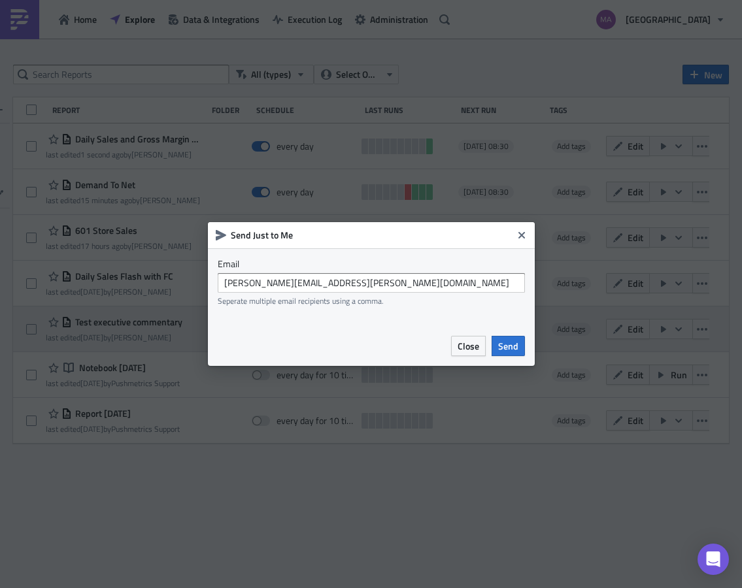
click at [509, 346] on span "Send" at bounding box center [508, 346] width 20 height 14
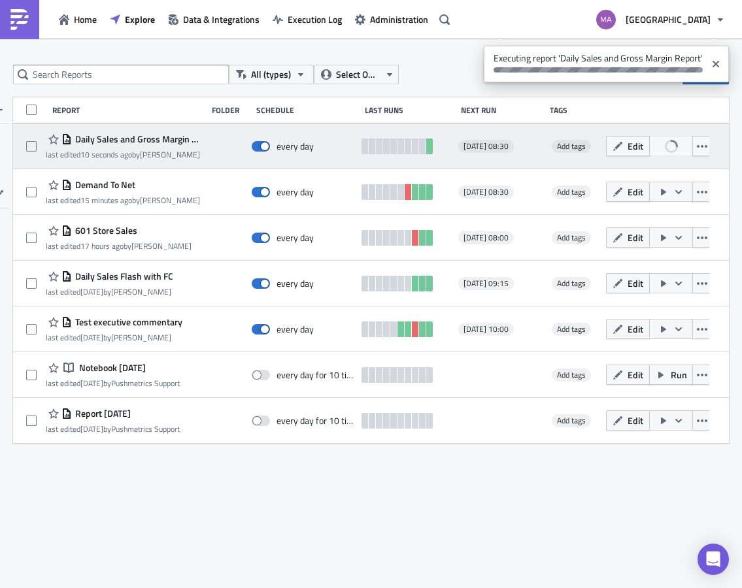
click at [579, 148] on span "Add tags" at bounding box center [571, 146] width 29 height 12
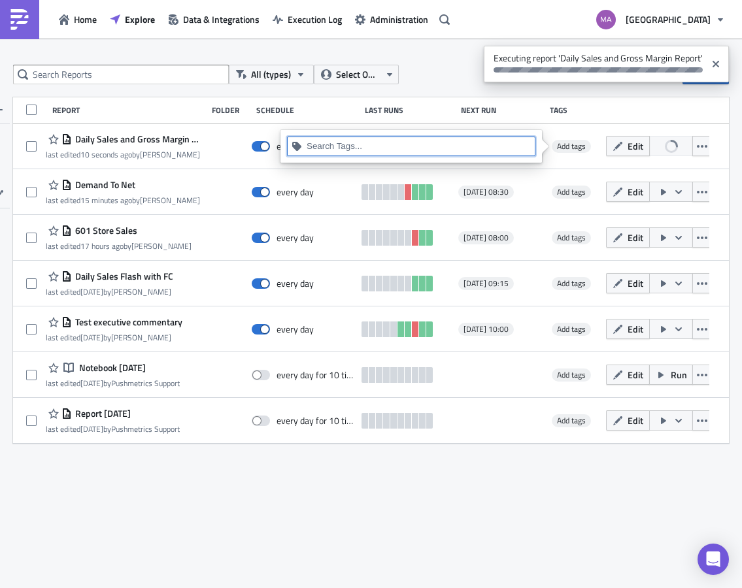
click at [406, 150] on input at bounding box center [418, 146] width 224 height 13
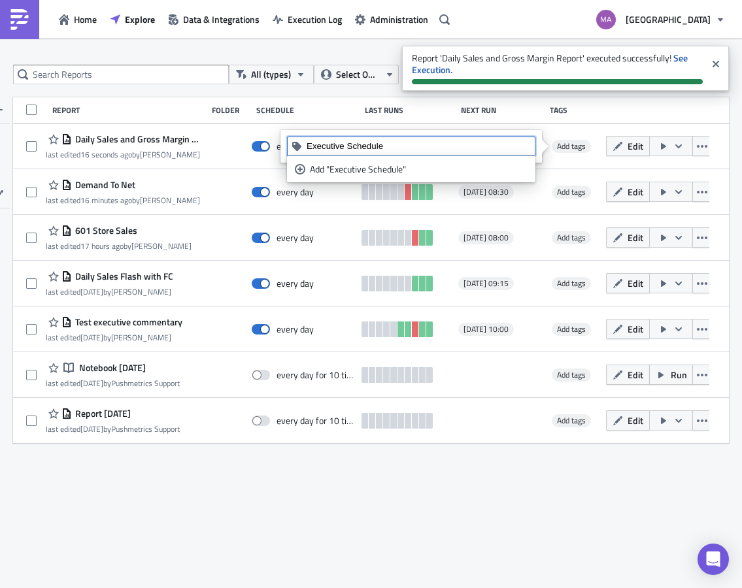
type input "Executive Schedule"
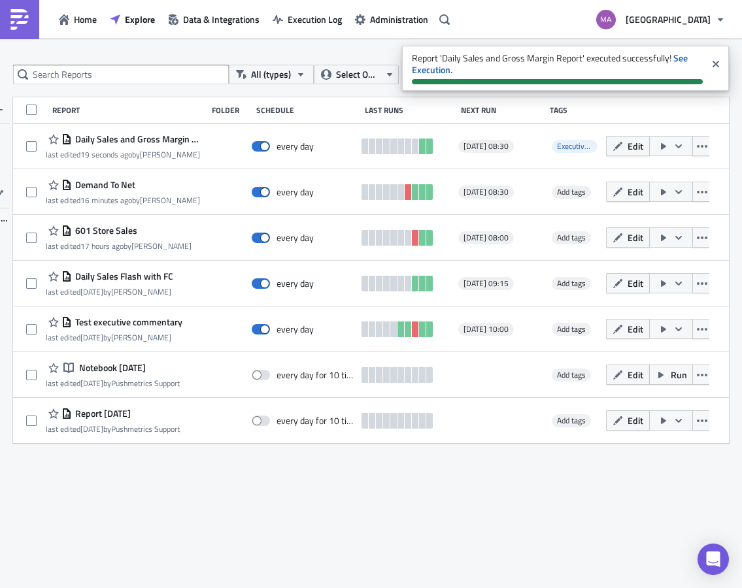
click at [600, 110] on div "Report Folder Schedule Last Runs Next Run Tags" at bounding box center [370, 110] width 715 height 26
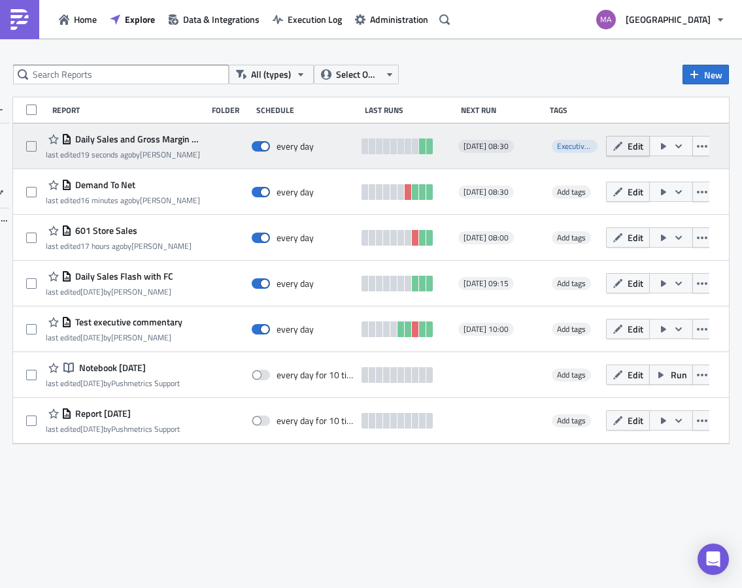
click at [623, 145] on button "Edit" at bounding box center [628, 146] width 44 height 20
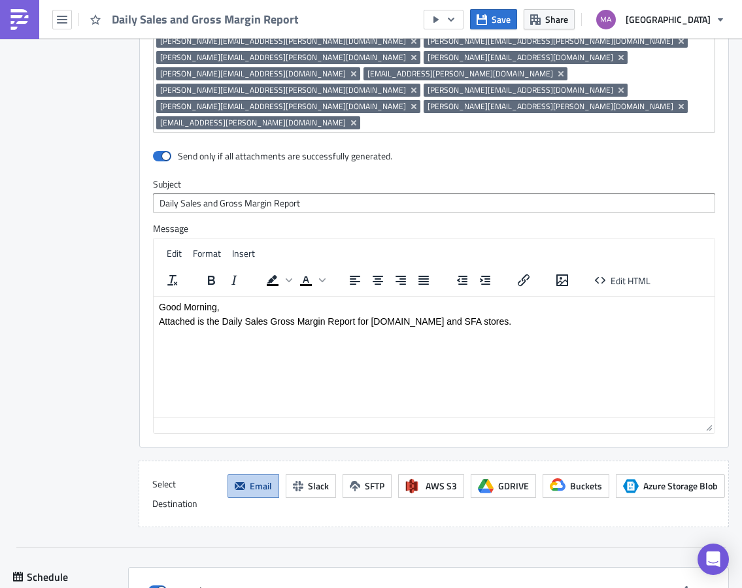
scroll to position [2001, 0]
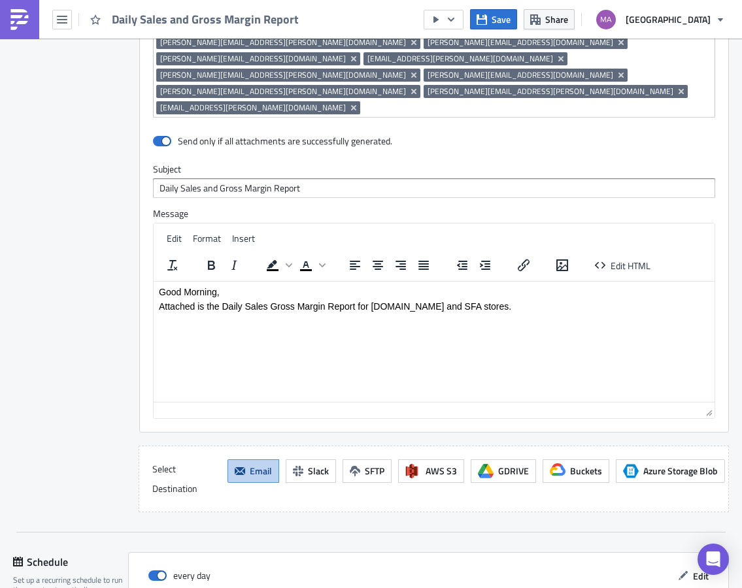
click at [658, 566] on div "every day Edit" at bounding box center [429, 576] width 574 height 20
click at [678, 570] on icon "button" at bounding box center [683, 575] width 10 height 10
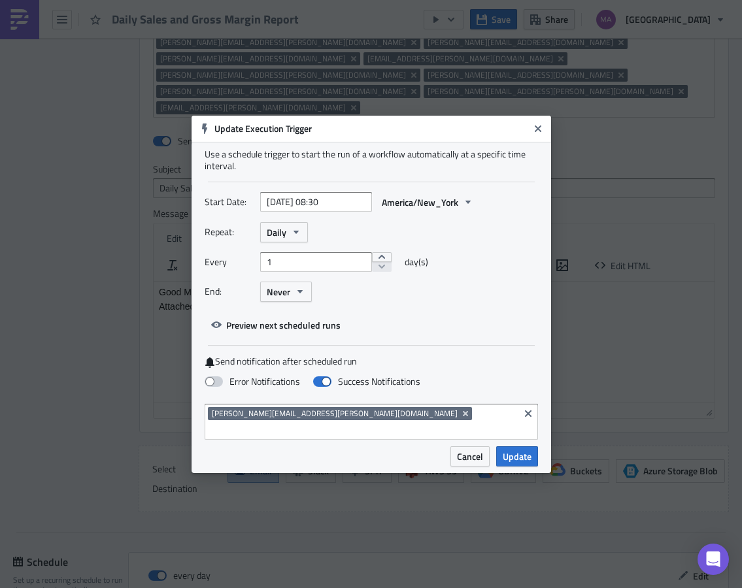
click at [212, 387] on span at bounding box center [214, 381] width 18 height 10
click at [11, 10] on input "Error Notifications" at bounding box center [7, 6] width 8 height 8
checkbox input "true"
click at [321, 387] on span at bounding box center [322, 381] width 18 height 10
click at [11, 10] on input "Success Notifications" at bounding box center [7, 6] width 8 height 8
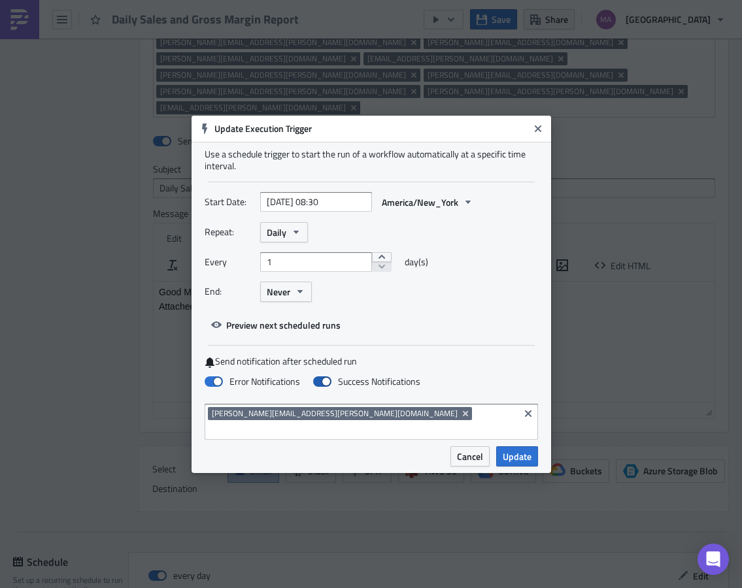
checkbox input "false"
click at [320, 423] on input at bounding box center [362, 429] width 308 height 13
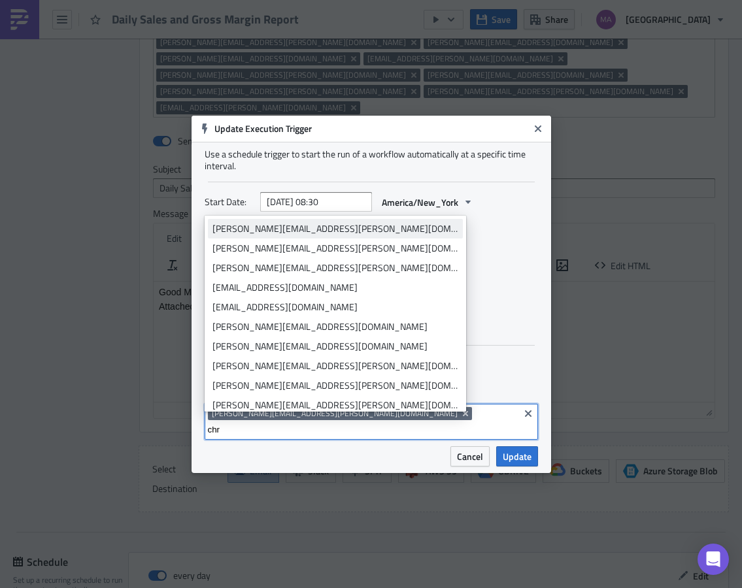
type input "chr"
click at [278, 233] on div "chris.rhinehart@saks.com" at bounding box center [335, 228] width 246 height 13
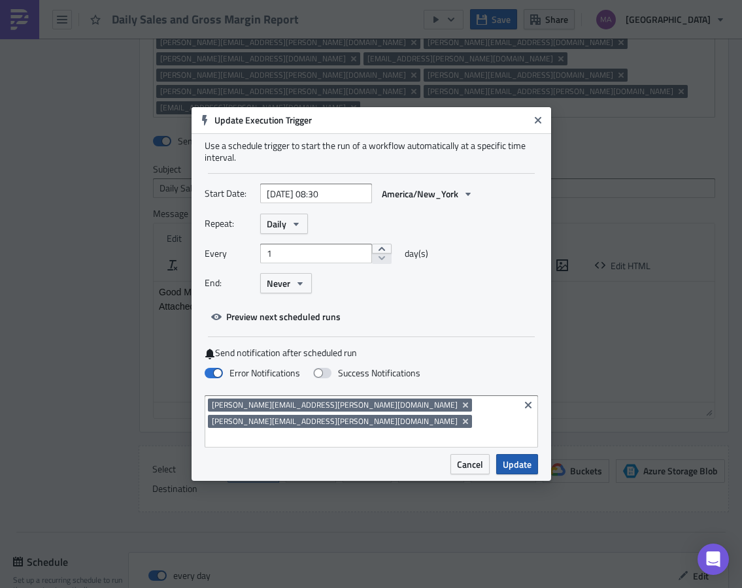
click at [520, 457] on span "Update" at bounding box center [516, 464] width 29 height 14
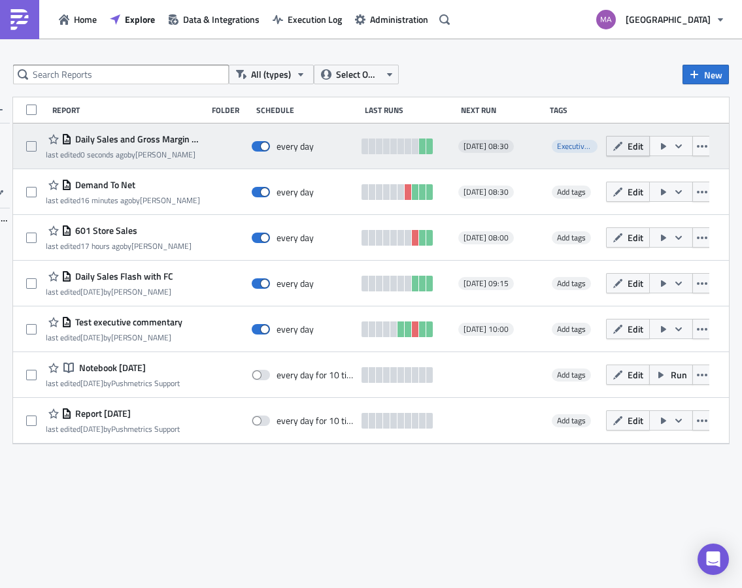
click at [630, 142] on span "Edit" at bounding box center [635, 146] width 16 height 14
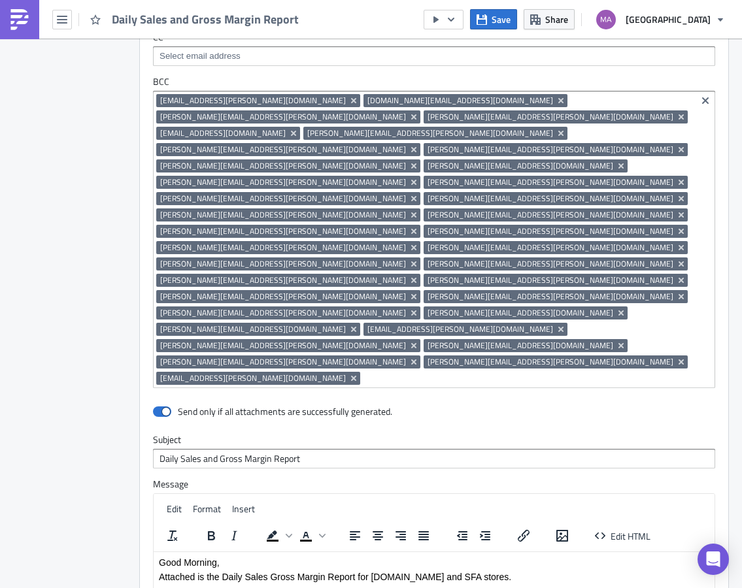
scroll to position [1832, 0]
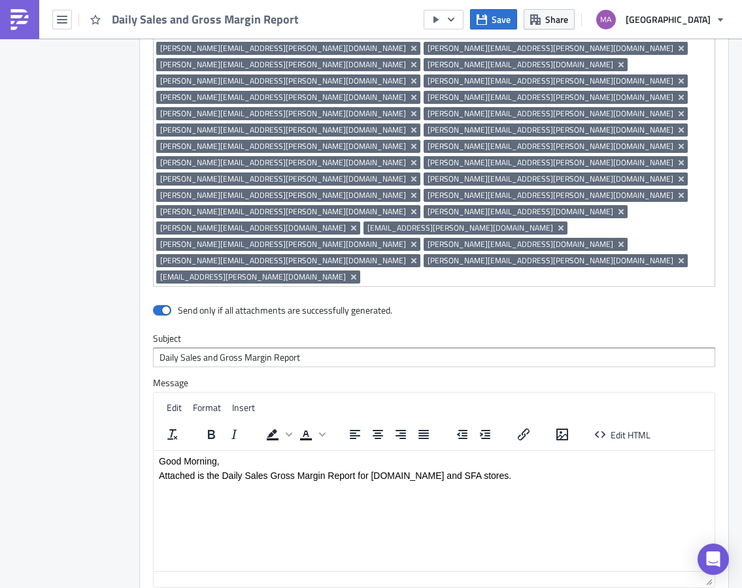
click at [336, 485] on html "Good Morning, Attached is the Daily Sales Gross Margin Report for saks.com and …" at bounding box center [434, 467] width 561 height 35
click at [327, 485] on html "Good Morning, Attached is the Daily Sales Gross Margin Report for saks.com and …" at bounding box center [434, 467] width 561 height 35
drag, startPoint x: 341, startPoint y: 487, endPoint x: 281, endPoint y: 485, distance: 60.1
click at [281, 485] on p "To view this report in Tableau, click this link." at bounding box center [434, 489] width 550 height 10
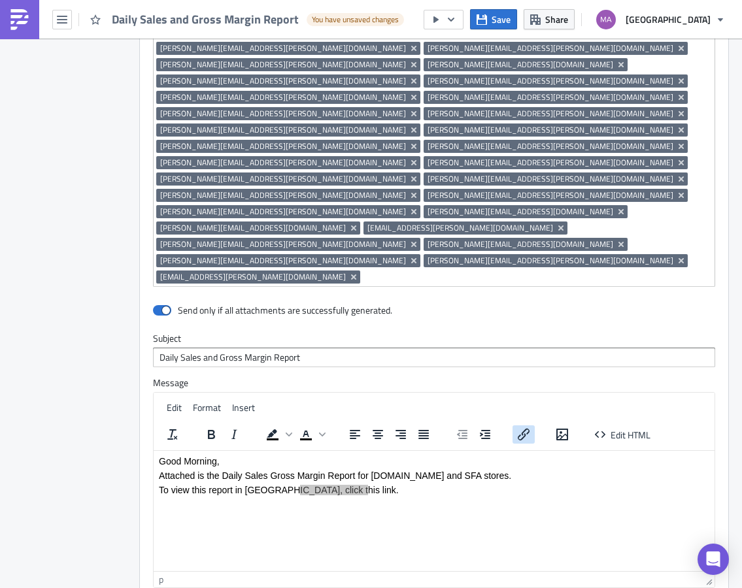
click at [525, 427] on icon "Insert/edit link" at bounding box center [524, 435] width 16 height 16
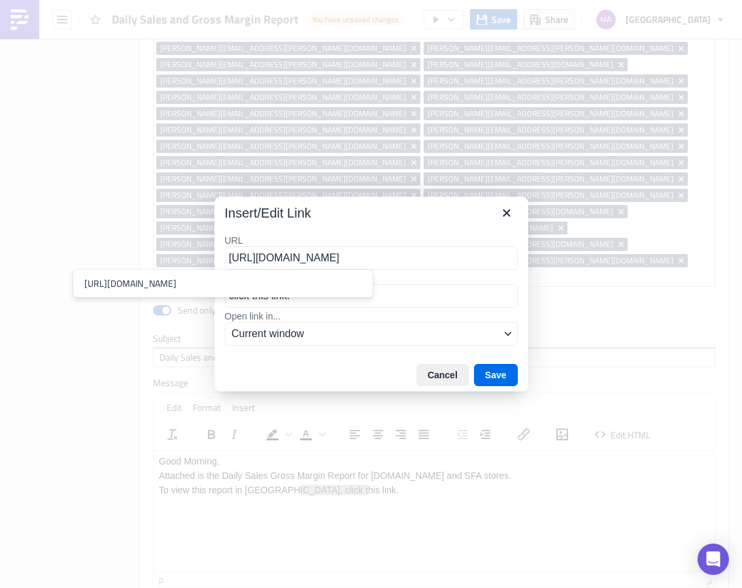
scroll to position [0, 413]
type input "https://prod-useast-b.online.tableau.com/#/site/saksinsights/views/DailySalesGr…"
click at [401, 337] on span "Current window" at bounding box center [365, 334] width 269 height 16
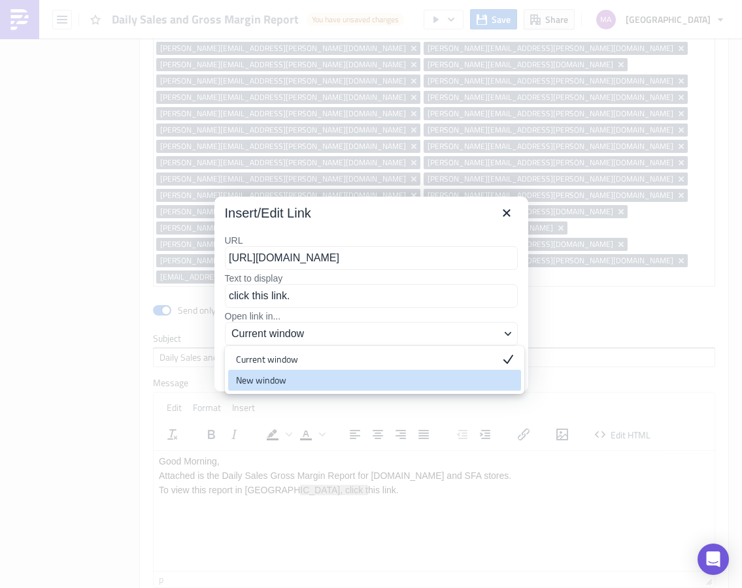
click at [390, 377] on div "New window" at bounding box center [365, 380] width 259 height 16
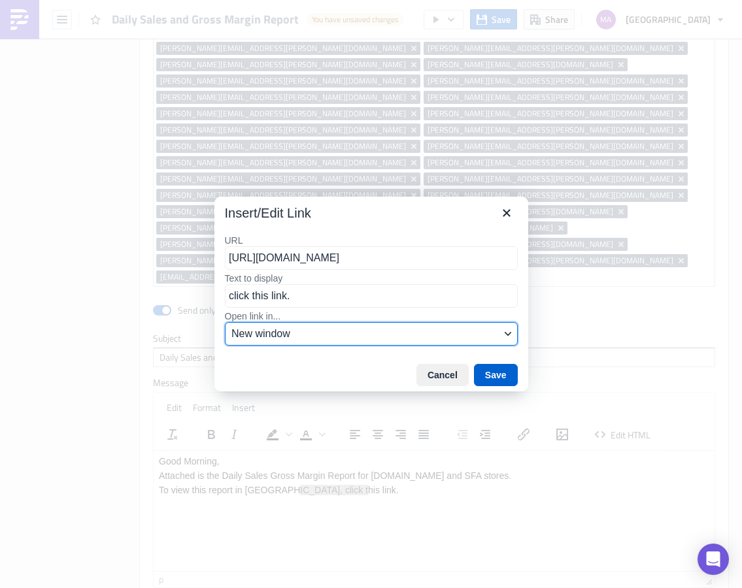
click at [494, 371] on button "Save" at bounding box center [496, 375] width 44 height 22
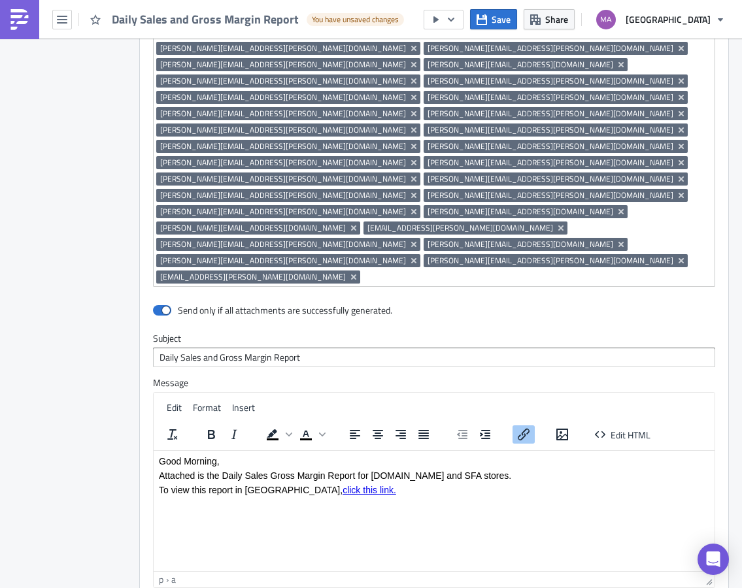
click at [448, 500] on html "Good Morning, Attached is the Daily Sales Gross Margin Report for saks.com and …" at bounding box center [434, 475] width 561 height 50
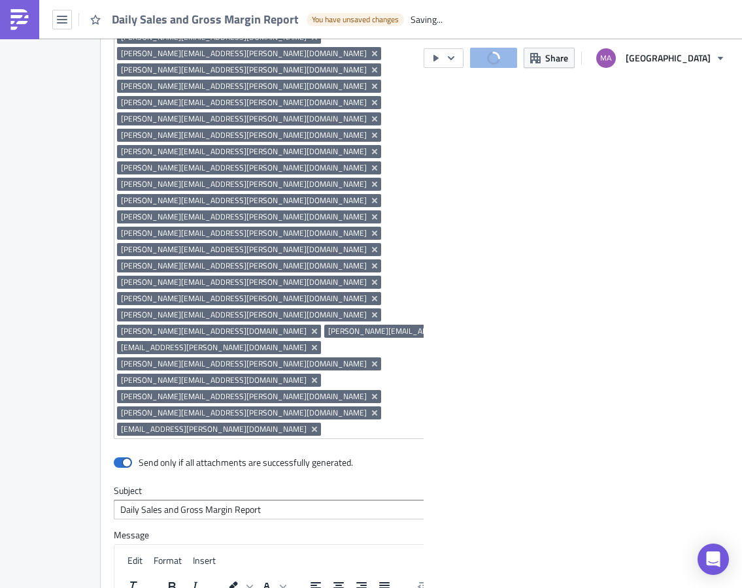
scroll to position [2094, 0]
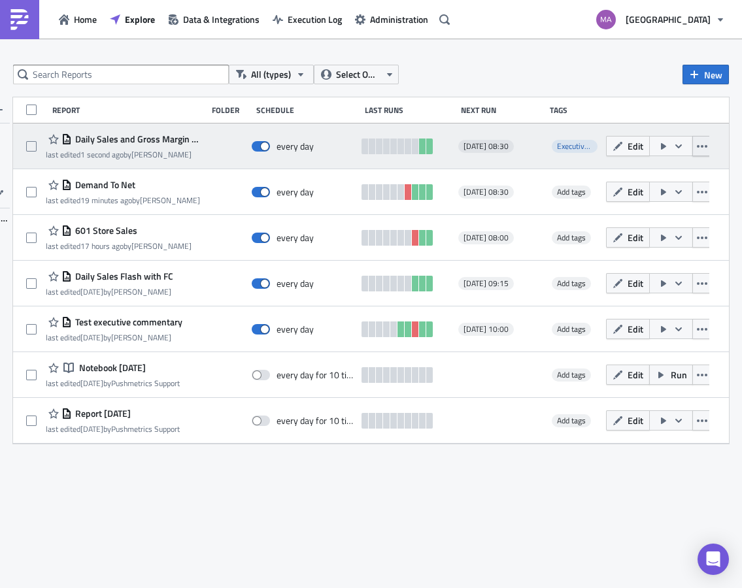
click at [702, 148] on icon "button" at bounding box center [701, 146] width 10 height 10
click at [622, 144] on icon "button" at bounding box center [617, 146] width 10 height 10
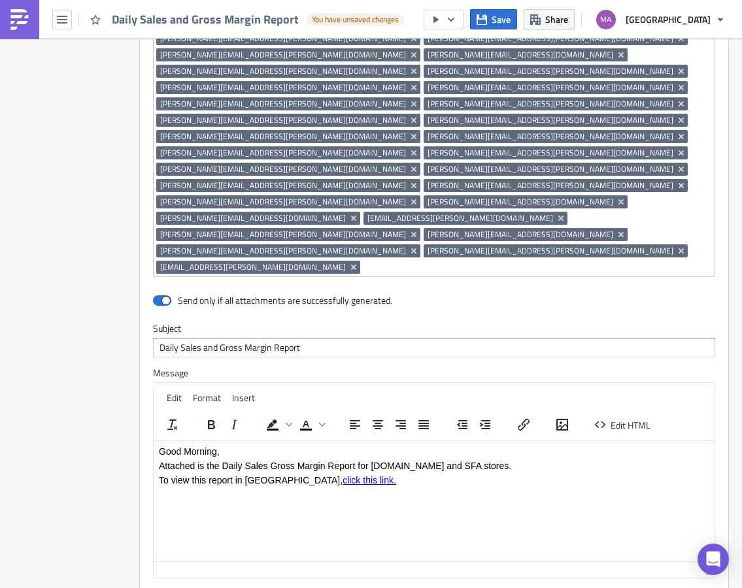
scroll to position [1848, 0]
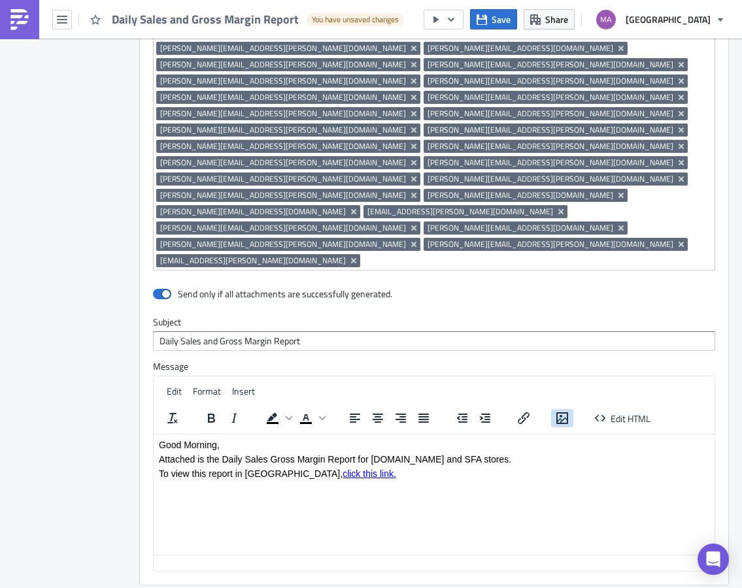
click at [565, 412] on icon "Insert/edit image" at bounding box center [562, 418] width 12 height 12
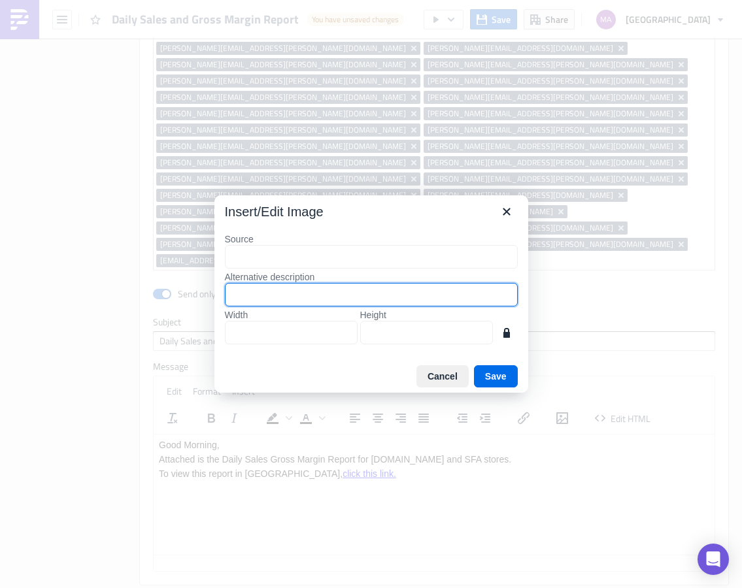
click at [461, 293] on input "Alternative description" at bounding box center [371, 295] width 293 height 24
click at [502, 210] on icon "Close" at bounding box center [507, 212] width 16 height 16
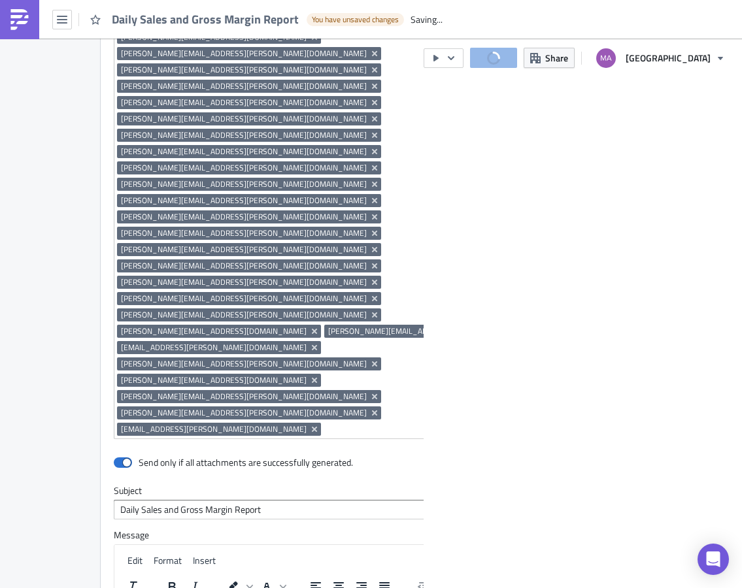
scroll to position [2094, 0]
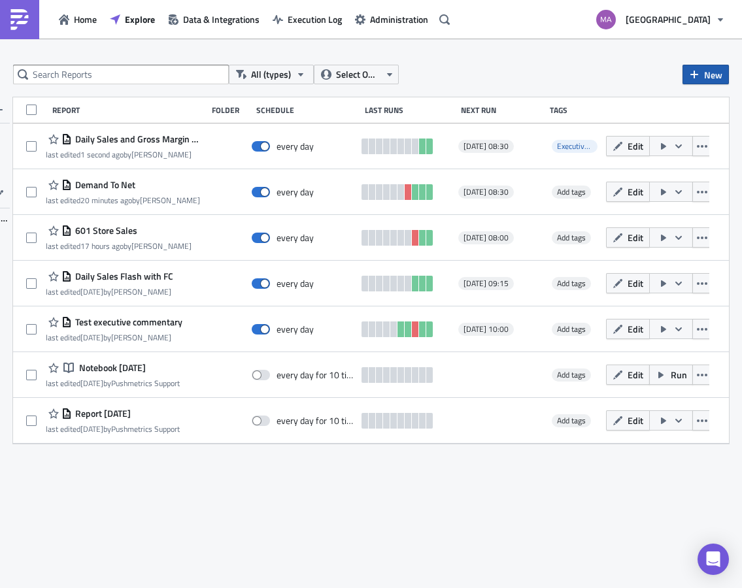
click at [693, 74] on icon "button" at bounding box center [694, 74] width 10 height 10
click at [279, 534] on div "All (types) Select Owner New FOLDERS No folders created TAGS Executive Schedule…" at bounding box center [371, 314] width 742 height 499
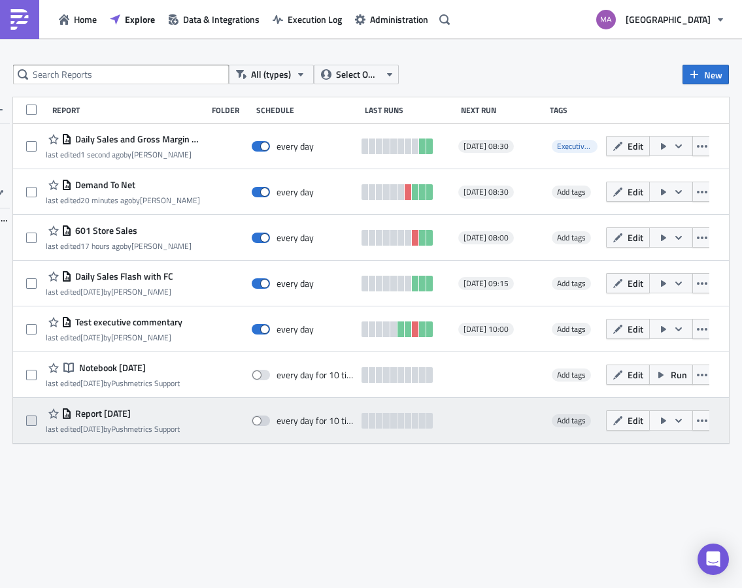
click at [26, 422] on span at bounding box center [31, 421] width 10 height 10
click at [29, 422] on input "checkbox" at bounding box center [33, 421] width 8 height 8
checkbox input "true"
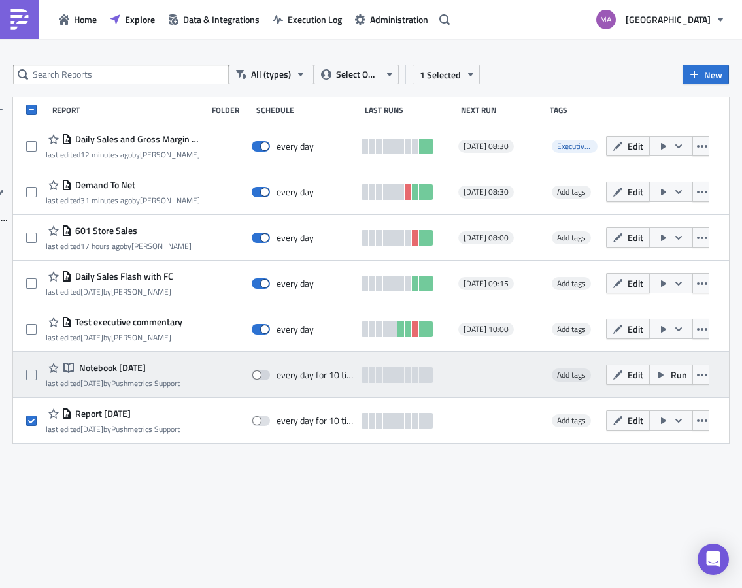
click at [35, 366] on div at bounding box center [36, 375] width 20 height 26
click at [31, 371] on span at bounding box center [31, 375] width 10 height 10
click at [31, 371] on input "checkbox" at bounding box center [33, 375] width 8 height 8
checkbox input "true"
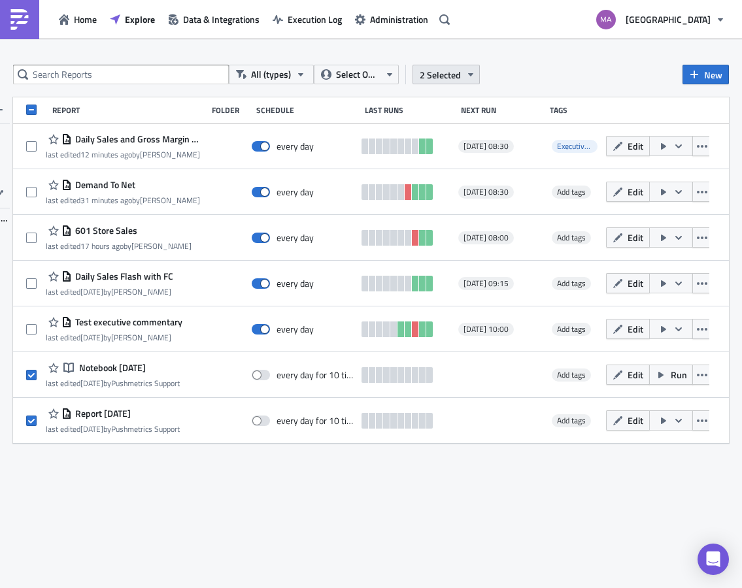
click at [468, 78] on icon "button" at bounding box center [470, 74] width 10 height 10
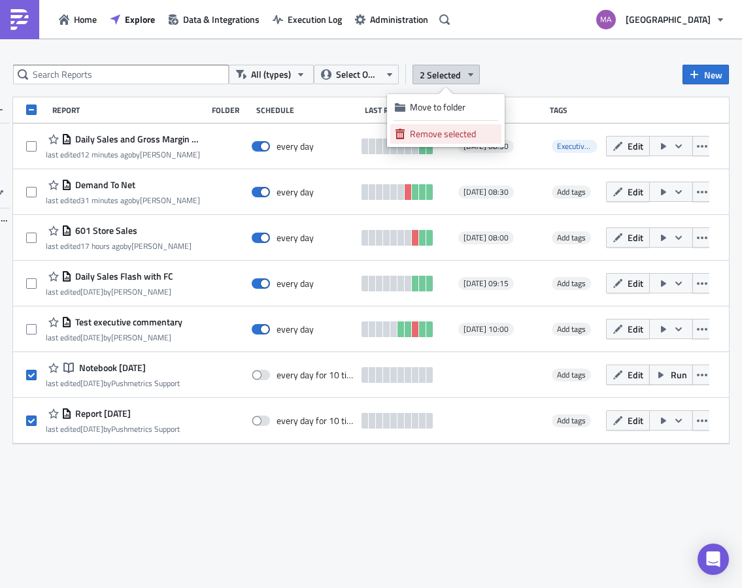
click at [451, 131] on div "Remove selected" at bounding box center [453, 133] width 87 height 13
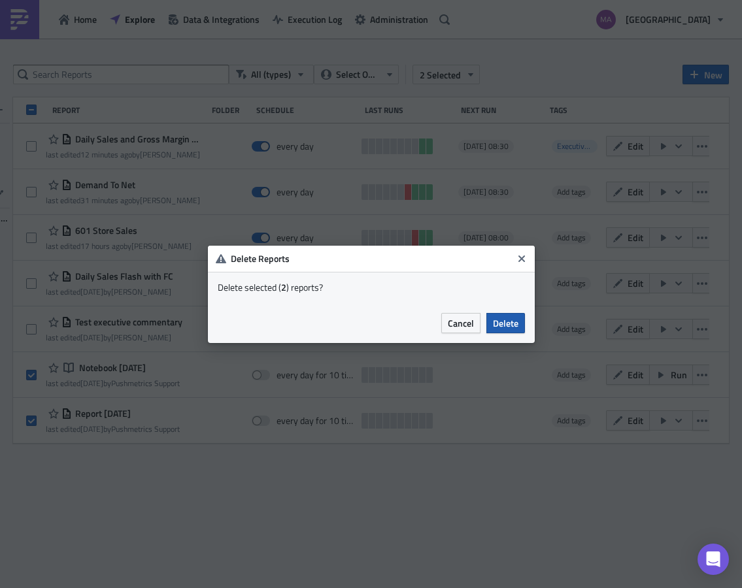
click at [514, 325] on span "Delete" at bounding box center [505, 323] width 25 height 14
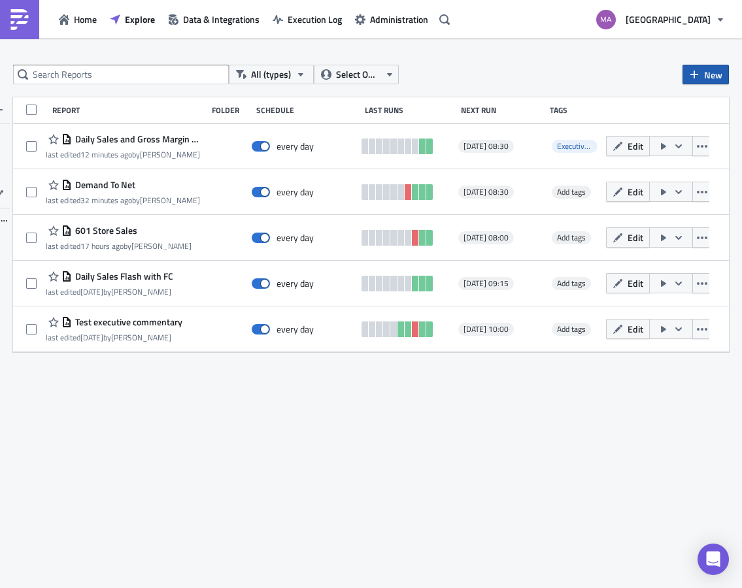
click at [700, 71] on button "New" at bounding box center [705, 75] width 46 height 20
click at [642, 109] on div "Report" at bounding box center [677, 107] width 87 height 13
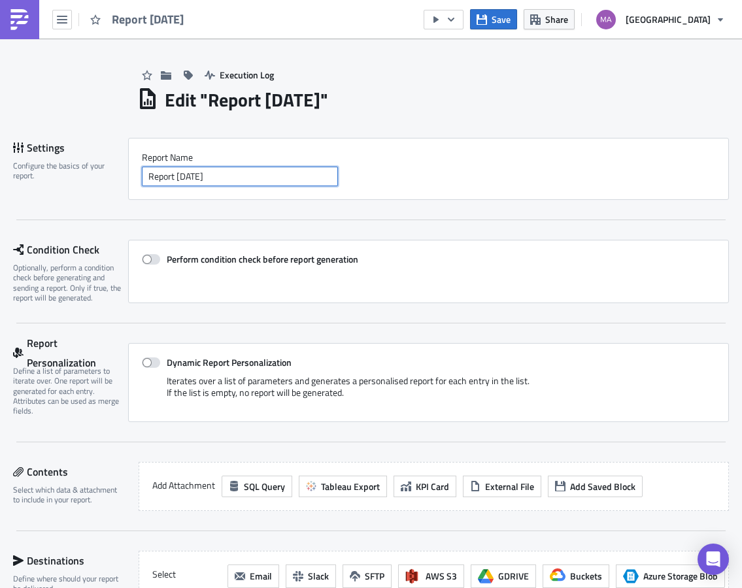
drag, startPoint x: 240, startPoint y: 181, endPoint x: 68, endPoint y: 147, distance: 175.2
click at [116, 152] on div "Settings Configure the basics of your report. Report Nam﻿e Report 2025-08-19" at bounding box center [370, 169] width 715 height 62
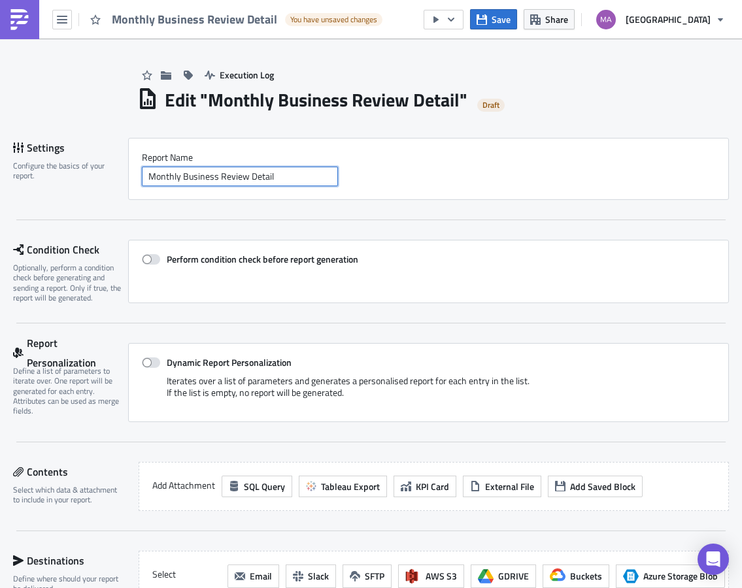
type input "Monthly Business Review Detail"
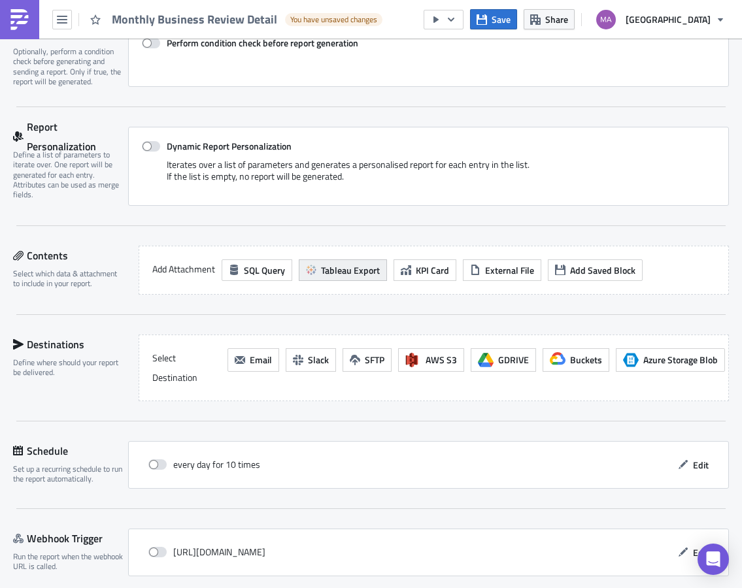
scroll to position [217, 0]
click at [347, 254] on div "Add Attachment SQL Query Tableau Export KPI Card External File Add Saved Block" at bounding box center [434, 269] width 590 height 49
click at [340, 267] on span "Tableau Export" at bounding box center [350, 270] width 59 height 14
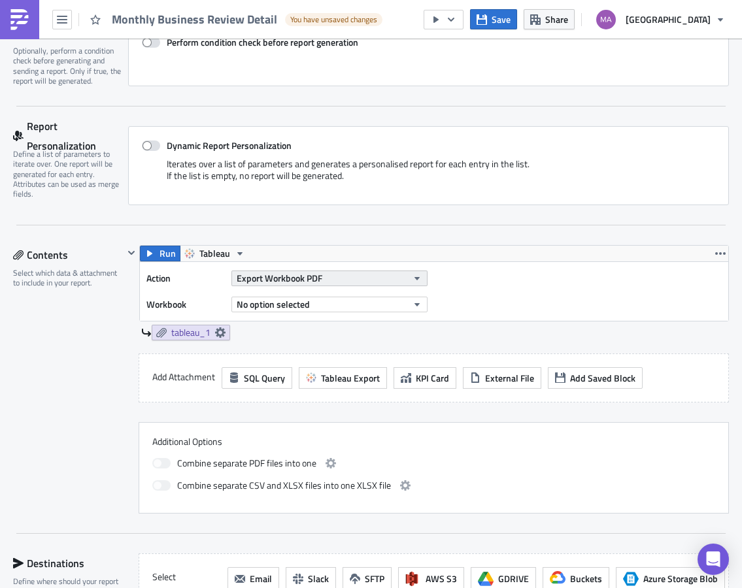
click at [274, 275] on span "Export Workbook PDF" at bounding box center [280, 278] width 86 height 14
click at [191, 306] on label "Workbook" at bounding box center [185, 305] width 78 height 20
click at [284, 282] on span "Export Workbook PDF" at bounding box center [280, 278] width 86 height 14
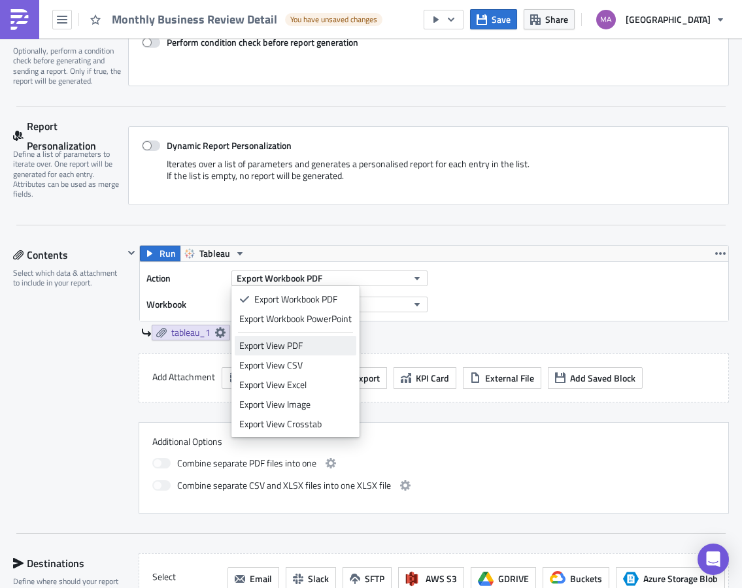
click at [278, 346] on div "Export View PDF" at bounding box center [295, 345] width 112 height 13
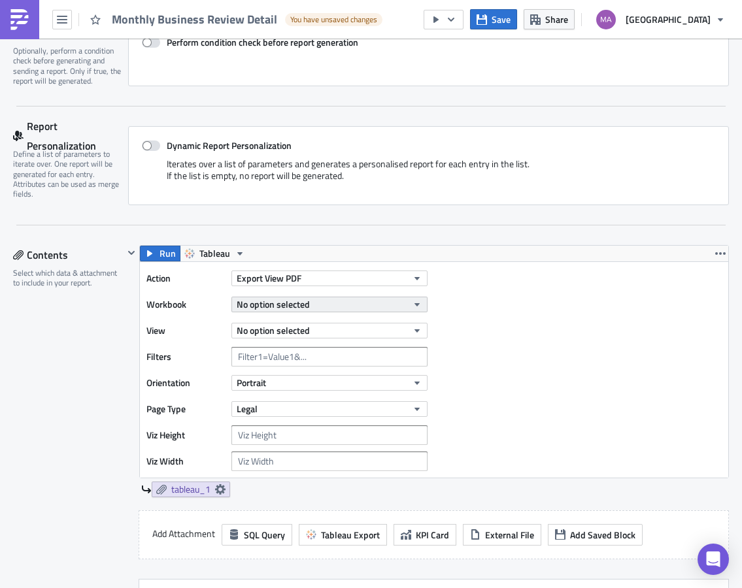
click at [274, 305] on span "No option selected" at bounding box center [273, 304] width 73 height 14
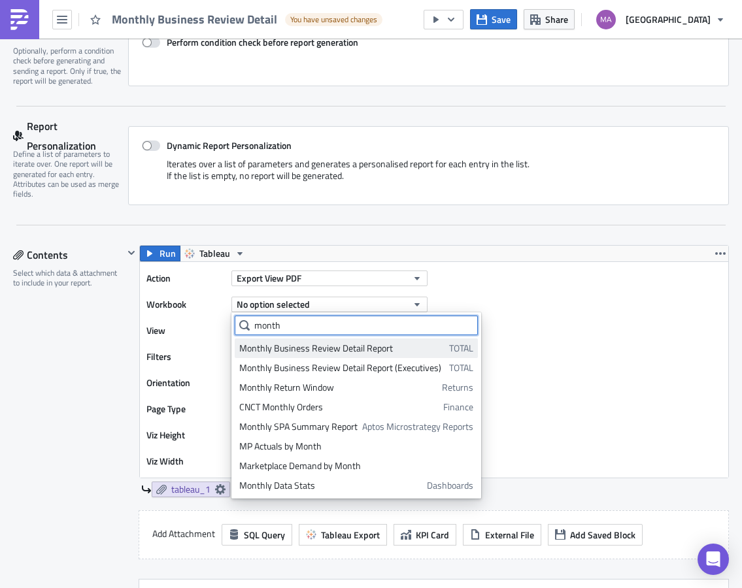
type input "month"
click at [297, 342] on div "Monthly Business Review Detail Report" at bounding box center [341, 348] width 205 height 13
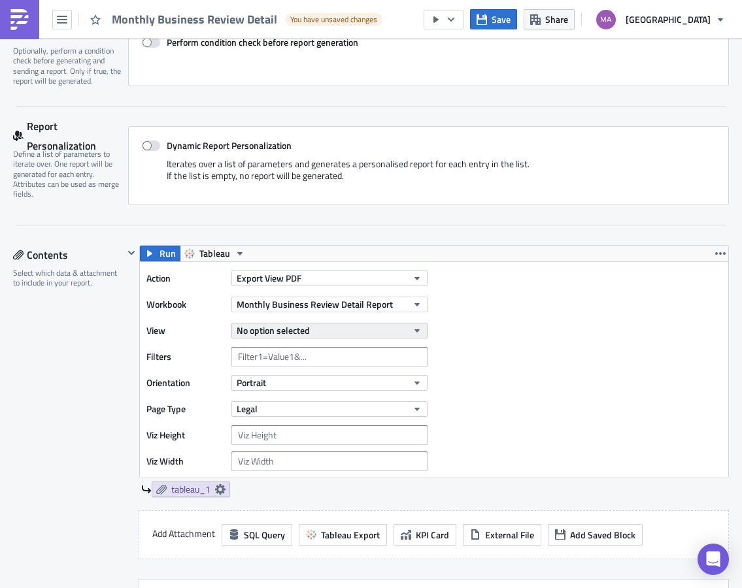
click at [352, 327] on button "No option selected" at bounding box center [329, 331] width 196 height 16
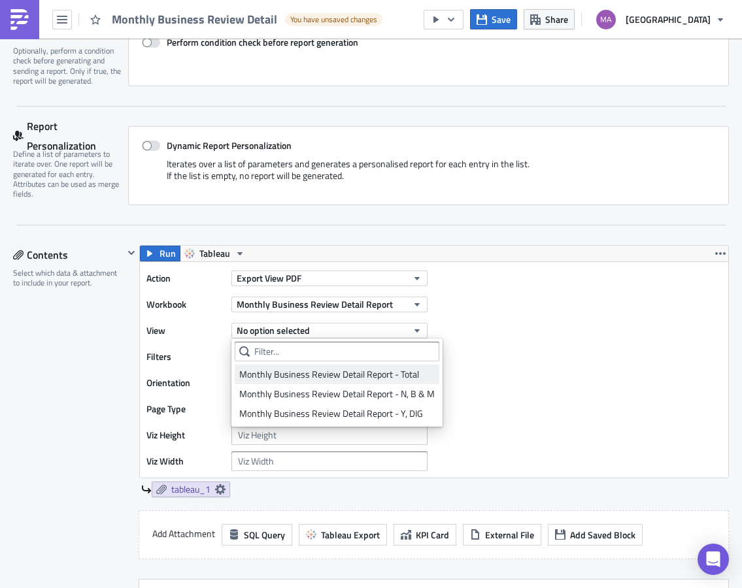
click at [339, 374] on div "Monthly Business Review Detail Report - Total" at bounding box center [336, 374] width 195 height 13
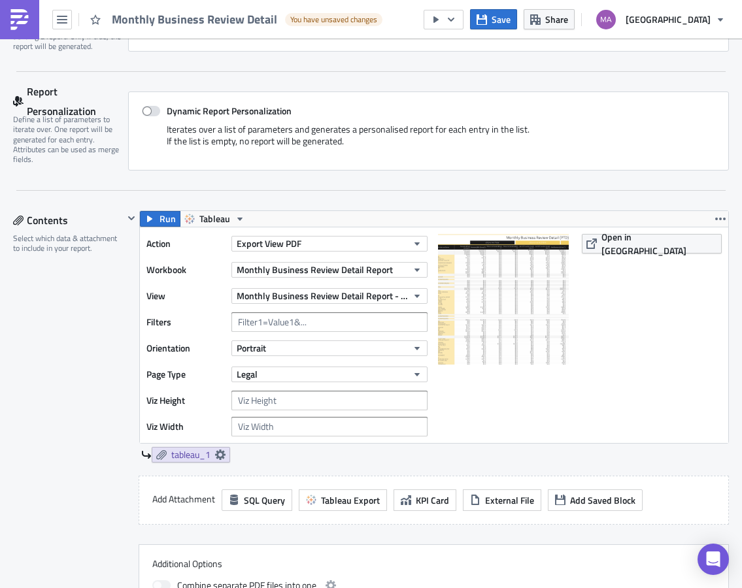
scroll to position [286, 0]
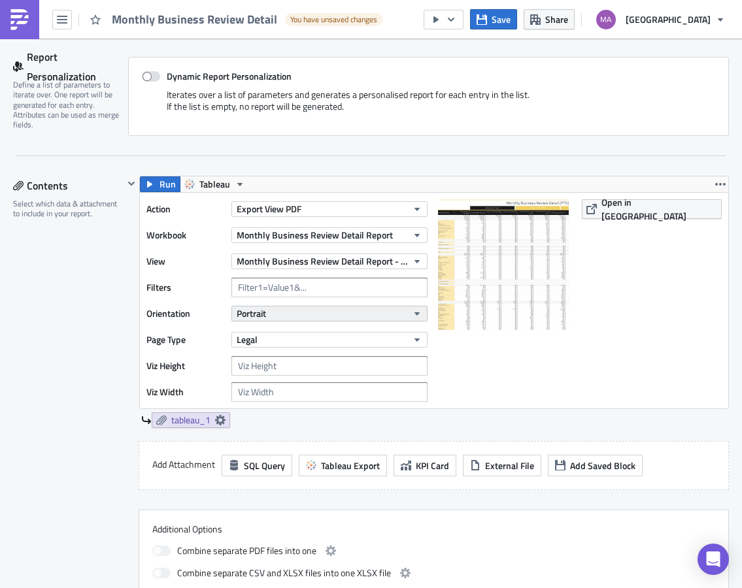
click at [320, 315] on button "Portrait" at bounding box center [329, 314] width 196 height 16
click at [305, 352] on div "Landscape" at bounding box center [293, 354] width 108 height 13
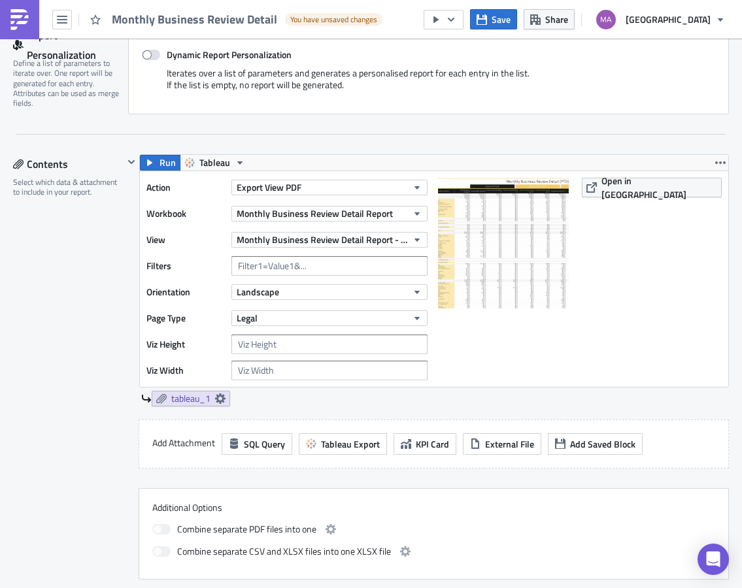
scroll to position [257, 0]
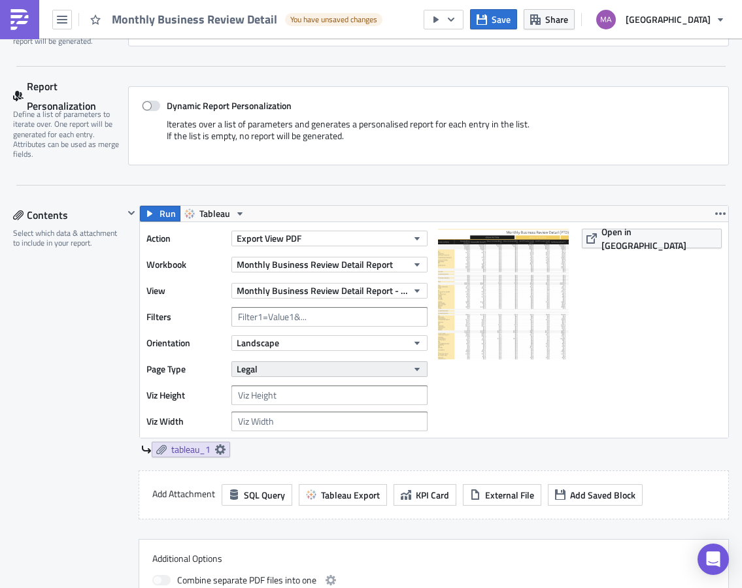
click at [321, 365] on button "Legal" at bounding box center [329, 369] width 196 height 16
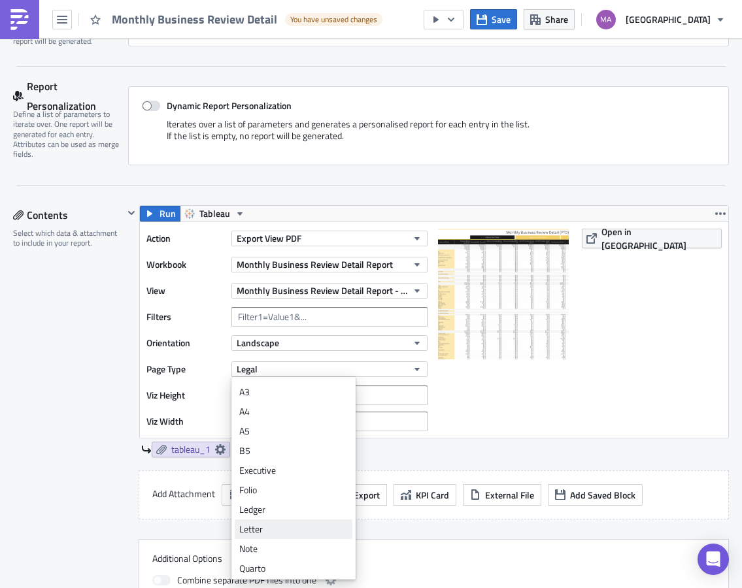
scroll to position [21, 0]
click at [259, 528] on div "Letter" at bounding box center [293, 525] width 108 height 13
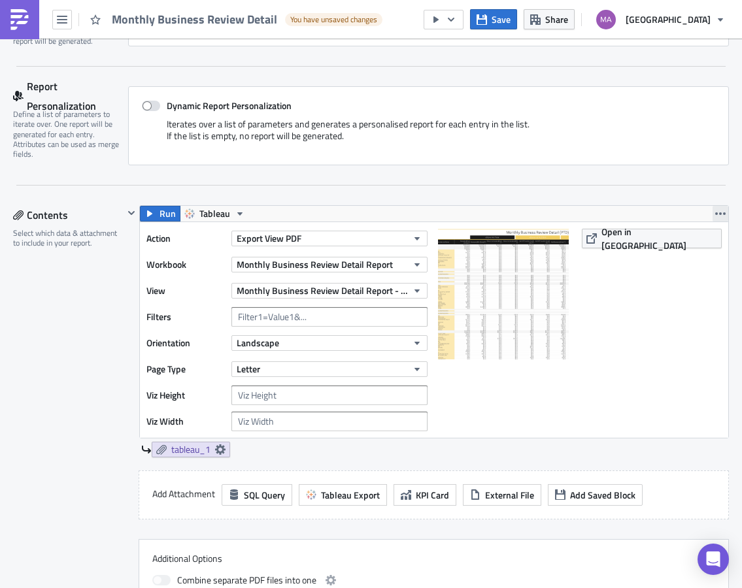
click at [715, 208] on icon "button" at bounding box center [720, 213] width 10 height 10
click at [687, 248] on div "Duplicate" at bounding box center [690, 244] width 87 height 13
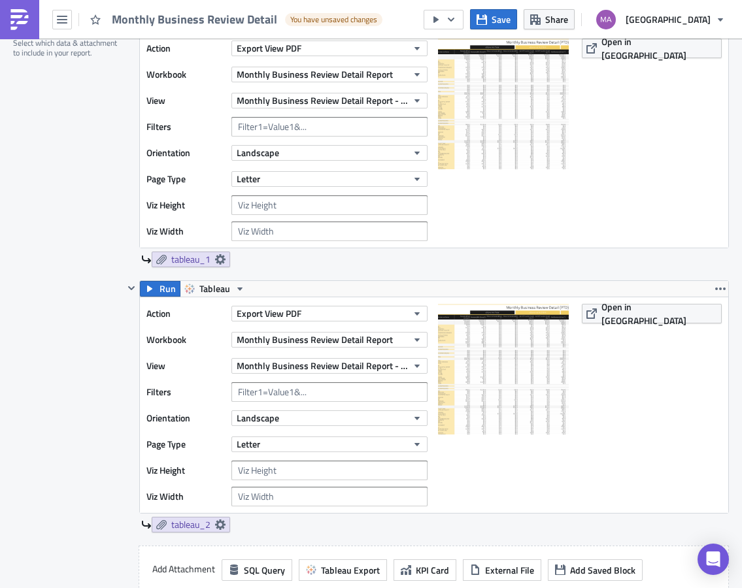
scroll to position [489, 0]
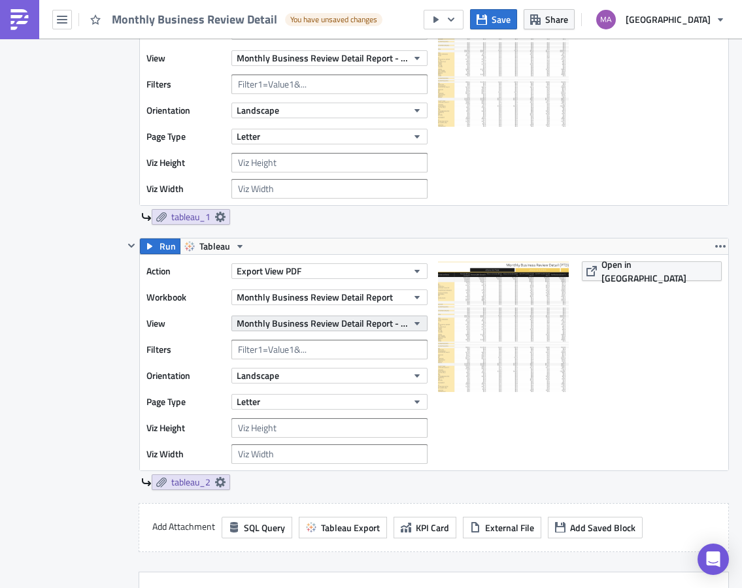
click at [361, 319] on span "Monthly Business Review Detail Report - Total" at bounding box center [322, 323] width 171 height 14
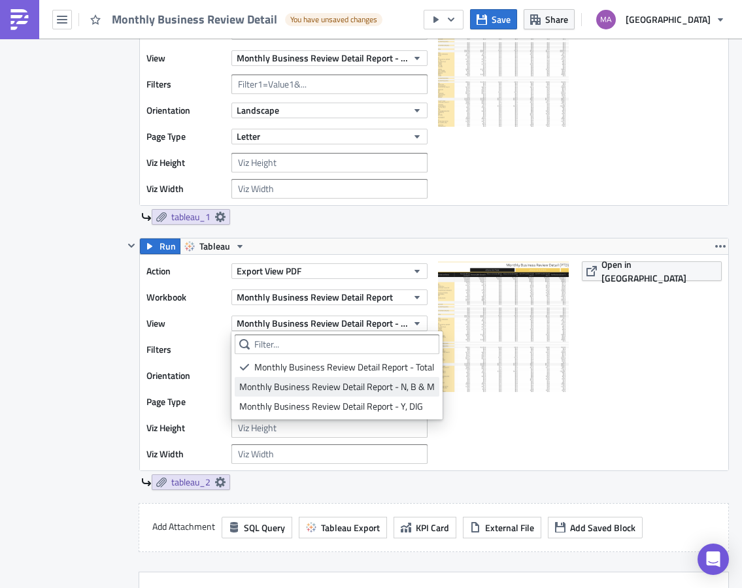
click at [346, 383] on div "Monthly Business Review Detail Report - N, B & M" at bounding box center [336, 386] width 195 height 13
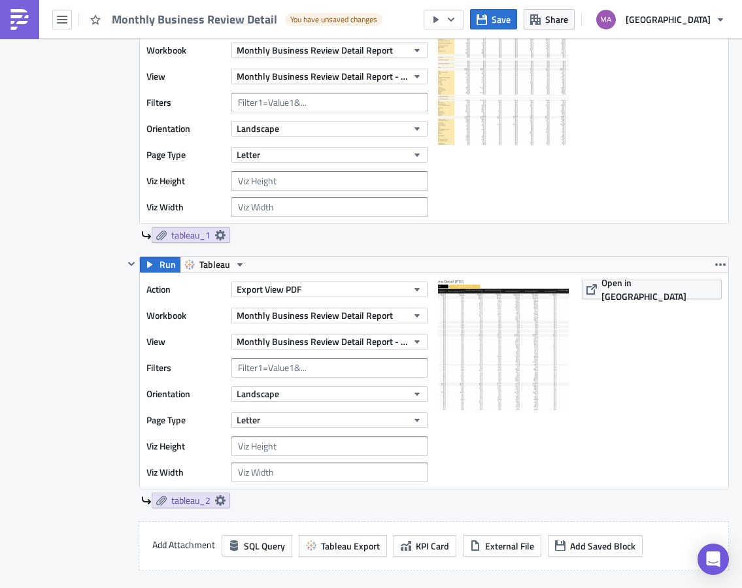
scroll to position [470, 0]
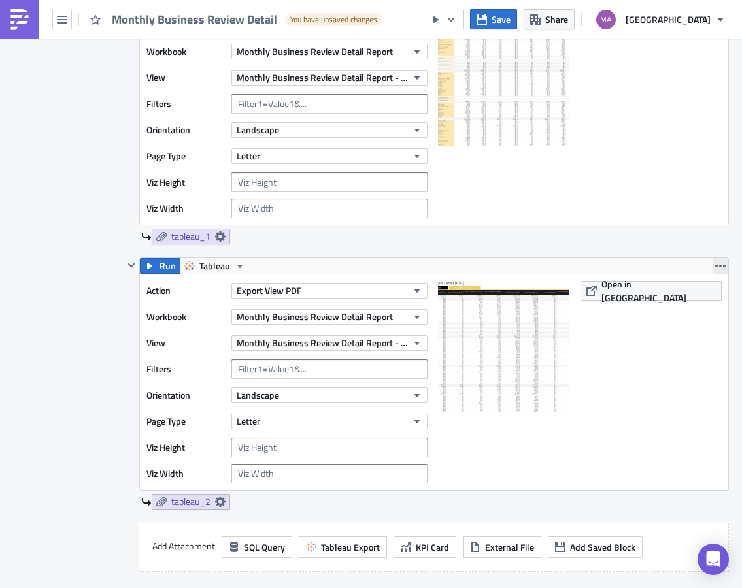
click at [715, 261] on icon "button" at bounding box center [720, 266] width 10 height 10
click at [677, 297] on div "Duplicate" at bounding box center [690, 296] width 87 height 13
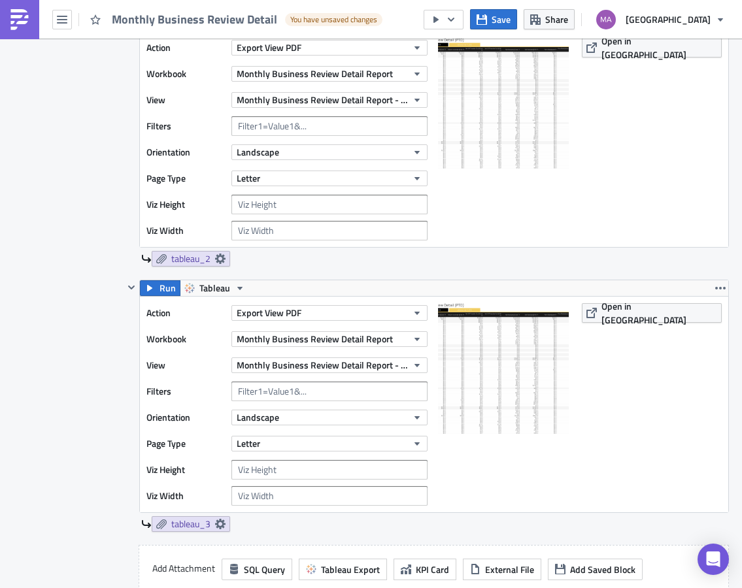
scroll to position [723, 0]
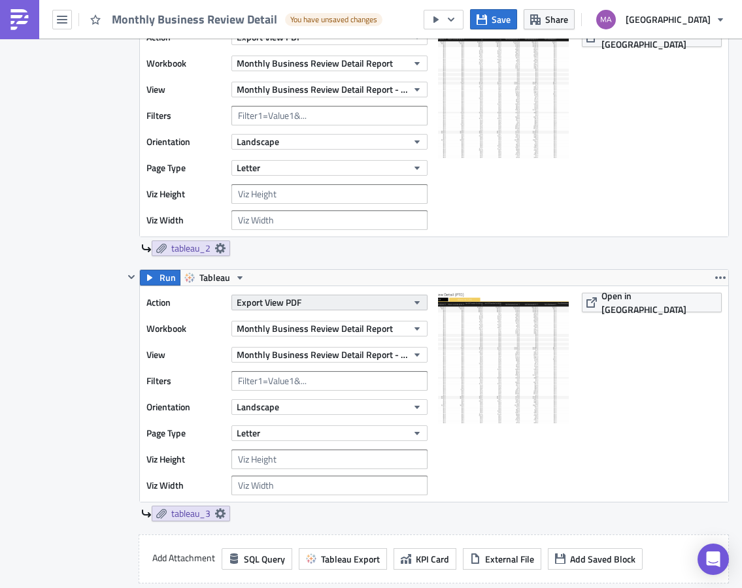
click at [318, 304] on button "Export View PDF" at bounding box center [329, 303] width 196 height 16
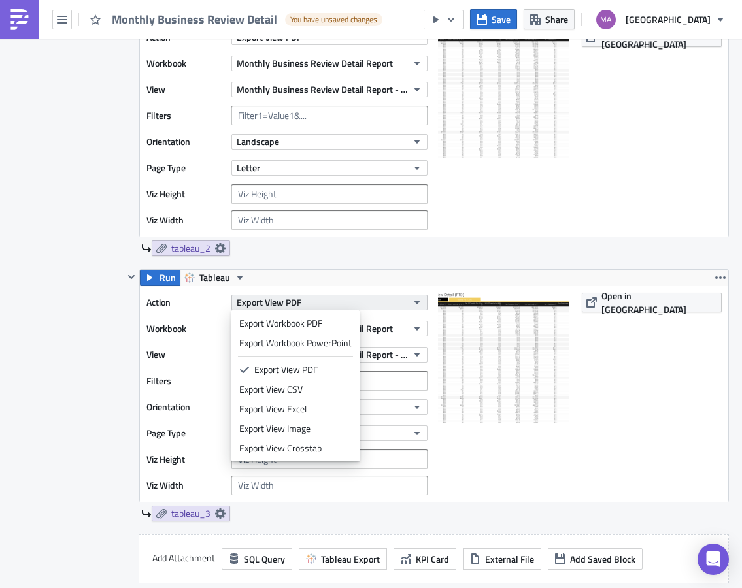
click at [318, 305] on button "Export View PDF" at bounding box center [329, 303] width 196 height 16
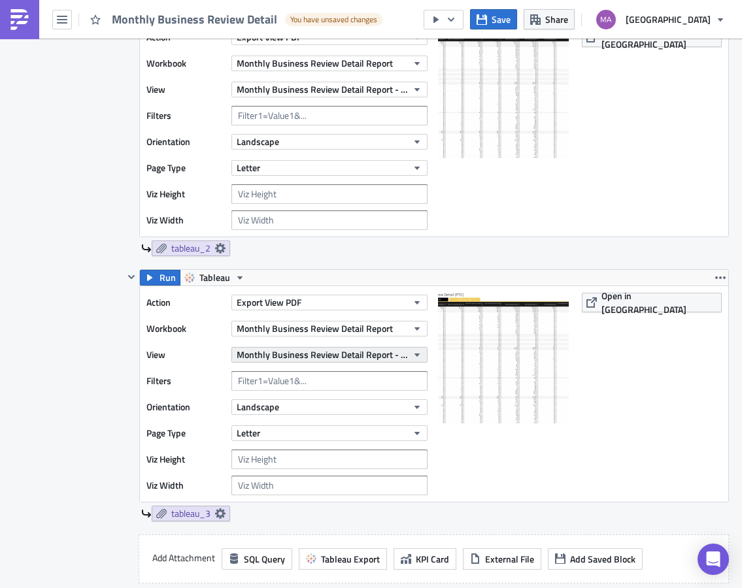
click at [323, 352] on span "Monthly Business Review Detail Report - N, B & M" at bounding box center [322, 355] width 171 height 14
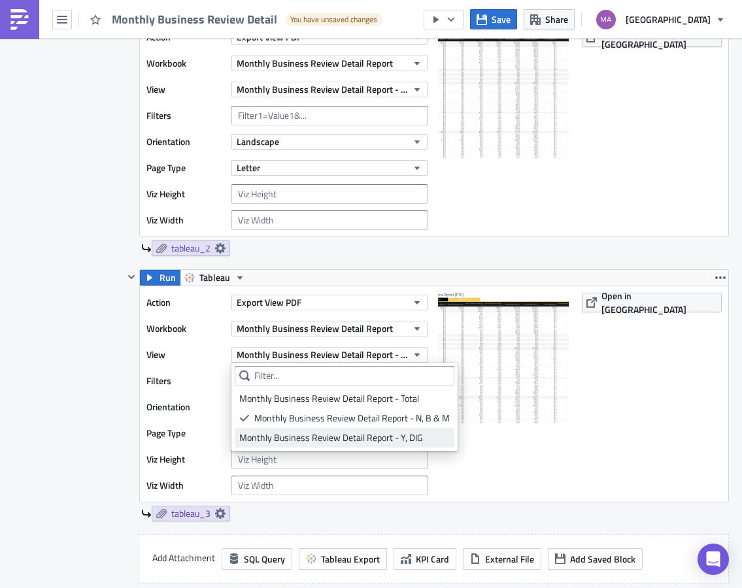
click at [293, 433] on div "Monthly Business Review Detail Report - Y, DIG" at bounding box center [344, 437] width 210 height 13
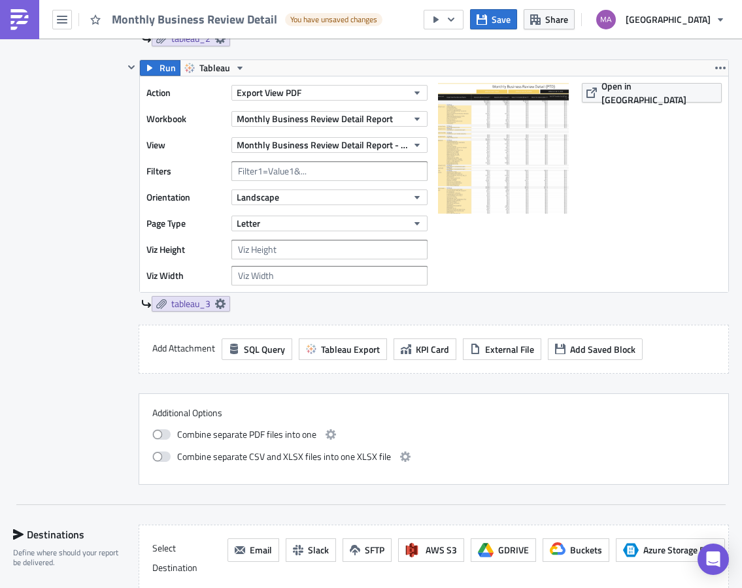
scroll to position [938, 0]
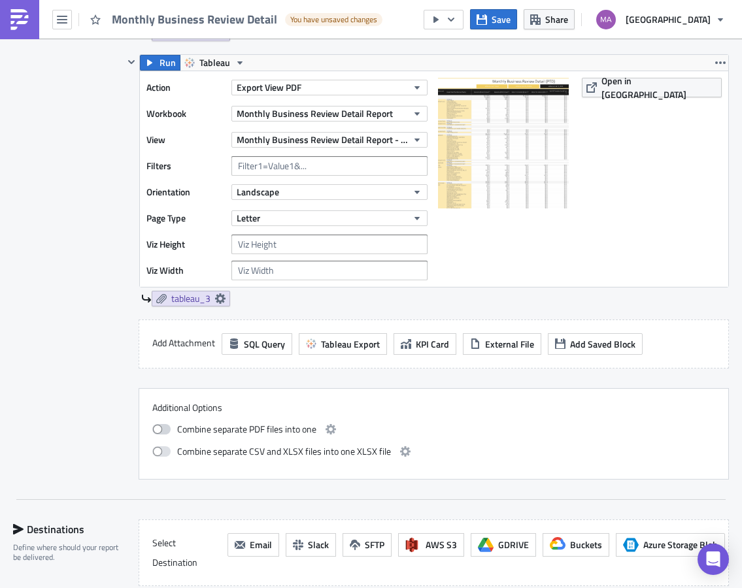
click at [169, 430] on span at bounding box center [161, 429] width 18 height 10
click at [163, 430] on input "checkbox" at bounding box center [159, 427] width 8 height 8
checkbox input "true"
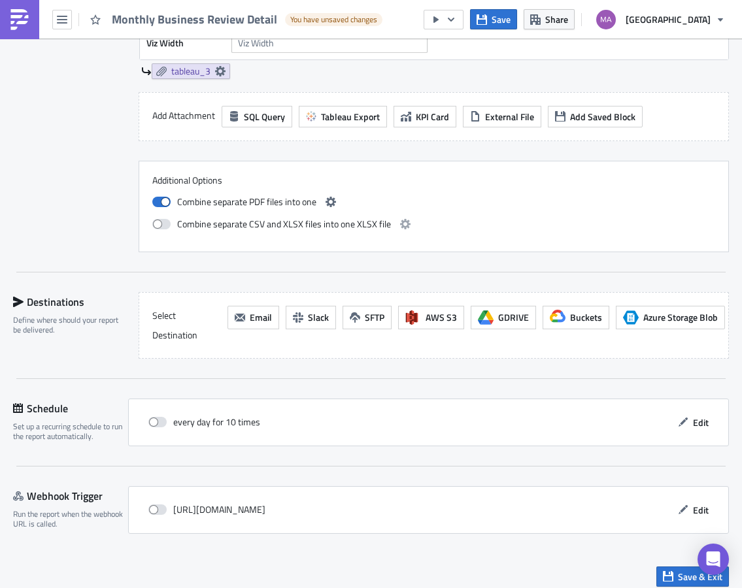
scroll to position [1175, 0]
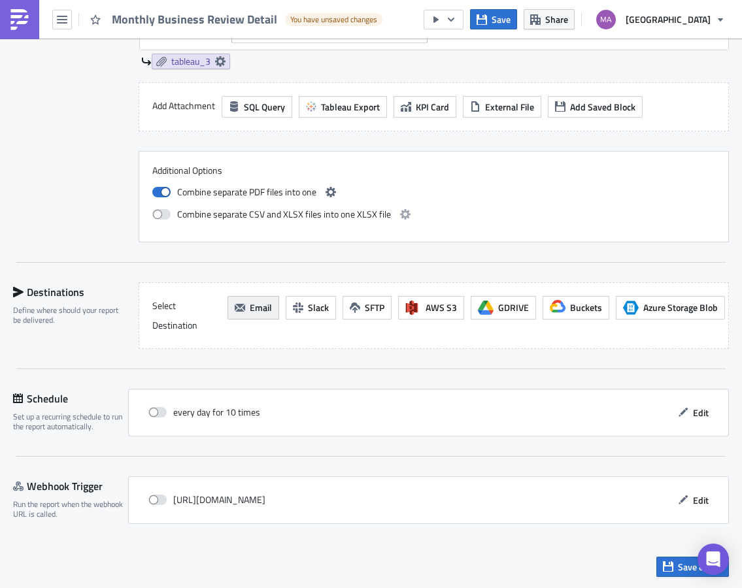
click at [259, 306] on span "Email" at bounding box center [261, 308] width 22 height 14
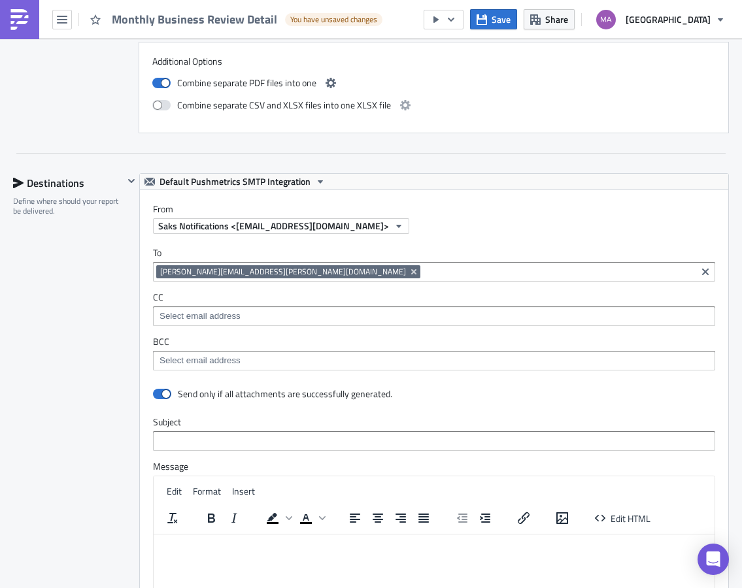
scroll to position [1326, 0]
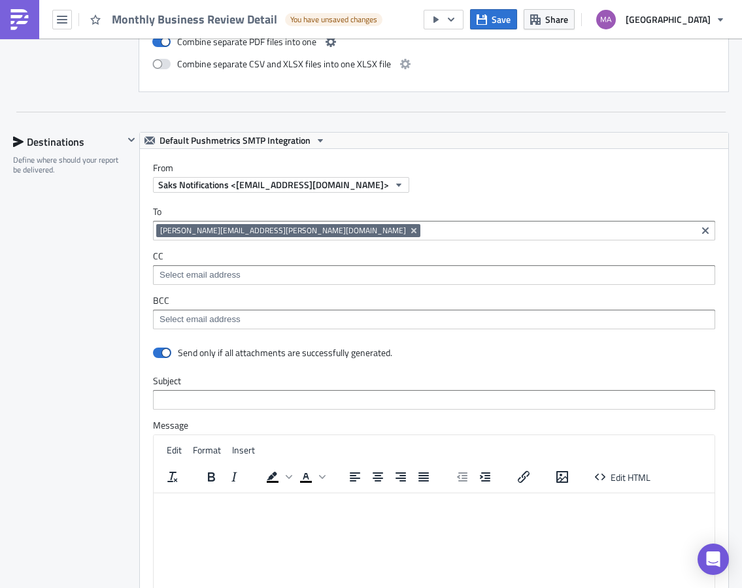
click at [223, 322] on input at bounding box center [433, 319] width 554 height 13
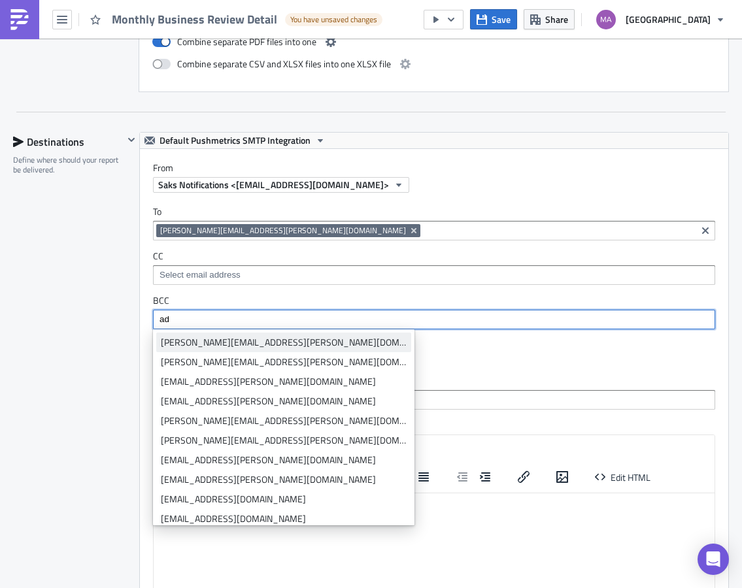
type input "ad"
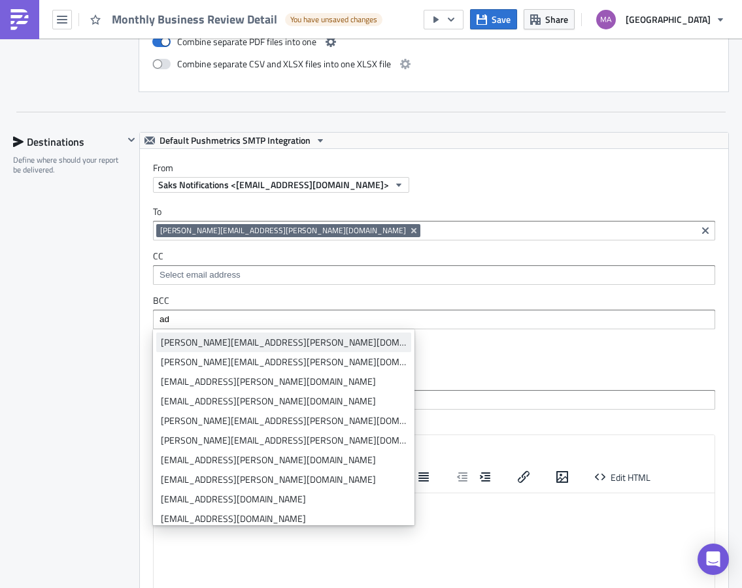
click at [211, 344] on div "adriana.mendez@saks.com" at bounding box center [284, 342] width 246 height 13
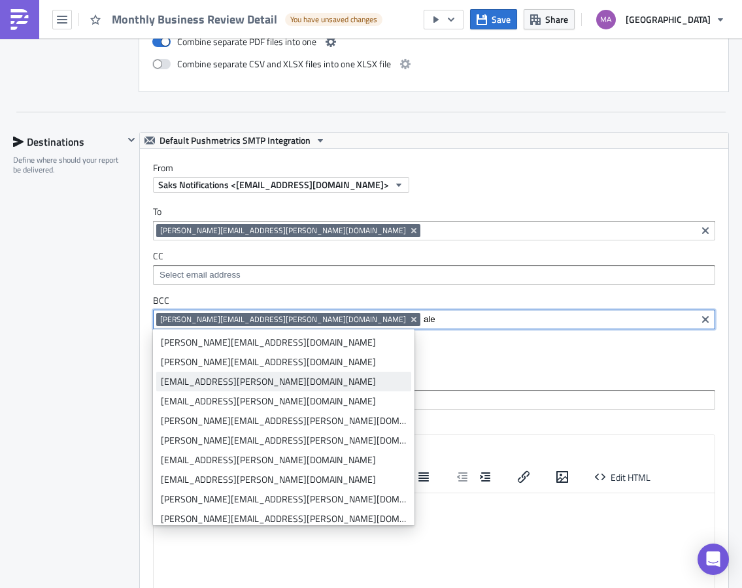
type input "ale"
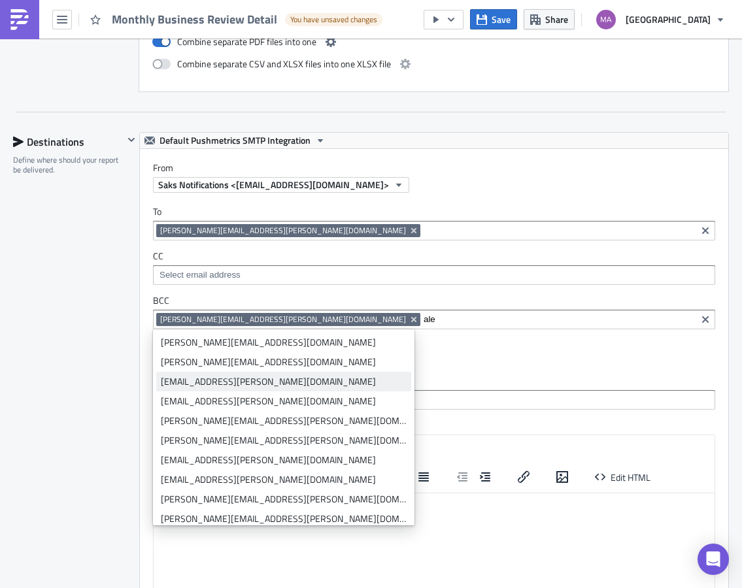
click at [221, 384] on div "alexa.ellwein@saks.com" at bounding box center [284, 381] width 246 height 13
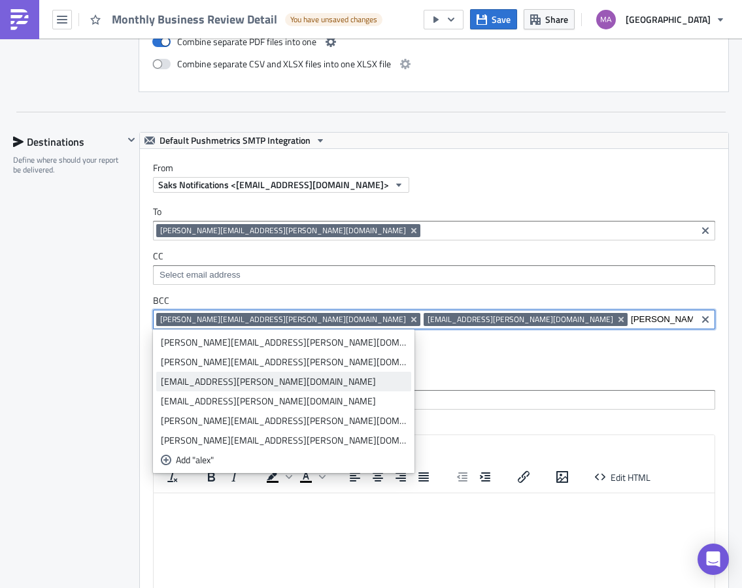
type input "alex"
click at [216, 386] on div "alexandra.shirvanian@saks.com" at bounding box center [284, 381] width 246 height 13
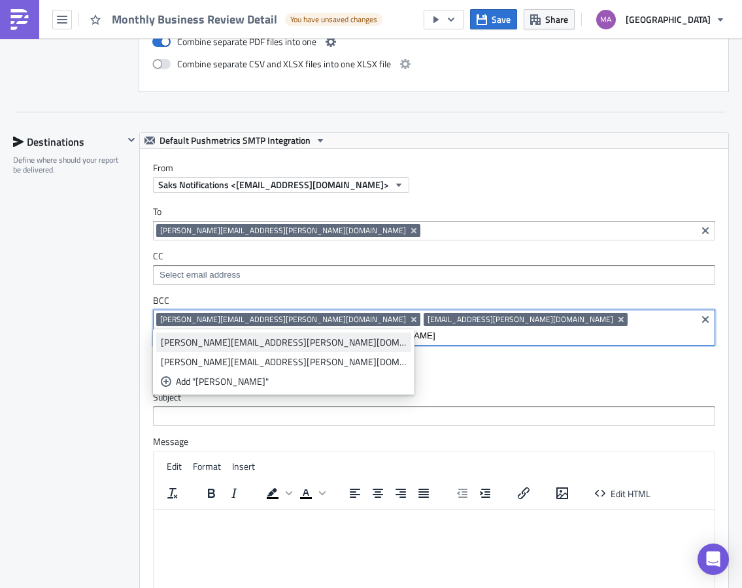
type input "alexis"
click at [184, 342] on div "alexis.gabler@saks.com" at bounding box center [284, 342] width 246 height 13
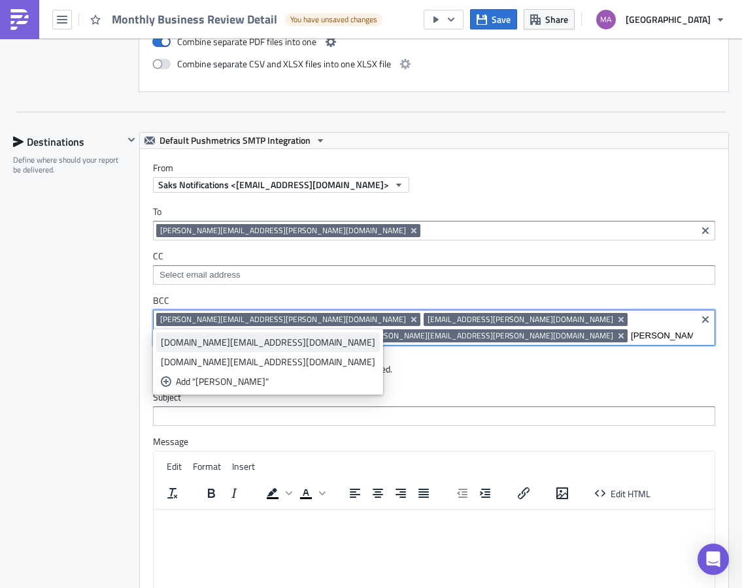
type input "alison"
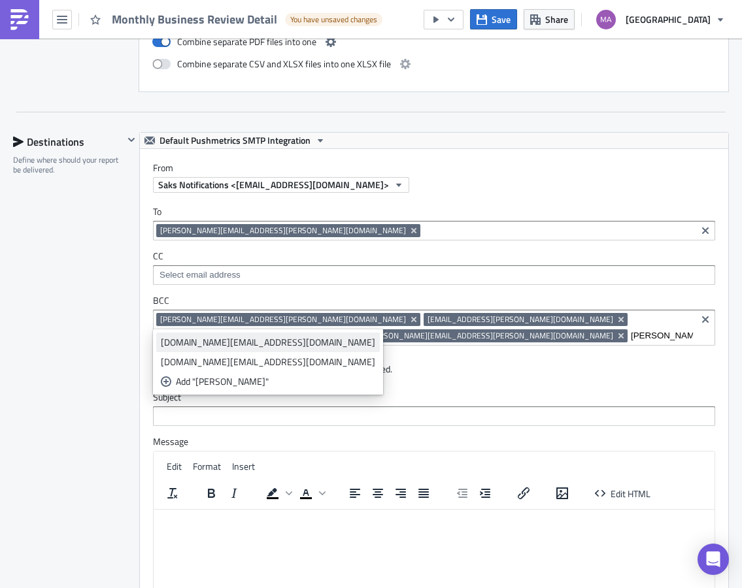
click at [176, 346] on div "alison.berlin@saks.com" at bounding box center [268, 342] width 214 height 13
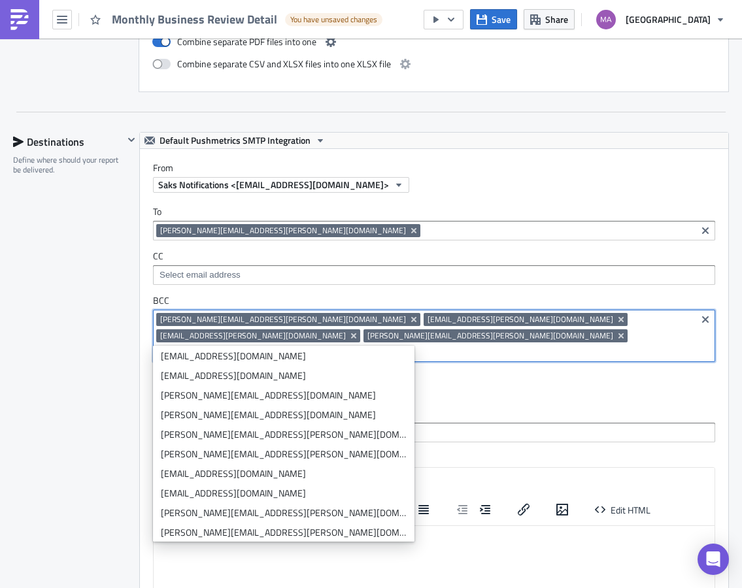
scroll to position [0, 0]
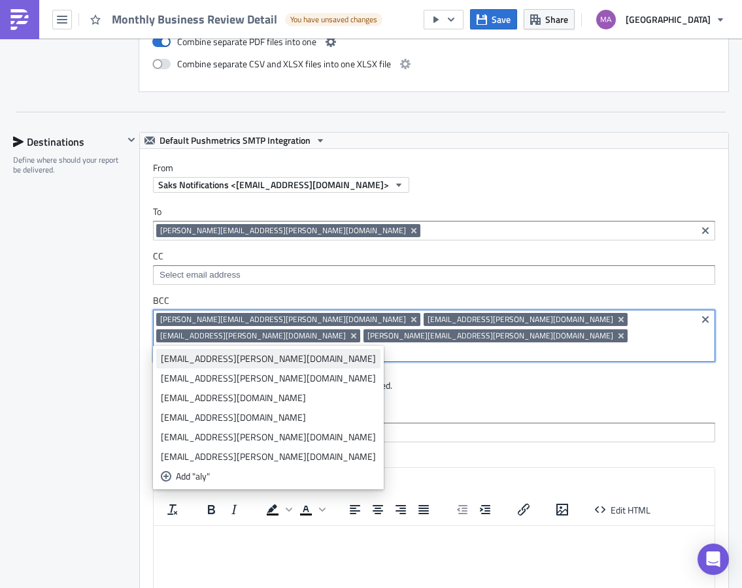
type input "aly"
click at [239, 359] on div "alyssa.albano@saks.com" at bounding box center [268, 358] width 215 height 13
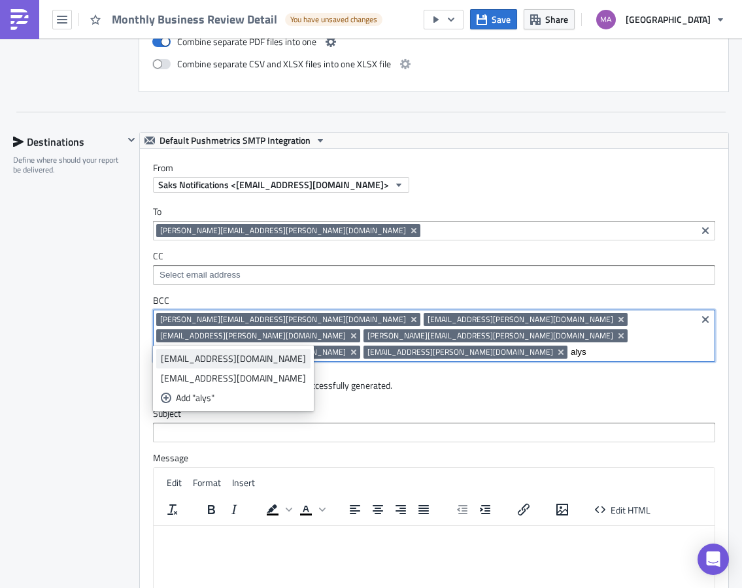
type input "alys"
click at [205, 357] on div "alyssa.woldar@saks.com" at bounding box center [233, 358] width 145 height 13
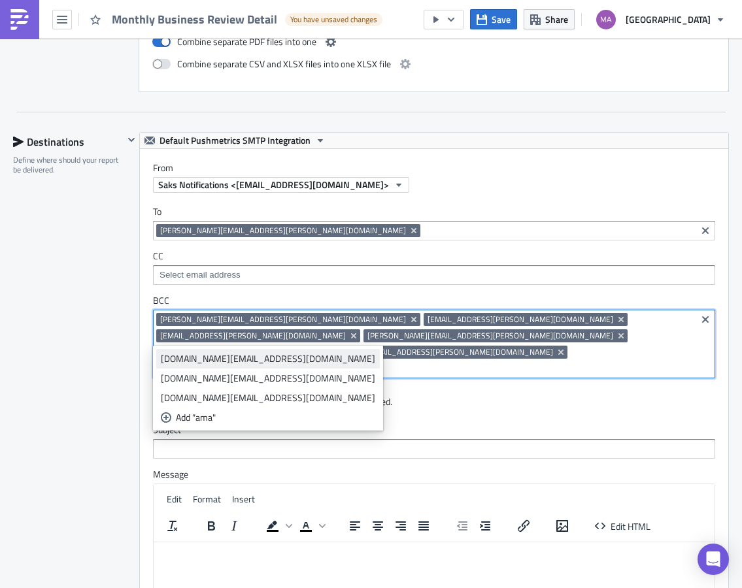
type input "ama"
click at [216, 358] on div "amanda.black@saks.com" at bounding box center [268, 358] width 214 height 13
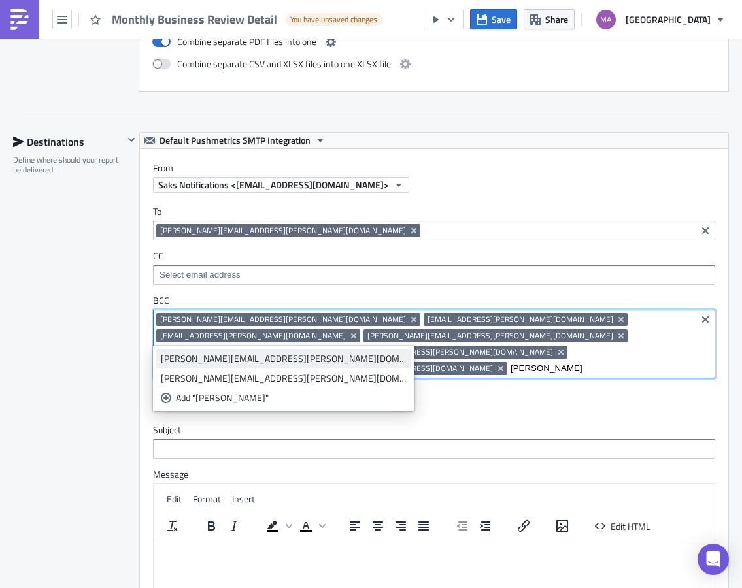
type input "amy"
click at [207, 361] on div "amy.raimondi@saks.com" at bounding box center [284, 358] width 246 height 13
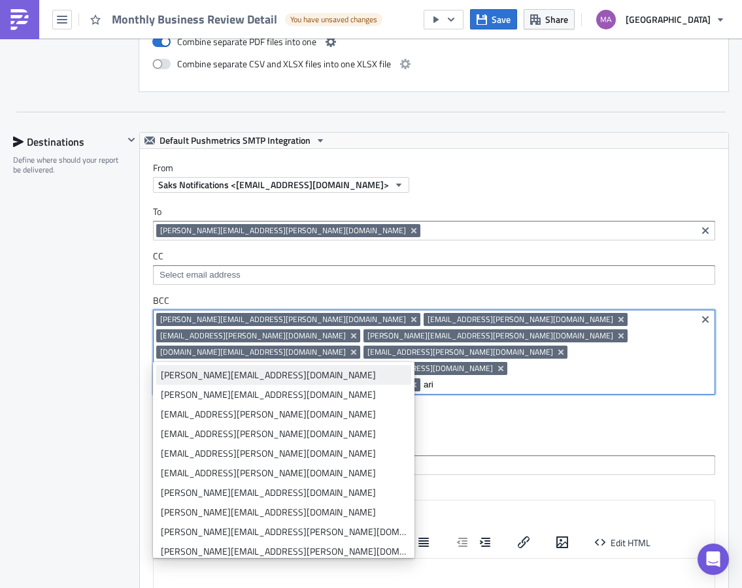
type input "ari"
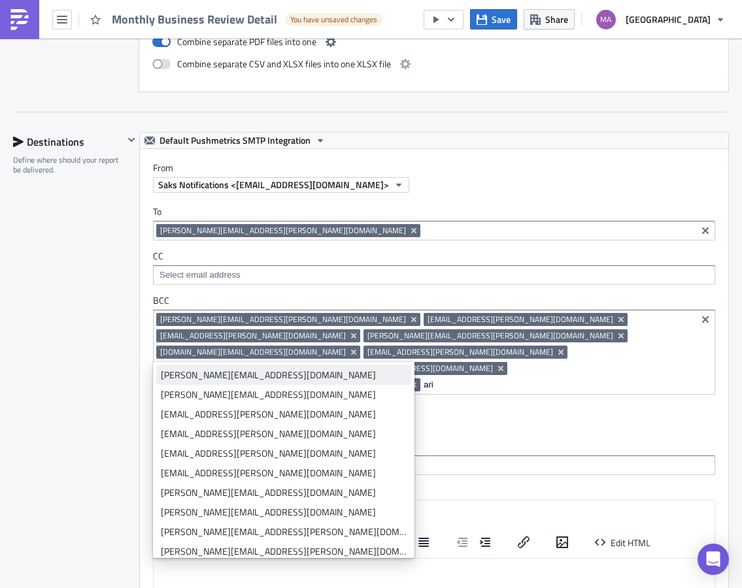
click at [207, 373] on div "ariana.keshtgar@saks.com" at bounding box center [284, 374] width 246 height 13
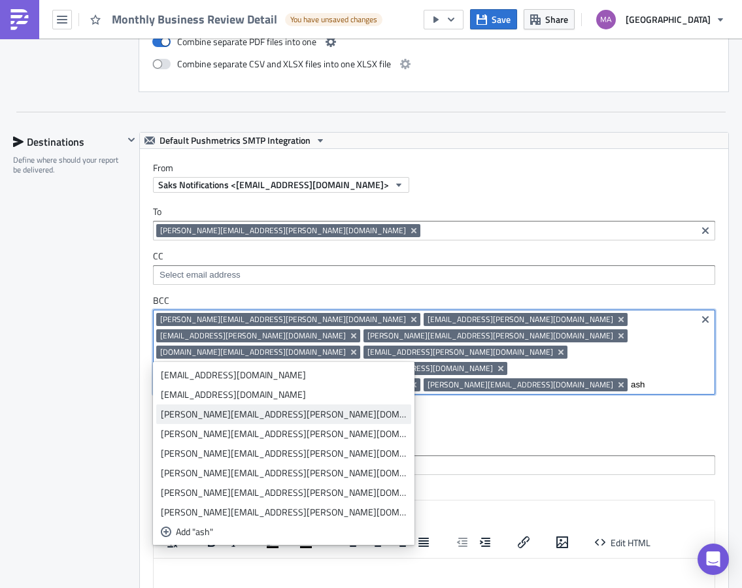
type input "ash"
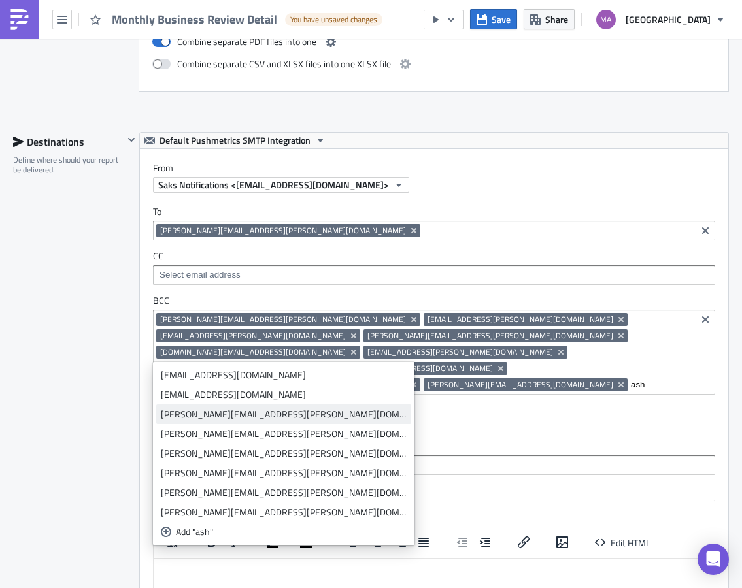
click at [214, 414] on div "ashley.dean-weathersby@saks.com" at bounding box center [284, 414] width 246 height 13
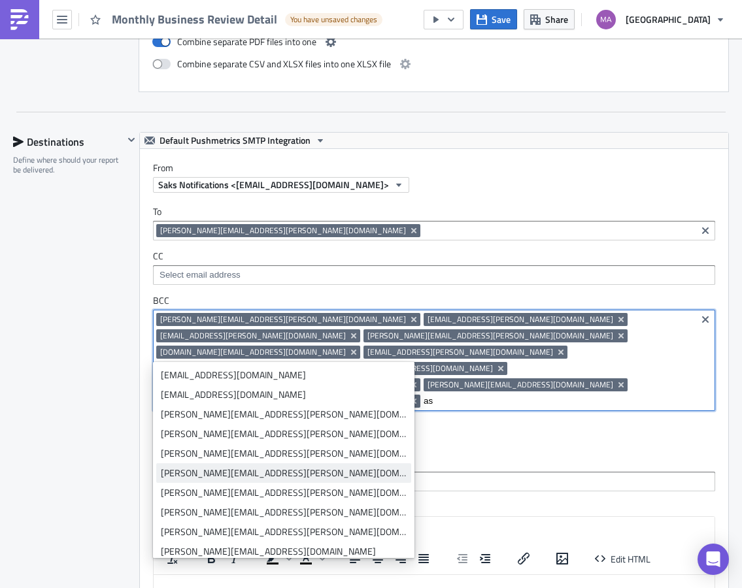
type input "as"
click at [193, 474] on div "Ashley.Scruggs@saks.com" at bounding box center [284, 473] width 246 height 13
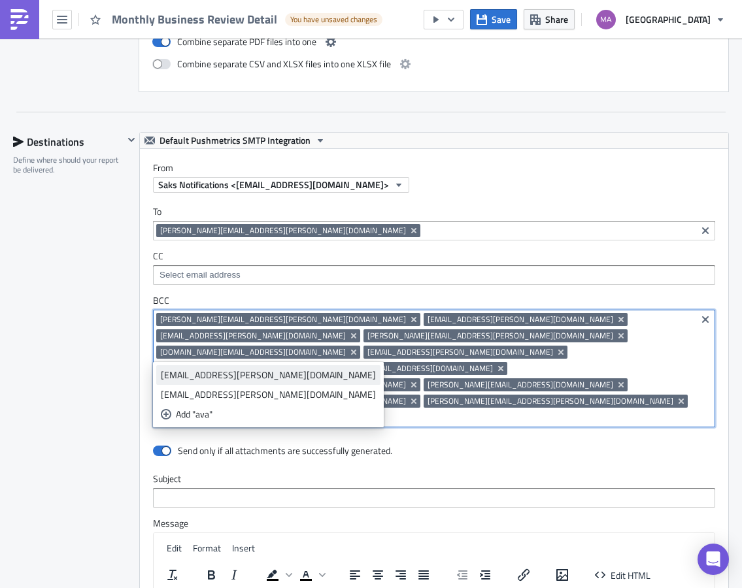
type input "ava"
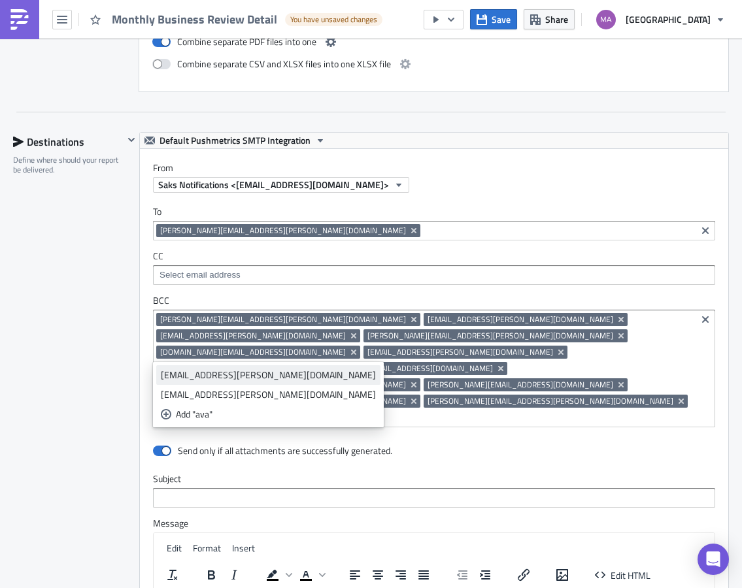
click at [210, 374] on div "ava.charlesworth@saks.com" at bounding box center [268, 374] width 215 height 13
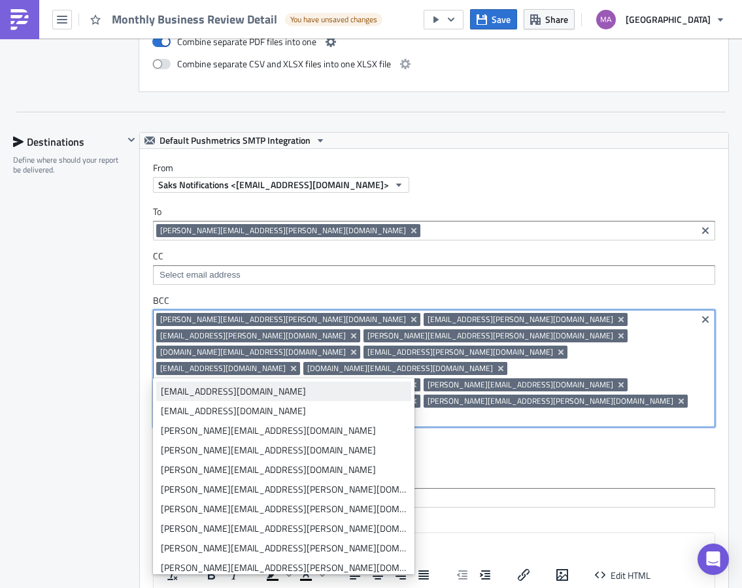
type input "ber"
click at [194, 393] on div "berklee.frost@saks.com" at bounding box center [284, 391] width 246 height 13
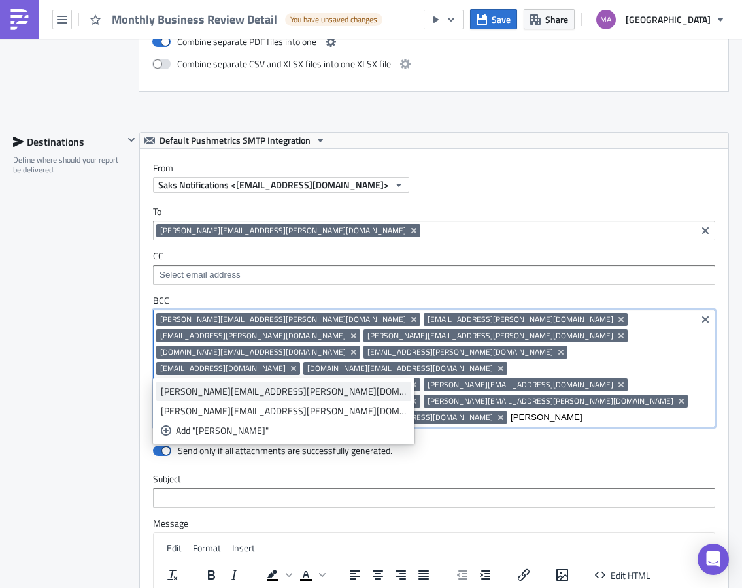
type input "bess"
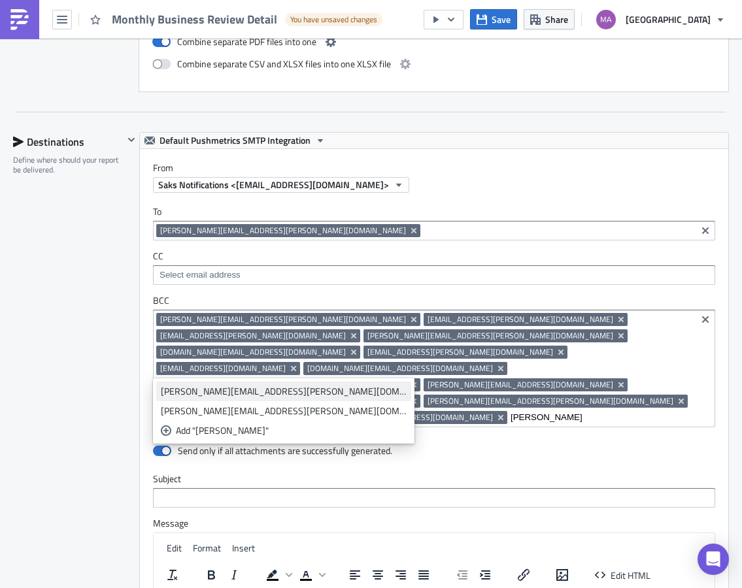
click at [186, 393] on div "bess.daniel@saks.com" at bounding box center [284, 391] width 246 height 13
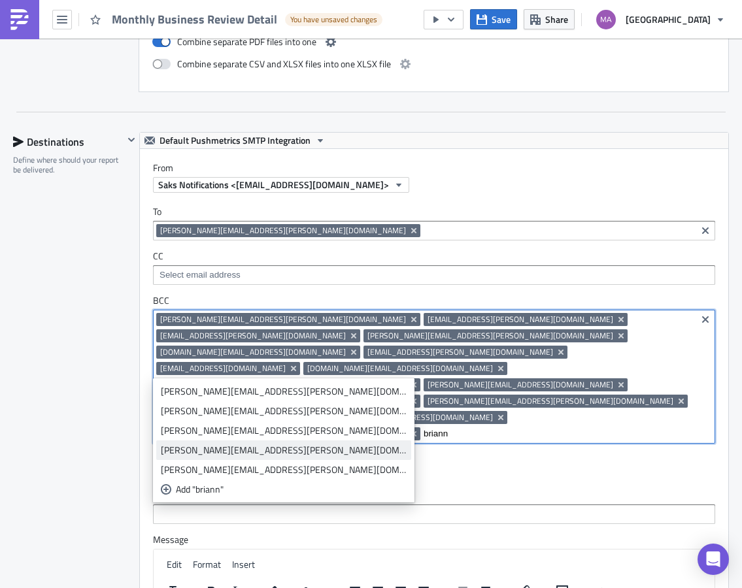
type input "briann"
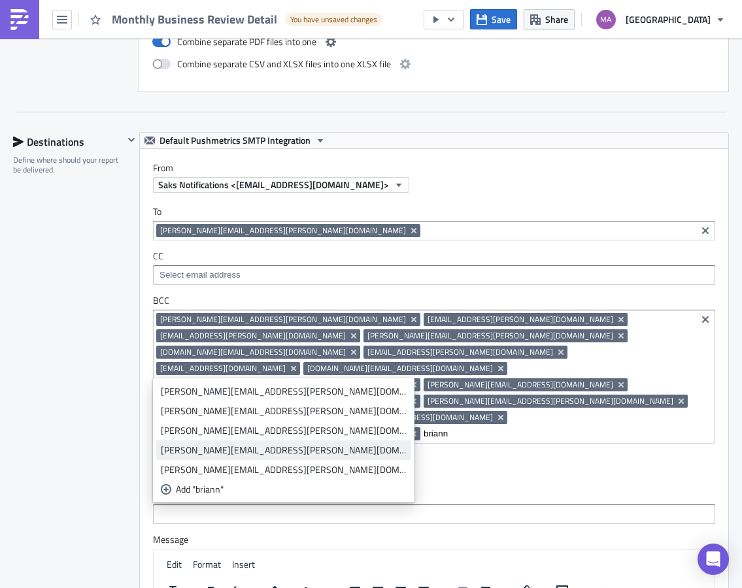
click at [216, 450] on div "Brianne.Dashevsky@saks.com" at bounding box center [284, 450] width 246 height 13
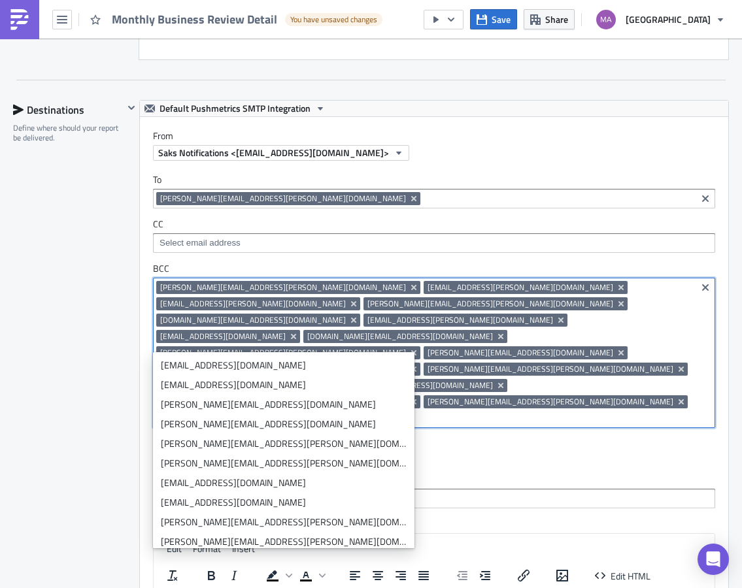
scroll to position [1377, 0]
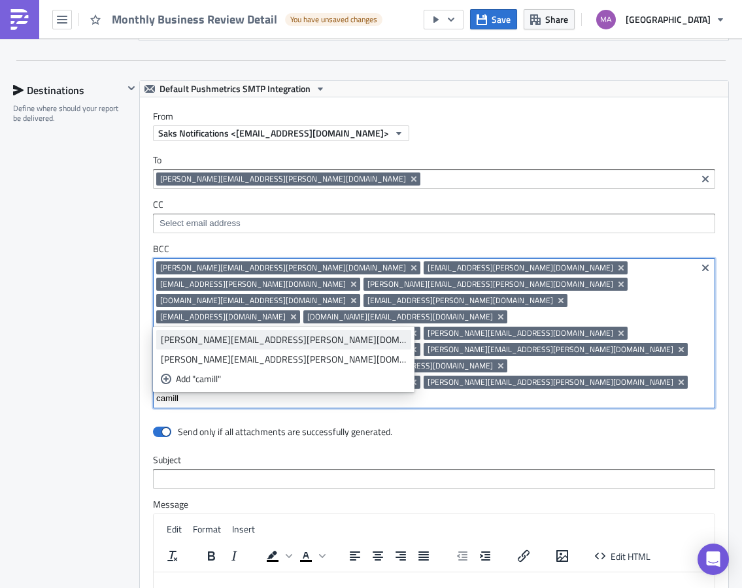
type input "camill"
click at [235, 342] on div "camille.wright@saks.com" at bounding box center [284, 339] width 246 height 13
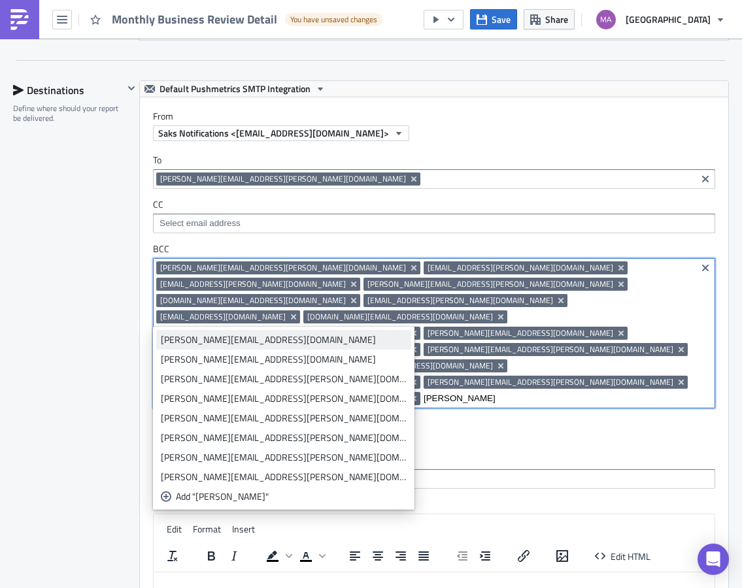
type input "christina"
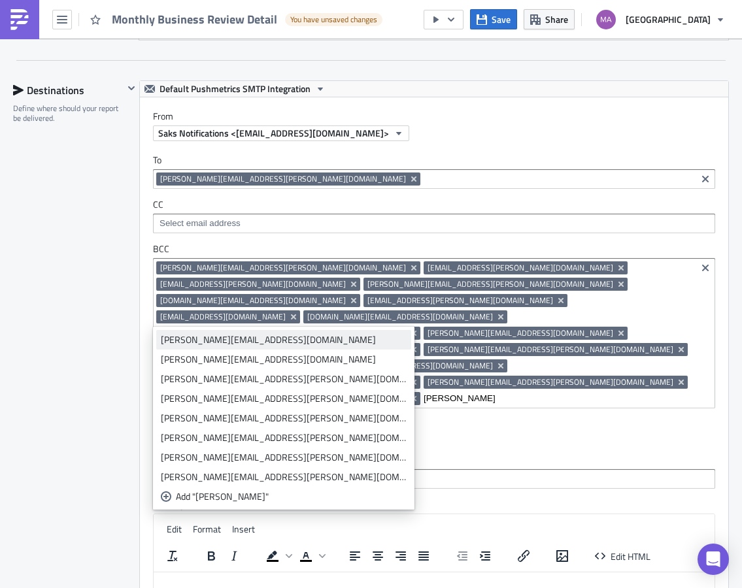
click at [243, 336] on div "christina.gingeleskie@saks.com" at bounding box center [284, 339] width 246 height 13
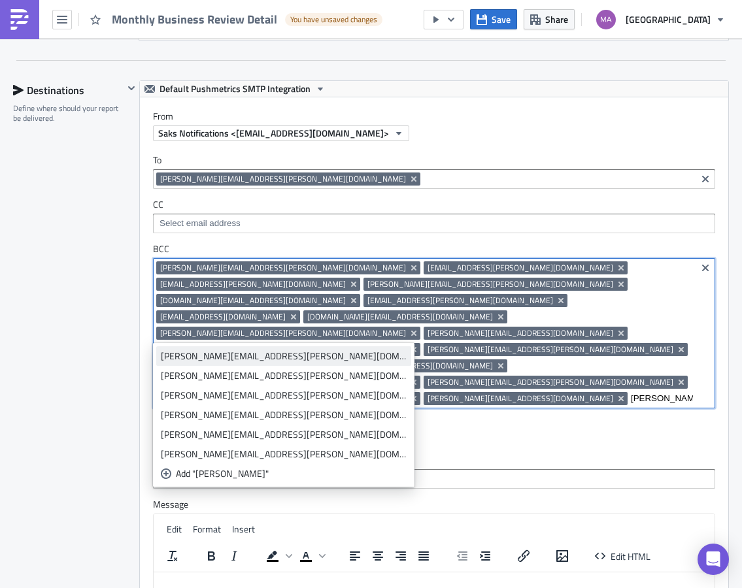
type input "christina"
click at [206, 353] on div "christina.hanzely@saks.com" at bounding box center [284, 356] width 246 height 13
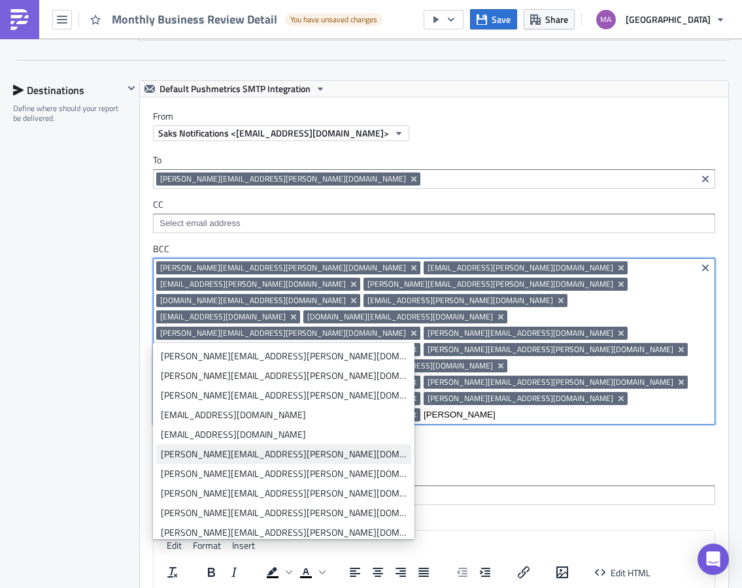
type input "chris"
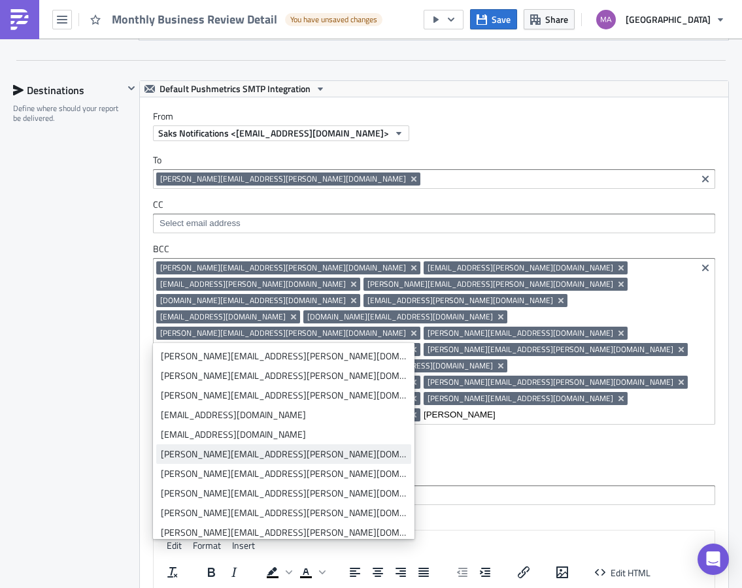
click at [181, 461] on link "christina.leung@saks.com" at bounding box center [283, 454] width 255 height 20
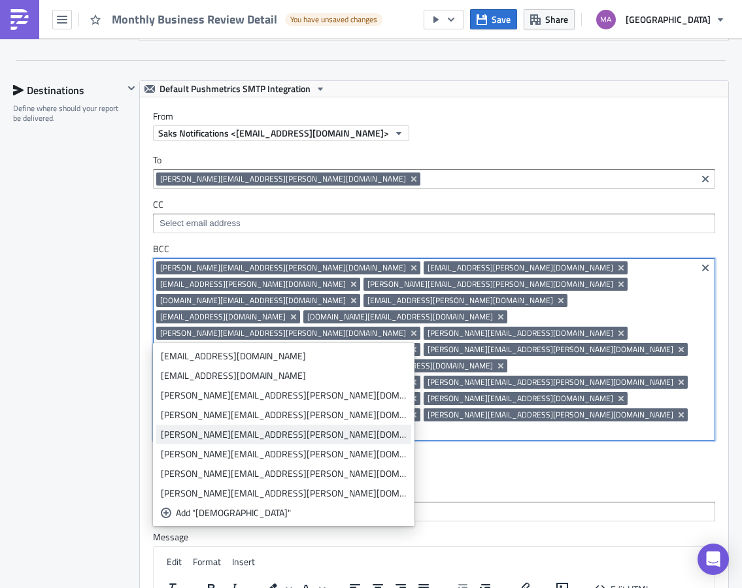
type input "christ"
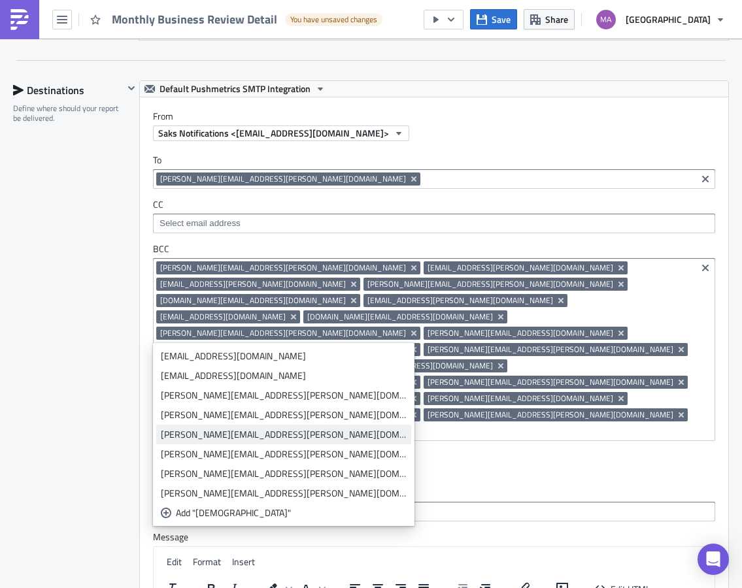
click at [241, 433] on div "christopher.vazquez@saks.com" at bounding box center [284, 434] width 246 height 13
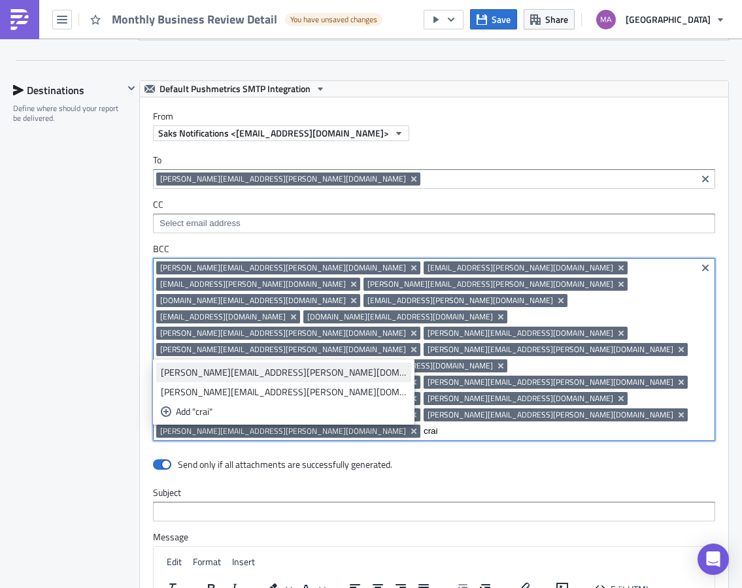
type input "crai"
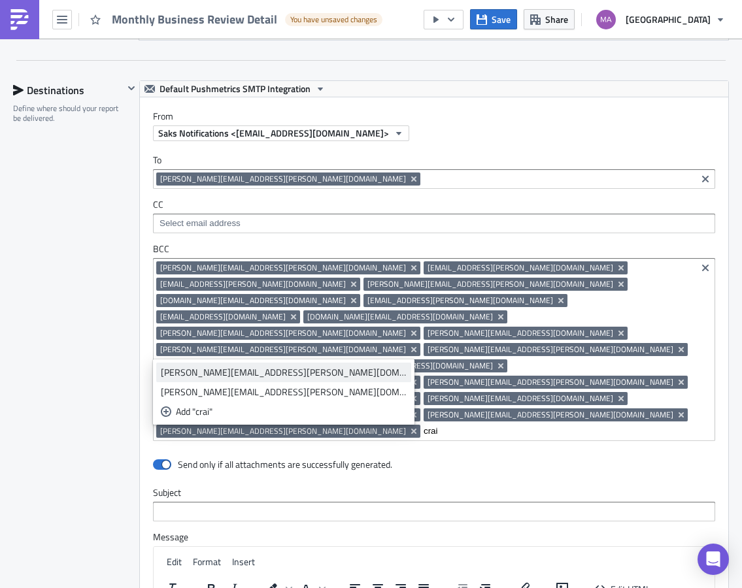
click at [234, 373] on div "craig.kelemen@saks.com" at bounding box center [284, 372] width 246 height 13
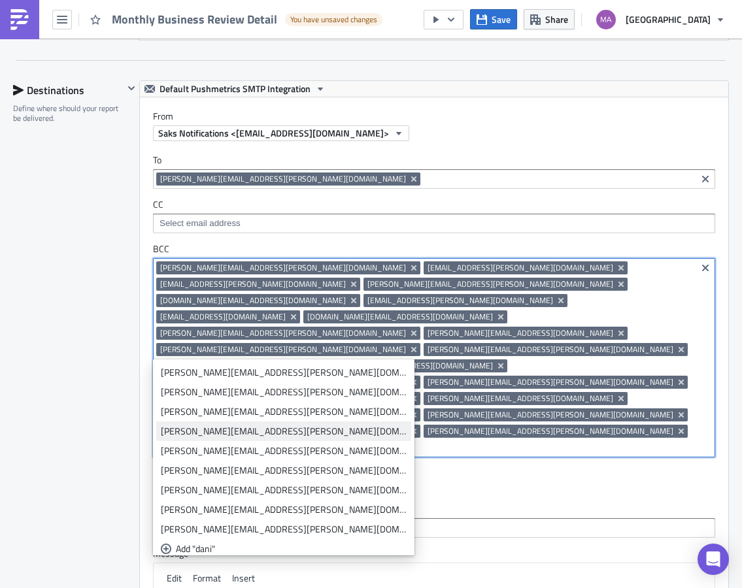
type input "dani"
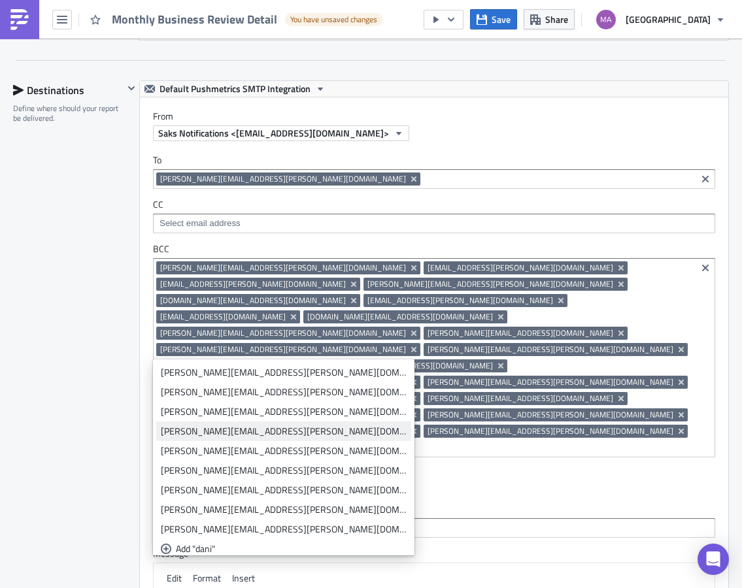
click at [233, 426] on div "danielle.gleysteen@saks.com" at bounding box center [284, 431] width 246 height 13
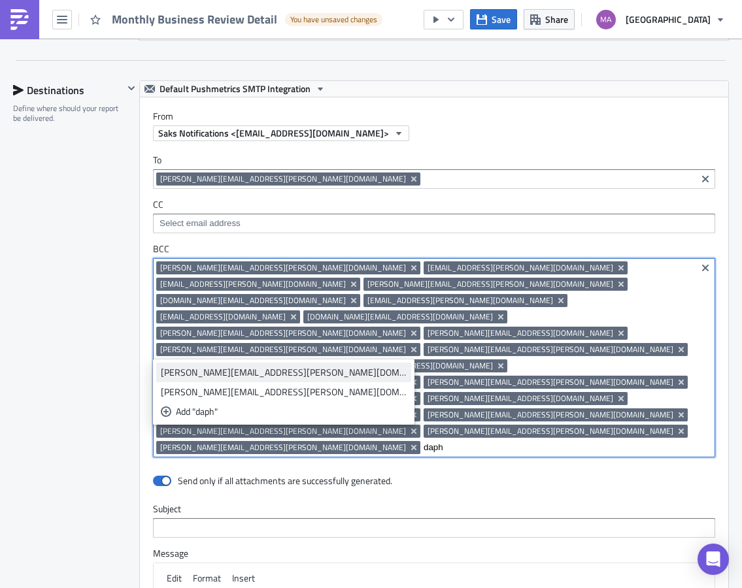
type input "daph"
click at [249, 379] on link "daphnie.beltran@saks.com" at bounding box center [283, 373] width 255 height 20
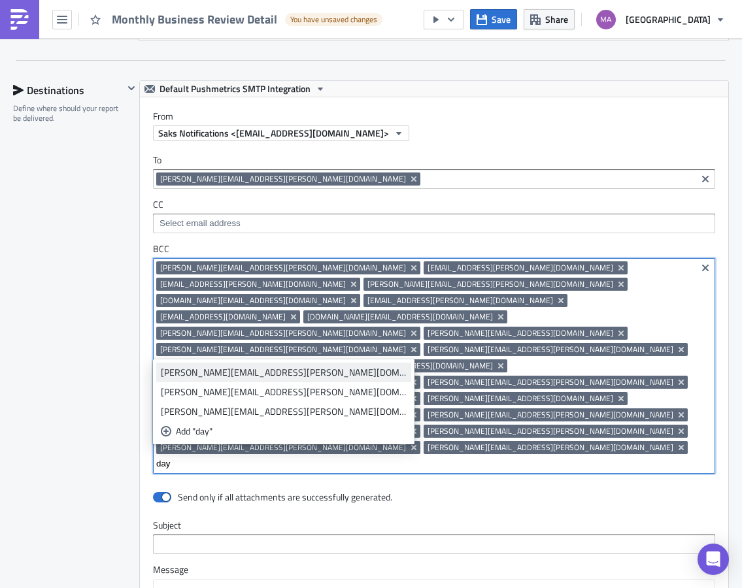
type input "day"
click at [216, 376] on div "dayna.ziegler@saks.com" at bounding box center [284, 372] width 246 height 13
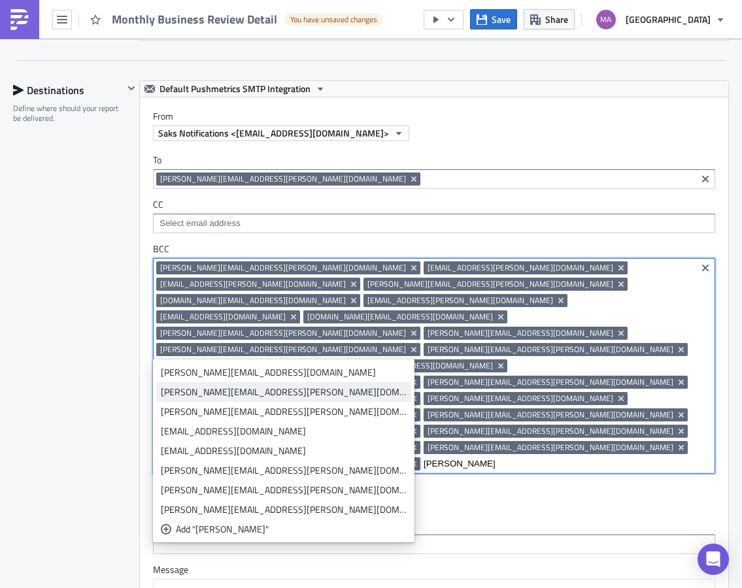
type input "eli"
click at [261, 393] on div "elizabeth.emmons@saks.com" at bounding box center [284, 391] width 246 height 13
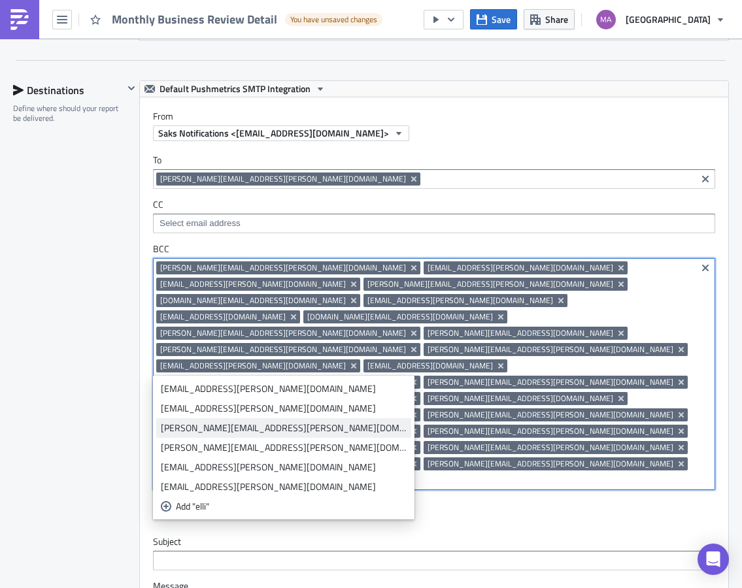
type input "elli"
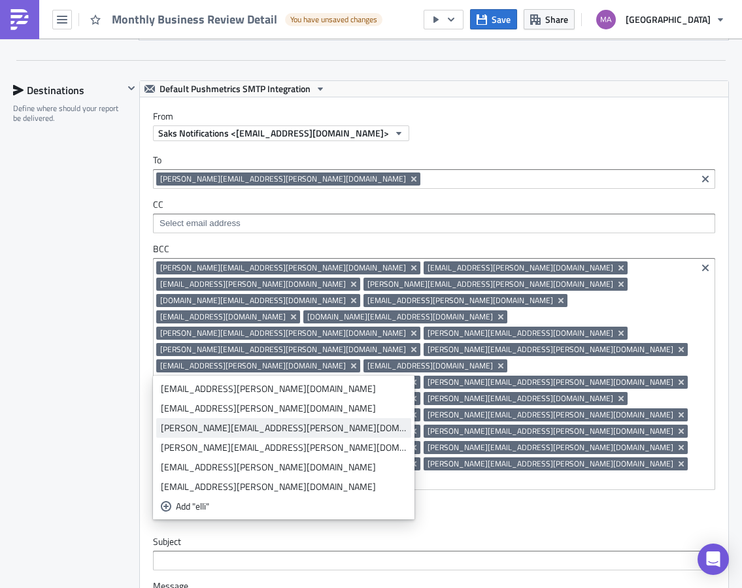
click at [175, 429] on div "ellie.decker@saks.com" at bounding box center [284, 427] width 246 height 13
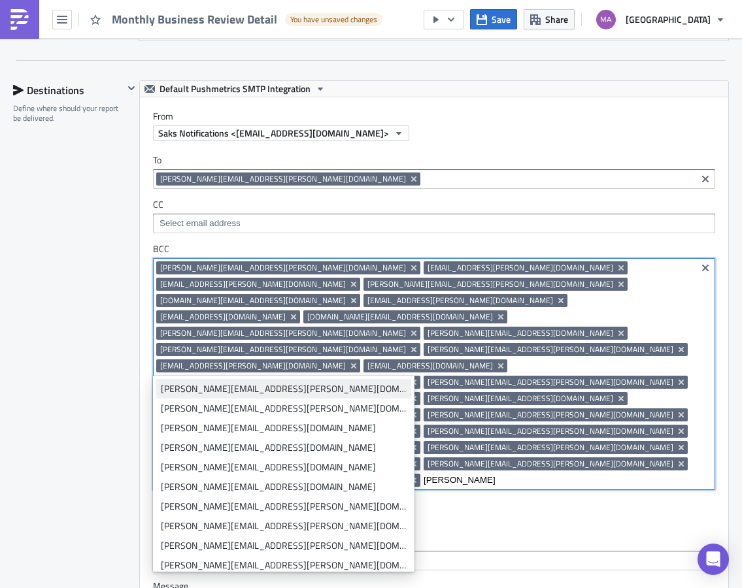
type input "emil"
click at [201, 391] on div "emilie.wolf@saks.com" at bounding box center [284, 388] width 246 height 13
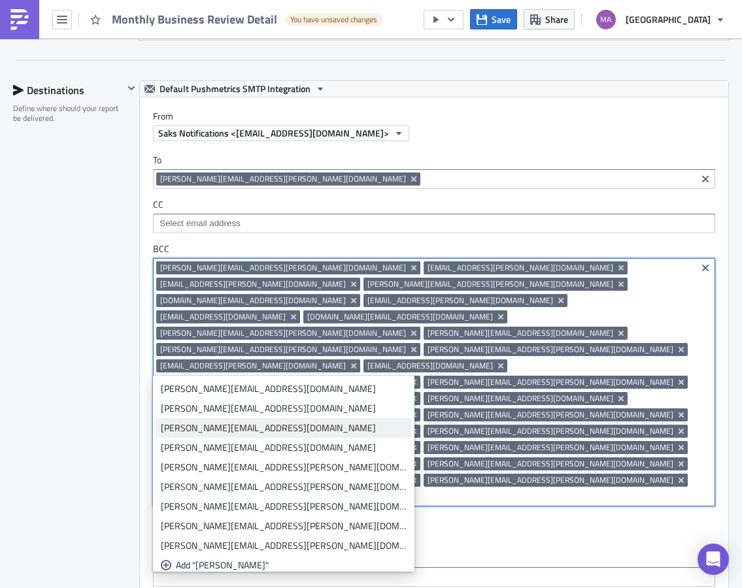
type input "emil"
click at [186, 432] on div "Emily.Eng@saks.com" at bounding box center [284, 427] width 246 height 13
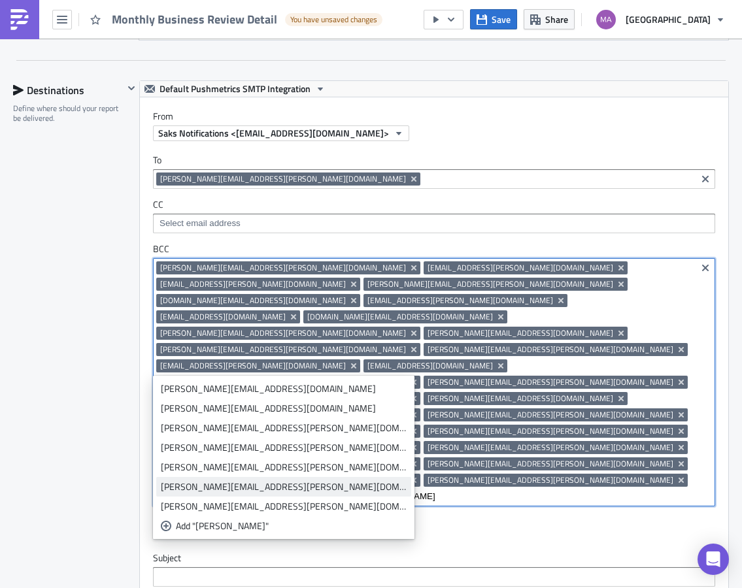
type input "emil"
click at [197, 485] on div "emily.troncale@saks.com" at bounding box center [284, 486] width 246 height 13
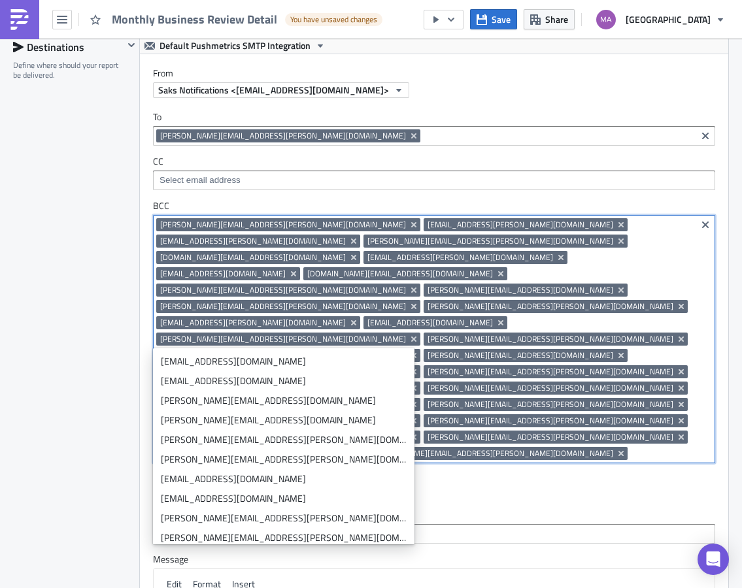
scroll to position [1421, 0]
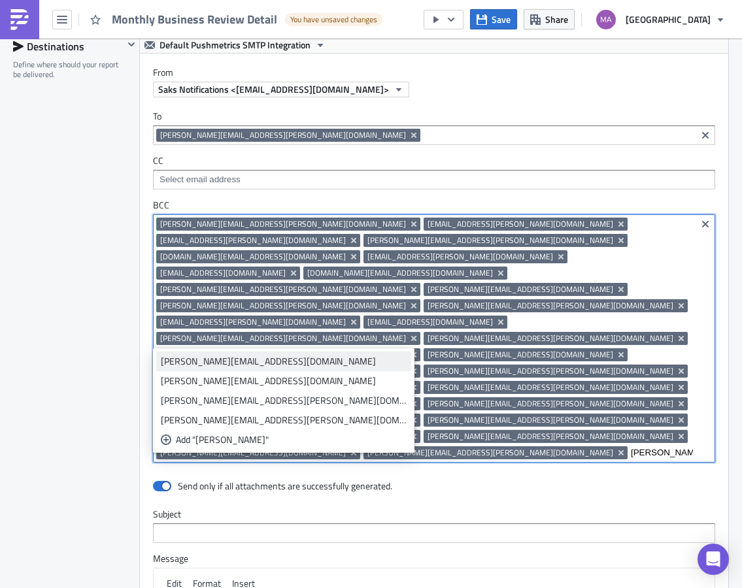
type input "eric"
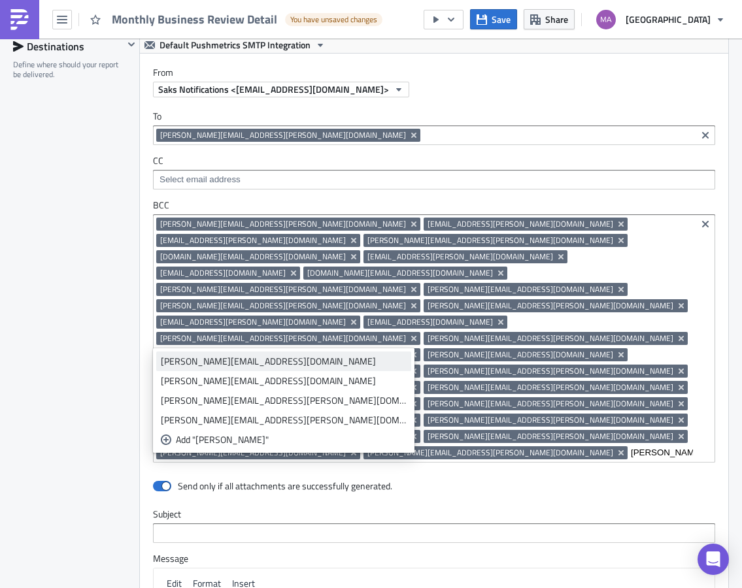
click at [250, 368] on link "Eric.Asence@saks.com" at bounding box center [283, 362] width 255 height 20
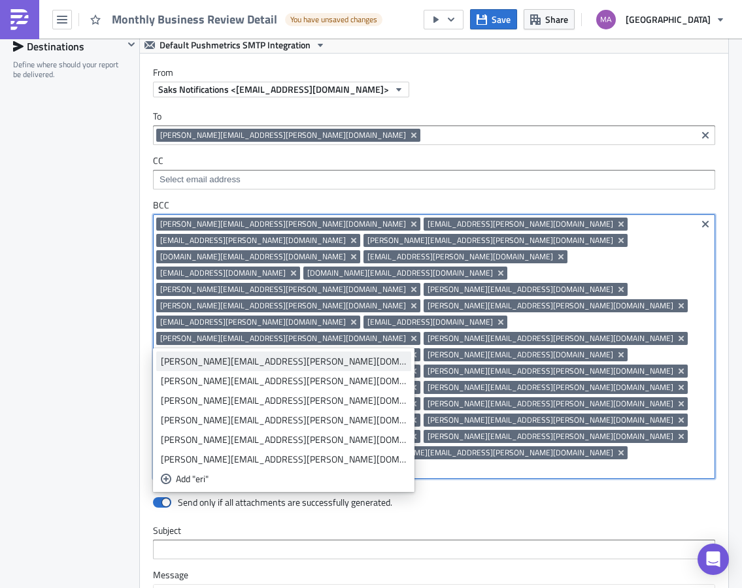
type input "eri"
click at [242, 357] on div "eric.ebert@saks.com" at bounding box center [284, 361] width 246 height 13
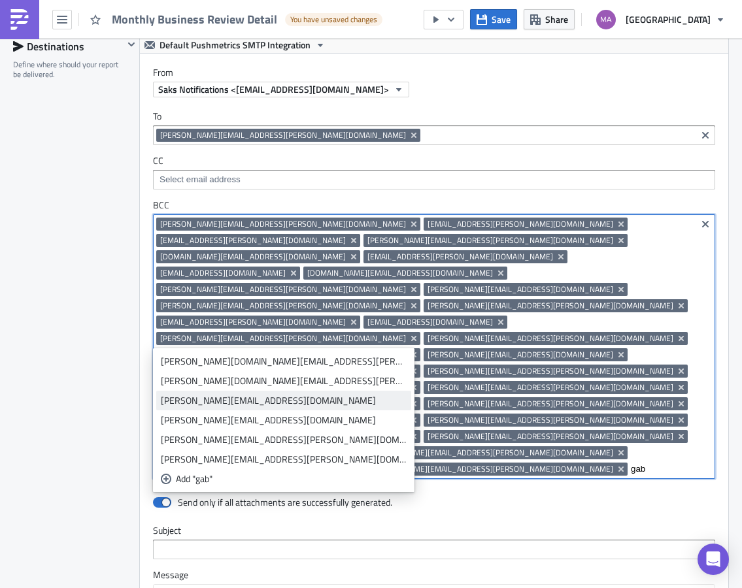
type input "gab"
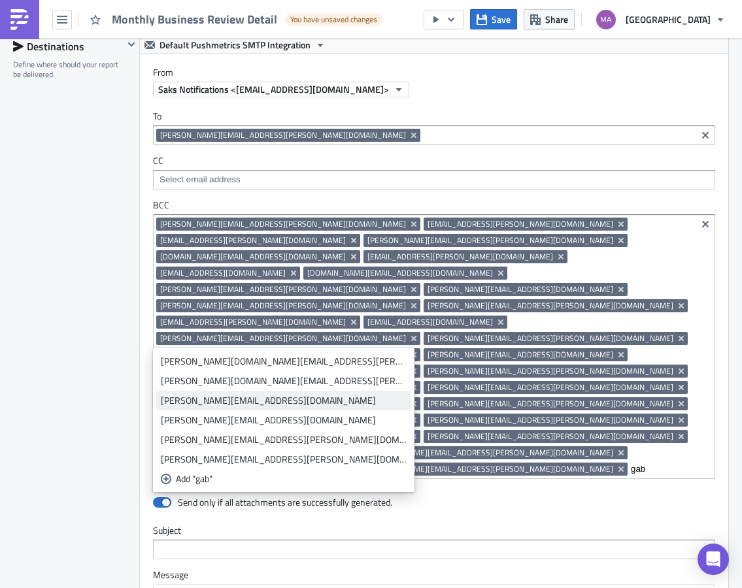
click at [222, 399] on div "gabriella.giammalva@saks.com" at bounding box center [284, 400] width 246 height 13
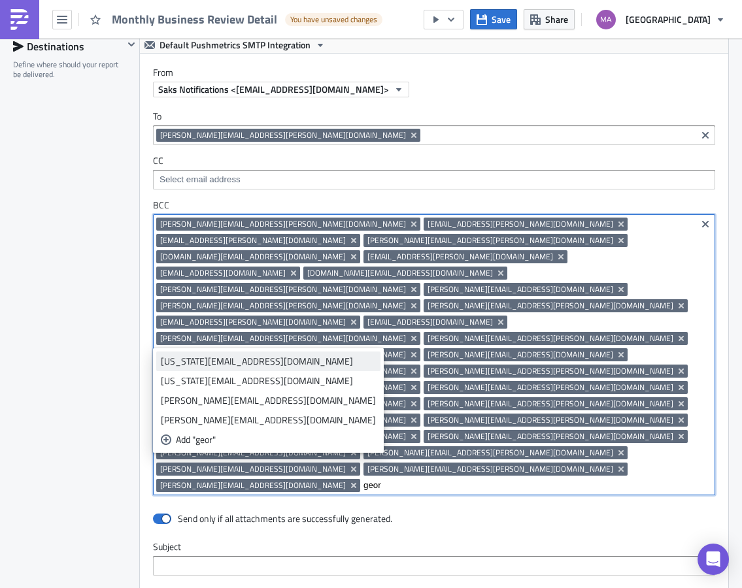
type input "geor"
click at [265, 363] on div "georgia.elghazal@saks.com" at bounding box center [268, 361] width 215 height 13
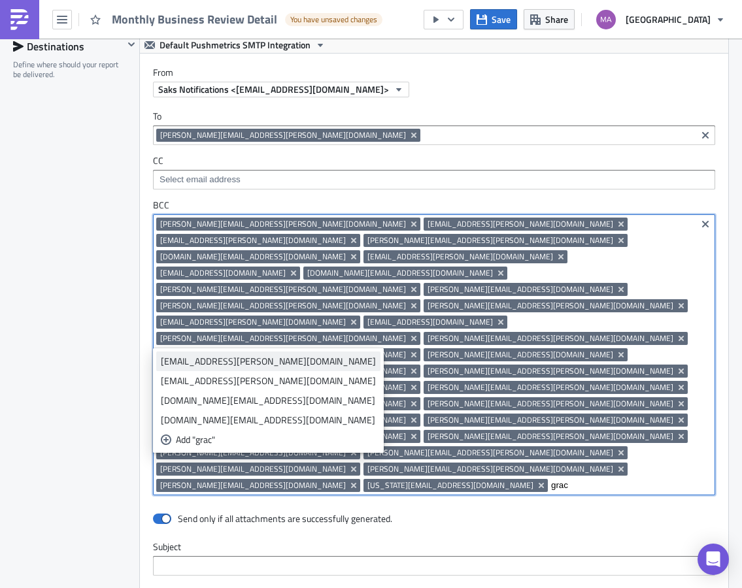
type input "grac"
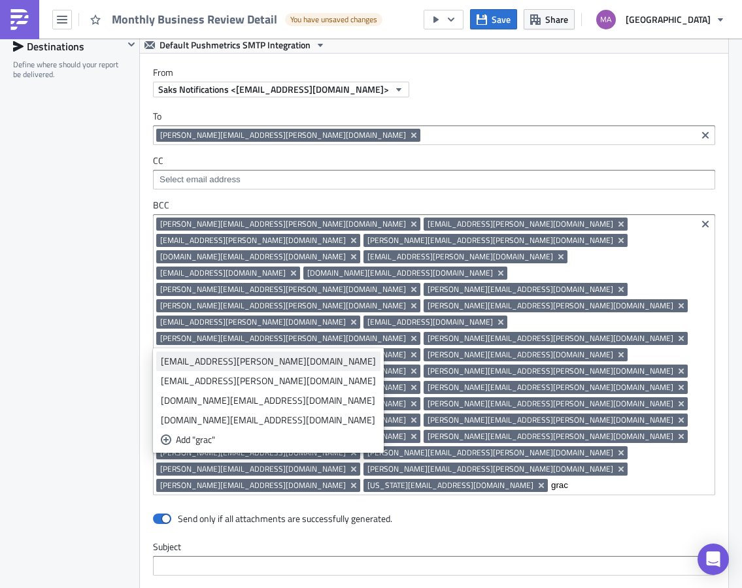
click at [234, 361] on div "grace.trudeau@saks.com" at bounding box center [268, 361] width 215 height 13
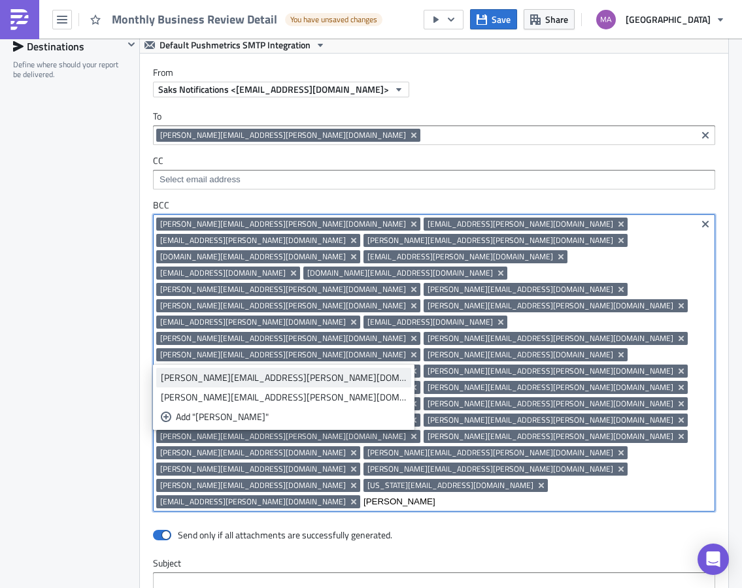
type input "haley"
click at [223, 380] on div "haley.pleva@saks.com" at bounding box center [284, 377] width 246 height 13
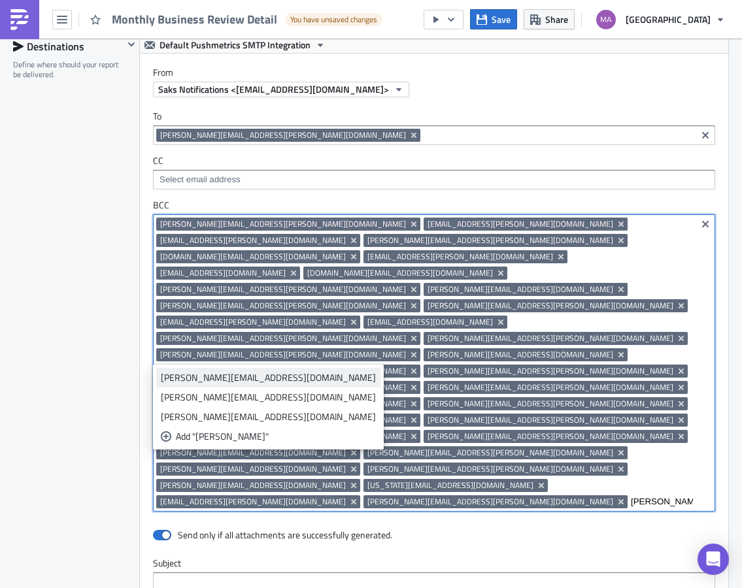
type input "hanna"
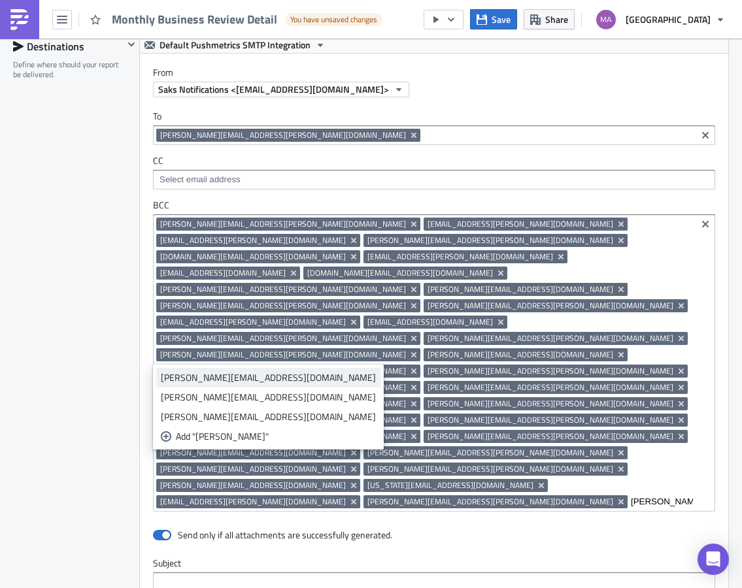
click at [206, 379] on div "hannah.gerveler@saks.com" at bounding box center [268, 377] width 215 height 13
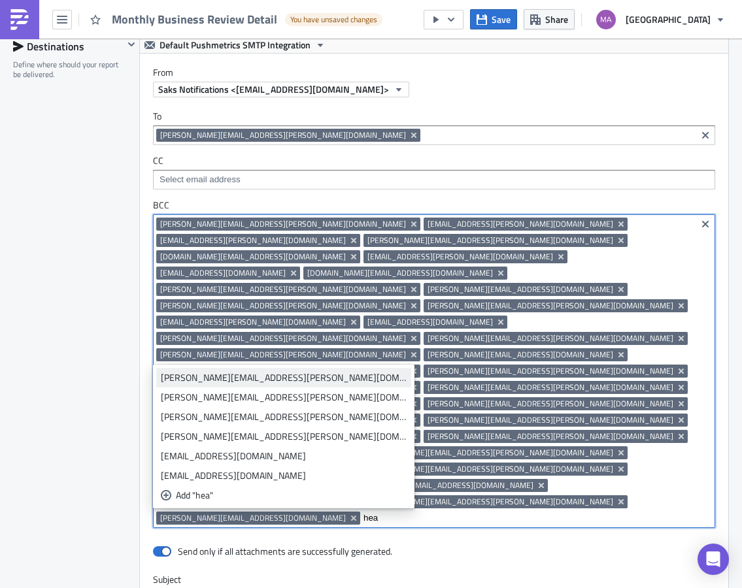
type input "hea"
click at [239, 378] on div "heather.steier@saks.com" at bounding box center [284, 377] width 246 height 13
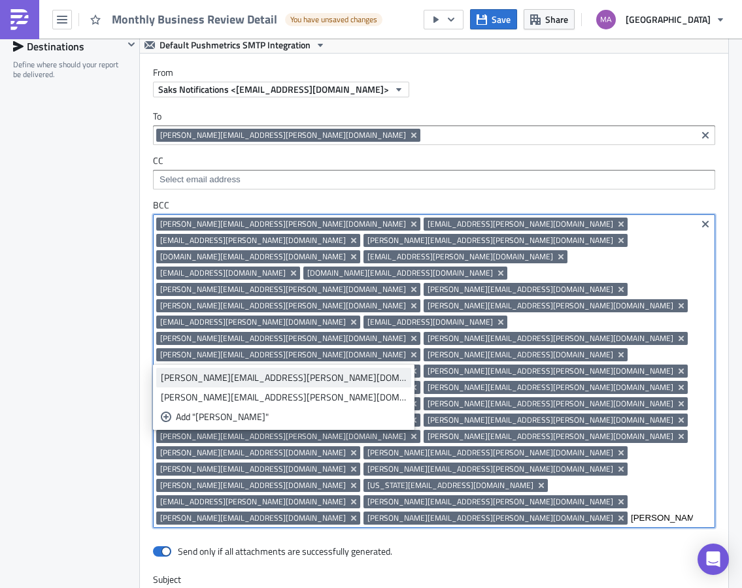
type input "helen"
click at [188, 374] on div "Helene.Paxton@saks.com" at bounding box center [284, 377] width 246 height 13
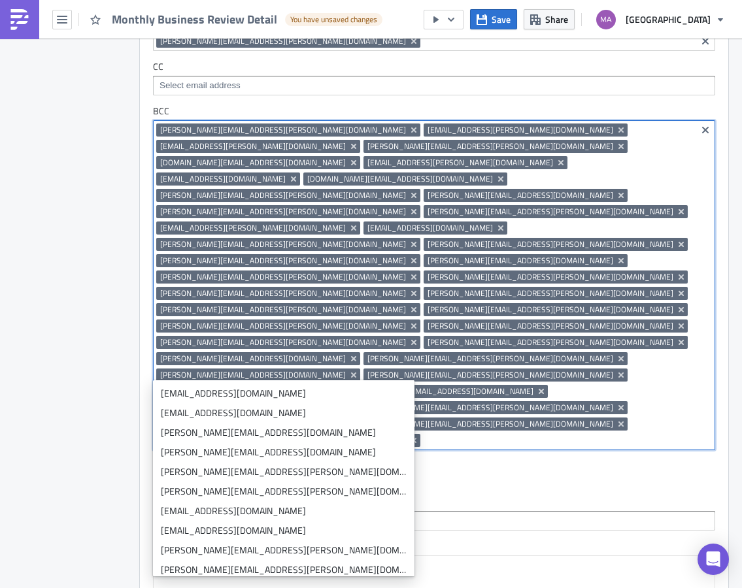
scroll to position [1533, 0]
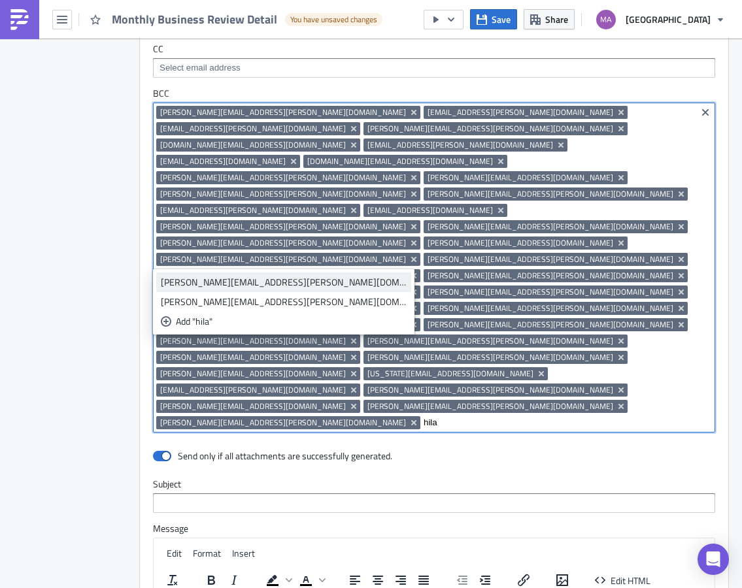
type input "hila"
click at [208, 287] on div "hilary.oshea@saks.com" at bounding box center [284, 282] width 246 height 13
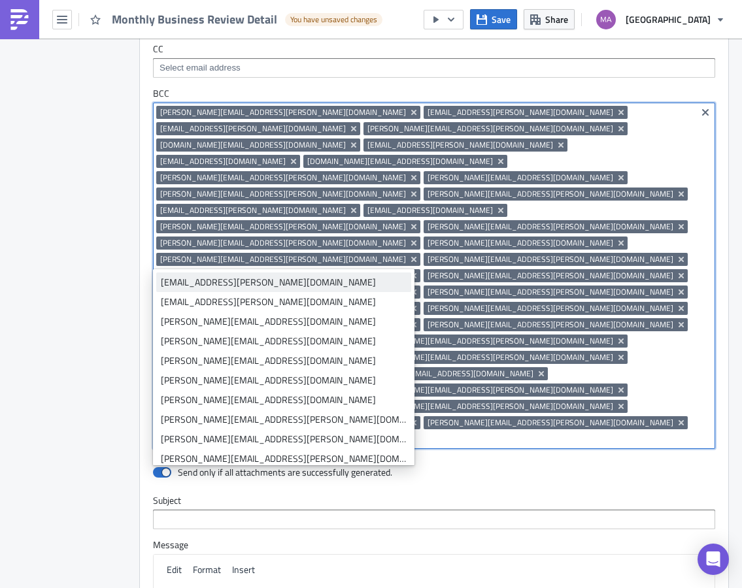
type input "isa"
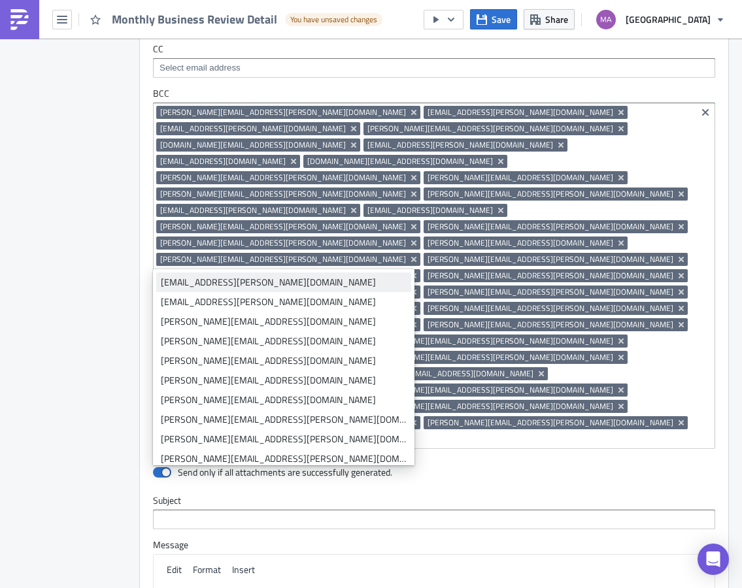
click at [208, 285] on div "isadora.donohue@saks.com" at bounding box center [284, 282] width 246 height 13
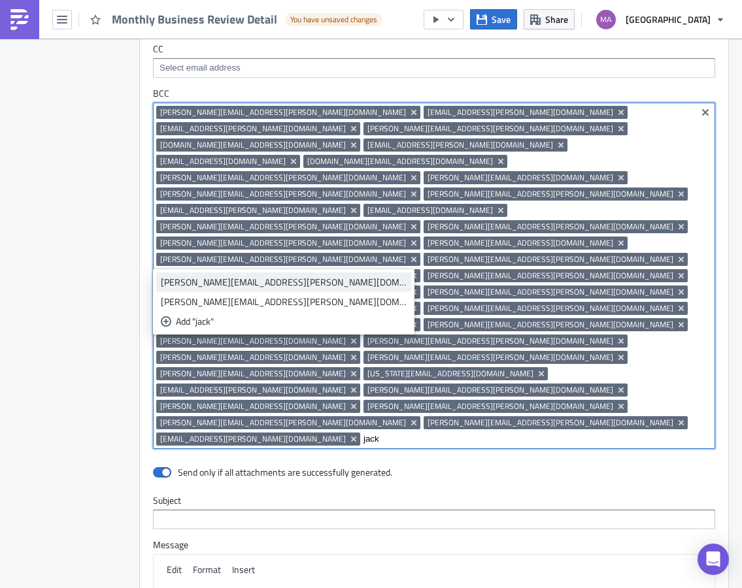
type input "jack"
click at [194, 284] on div "jackson.sheff@saks.com" at bounding box center [284, 282] width 246 height 13
type input "jac"
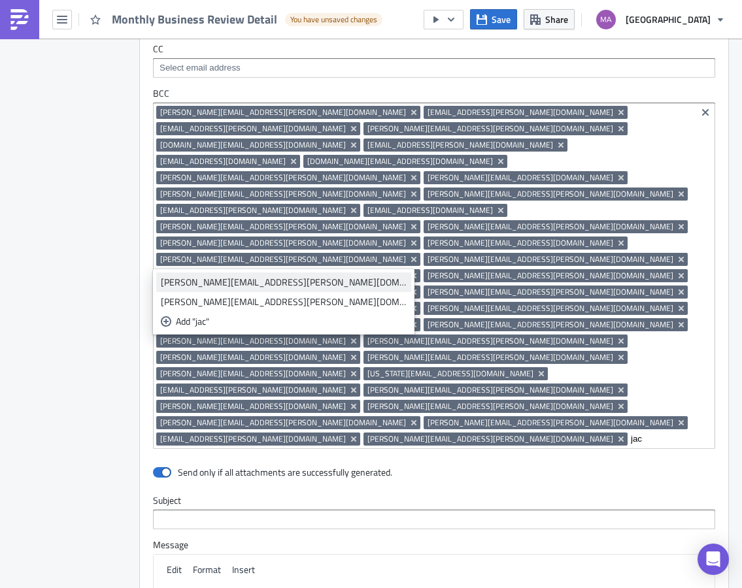
click at [262, 282] on div "jacquelyn.jensen@saks.com" at bounding box center [284, 282] width 246 height 13
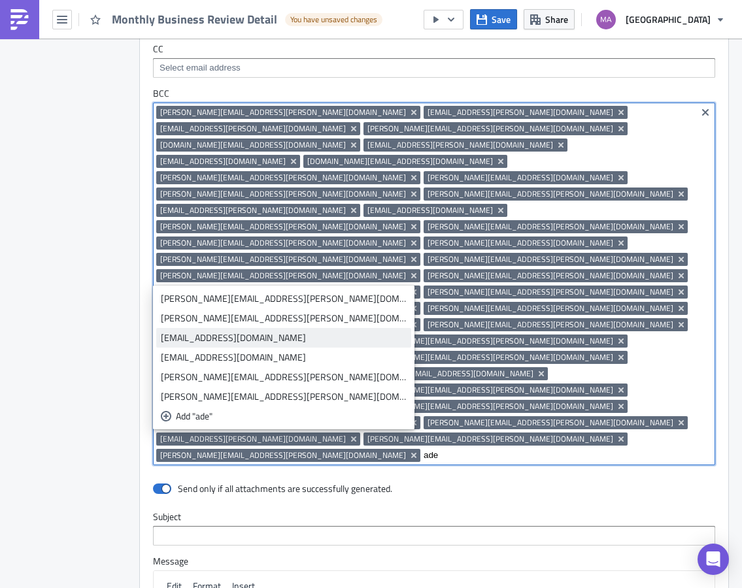
type input "ade"
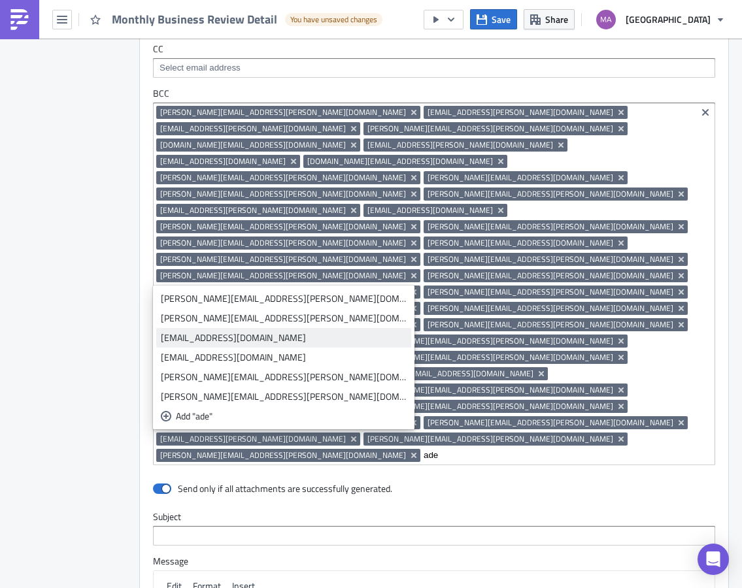
click at [220, 339] on div "jade.england@saks.com" at bounding box center [284, 337] width 246 height 13
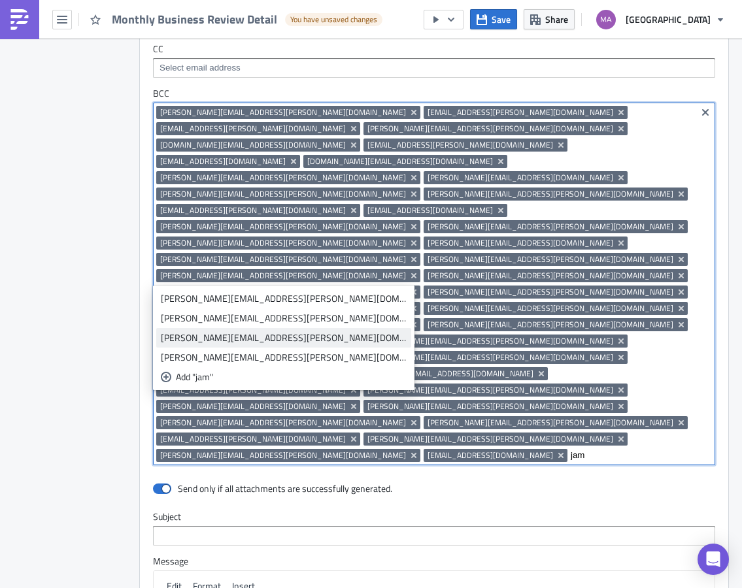
type input "jam"
click at [207, 335] on div "jamillah.davis@saks.com" at bounding box center [284, 337] width 246 height 13
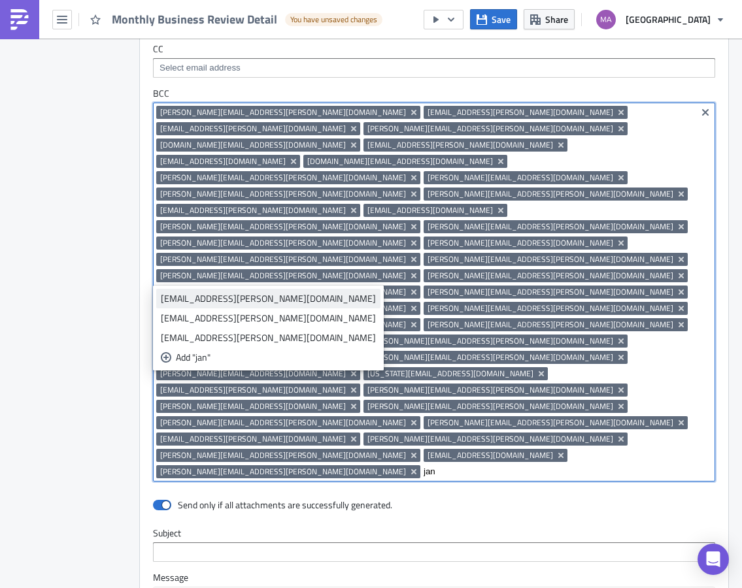
type input "jan"
click at [197, 301] on div "jandelle.serapio@saks.com" at bounding box center [268, 298] width 215 height 13
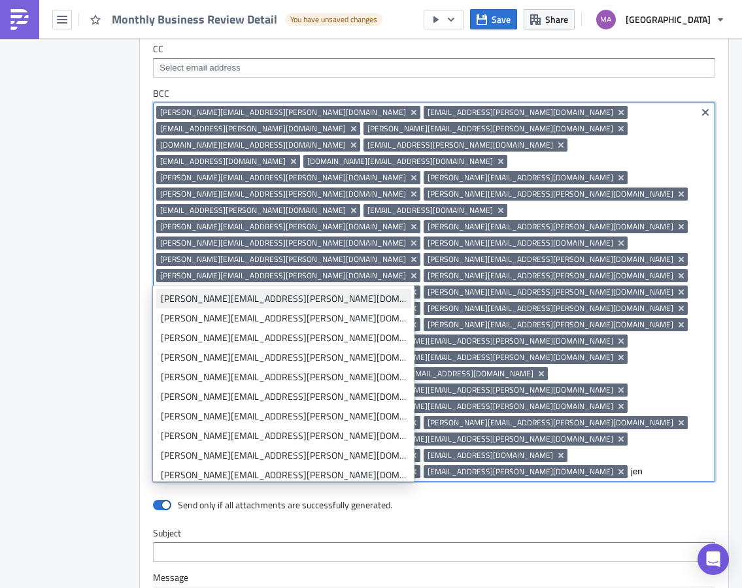
type input "jen"
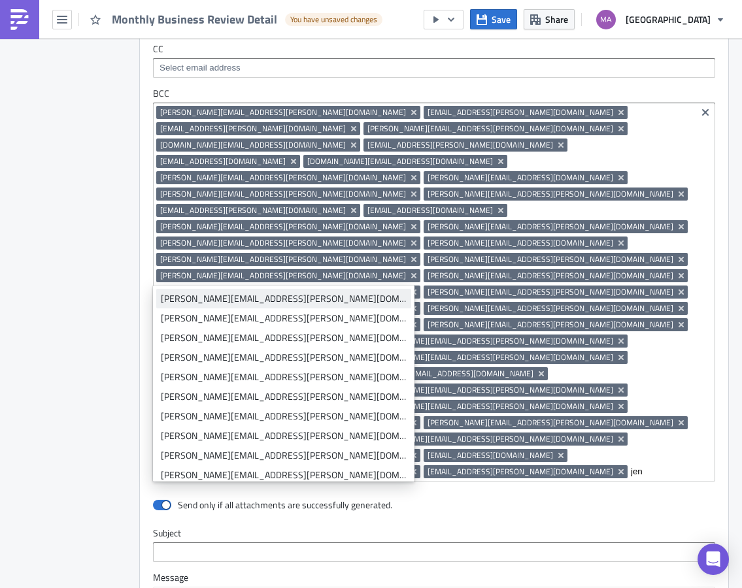
click at [198, 304] on div "JeNaye.Alston@saks.com" at bounding box center [284, 298] width 246 height 13
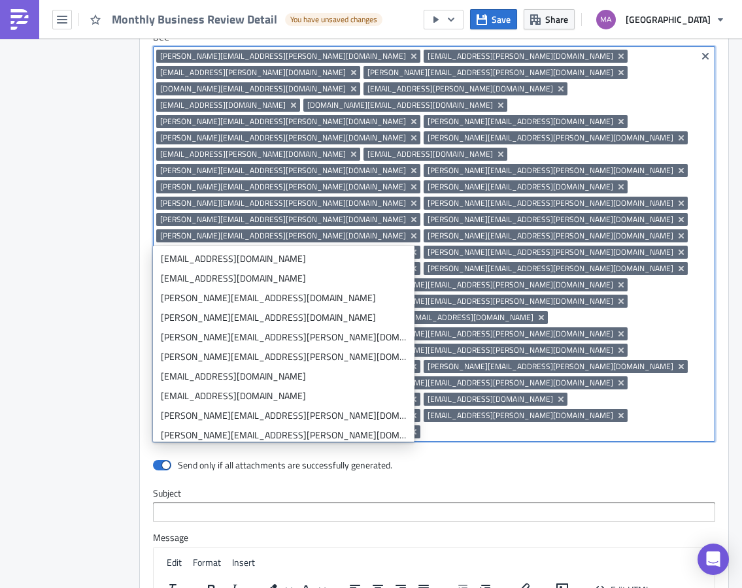
scroll to position [1590, 0]
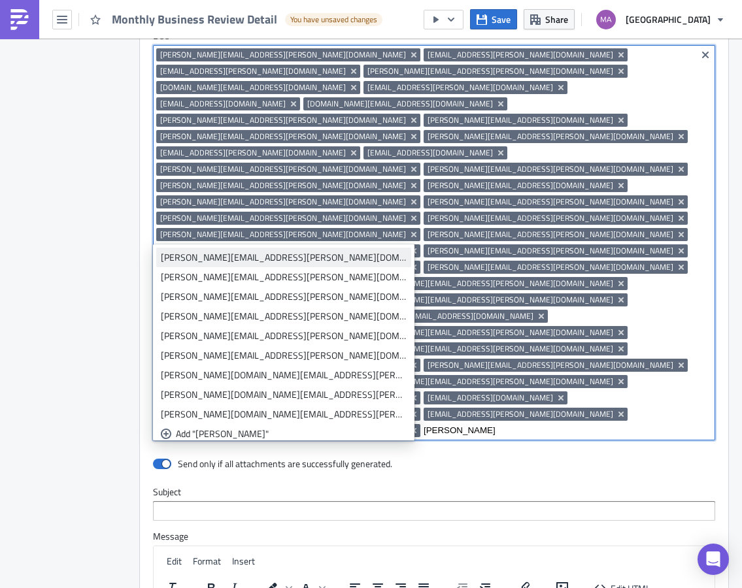
type input "jennif"
click at [185, 255] on div "jennifer.asatur@saks.com" at bounding box center [284, 257] width 246 height 13
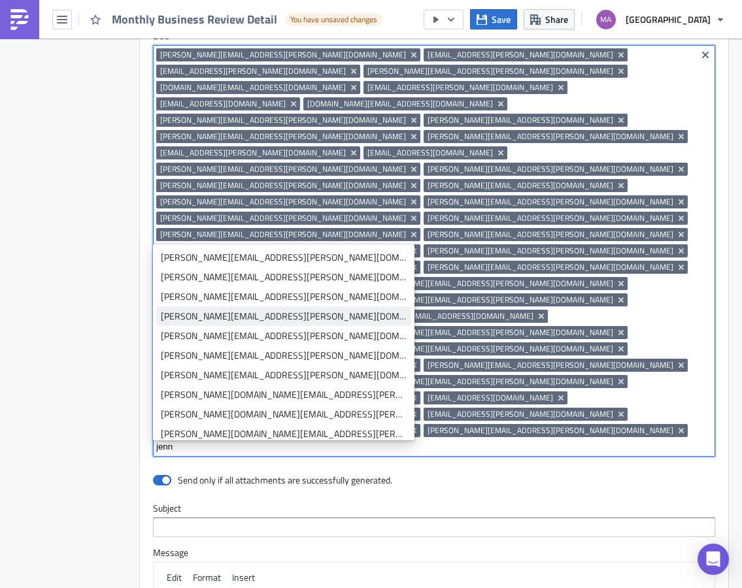
type input "jenn"
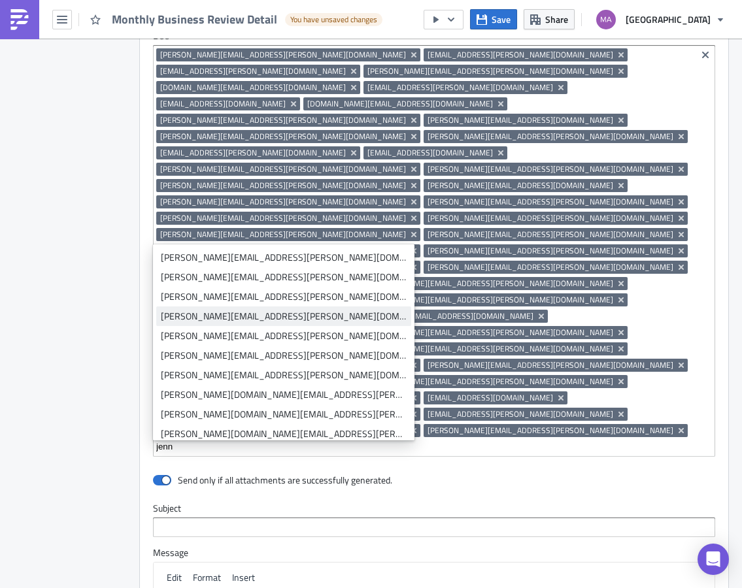
click at [241, 316] on div "jennifer.kandler@saks.com" at bounding box center [284, 316] width 246 height 13
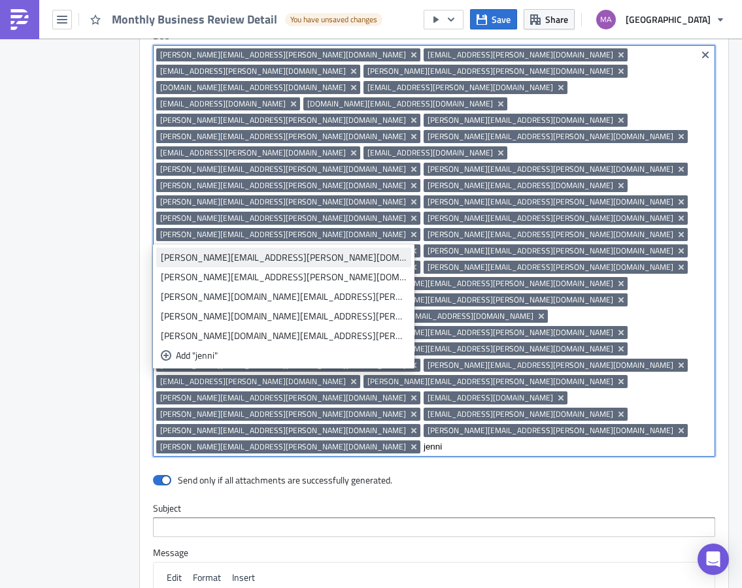
type input "jenni"
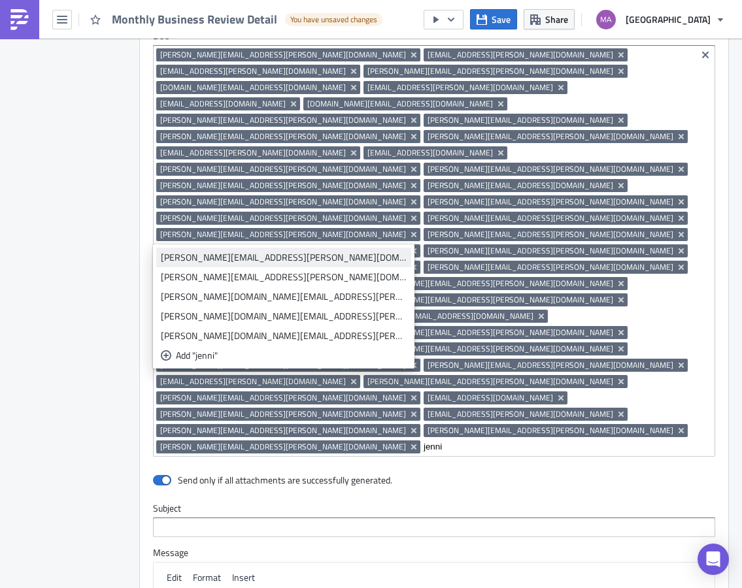
click at [191, 263] on div "jennifer.tufano@saks.com" at bounding box center [284, 257] width 246 height 13
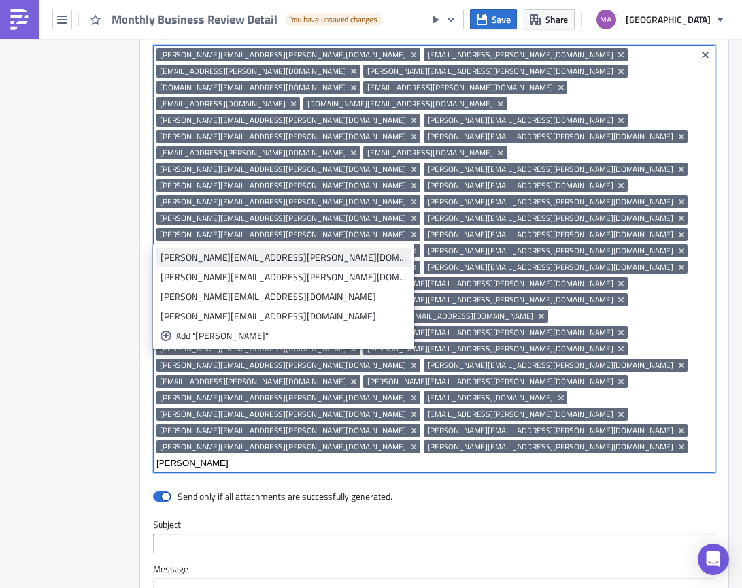
type input "jenny"
click at [212, 258] on div "jenny.joneja@saks.com" at bounding box center [284, 257] width 246 height 13
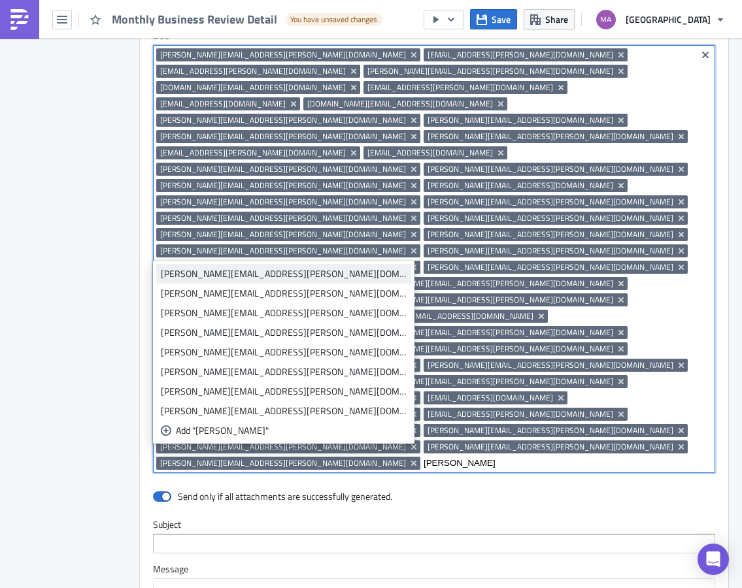
type input "jessica"
click at [195, 274] on div "jessica.bertuzzi@saks.com" at bounding box center [284, 273] width 246 height 13
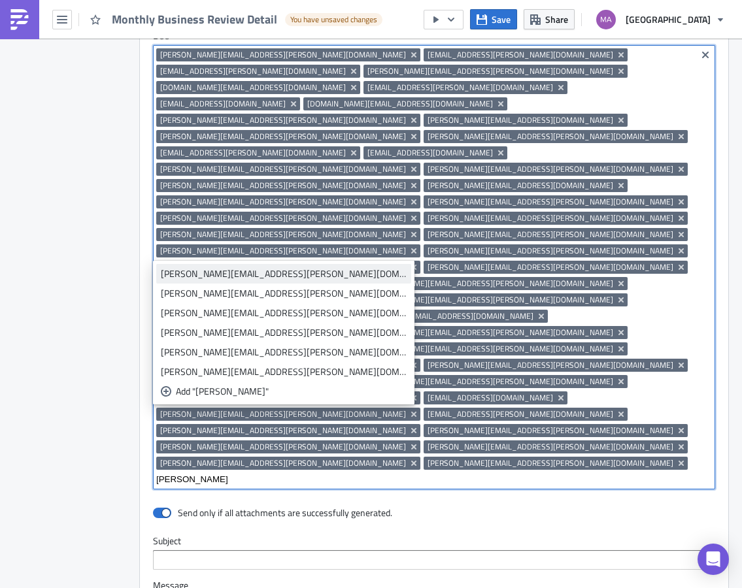
type input "jessica"
click at [243, 273] on div "jessica.cullins@saks.com" at bounding box center [284, 273] width 246 height 13
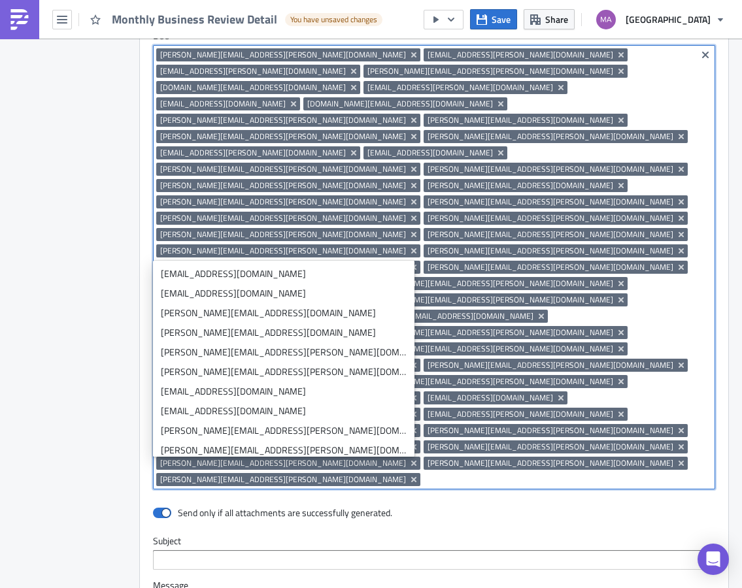
type input "h"
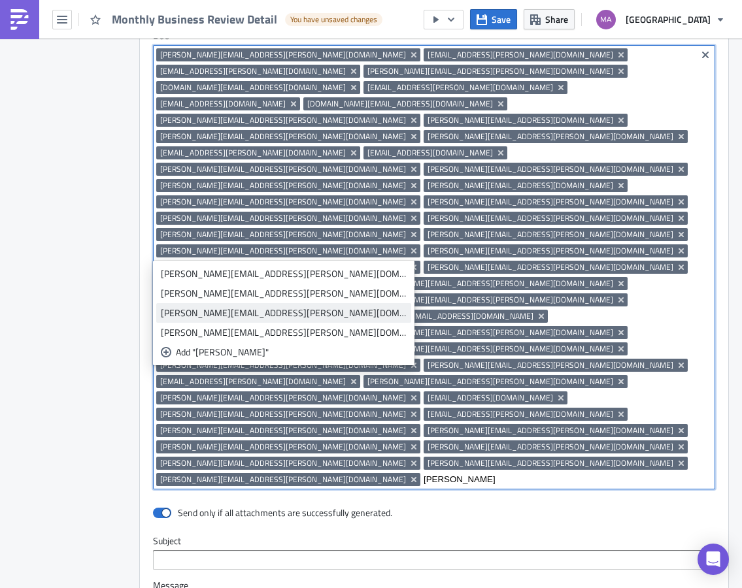
type input "jessica"
click at [225, 310] on div "jessica.weinick@saks.com" at bounding box center [284, 312] width 246 height 13
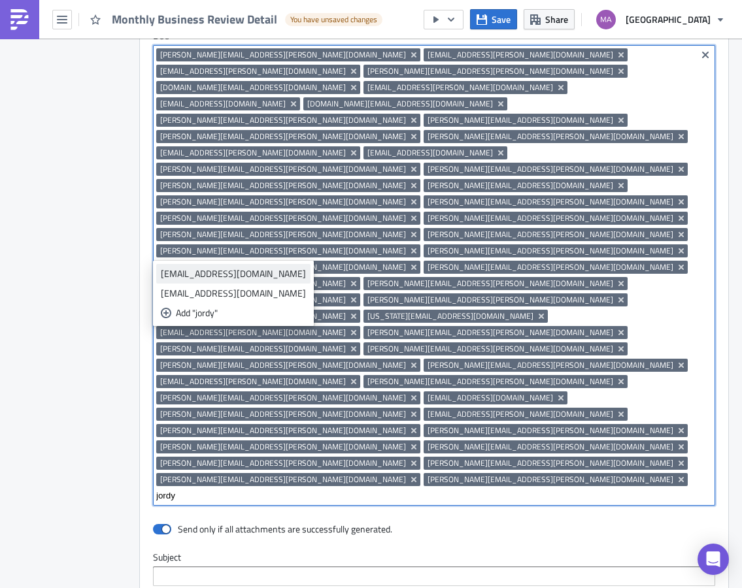
type input "jordy"
click at [189, 276] on div "jordyn.abela@saks.com" at bounding box center [233, 273] width 145 height 13
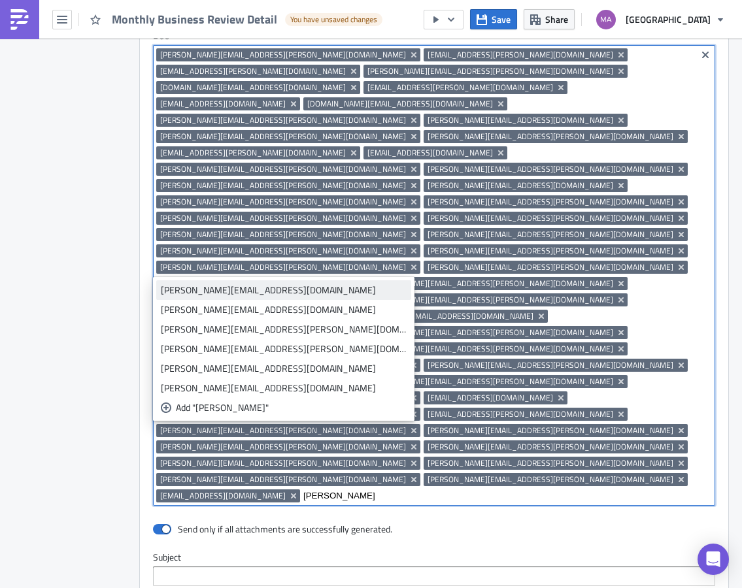
type input "julia"
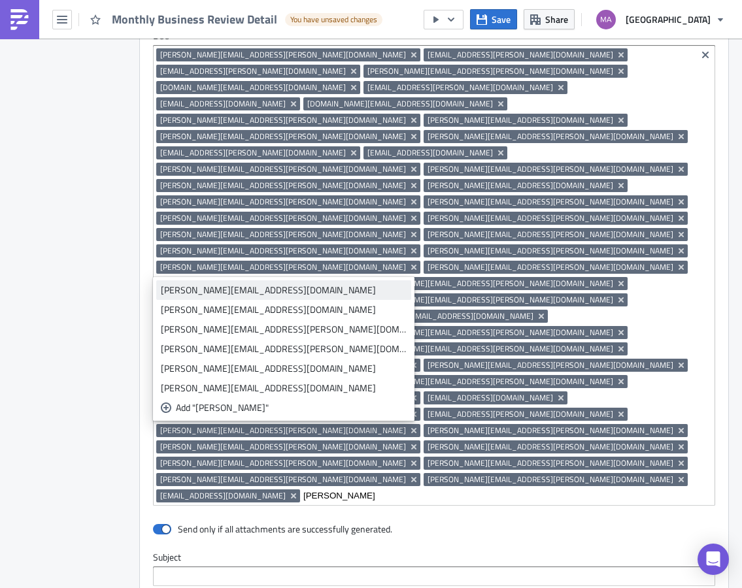
click at [191, 295] on div "julia.ku@saks.com" at bounding box center [284, 290] width 246 height 13
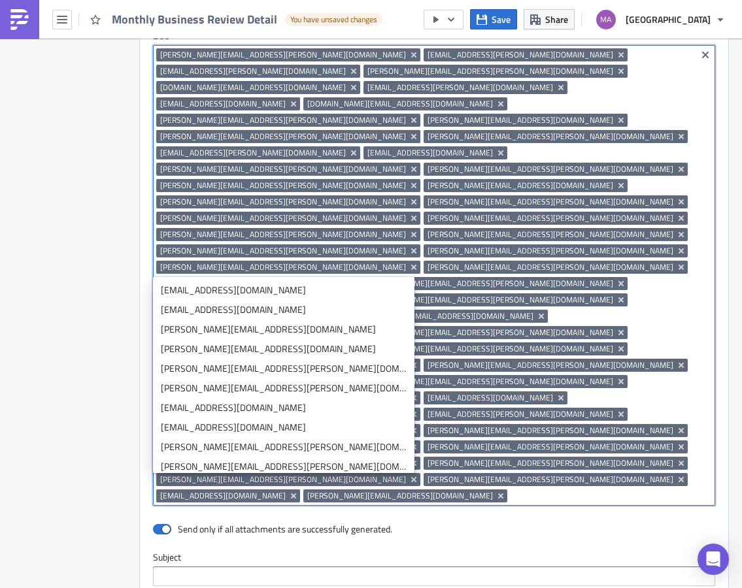
type input "j"
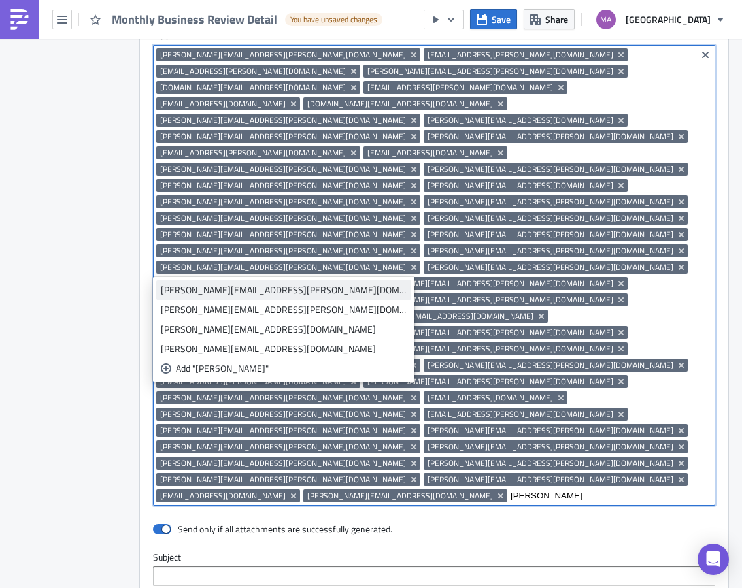
type input "julia"
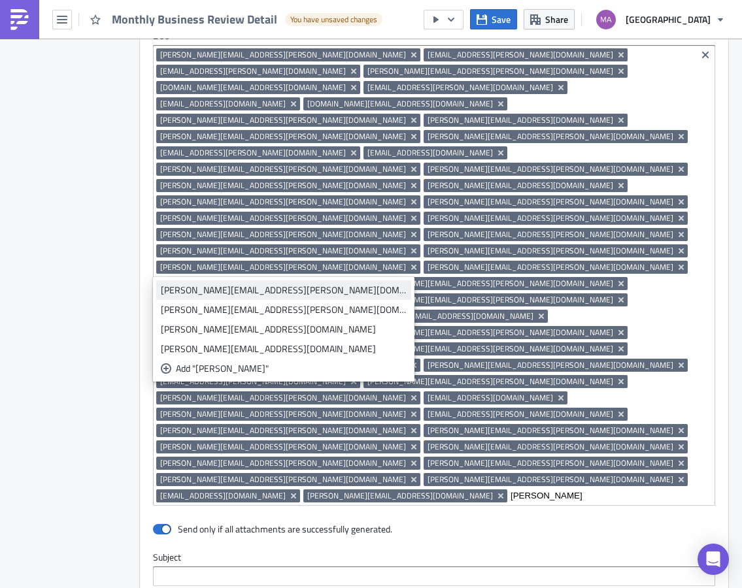
click at [222, 290] on div "Julia.Toscano@saks.com" at bounding box center [284, 290] width 246 height 13
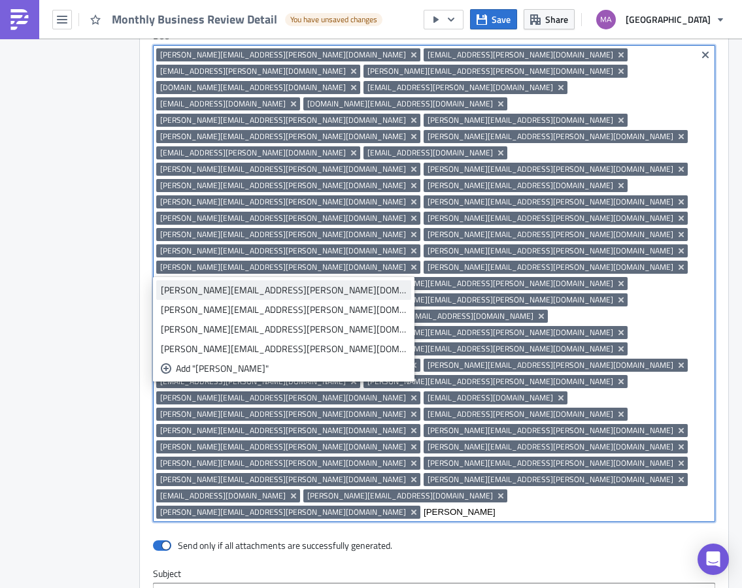
type input "julie"
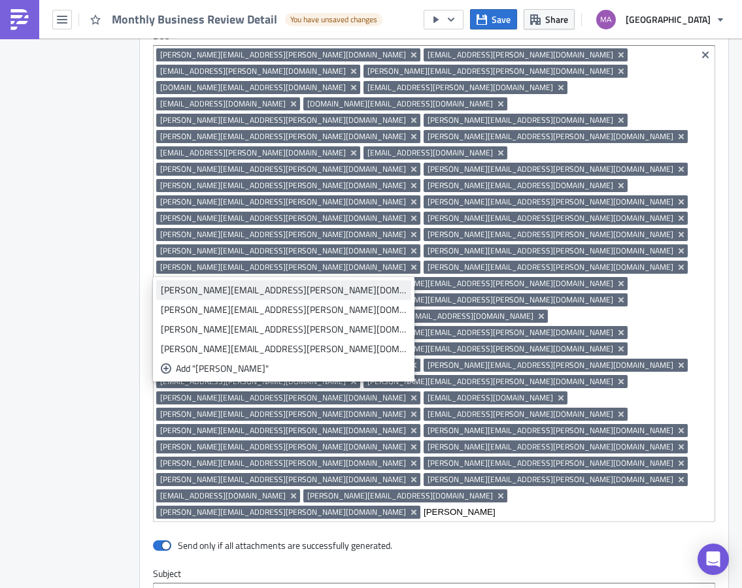
click at [206, 291] on div "julie.griesedieck@saks.com" at bounding box center [284, 290] width 246 height 13
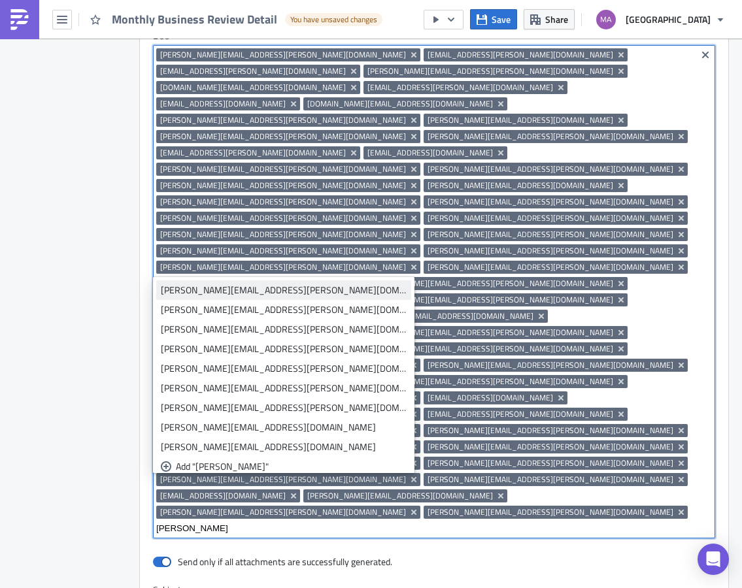
type input "kate"
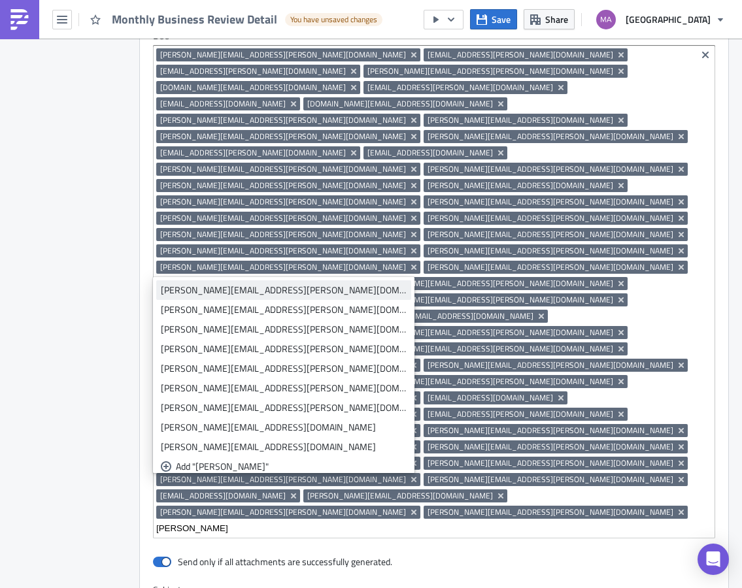
click at [239, 287] on div "kate.butler@saks.com" at bounding box center [284, 290] width 246 height 13
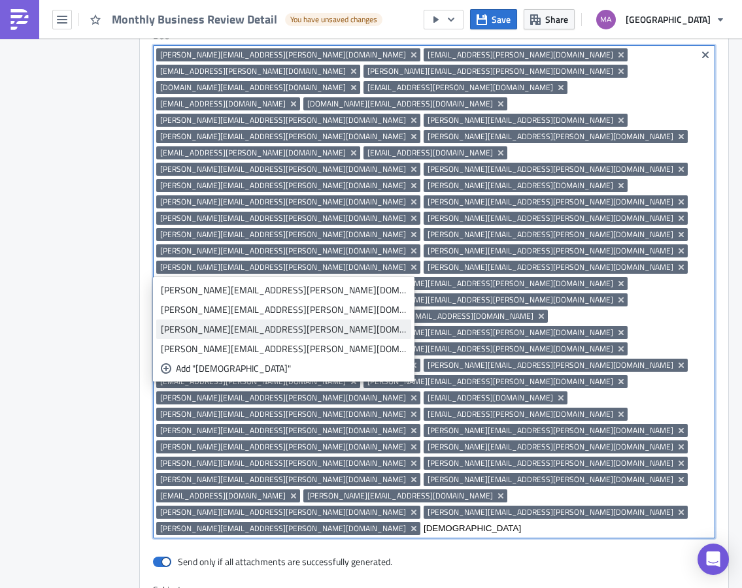
type input "kath"
click at [220, 329] on div "kathryn.luby@saks.com" at bounding box center [284, 329] width 246 height 13
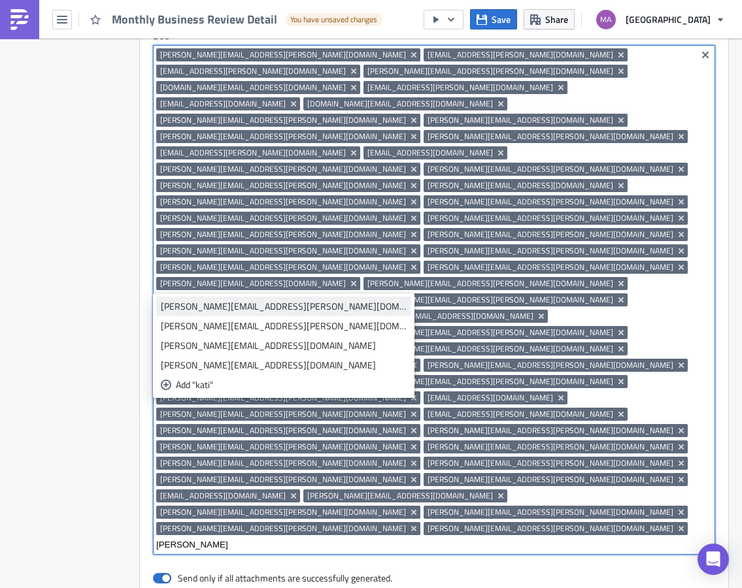
type input "kati"
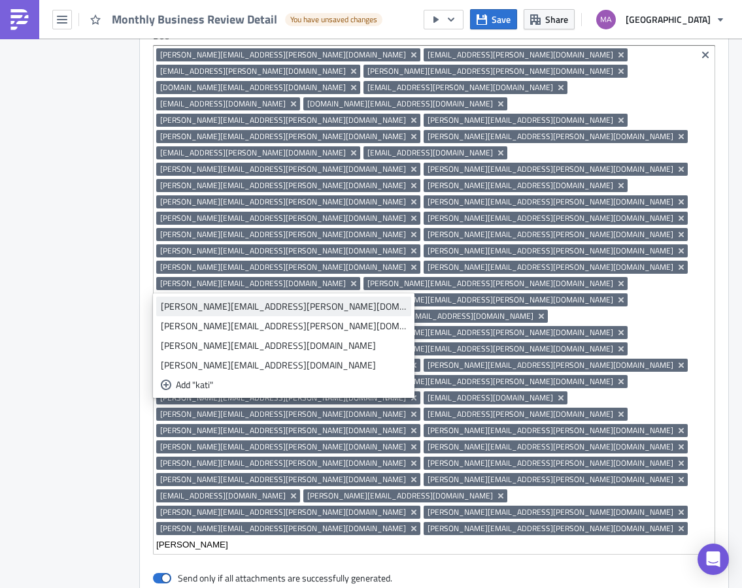
click at [175, 307] on div "Katie.Gilfillan@saks.com" at bounding box center [284, 306] width 246 height 13
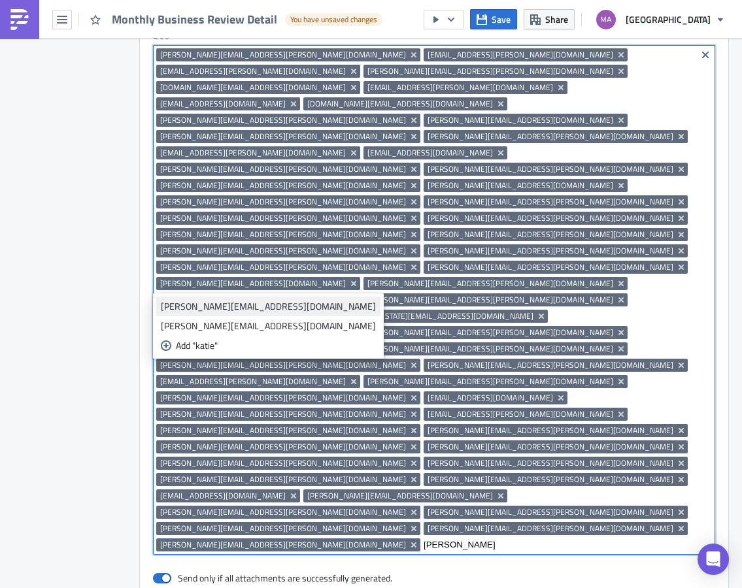
type input "katie"
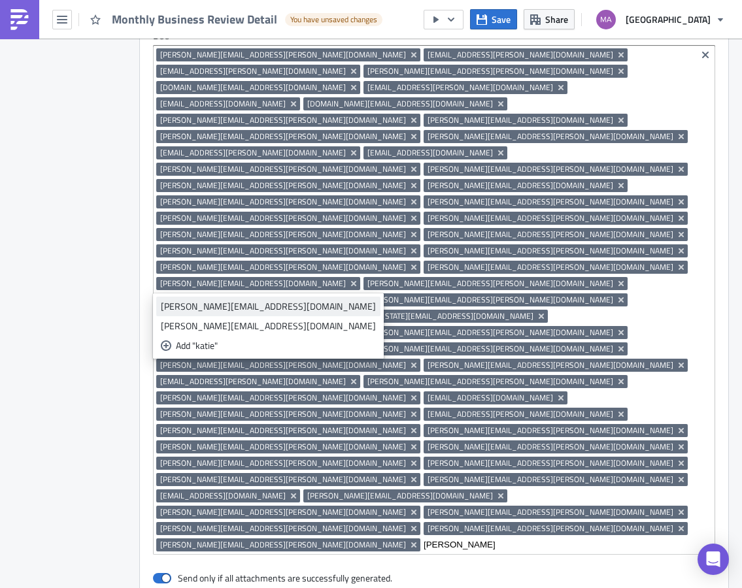
click at [233, 308] on div "katie.ilisije@saks.com" at bounding box center [268, 306] width 215 height 13
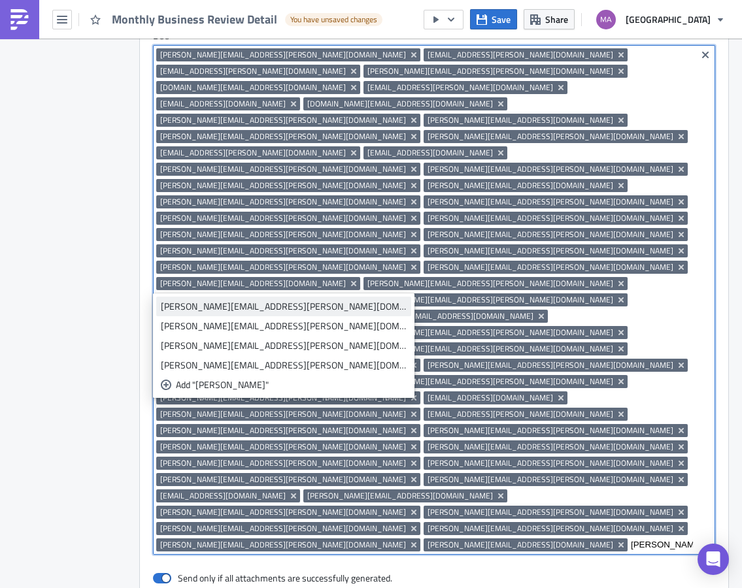
type input "kelly"
click at [189, 306] on div "kelly.shen@saks.com" at bounding box center [284, 306] width 246 height 13
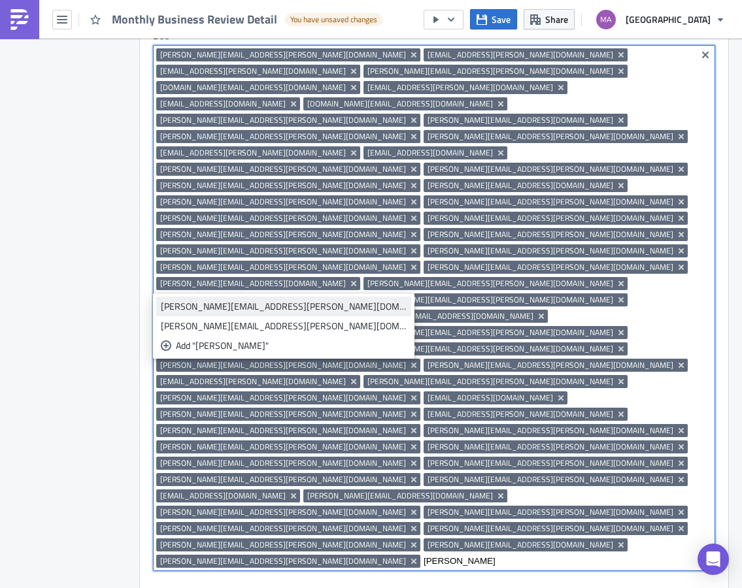
type input "kelly"
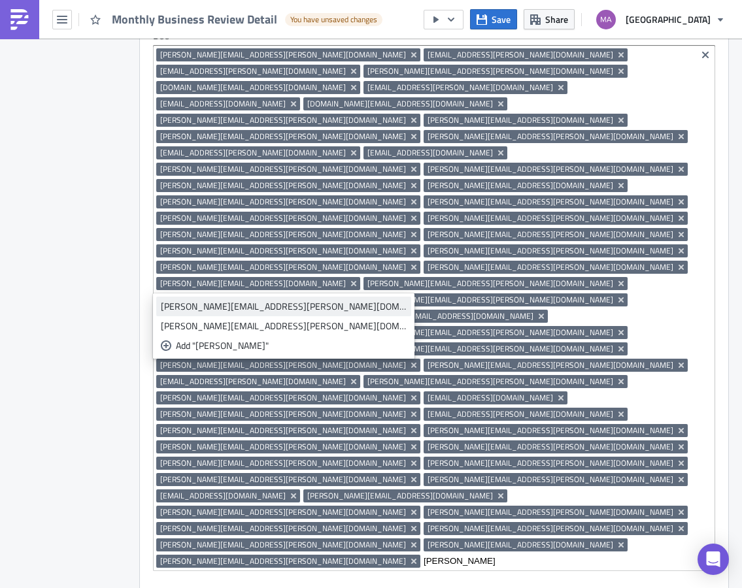
click at [199, 307] on div "kelly.volpe@saks.com" at bounding box center [284, 306] width 246 height 13
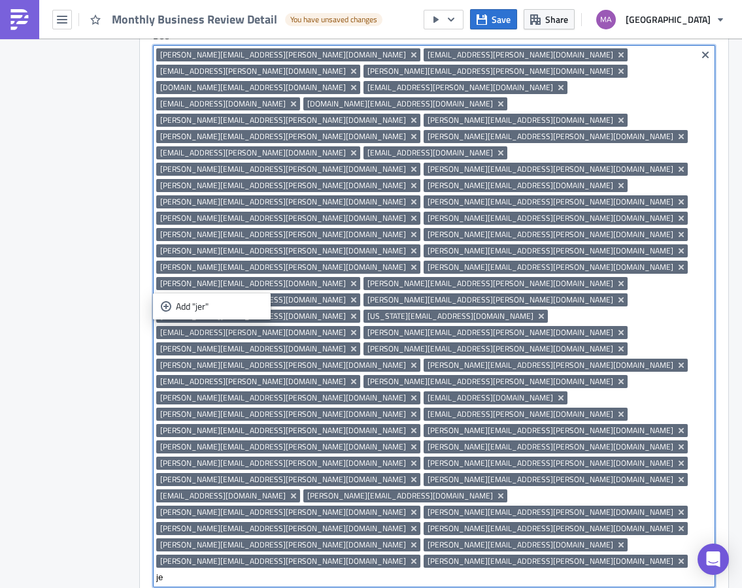
type input "j"
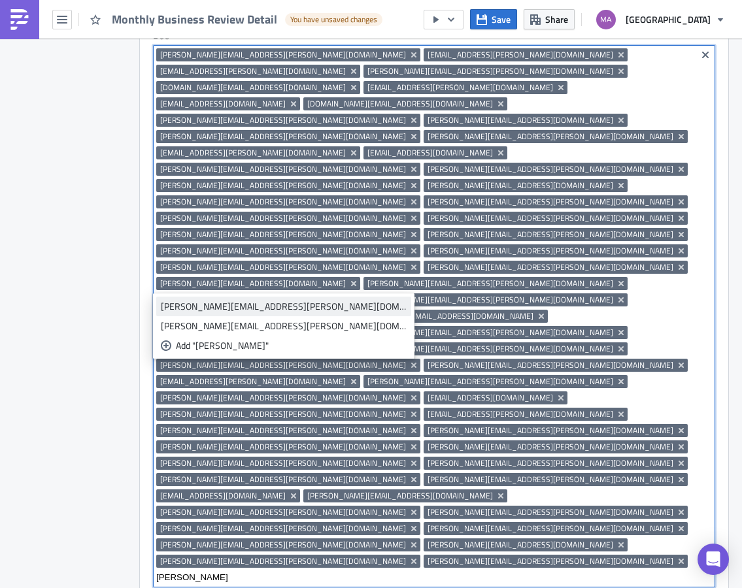
type input "kerrin"
click at [192, 308] on div "kerrin.dunn@saks.com" at bounding box center [284, 306] width 246 height 13
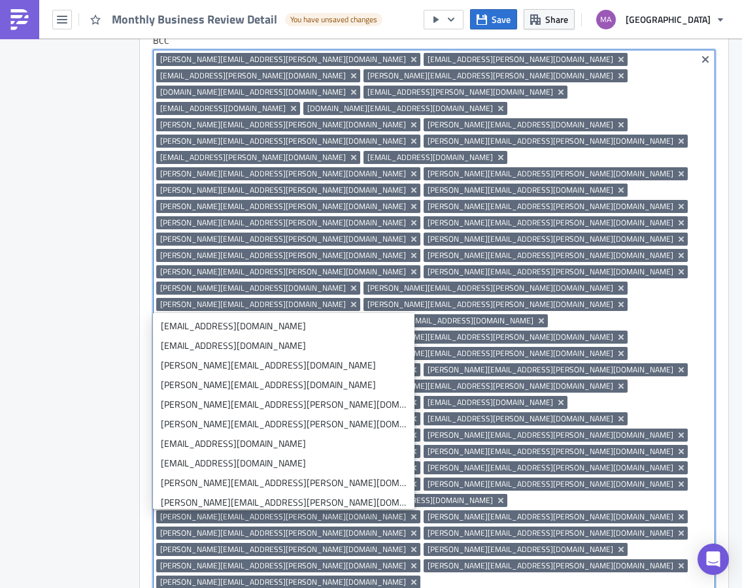
scroll to position [1585, 0]
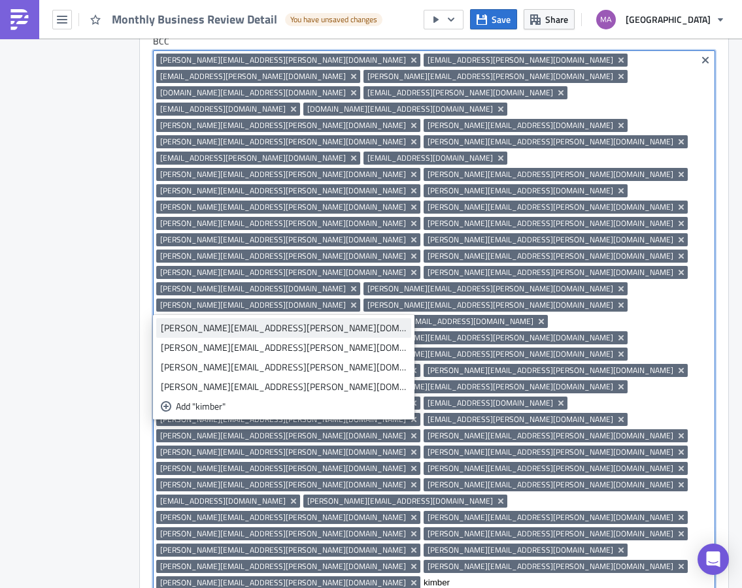
type input "kimber"
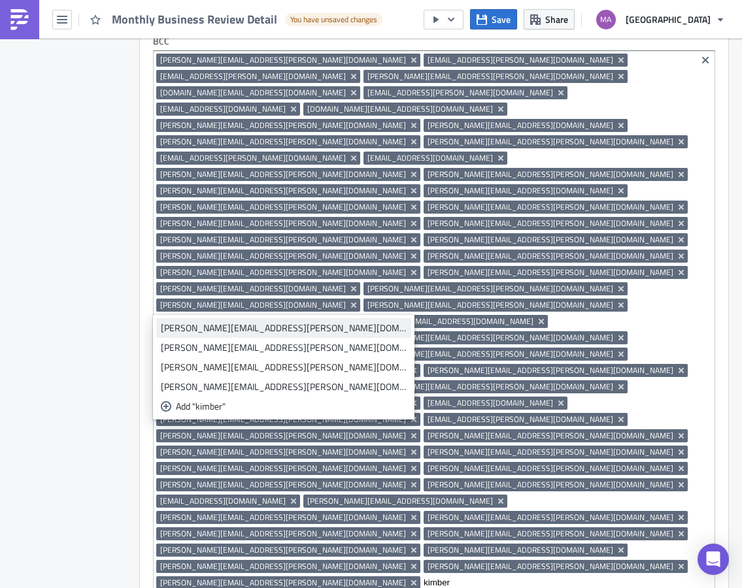
click at [233, 323] on div "Kimberly.Duffy@saks.com" at bounding box center [284, 327] width 246 height 13
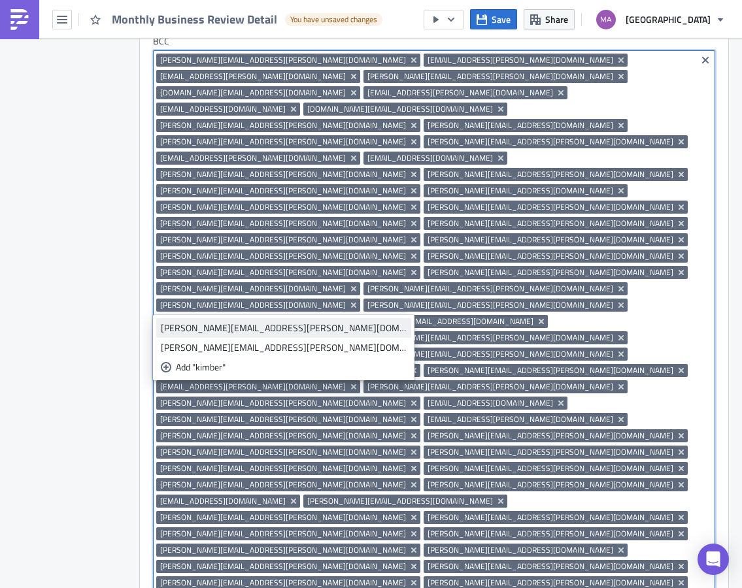
type input "kimber"
click at [210, 328] on div "kimberly.koff@saks.com" at bounding box center [284, 327] width 246 height 13
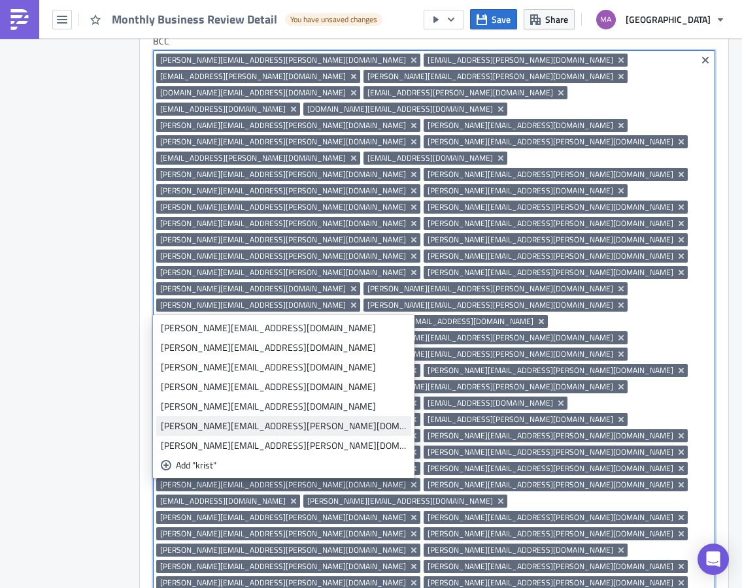
type input "krist"
click at [182, 426] on div "kristina.sawyer@saks.com" at bounding box center [284, 425] width 246 height 13
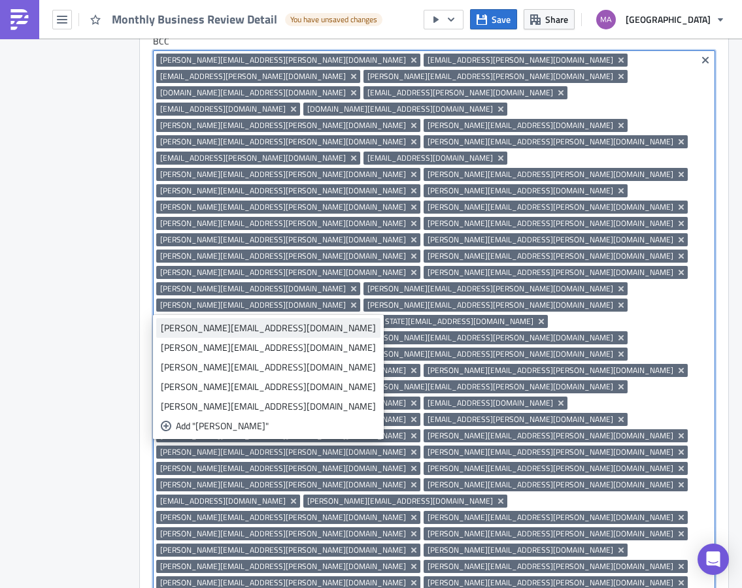
type input "kris"
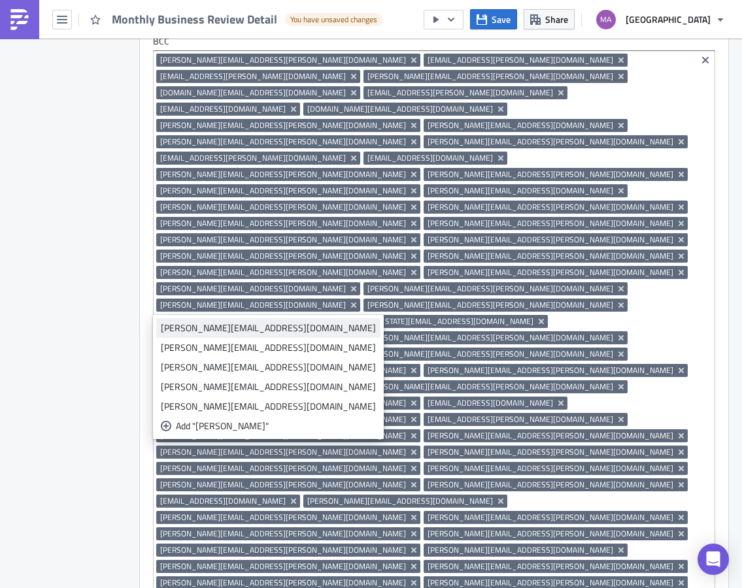
click at [208, 328] on div "kristin.leone@saks.com" at bounding box center [268, 327] width 215 height 13
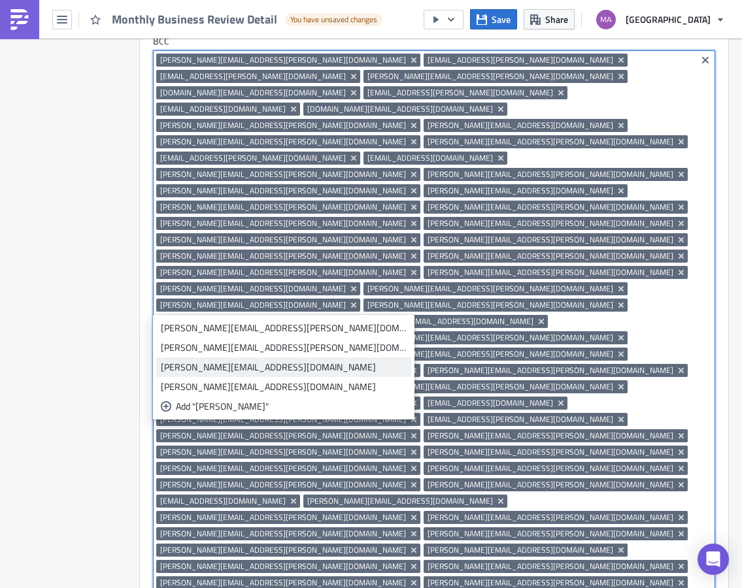
type input "kyle"
click at [192, 368] on div "kyleann.lilli@saks.com" at bounding box center [284, 367] width 246 height 13
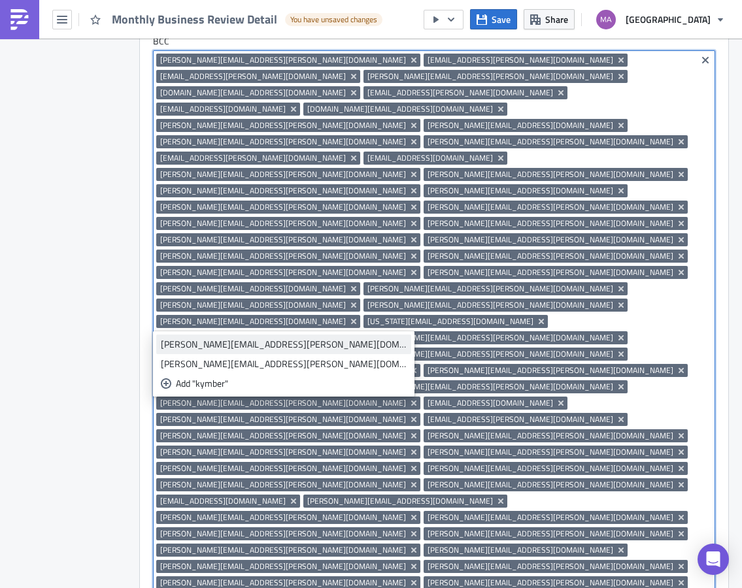
type input "kymber"
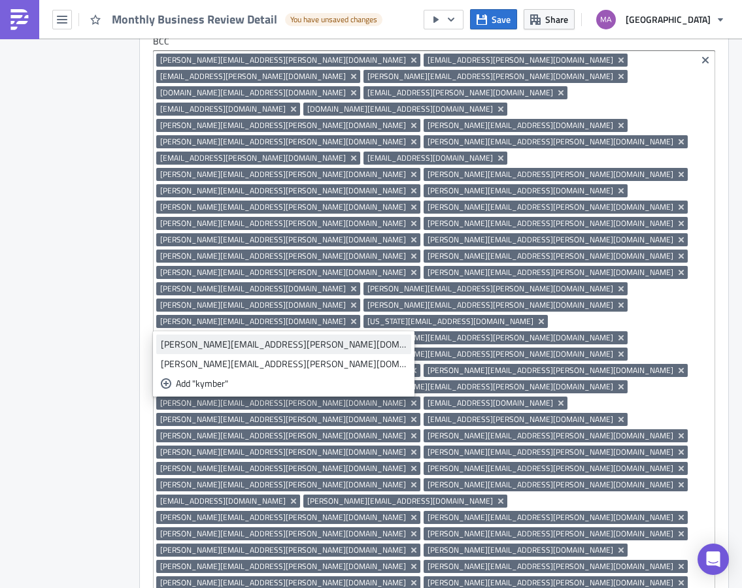
click at [218, 346] on div "kymberly.hyde@saks.com" at bounding box center [284, 344] width 246 height 13
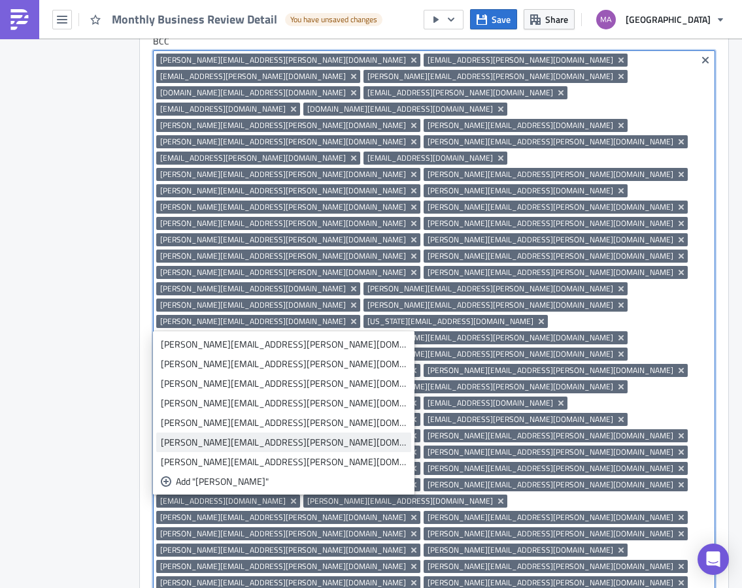
type input "laura"
click at [199, 444] on div "laurajean.calcagno@saks.com" at bounding box center [284, 442] width 246 height 13
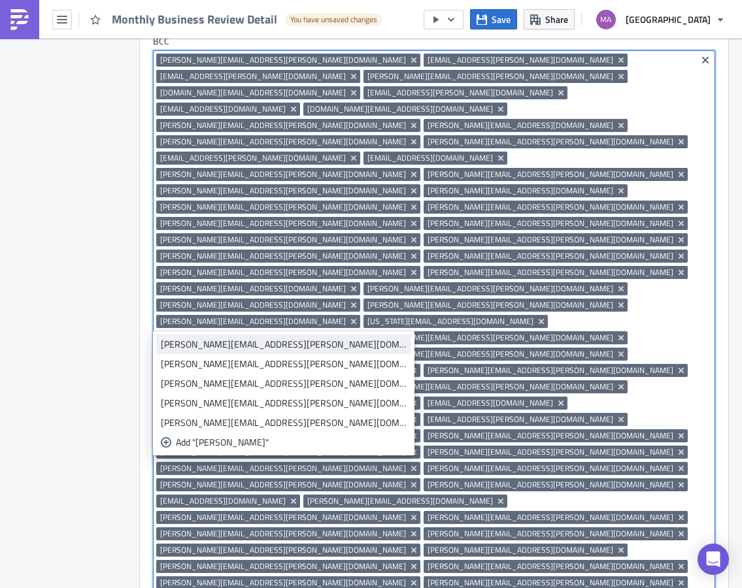
type input "laura"
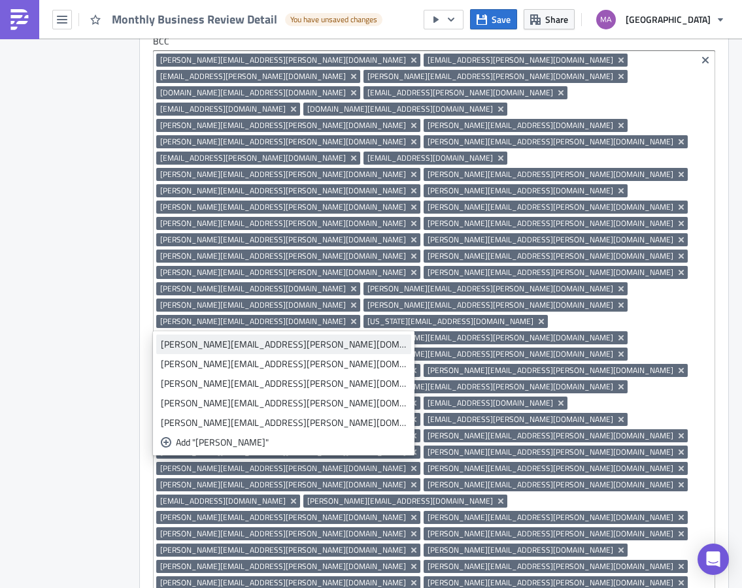
click at [208, 350] on div "laura.pillarella@saks.com" at bounding box center [284, 344] width 246 height 13
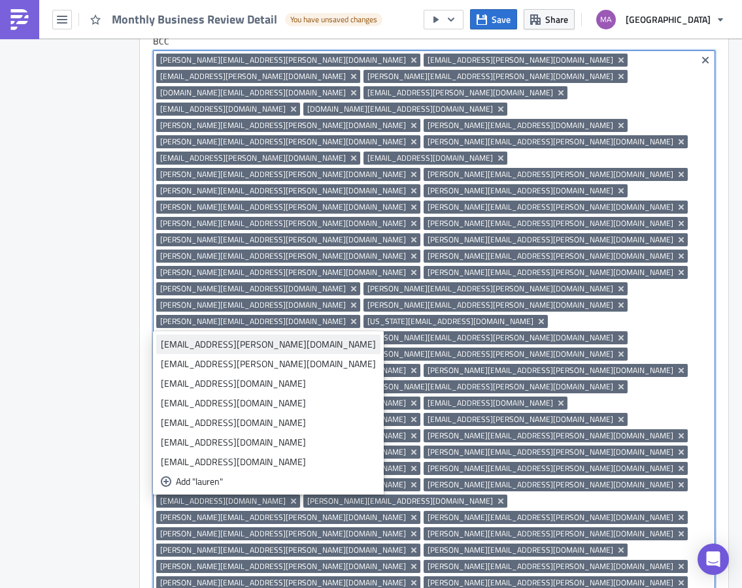
type input "lauren"
click at [232, 336] on link "Lauren.Boyd@saks.com" at bounding box center [268, 345] width 224 height 20
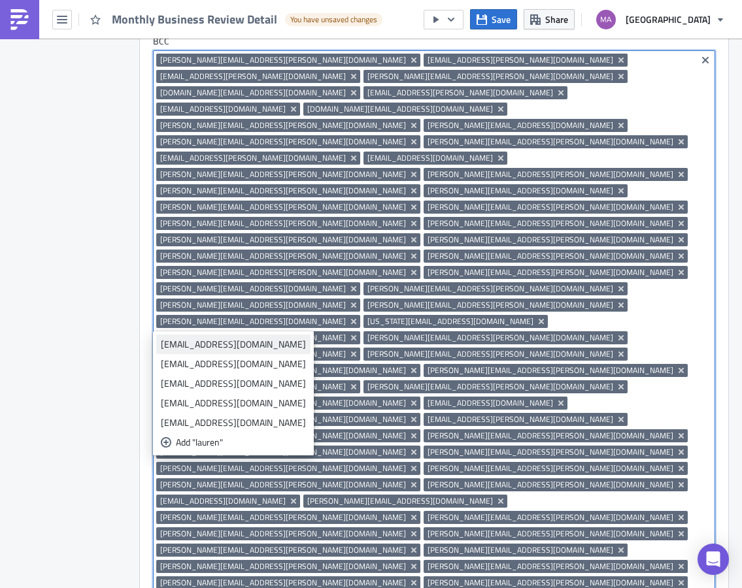
type input "lauren"
click at [193, 350] on div "lauren.micciantuono@saks.com" at bounding box center [233, 344] width 145 height 13
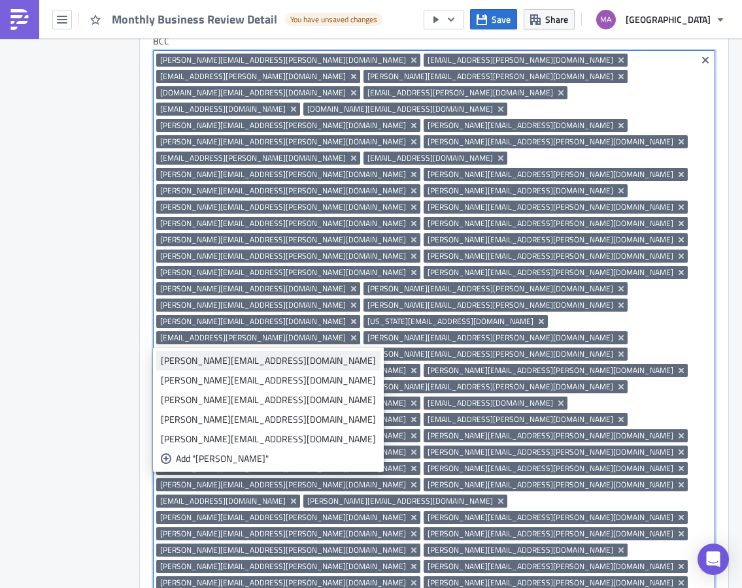
type input "lisa"
click at [226, 363] on div "lisa.sheets@saks.com" at bounding box center [268, 360] width 215 height 13
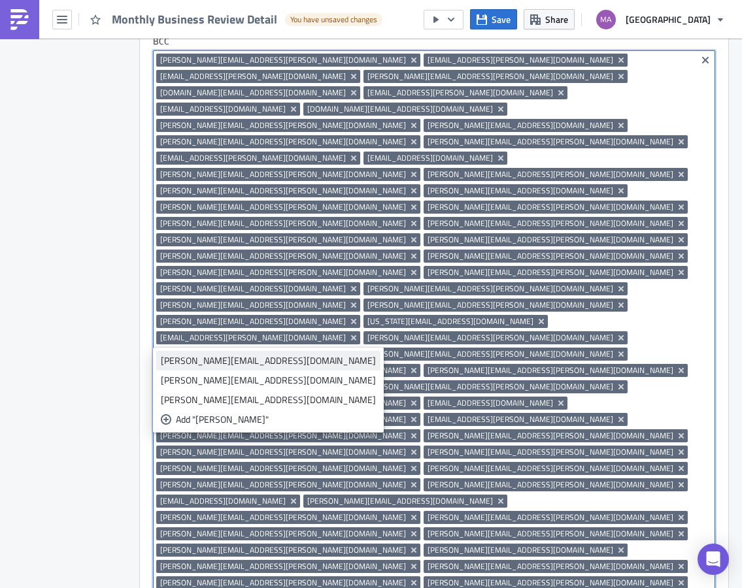
type input "lisa"
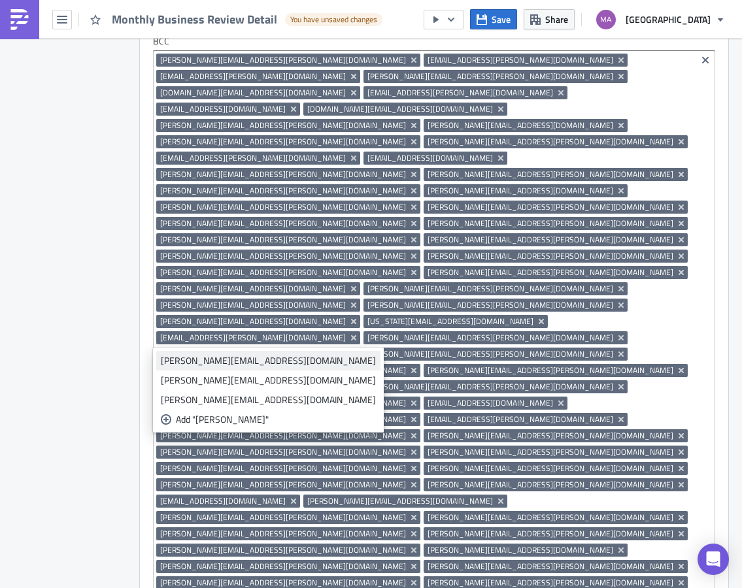
click at [176, 363] on div "lisa.tabakhov@saks.com" at bounding box center [268, 360] width 215 height 13
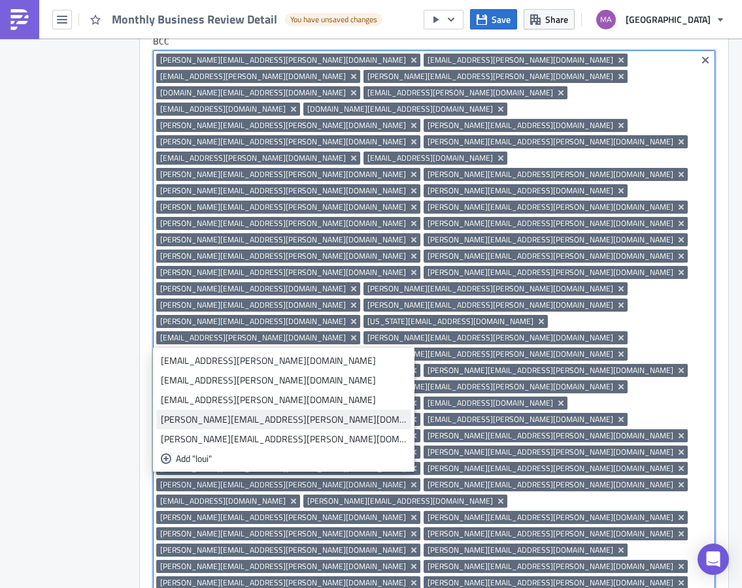
type input "loui"
click at [243, 418] on div "louise.newman@saks.com" at bounding box center [284, 419] width 246 height 13
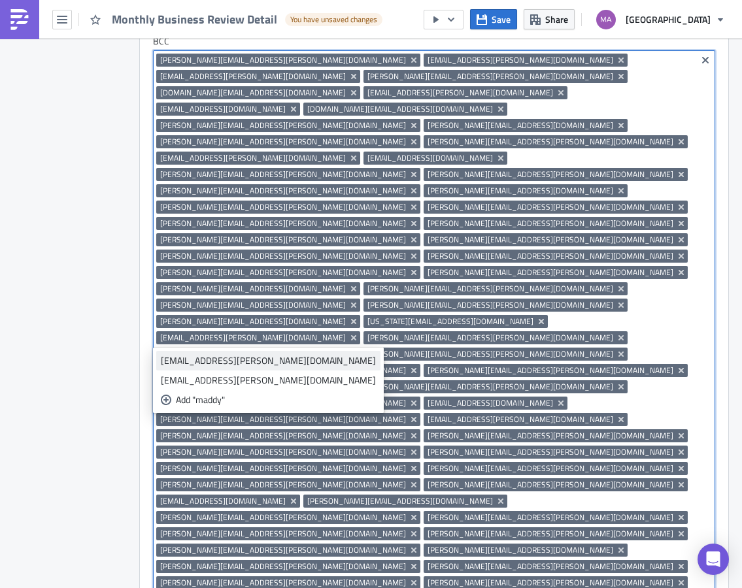
type input "maddy"
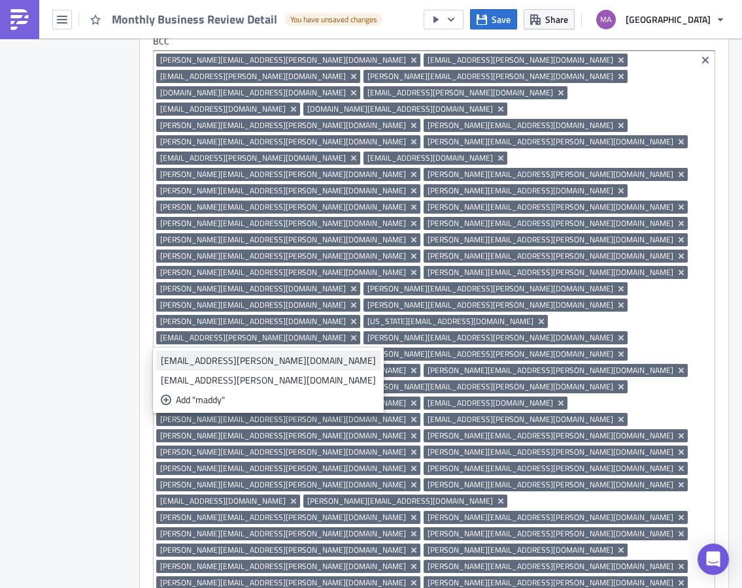
click at [231, 356] on div "maddy.levine@saks.com" at bounding box center [268, 360] width 215 height 13
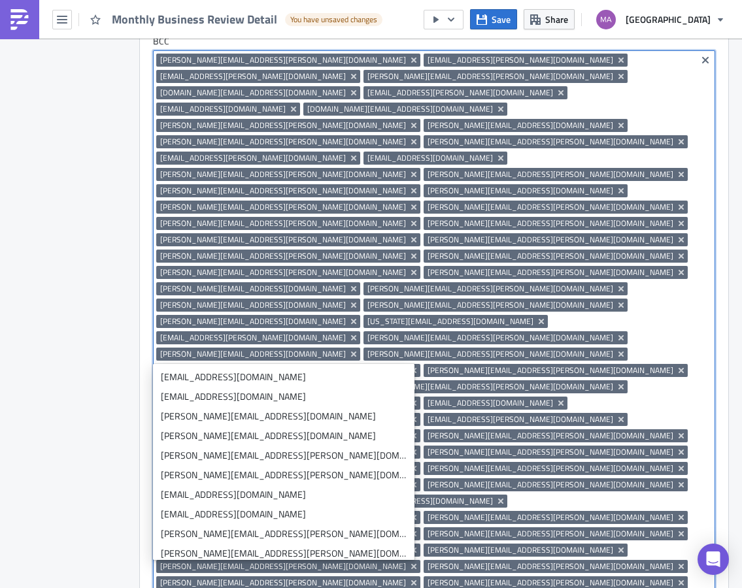
type input "a"
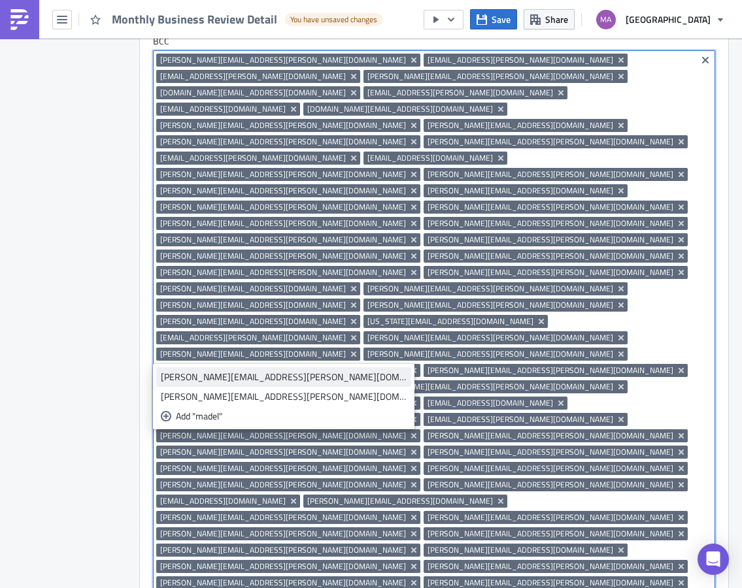
type input "madel"
click at [214, 382] on div "madelyn.bernstein@saks.com" at bounding box center [284, 376] width 246 height 13
type input "madis"
click at [229, 382] on div "madison.bauer@saks.com" at bounding box center [268, 376] width 215 height 13
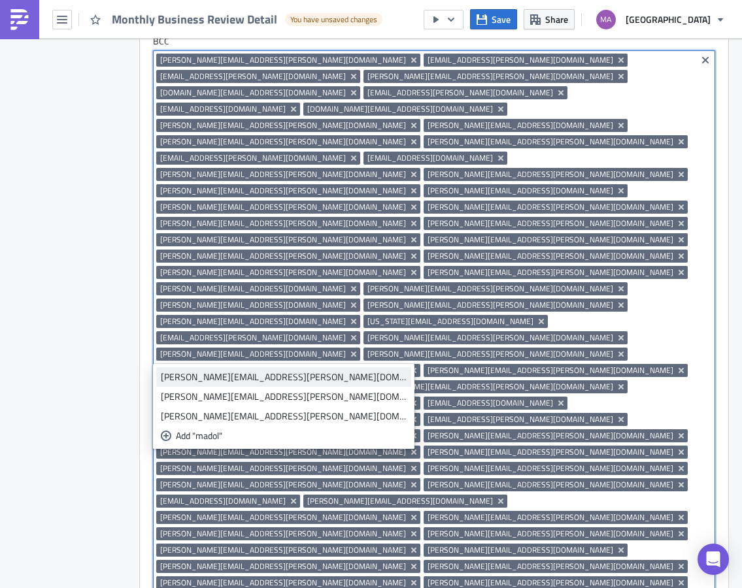
type input "madol"
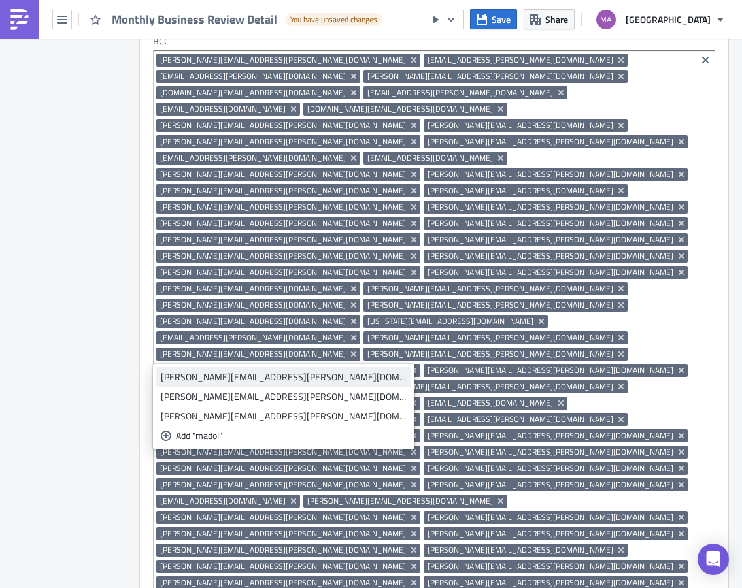
click at [206, 385] on link "madolyn.desch@saks.com" at bounding box center [283, 377] width 255 height 20
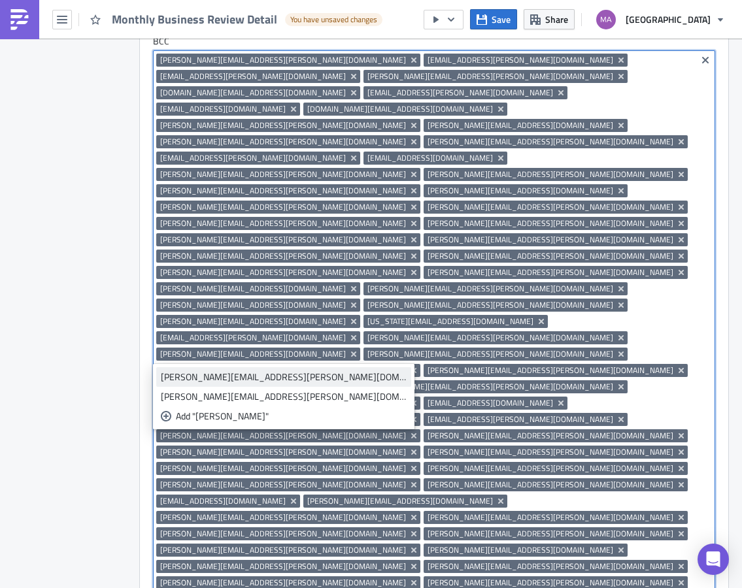
type input "maria"
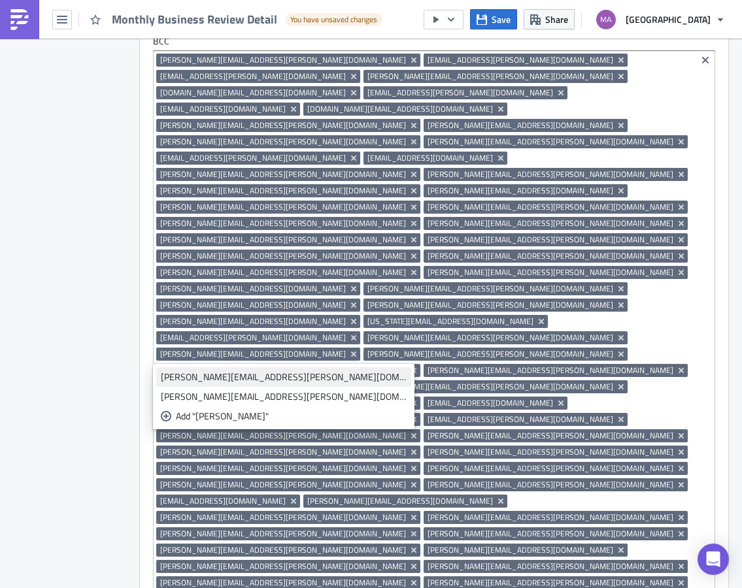
click at [196, 380] on div "Maria.Violante@saks.com" at bounding box center [284, 376] width 246 height 13
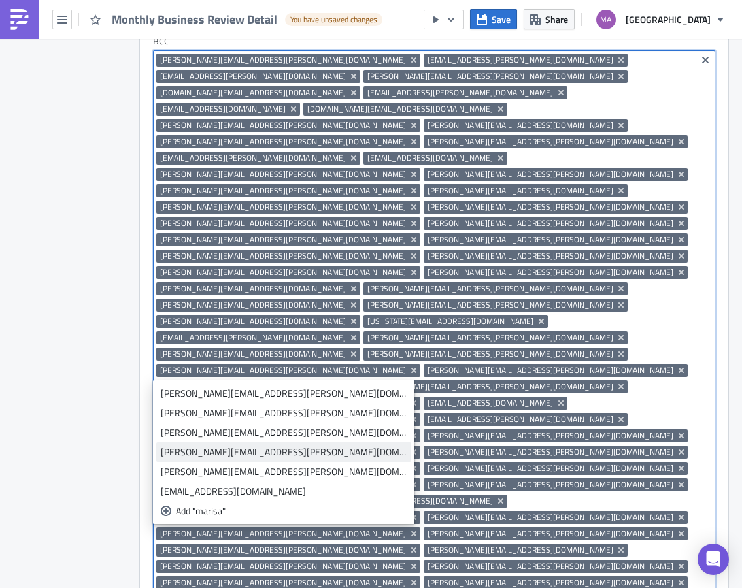
type input "marisa"
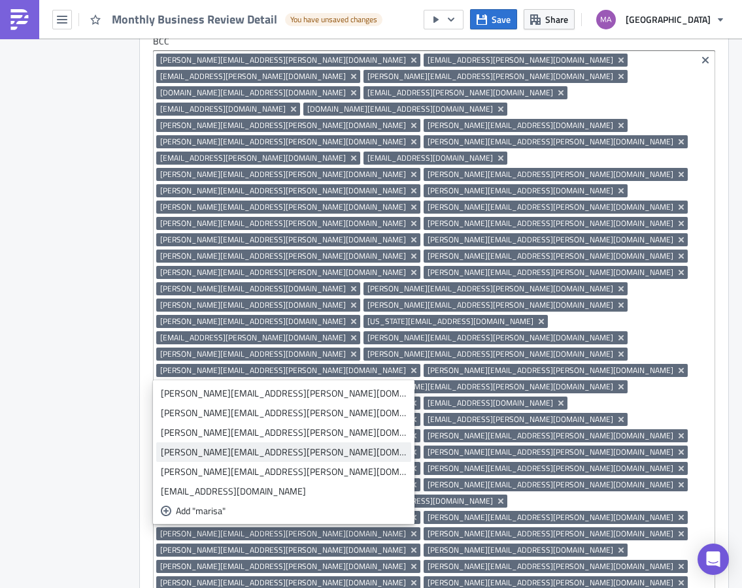
click at [178, 452] on div "marisa.silber@saks.com" at bounding box center [284, 452] width 246 height 13
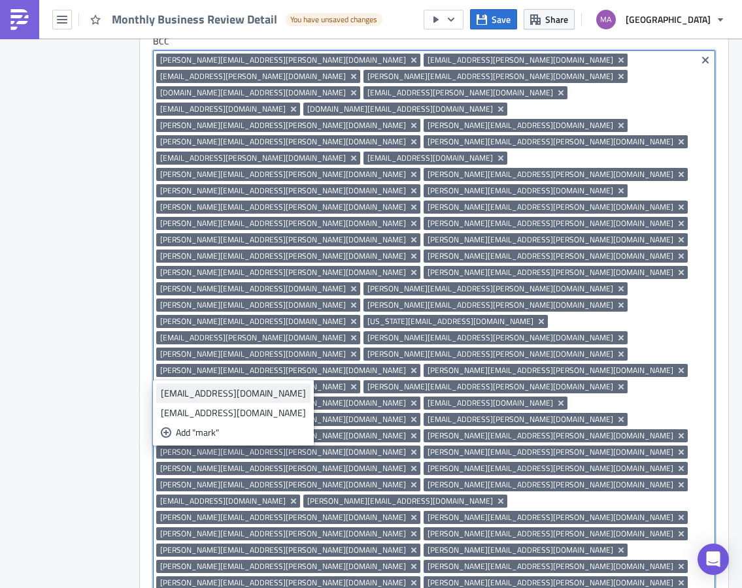
type input "mark"
click at [187, 397] on div "mark.cudina@saks.com" at bounding box center [233, 393] width 145 height 13
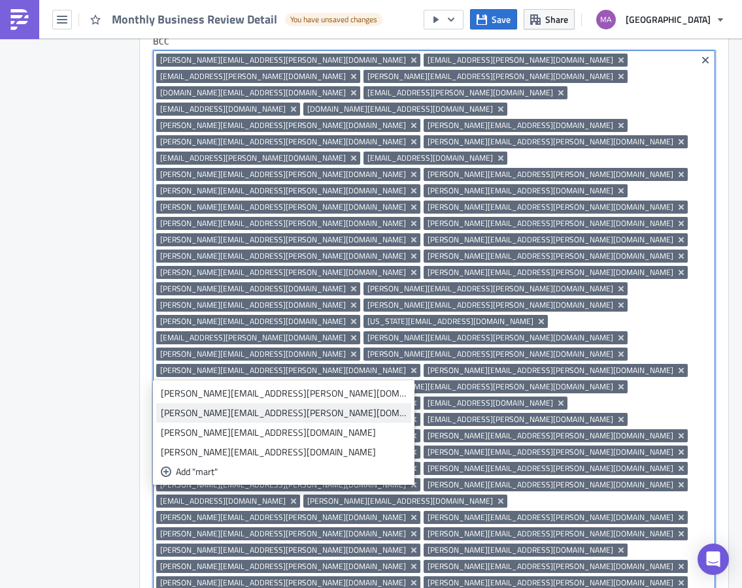
type input "mart"
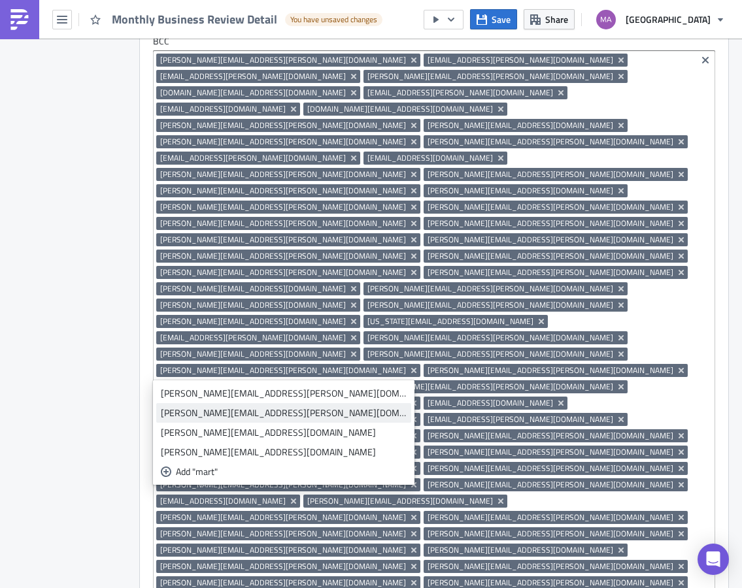
click at [208, 404] on link "marta.nowakowski@saks.com" at bounding box center [283, 413] width 255 height 20
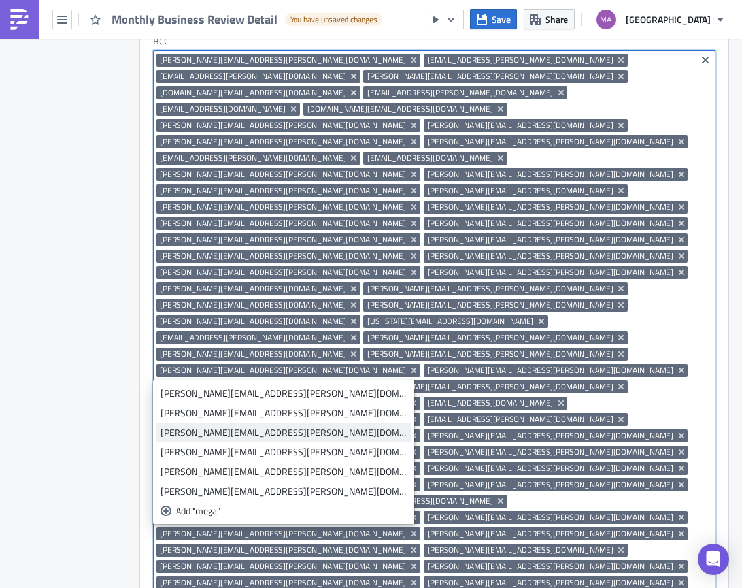
type input "mega"
click at [225, 433] on div "megan.fritchman@saks.com" at bounding box center [284, 432] width 246 height 13
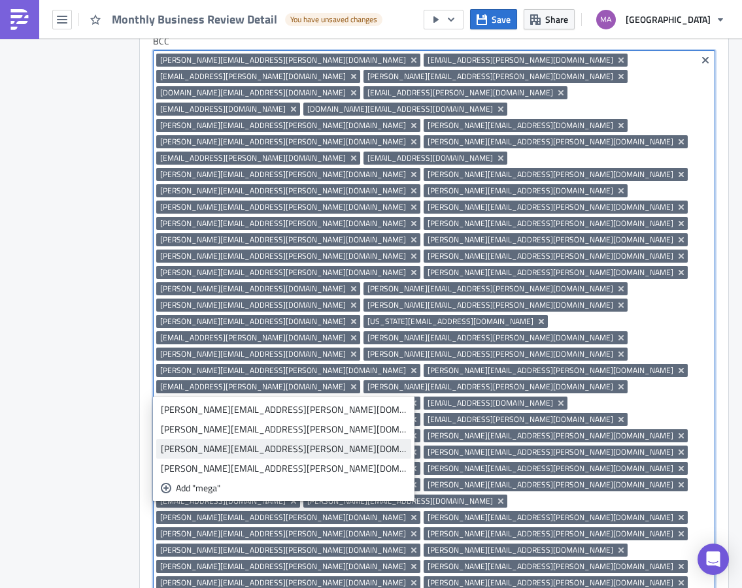
type input "mega"
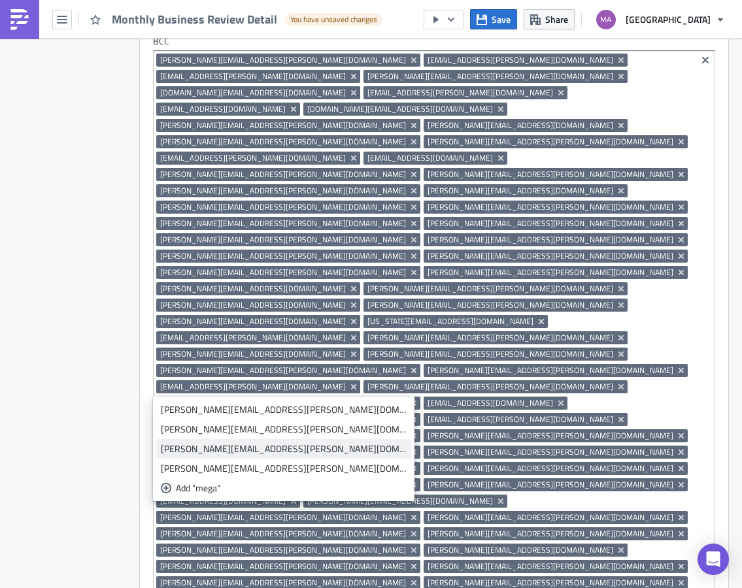
click at [207, 450] on div "Megan.Williams@saks.com" at bounding box center [284, 448] width 246 height 13
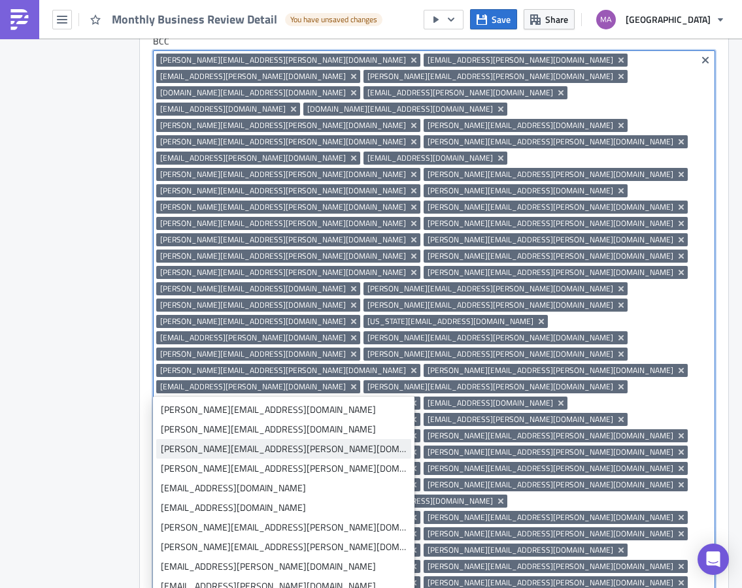
type input "n"
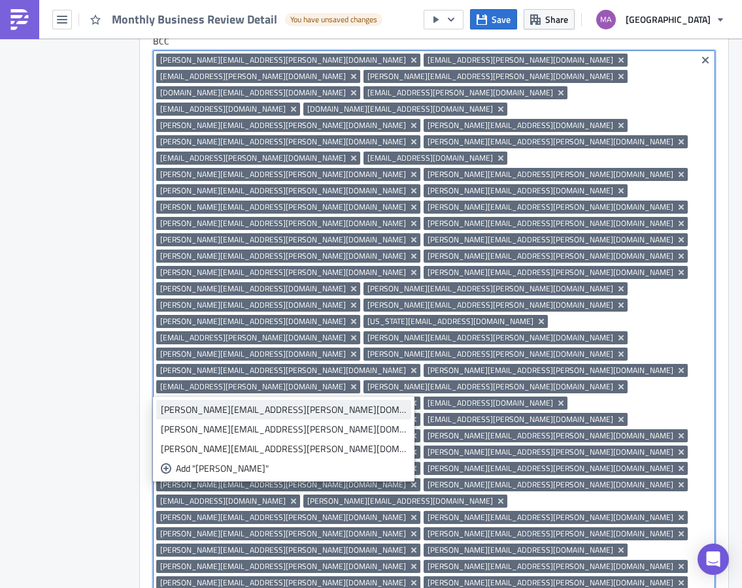
type input "melissa"
click at [197, 410] on div "melissa.buzin@saks.com" at bounding box center [284, 409] width 246 height 13
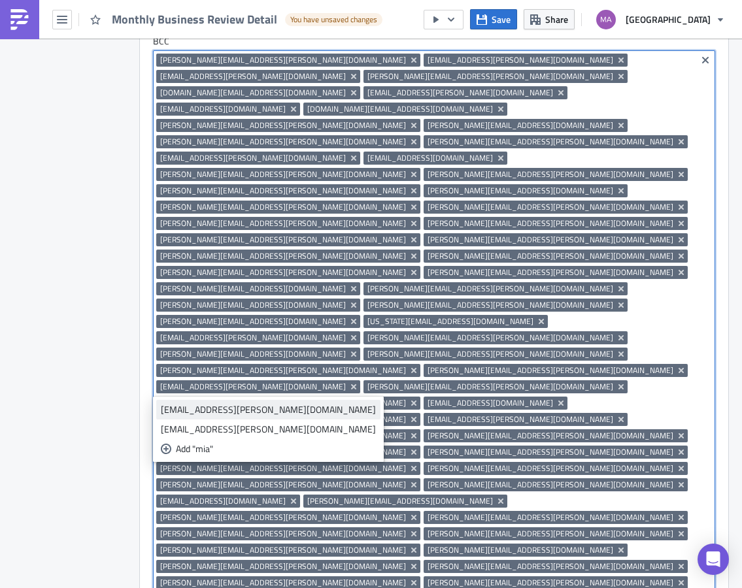
type input "mia"
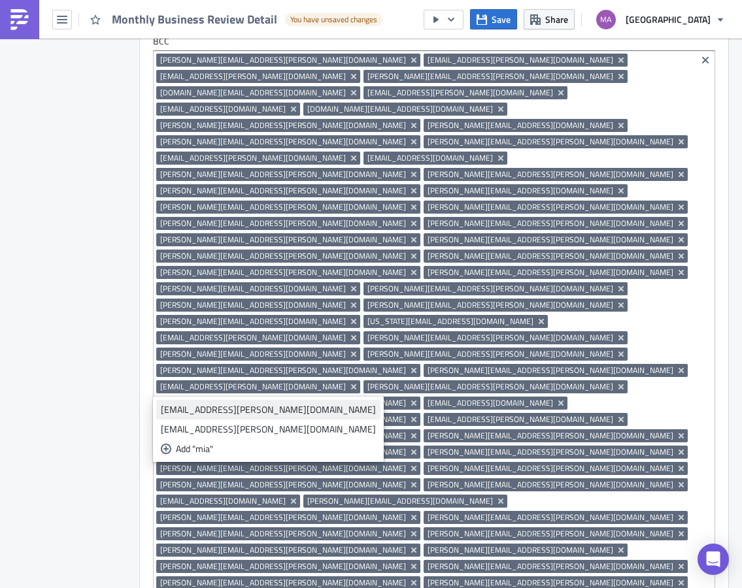
click at [197, 412] on div "mia.mahurin@saks.com" at bounding box center [268, 409] width 215 height 13
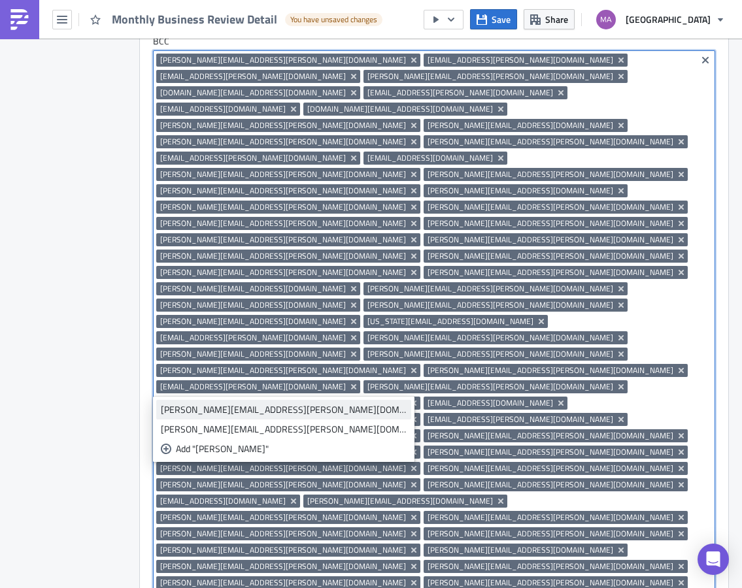
type input "michelle"
click at [238, 409] on div "michelle.liegel@saks.com" at bounding box center [284, 409] width 246 height 13
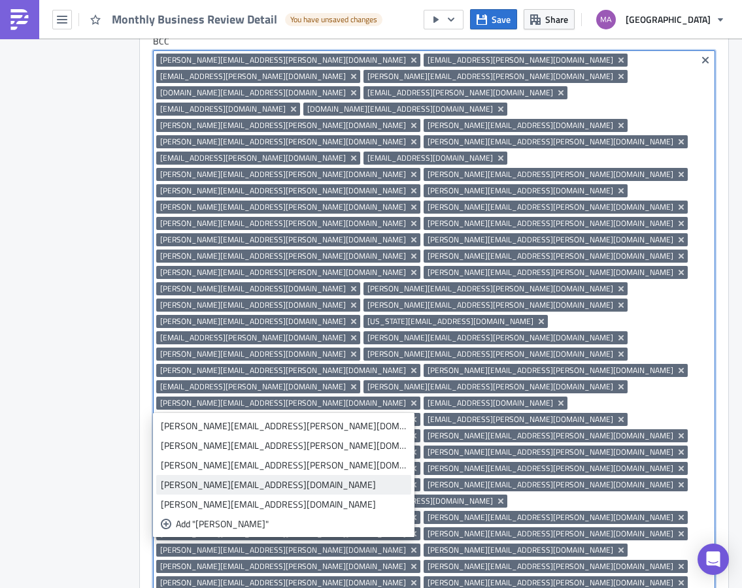
type input "mike"
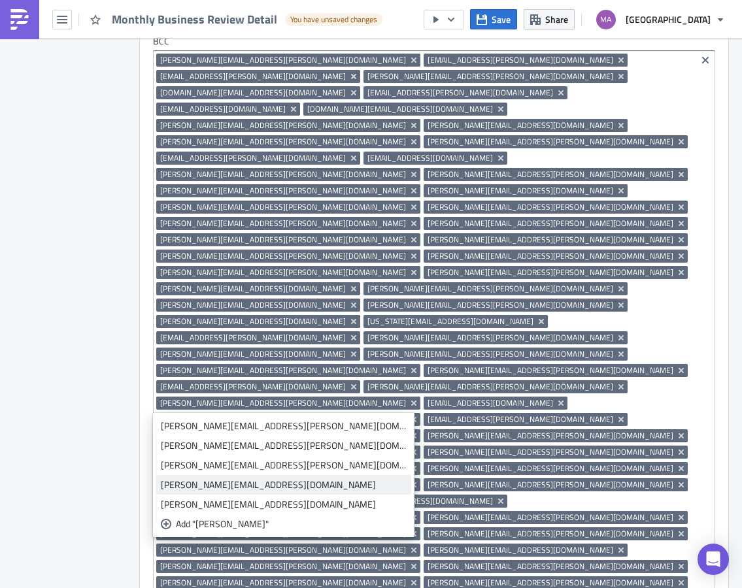
click at [193, 480] on div "mike.harnicar@saks.com" at bounding box center [284, 484] width 246 height 13
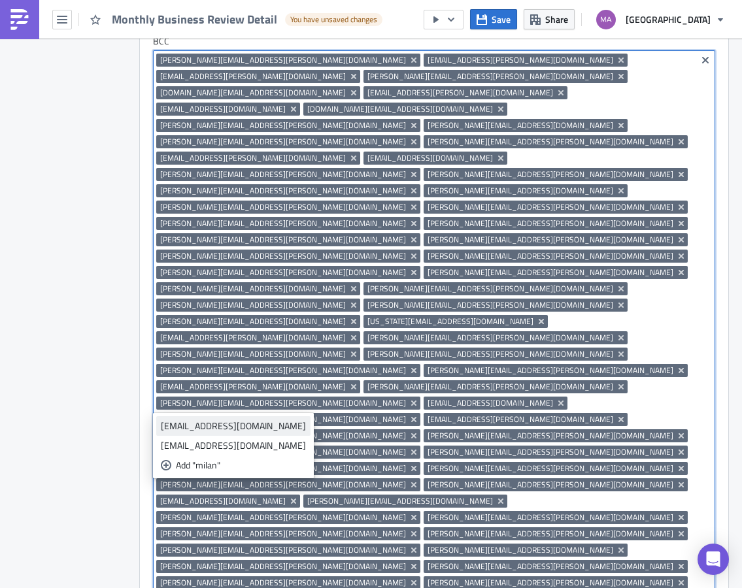
type input "milan"
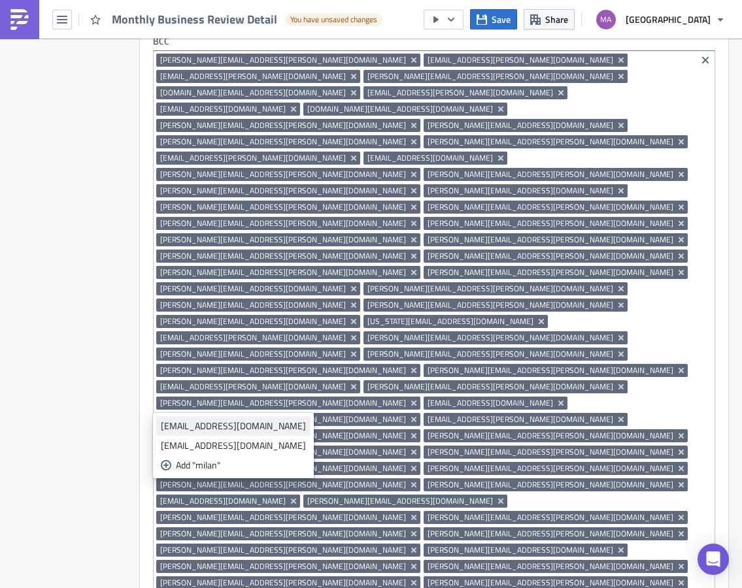
click at [242, 431] on div "milan.damirjian@saks.com" at bounding box center [233, 425] width 145 height 13
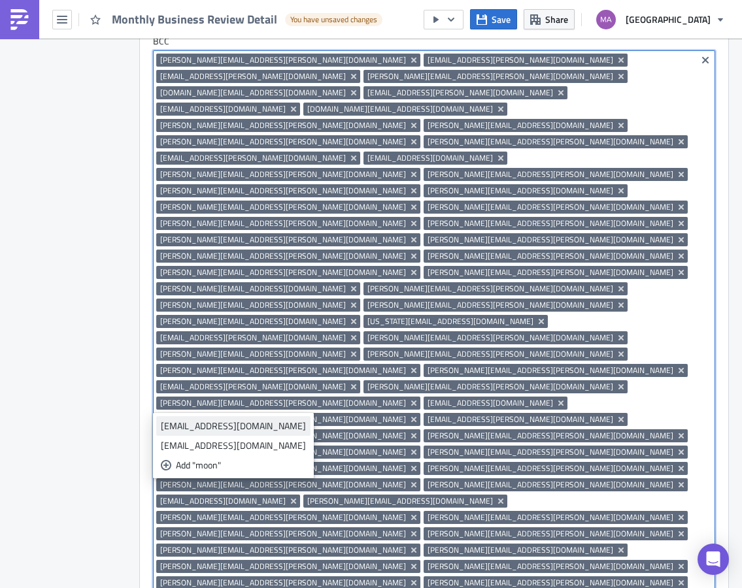
type input "moon"
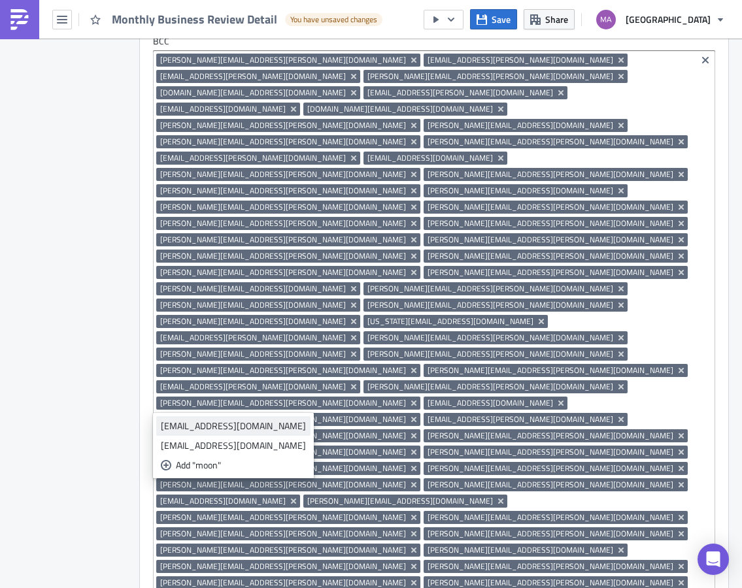
click at [214, 429] on div "moony.kwon@saks.com" at bounding box center [233, 425] width 145 height 13
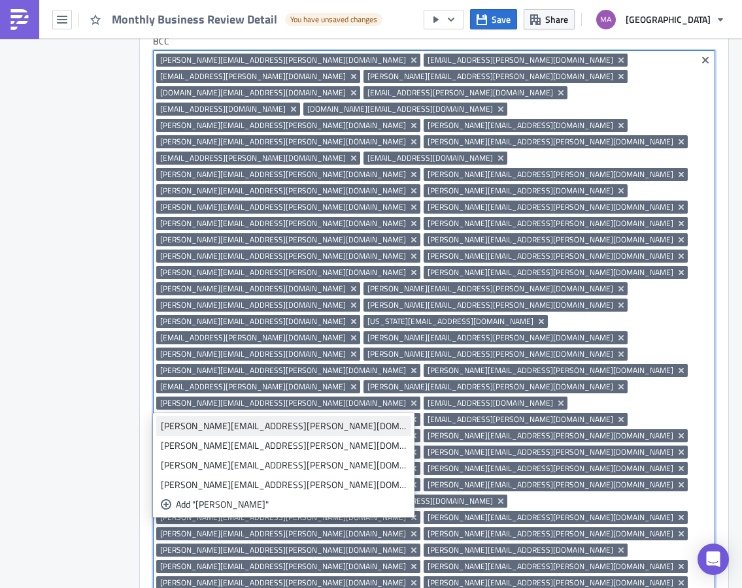
type input "morga"
click at [255, 428] on div "morgan.dougherty@saks.com" at bounding box center [284, 425] width 246 height 13
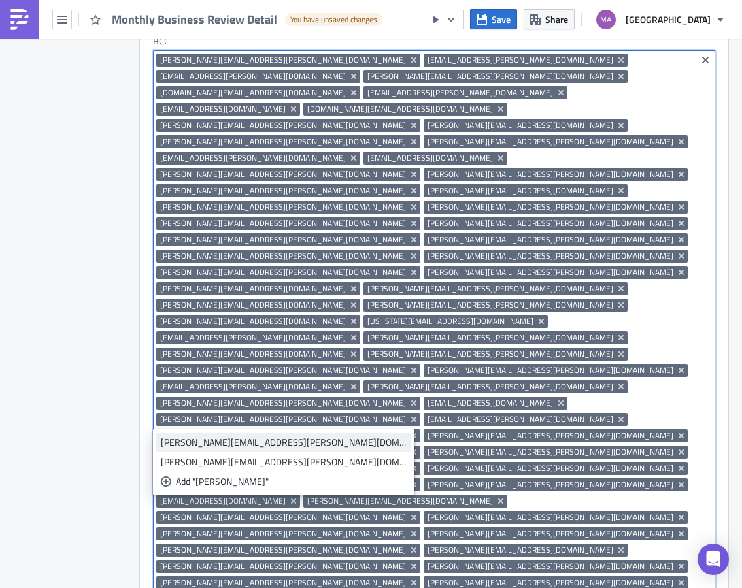
type input "morga"
click at [173, 440] on div "Morgan.Schiff@saks.com" at bounding box center [284, 442] width 246 height 13
type input "natha"
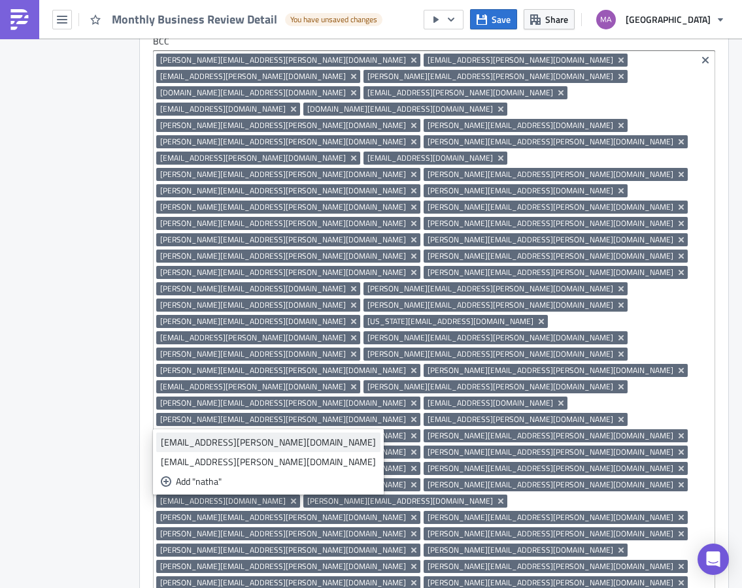
click at [216, 444] on div "nathaly.salgado@saks.com" at bounding box center [268, 442] width 215 height 13
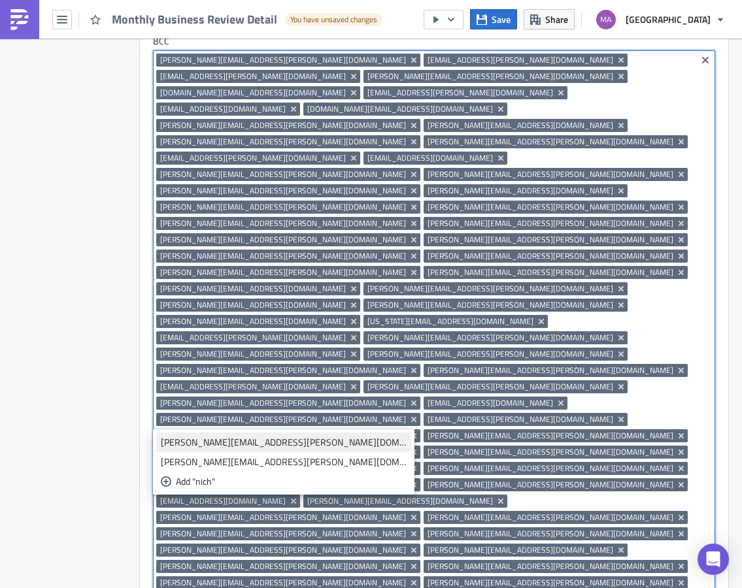
type input "nich"
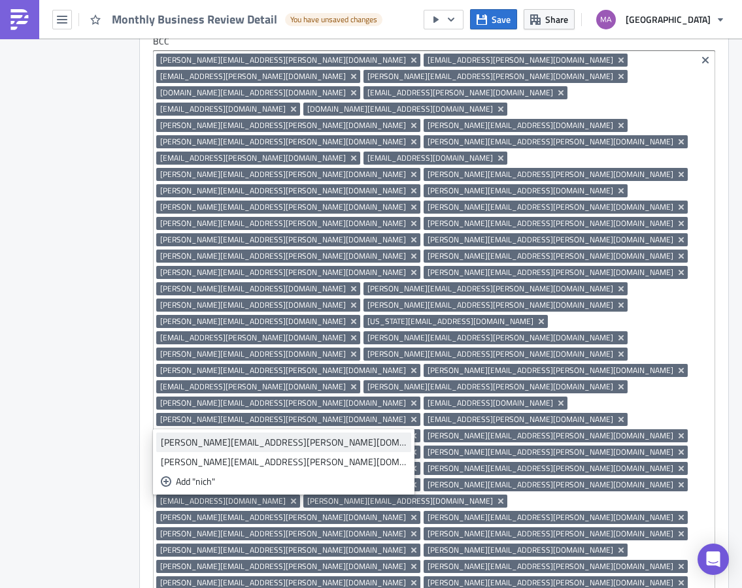
click at [258, 437] on div "nicholas.klump@saks.com" at bounding box center [284, 442] width 246 height 13
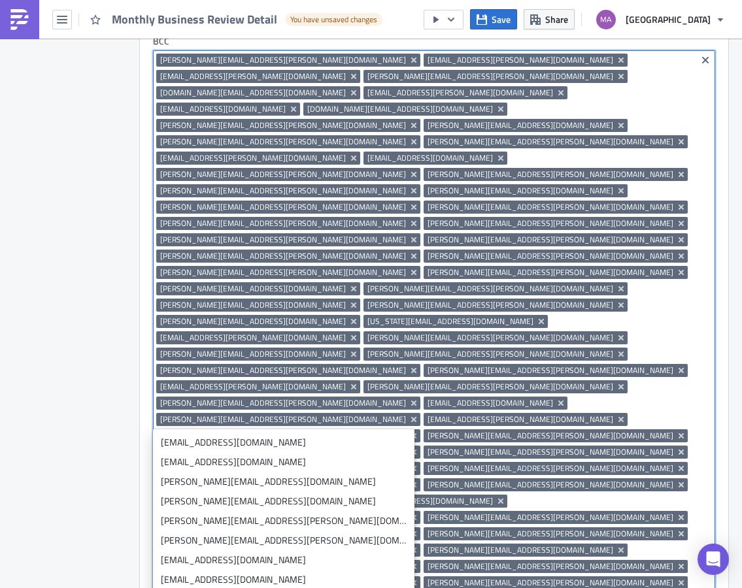
type input "n"
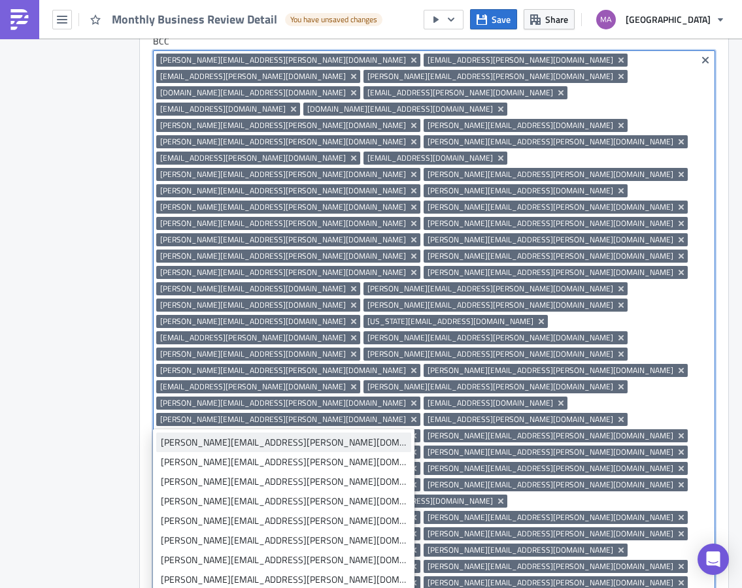
type input "oliv"
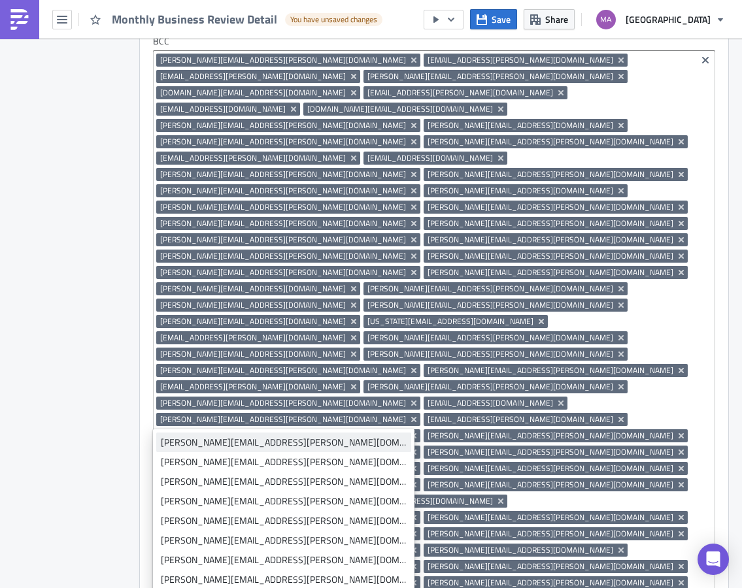
click at [226, 440] on div "olivia.chiappa@saks.com" at bounding box center [284, 442] width 246 height 13
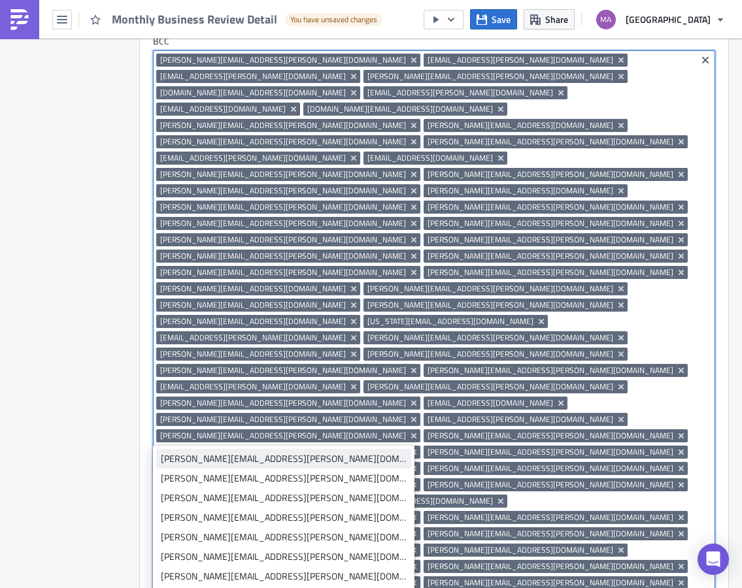
type input "oliv"
click at [237, 463] on div "olivia.colantuono@saks.com" at bounding box center [284, 458] width 246 height 13
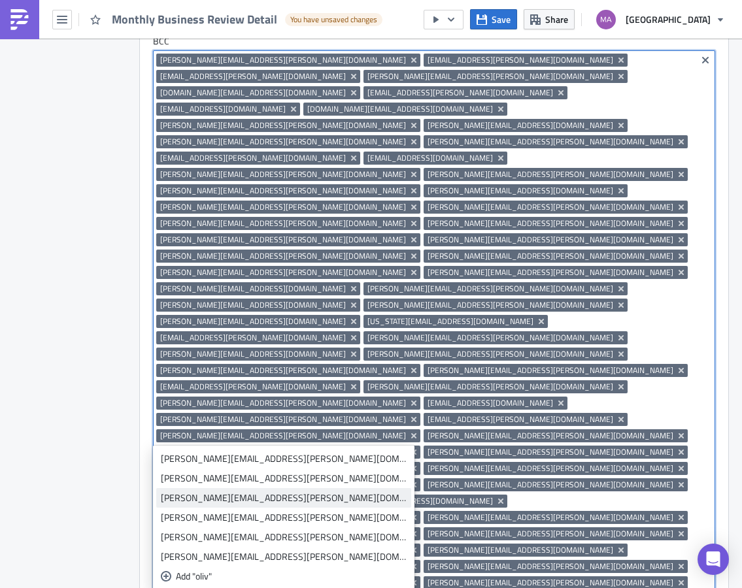
type input "oliv"
click at [240, 500] on div "olivia.mcfall@saks.com" at bounding box center [284, 497] width 246 height 13
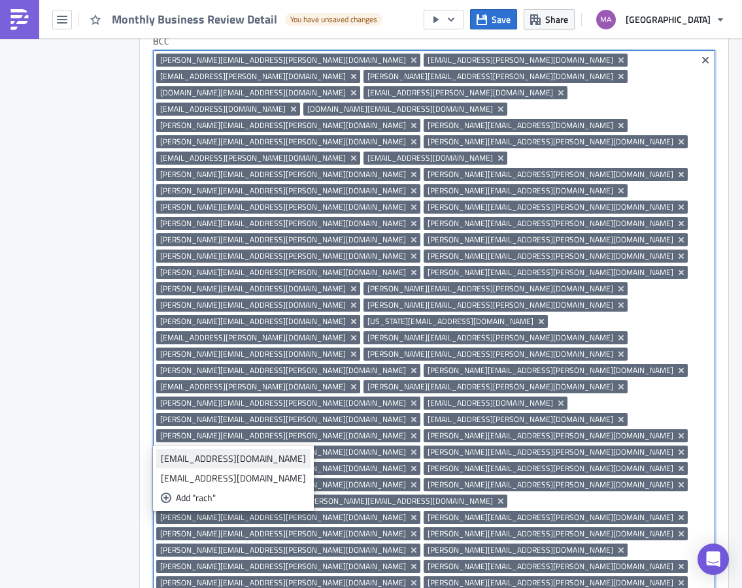
type input "rach"
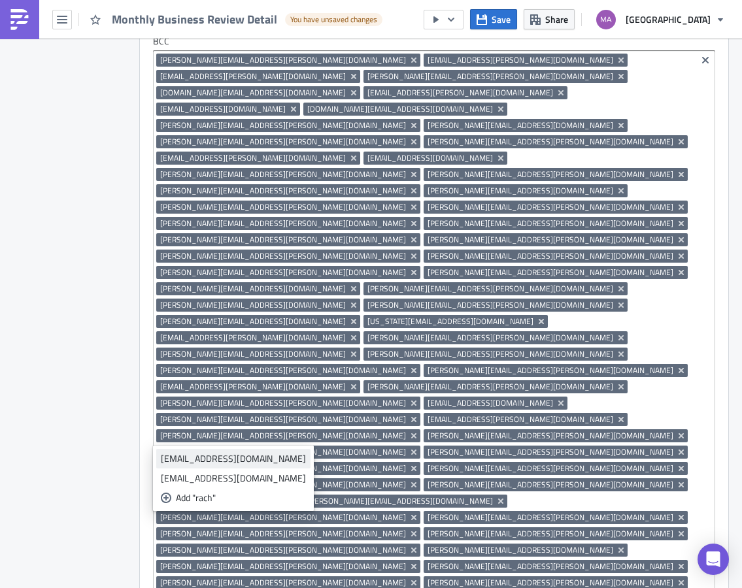
click at [250, 459] on div "rachael.citron@saks.com" at bounding box center [233, 458] width 145 height 13
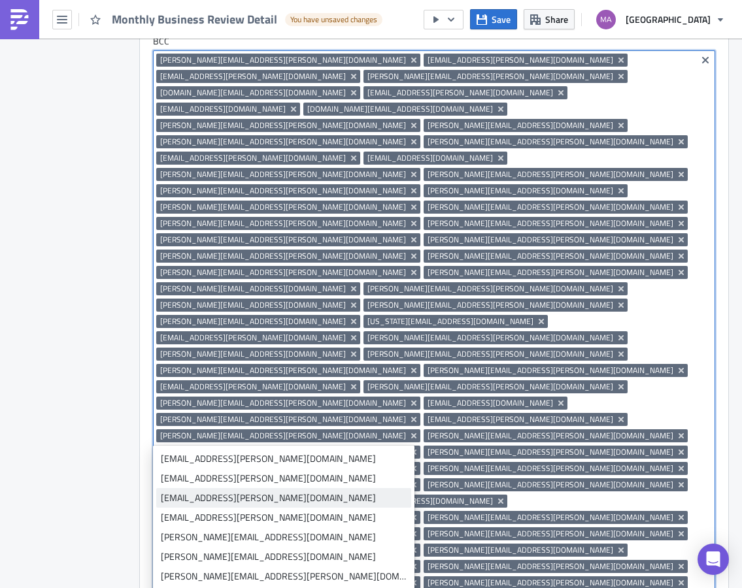
type input "rina"
click at [232, 500] on div "rina.goncalves@saks.com" at bounding box center [284, 497] width 246 height 13
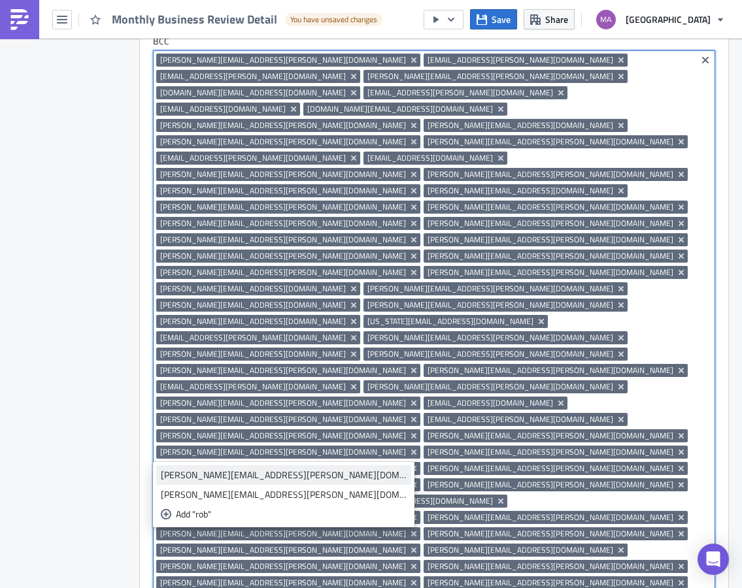
type input "rob"
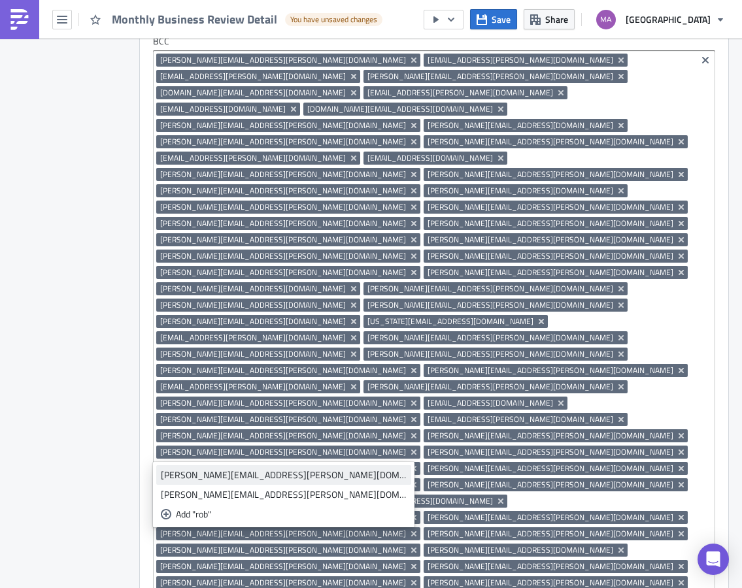
click at [224, 476] on div "robin.phillips@saks.com" at bounding box center [284, 474] width 246 height 13
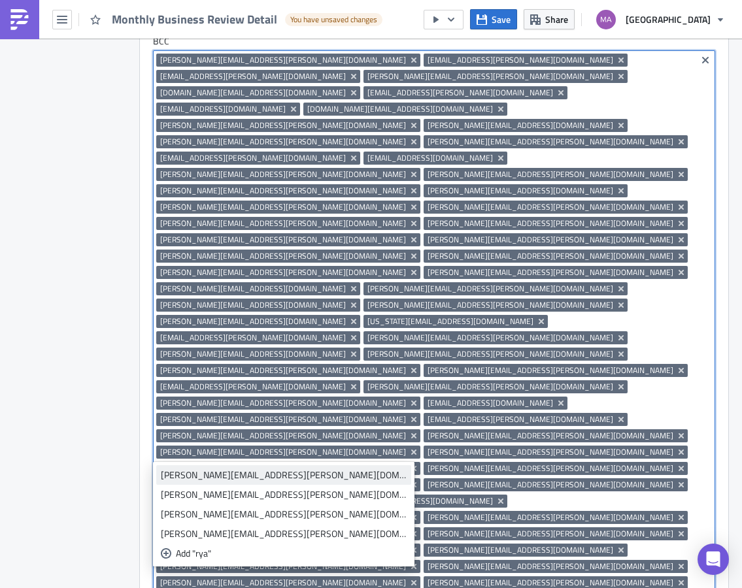
type input "rya"
click at [250, 478] on div "ryan.sweeney@saks.com" at bounding box center [284, 474] width 246 height 13
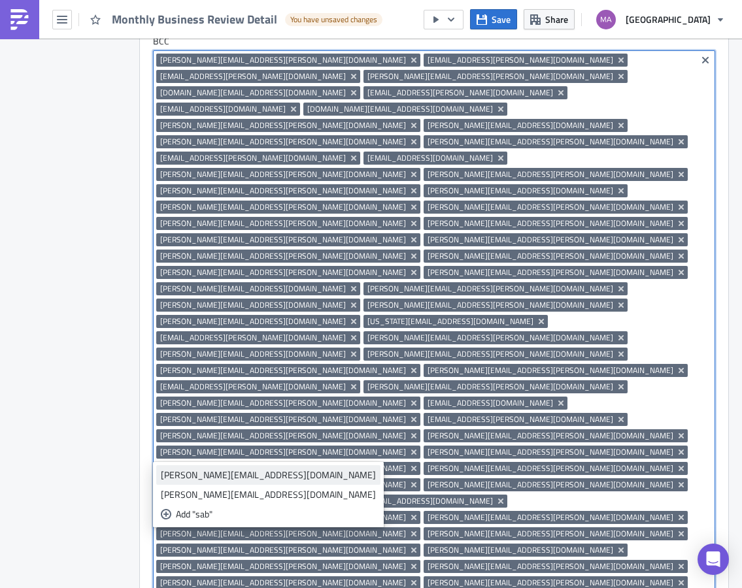
type input "sab"
click at [175, 476] on div "sabrina.georgio@saks.com" at bounding box center [268, 474] width 215 height 13
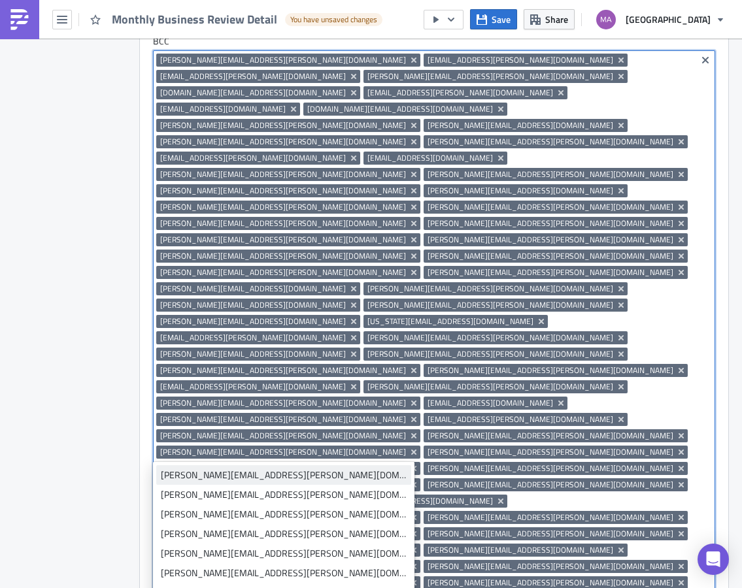
type input "sara"
click at [214, 476] on div "sara.maloy@saks.com" at bounding box center [284, 474] width 246 height 13
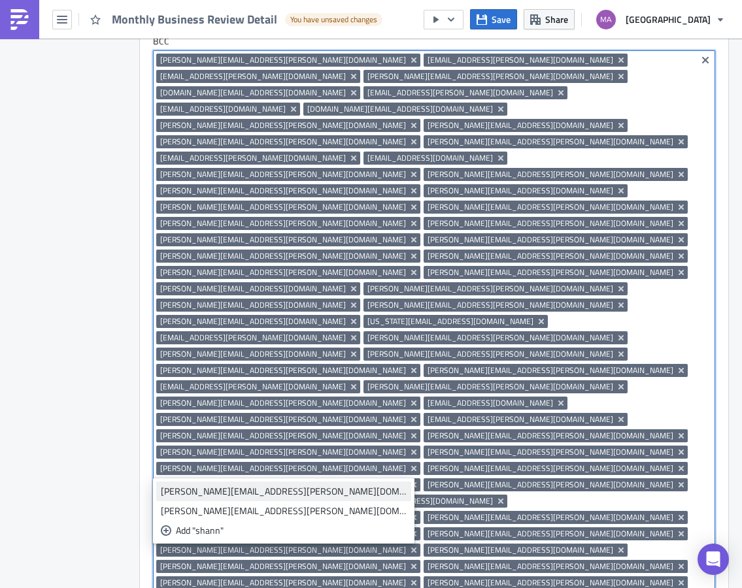
type input "shann"
click at [259, 493] on div "shannon.sweeney@saks.com" at bounding box center [284, 491] width 246 height 13
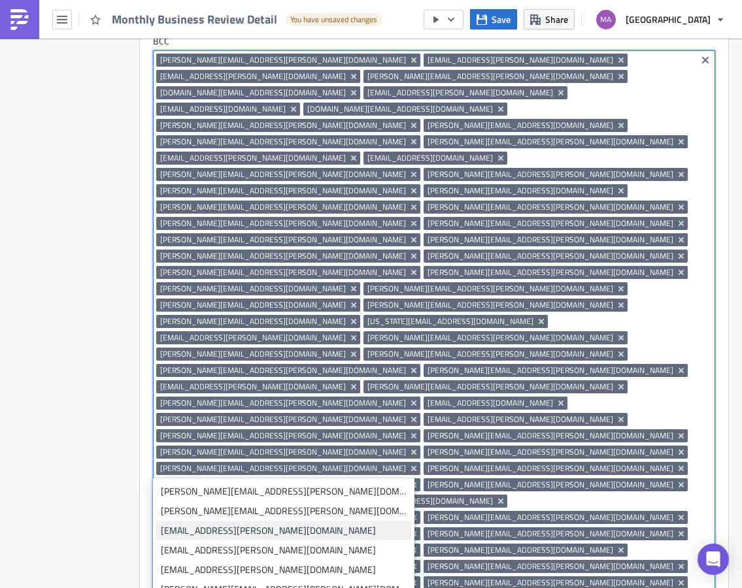
type input "sha"
click at [255, 529] on div "shaye.cooper@saks.com" at bounding box center [284, 530] width 246 height 13
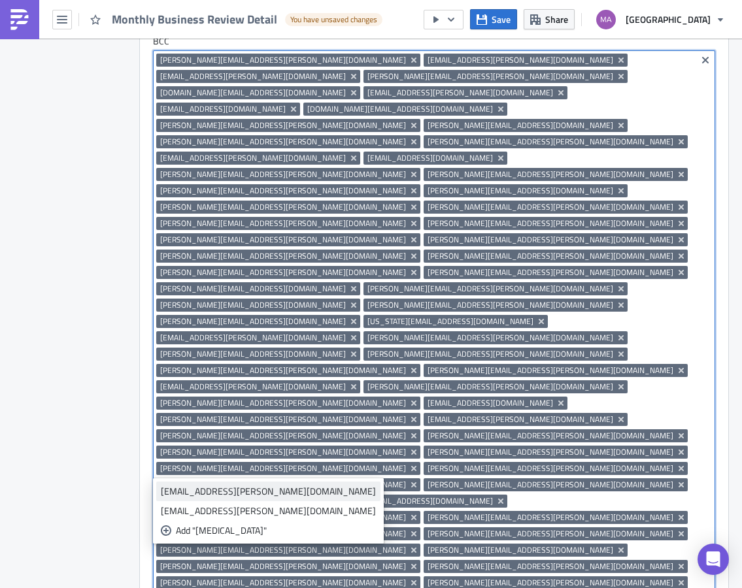
type input "skyla"
click at [214, 491] on div "skylar.moss@saks.com" at bounding box center [268, 491] width 215 height 13
type input "sonia"
click at [211, 491] on div "sonia.pak@saks.com" at bounding box center [268, 491] width 215 height 13
type input "sophi"
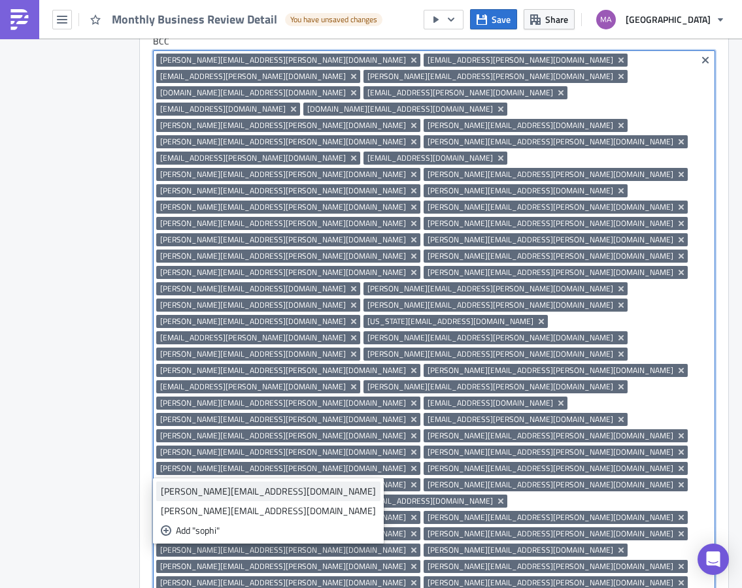
click at [227, 485] on div "sophie.taibl@saks.com" at bounding box center [268, 491] width 215 height 13
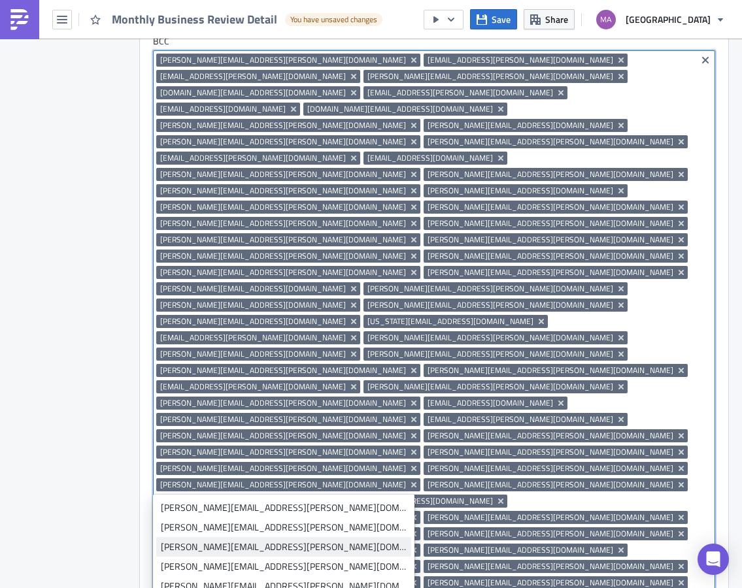
type input "step"
click at [208, 548] on div "stephanie.salierno@saks.com" at bounding box center [284, 546] width 246 height 13
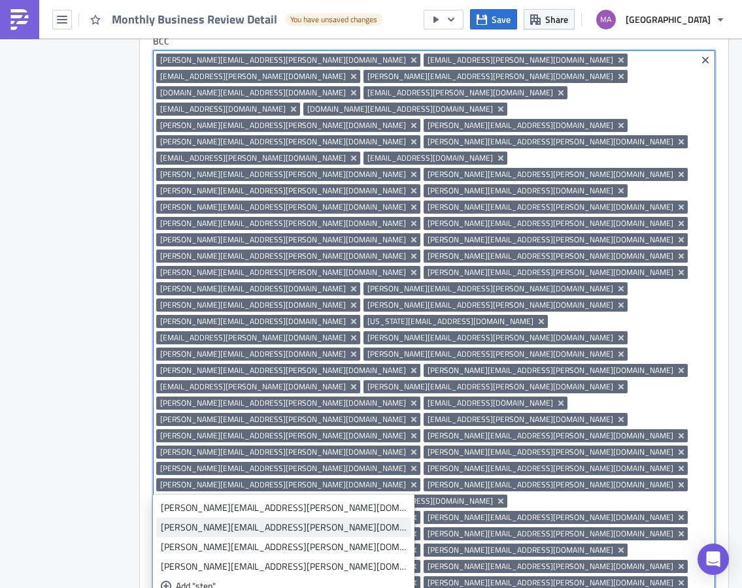
type input "step"
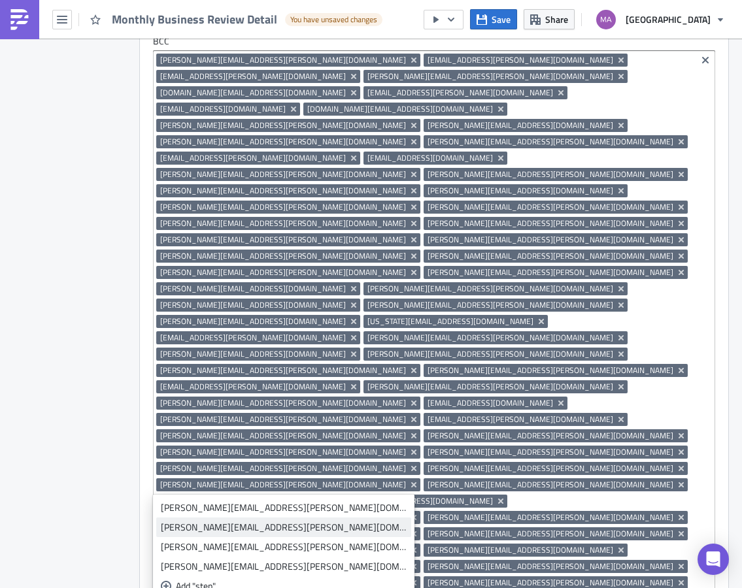
click at [214, 526] on div "stephanie.thaler@saks.com" at bounding box center [284, 527] width 246 height 13
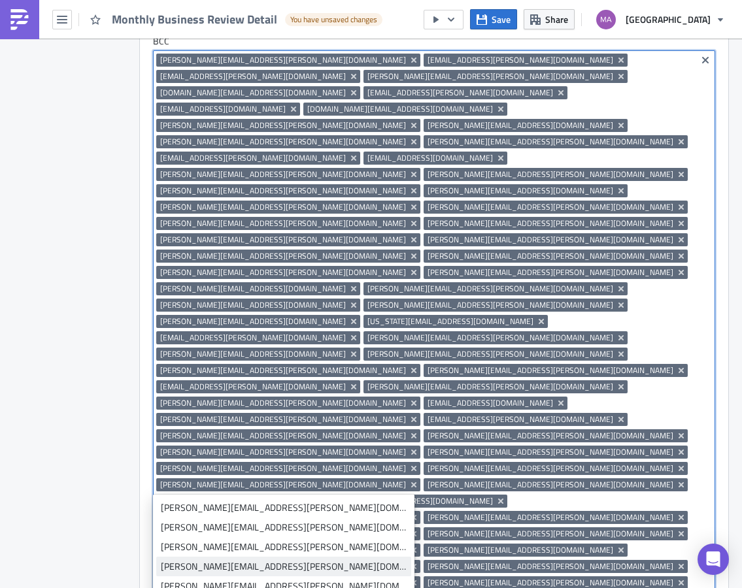
type input "stephan"
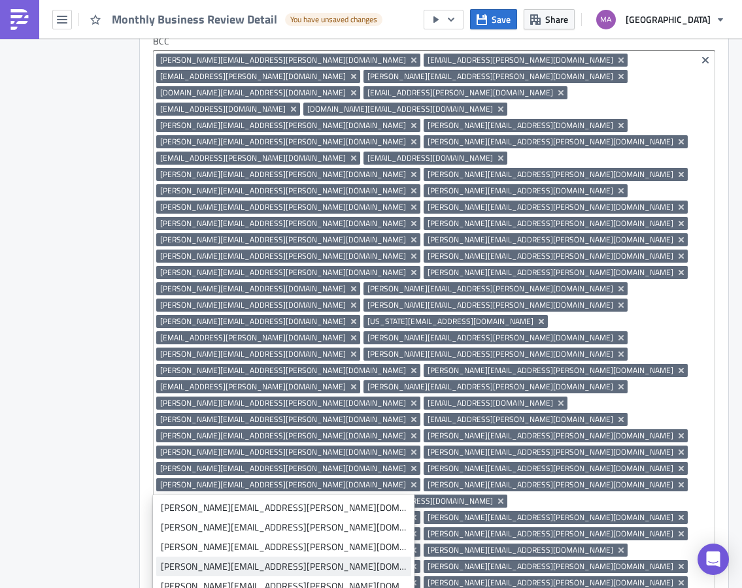
click at [259, 564] on div "stephanie.zucker@saks.com" at bounding box center [284, 566] width 246 height 13
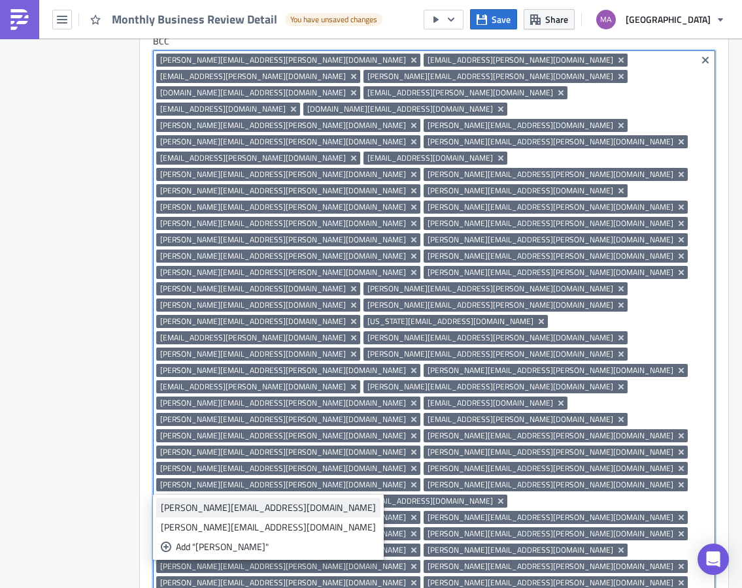
type input "steve"
click at [195, 511] on div "steven.furegno@saks.com" at bounding box center [268, 507] width 215 height 13
type input "tan"
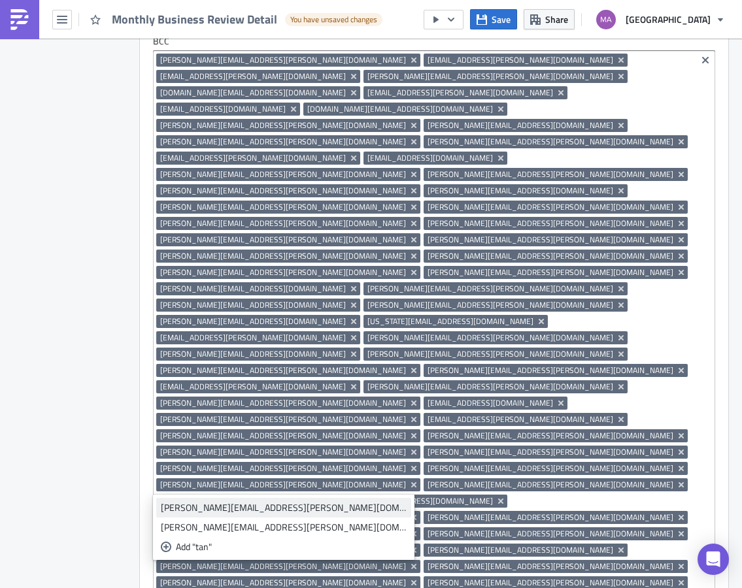
click at [207, 509] on div "tanisha.corinaldi@saks.com" at bounding box center [284, 507] width 246 height 13
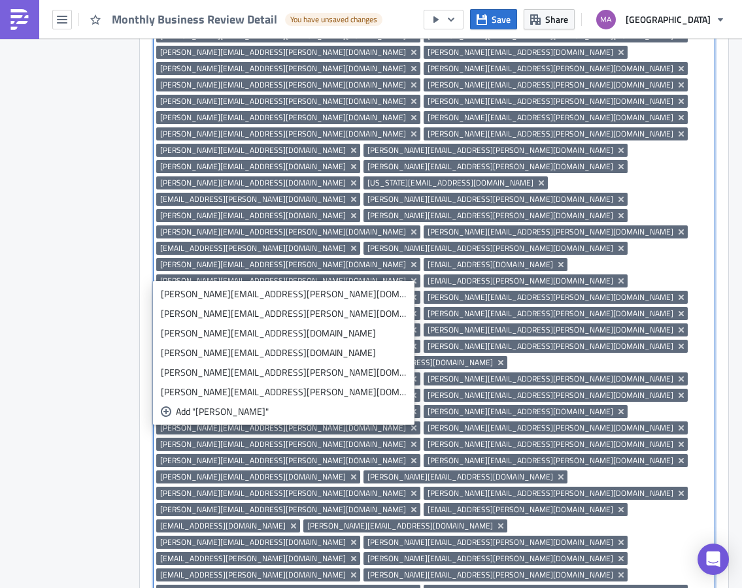
scroll to position [1799, 0]
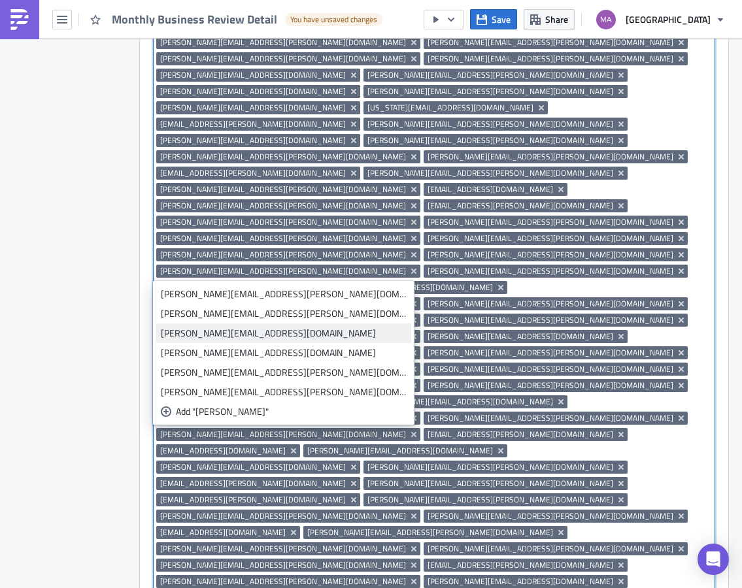
type input "tina"
click at [213, 333] on div "tina.rancic@saks.com" at bounding box center [284, 333] width 246 height 13
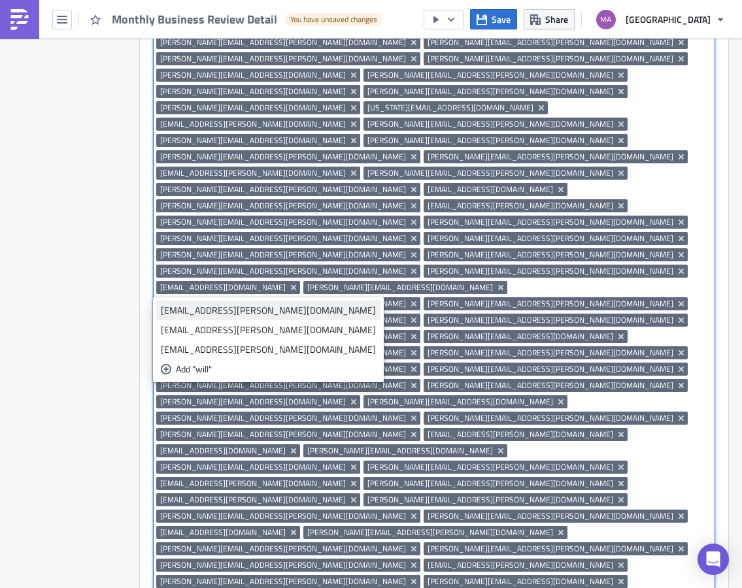
type input "will"
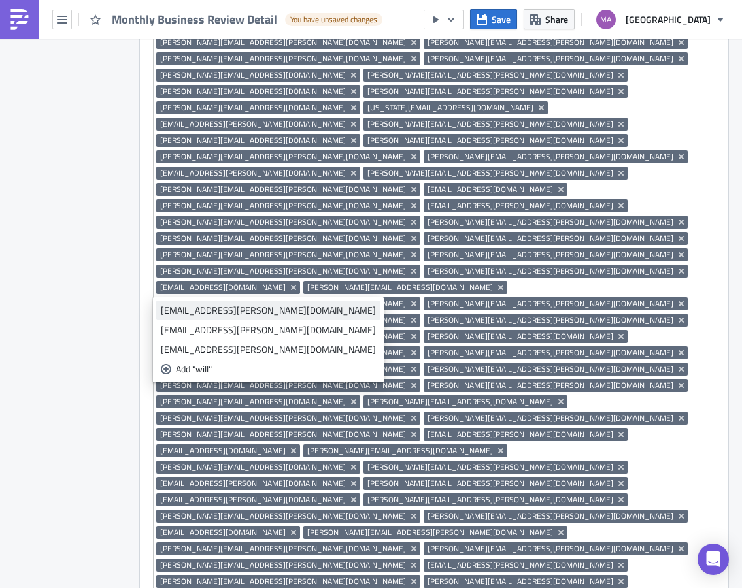
click at [217, 312] on div "will.cooper@saks.com" at bounding box center [268, 310] width 215 height 13
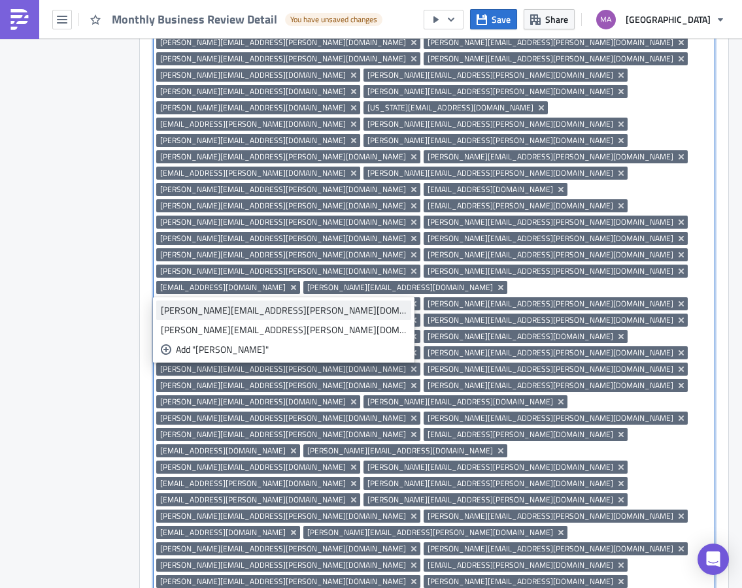
type input "wynn"
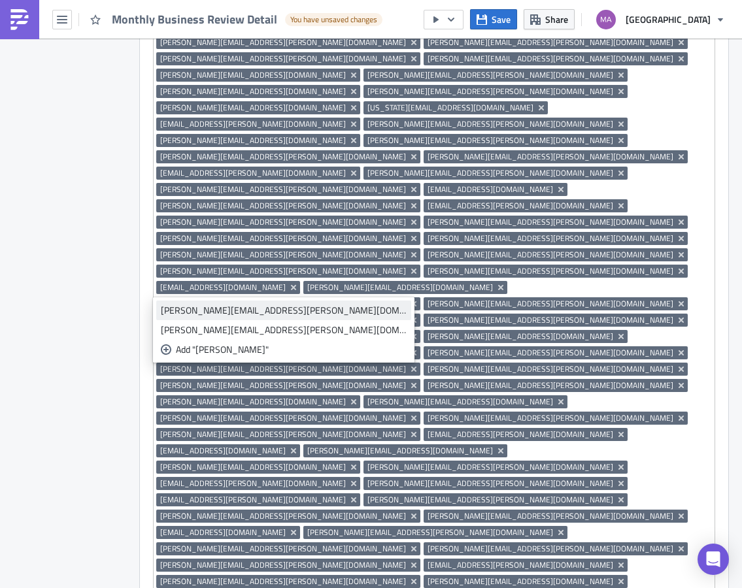
click at [201, 311] on div "wynn.smith@saks.com" at bounding box center [284, 310] width 246 height 13
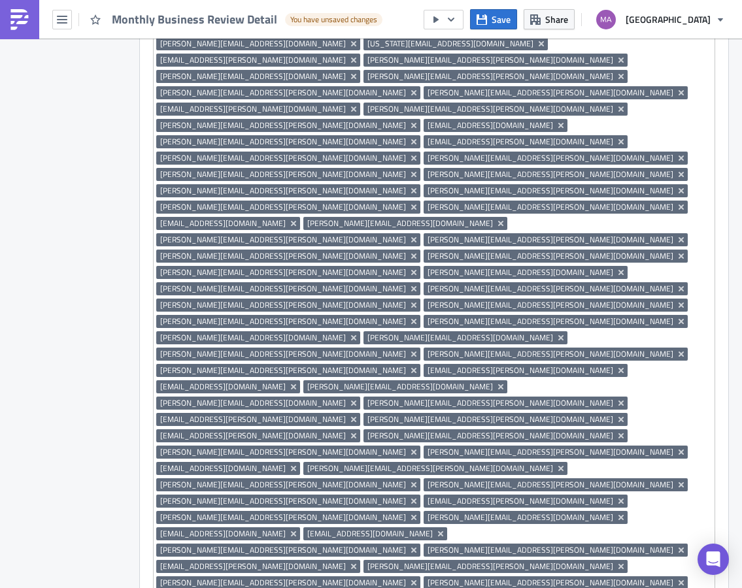
scroll to position [2142, 0]
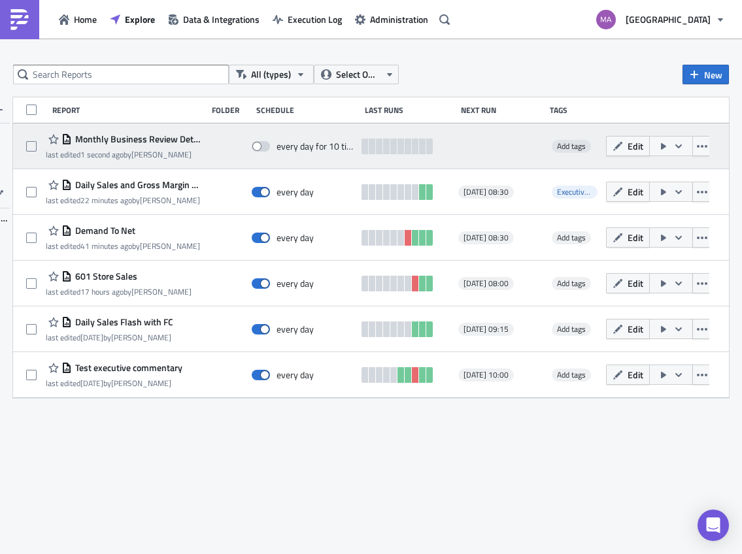
click at [678, 146] on icon "button" at bounding box center [678, 146] width 7 height 4
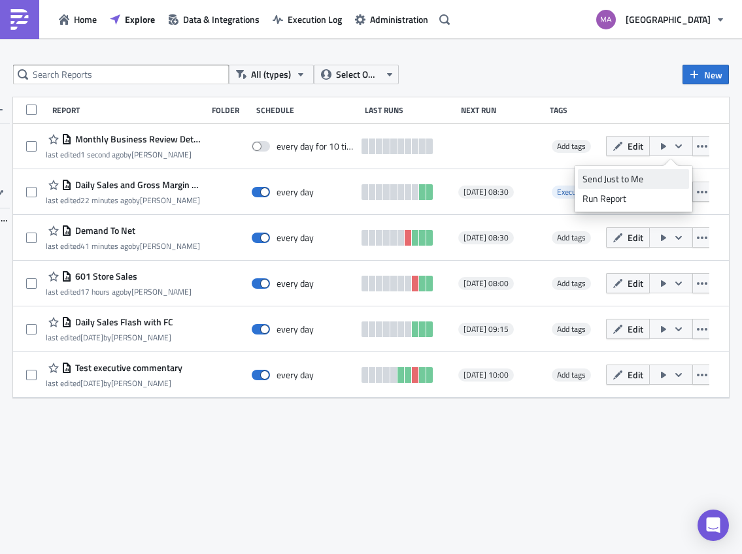
click at [624, 178] on div "Send Just to Me" at bounding box center [633, 178] width 102 height 13
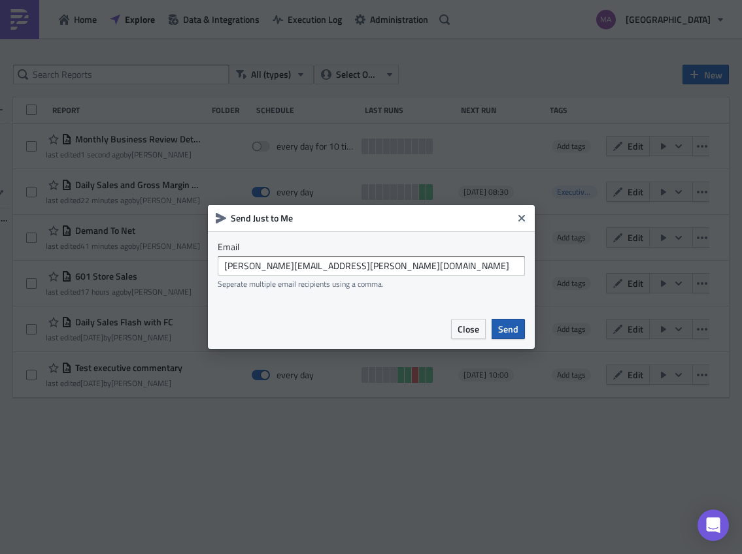
click at [501, 329] on span "Send" at bounding box center [508, 329] width 20 height 14
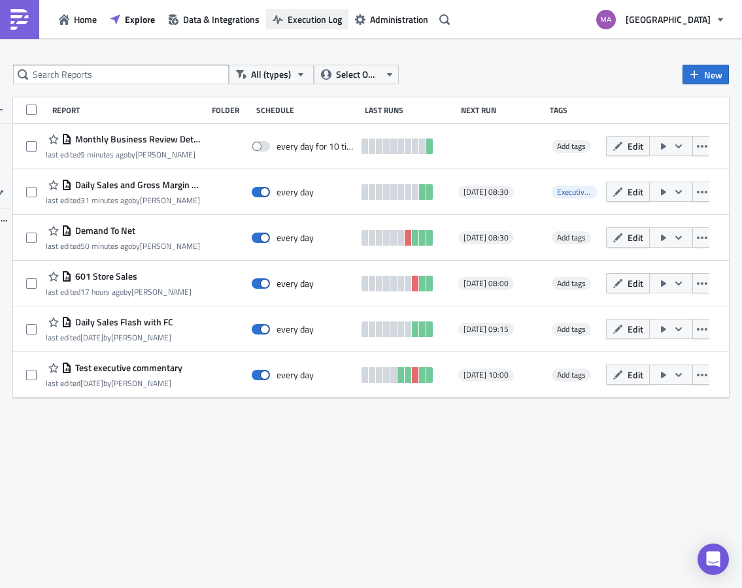
click at [301, 16] on span "Execution Log" at bounding box center [314, 19] width 54 height 14
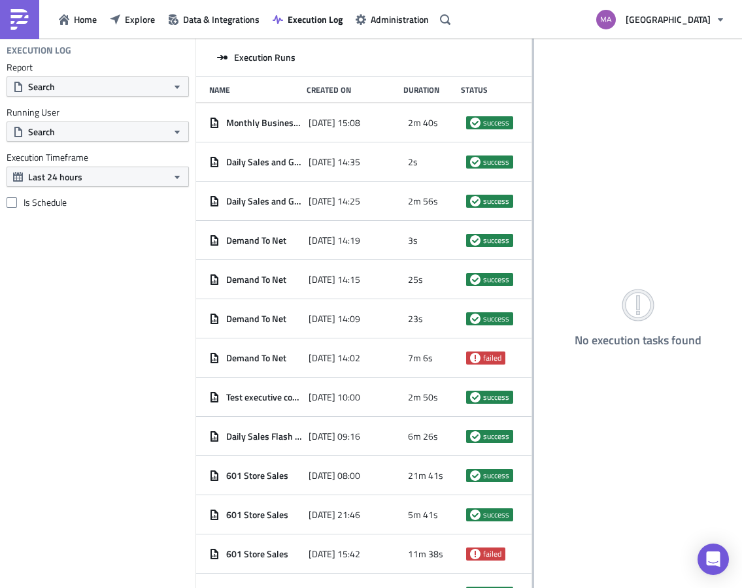
drag, startPoint x: 305, startPoint y: 120, endPoint x: 532, endPoint y: 117, distance: 226.7
click at [532, 117] on div at bounding box center [533, 314] width 2 height 551
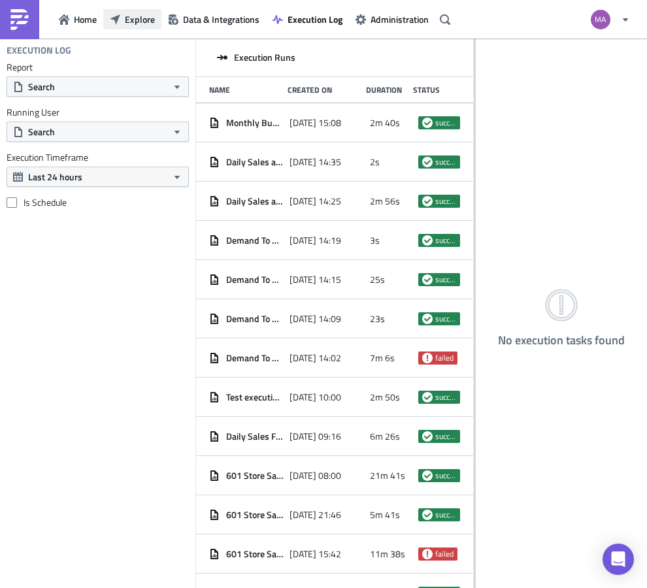
click at [120, 20] on icon "button" at bounding box center [115, 19] width 10 height 10
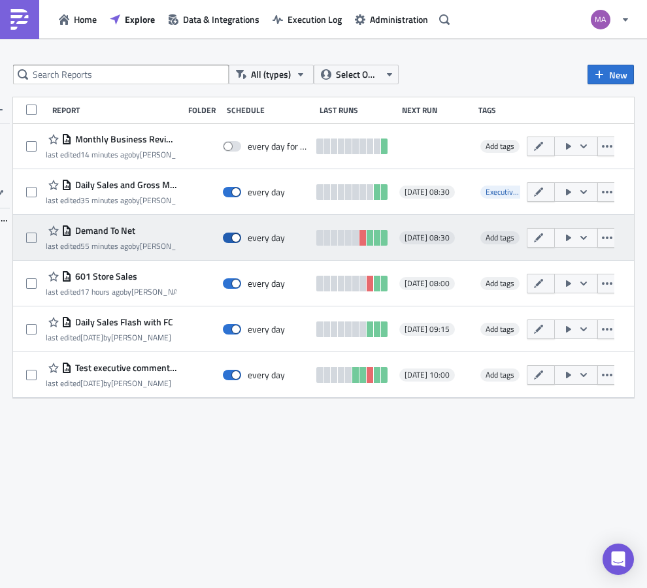
click at [229, 242] on span at bounding box center [232, 238] width 18 height 10
click at [229, 242] on input "checkbox" at bounding box center [229, 238] width 8 height 8
checkbox input "false"
